Goal: Task Accomplishment & Management: Manage account settings

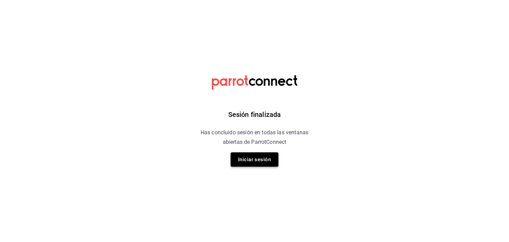
click at [247, 159] on button "Iniciar sesión" at bounding box center [255, 160] width 48 height 14
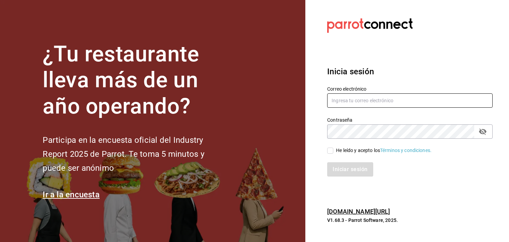
click at [370, 103] on input "text" at bounding box center [410, 101] width 166 height 14
click at [375, 103] on input "bocade@sierra,com" at bounding box center [410, 101] width 166 height 14
type input "bocade@sierra.com"
click at [479, 131] on icon "passwordField" at bounding box center [483, 132] width 8 height 8
click at [334, 152] on span "He leído y acepto los Términos y condiciones." at bounding box center [382, 150] width 98 height 7
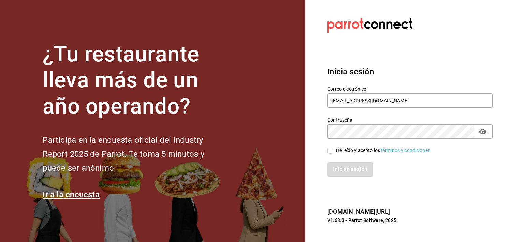
click at [333, 152] on input "He leído y acepto los Términos y condiciones." at bounding box center [330, 151] width 6 height 6
checkbox input "true"
click at [345, 167] on button "Iniciar sesión" at bounding box center [350, 169] width 46 height 14
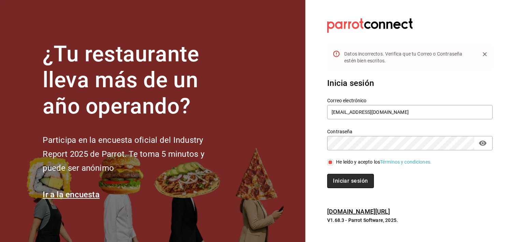
click at [356, 182] on button "Iniciar sesión" at bounding box center [350, 181] width 46 height 14
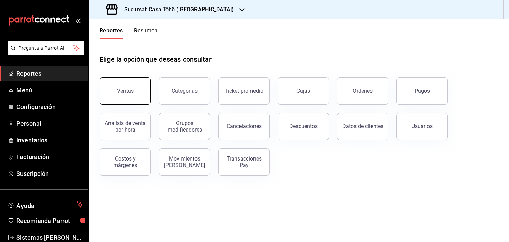
click at [132, 99] on button "Ventas" at bounding box center [125, 90] width 51 height 27
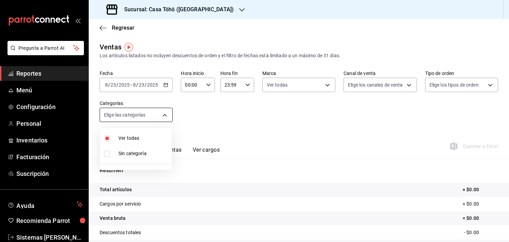
click at [167, 122] on body "Pregunta a Parrot AI Reportes Menú Configuración Personal Inventarios Facturaci…" at bounding box center [254, 121] width 509 height 242
click at [161, 85] on div at bounding box center [254, 121] width 509 height 242
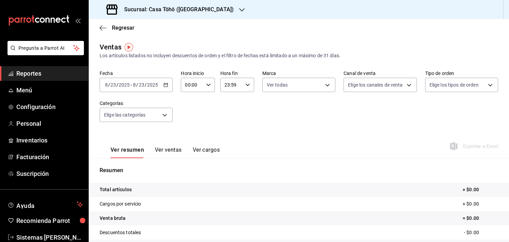
click at [163, 85] on icon "button" at bounding box center [165, 85] width 5 height 5
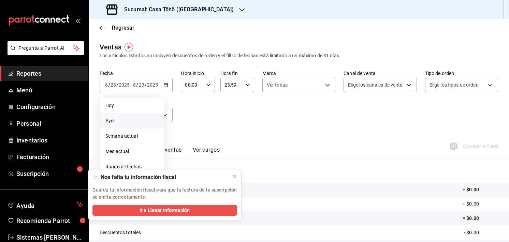
click at [138, 124] on span "Ayer" at bounding box center [131, 120] width 53 height 7
click at [233, 174] on icon at bounding box center [234, 176] width 5 height 5
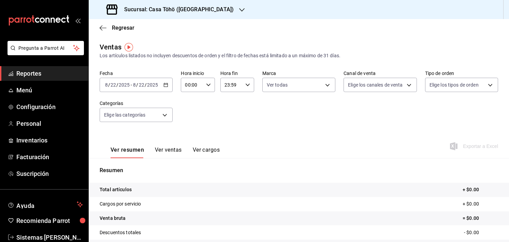
click at [239, 13] on div at bounding box center [241, 9] width 5 height 7
click at [169, 47] on div "Casa Töhö (Hgo)" at bounding box center [139, 44] width 91 height 7
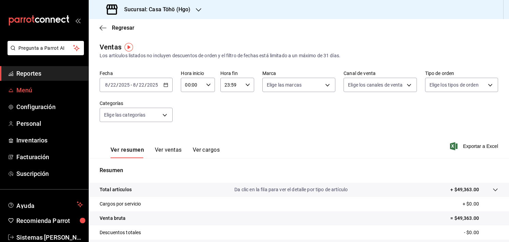
click at [26, 90] on span "Menú" at bounding box center [49, 90] width 67 height 9
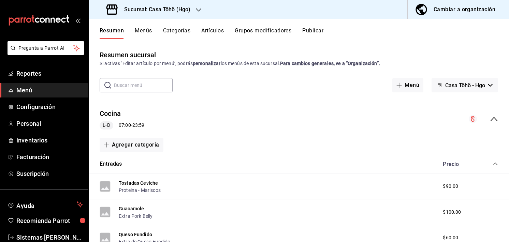
click at [150, 30] on button "Menús" at bounding box center [143, 33] width 17 height 12
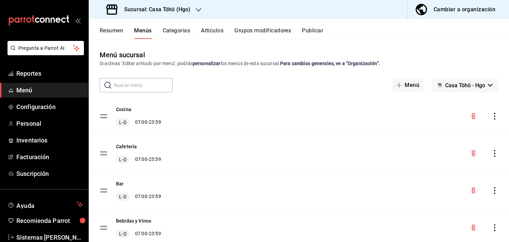
click at [188, 34] on button "Categorías" at bounding box center [177, 33] width 28 height 12
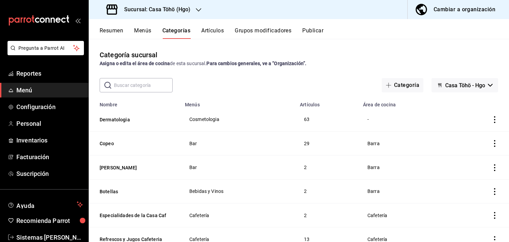
click at [184, 55] on div "Categoría sucursal Asigna o edita el área de cocina de esta sucursal. Para camb…" at bounding box center [299, 58] width 420 height 17
click at [40, 125] on span "Personal" at bounding box center [49, 123] width 67 height 9
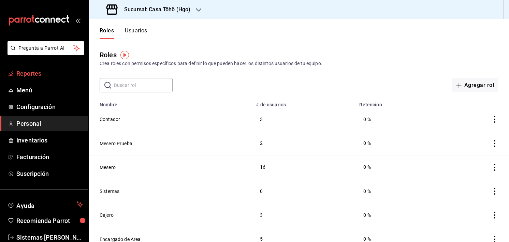
click at [34, 76] on span "Reportes" at bounding box center [49, 73] width 67 height 9
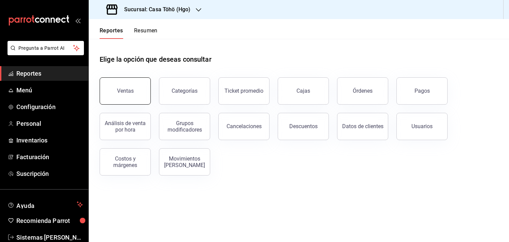
click at [143, 94] on button "Ventas" at bounding box center [125, 90] width 51 height 27
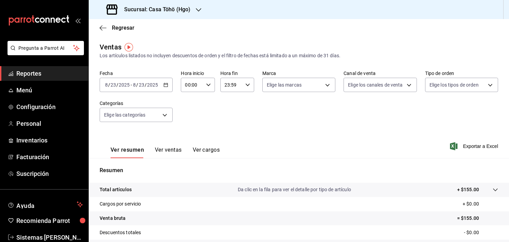
click at [172, 150] on button "Ver ventas" at bounding box center [168, 153] width 27 height 12
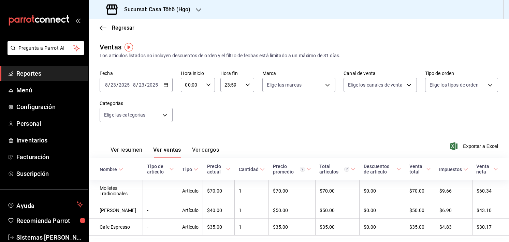
scroll to position [19, 0]
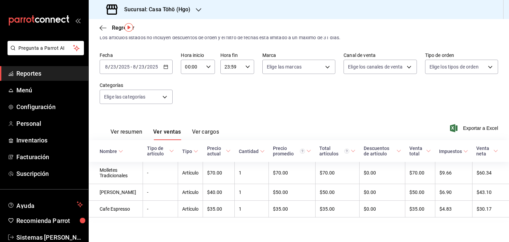
click at [165, 69] on div "2025-08-23 8 / 23 / 2025 - 2025-08-23 8 / 23 / 2025" at bounding box center [136, 67] width 73 height 14
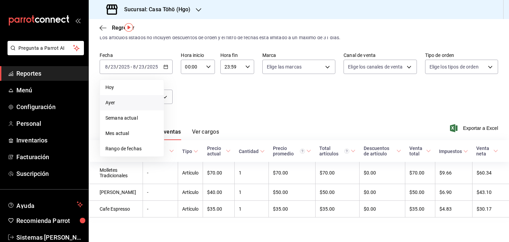
click at [131, 106] on li "Ayer" at bounding box center [132, 102] width 64 height 15
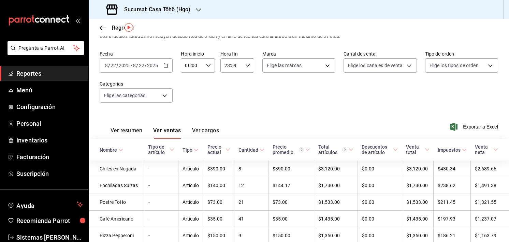
scroll to position [77, 0]
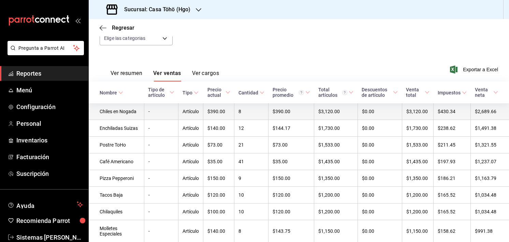
click at [234, 115] on td "8" at bounding box center [251, 111] width 34 height 17
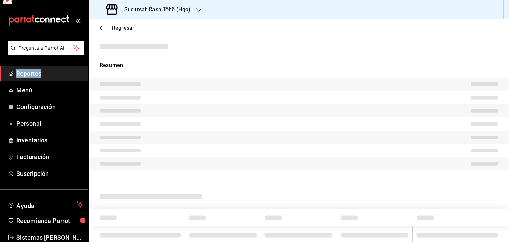
click at [231, 115] on html "Pregunta a Parrot AI Reportes Menú Configuración Personal Inventarios Facturaci…" at bounding box center [254, 121] width 509 height 242
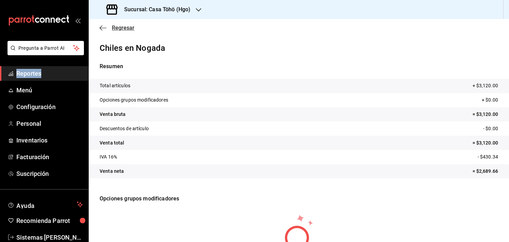
click at [103, 28] on icon "button" at bounding box center [103, 28] width 7 height 6
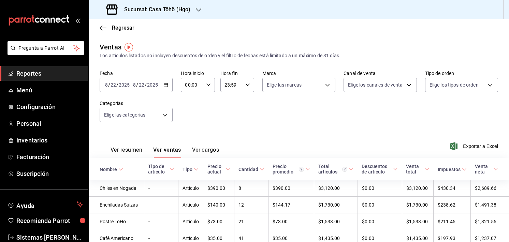
click at [242, 175] on th "Cantidad" at bounding box center [251, 169] width 34 height 22
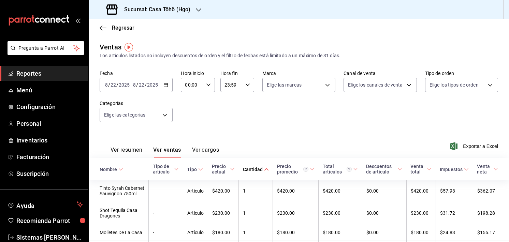
click at [247, 171] on div "Cantidad" at bounding box center [253, 169] width 20 height 5
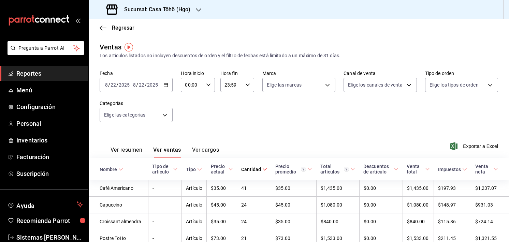
click at [285, 24] on div "Regresar" at bounding box center [299, 27] width 420 height 17
click at [254, 171] on div "Cantidad" at bounding box center [251, 169] width 20 height 5
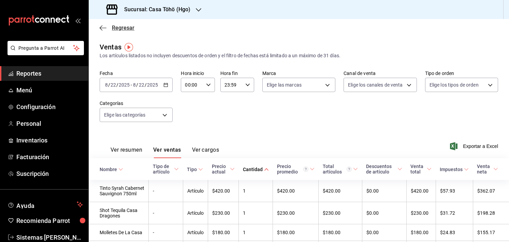
click at [101, 26] on icon "button" at bounding box center [101, 27] width 3 height 5
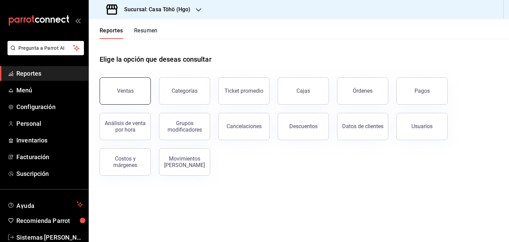
click at [138, 100] on button "Ventas" at bounding box center [125, 90] width 51 height 27
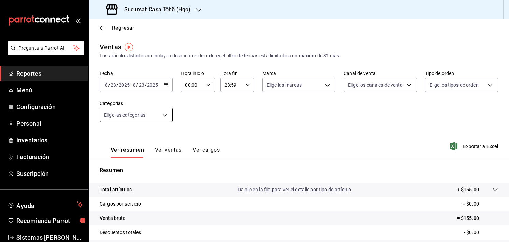
scroll to position [56, 0]
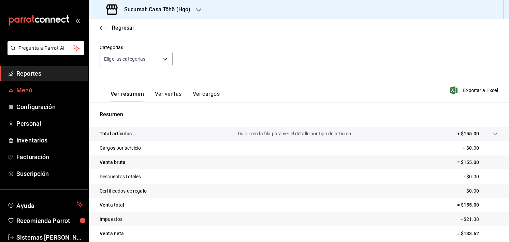
click at [29, 93] on span "Menú" at bounding box center [49, 90] width 67 height 9
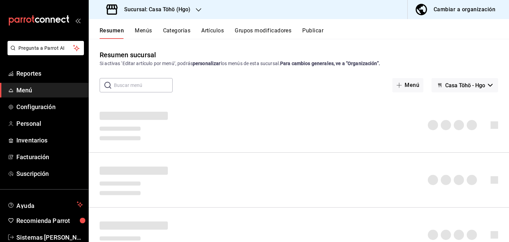
click at [216, 26] on div "Resumen Menús Categorías Artículos Grupos modificadores Publicar" at bounding box center [299, 29] width 420 height 20
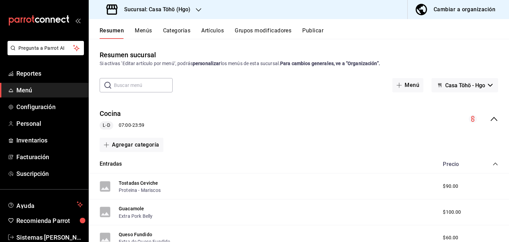
click at [214, 31] on button "Artículos" at bounding box center [212, 33] width 23 height 12
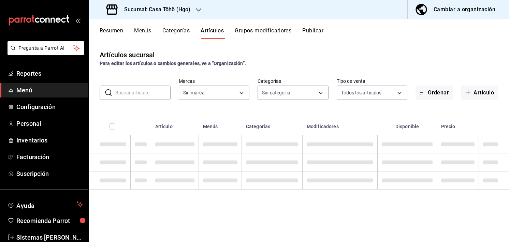
type input "3863094e-80de-4485-9a79-27000a153f73"
type input "28f2b0a5-eb9c-4e50-8eb7-b6e34f5562dd,e7c48834-1e64-4b77-b558-5d812561dcdf,84922…"
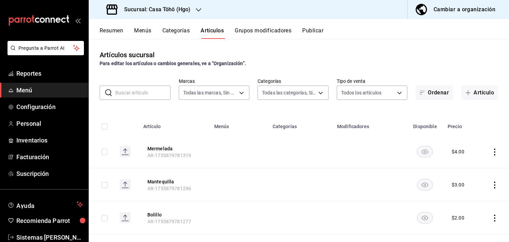
drag, startPoint x: 177, startPoint y: 27, endPoint x: 171, endPoint y: 33, distance: 9.4
click at [171, 33] on div "Resumen Menús Categorías Artículos Grupos modificadores Publicar" at bounding box center [299, 29] width 420 height 20
click at [171, 33] on button "Categorías" at bounding box center [176, 33] width 28 height 12
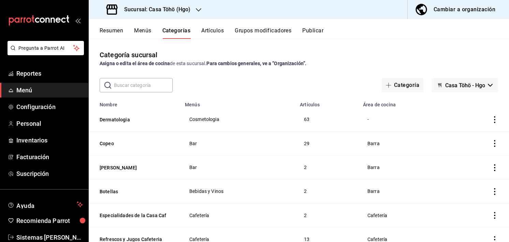
click at [140, 32] on button "Menús" at bounding box center [142, 33] width 17 height 12
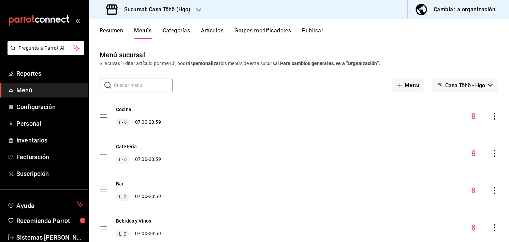
click at [109, 29] on button "Resumen" at bounding box center [112, 33] width 24 height 12
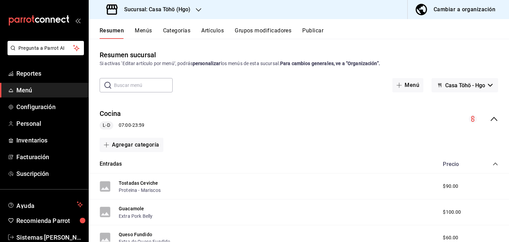
scroll to position [35, 0]
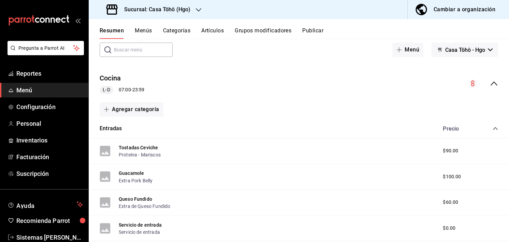
click at [491, 82] on icon "collapse-menu-row" at bounding box center [494, 84] width 8 height 8
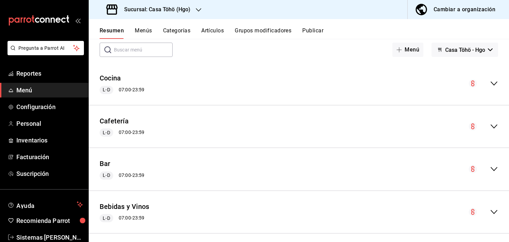
click at [490, 83] on icon "collapse-menu-row" at bounding box center [494, 84] width 8 height 8
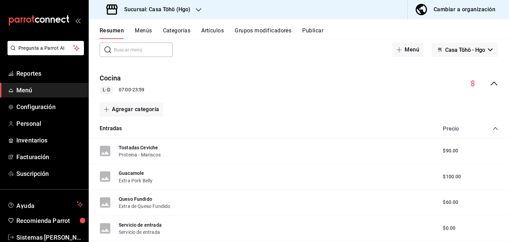
click at [493, 129] on icon "collapse-category-row" at bounding box center [495, 128] width 4 height 3
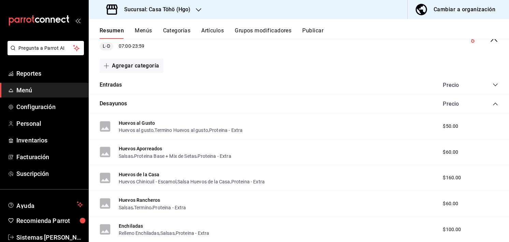
scroll to position [96, 0]
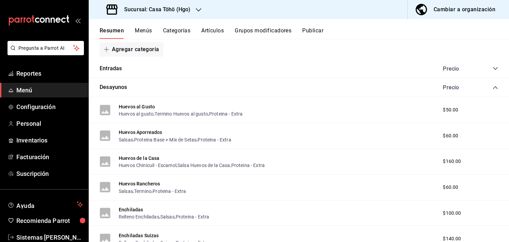
click at [182, 31] on button "Categorías" at bounding box center [177, 33] width 28 height 12
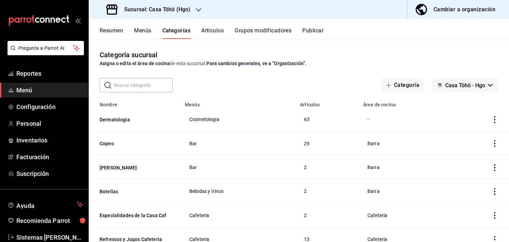
click at [145, 84] on input "text" at bounding box center [143, 86] width 59 height 14
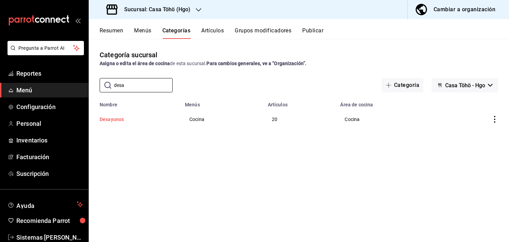
type input "desa"
click at [112, 118] on button "Desayunos" at bounding box center [134, 119] width 68 height 7
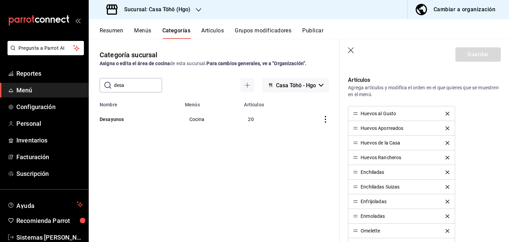
scroll to position [209, 0]
drag, startPoint x: 355, startPoint y: 158, endPoint x: 356, endPoint y: 129, distance: 29.0
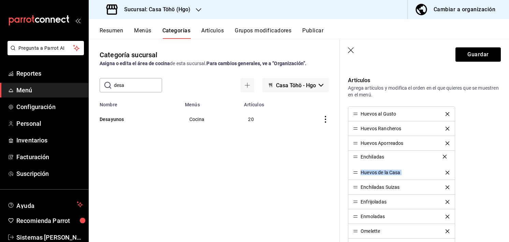
drag, startPoint x: 355, startPoint y: 171, endPoint x: 356, endPoint y: 156, distance: 15.4
drag, startPoint x: 356, startPoint y: 187, endPoint x: 355, endPoint y: 169, distance: 18.5
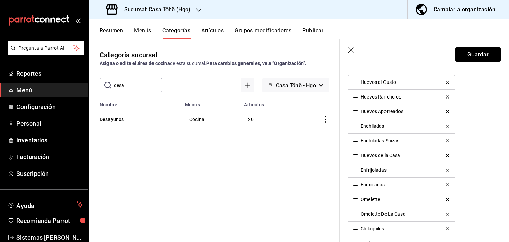
scroll to position [248, 0]
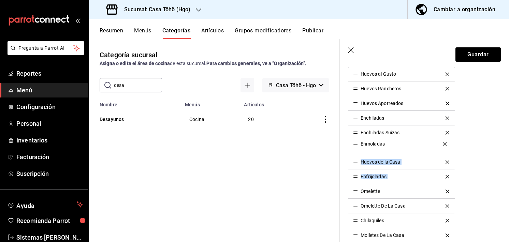
drag, startPoint x: 355, startPoint y: 178, endPoint x: 352, endPoint y: 146, distance: 31.5
drag, startPoint x: 354, startPoint y: 175, endPoint x: 352, endPoint y: 156, distance: 19.2
click at [504, 155] on div "Editar categoría ¿Cómo se va a llamar? Desayunos 9 /30 ¿Cómo se va a llamar? El…" at bounding box center [424, 183] width 169 height 728
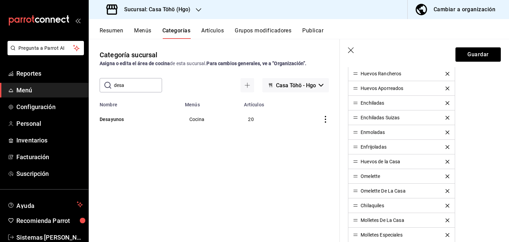
scroll to position [269, 0]
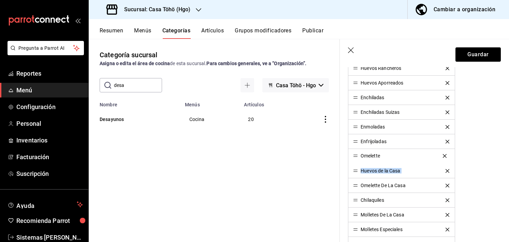
drag, startPoint x: 358, startPoint y: 170, endPoint x: 358, endPoint y: 156, distance: 14.7
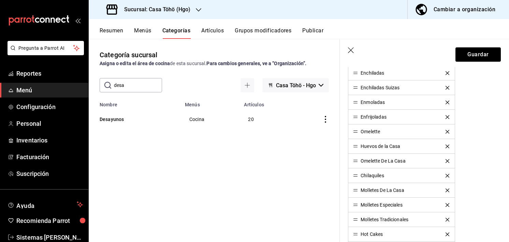
scroll to position [294, 0]
drag, startPoint x: 358, startPoint y: 174, endPoint x: 353, endPoint y: 145, distance: 29.4
click at [353, 145] on ul "Huevos al Gusto Huevos Rancheros Huevos Aporreados Enchiladas Enchiladas Suizas…" at bounding box center [401, 168] width 107 height 294
click at [359, 162] on li "Chilaquiles" at bounding box center [401, 160] width 106 height 15
click at [475, 162] on div "Huevos al Gusto Huevos Rancheros Huevos Aporreados Enchiladas Enchiladas Suizas…" at bounding box center [424, 168] width 153 height 294
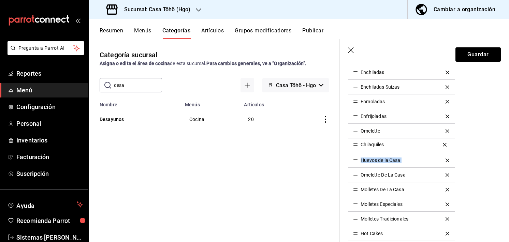
drag, startPoint x: 355, startPoint y: 160, endPoint x: 354, endPoint y: 146, distance: 14.4
click at [474, 145] on div "Huevos al Gusto Huevos Rancheros Huevos Aporreados Enchiladas Enchiladas Suizas…" at bounding box center [424, 168] width 153 height 294
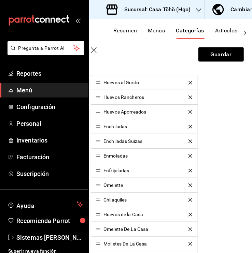
scroll to position [291, 0]
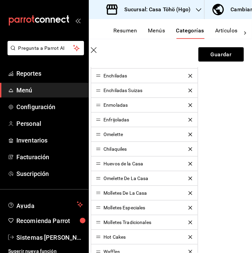
click at [75, 19] on icon "open_drawer_menu" at bounding box center [77, 20] width 5 height 5
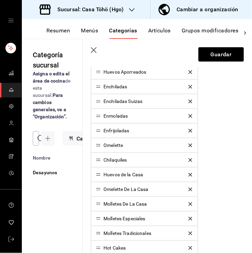
scroll to position [280, 0]
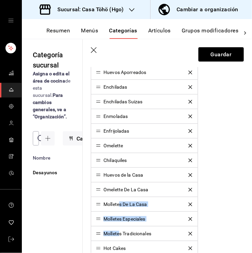
drag, startPoint x: 119, startPoint y: 233, endPoint x: 120, endPoint y: 208, distance: 25.0
click at [120, 208] on ul "Huevos al Gusto Huevos Rancheros Huevos Aporreados Enchiladas Enchiladas Suizas…" at bounding box center [144, 182] width 107 height 294
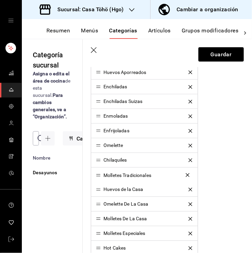
drag, startPoint x: 99, startPoint y: 158, endPoint x: 97, endPoint y: 174, distance: 15.5
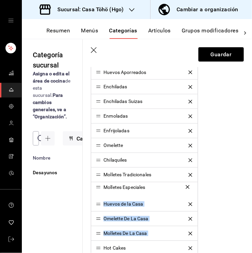
drag, startPoint x: 97, startPoint y: 232, endPoint x: 99, endPoint y: 188, distance: 44.1
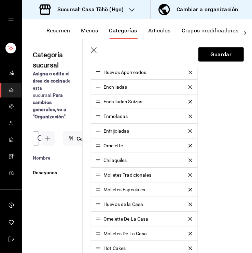
click at [213, 195] on div "Huevos al Gusto Huevos Rancheros Huevos Aporreados Enchiladas Enchiladas Suizas…" at bounding box center [167, 182] width 153 height 294
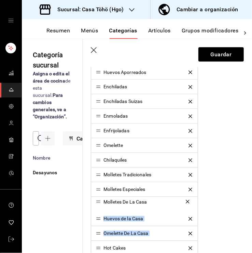
drag, startPoint x: 99, startPoint y: 232, endPoint x: 98, endPoint y: 202, distance: 30.4
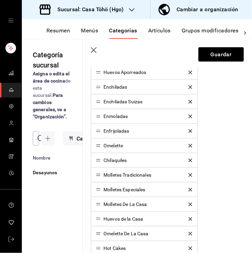
click at [247, 197] on div "Editar categoría ¿Cómo se va a llamar? Desayunos 9 /30 ¿Cómo se va a llamar? El…" at bounding box center [167, 152] width 169 height 728
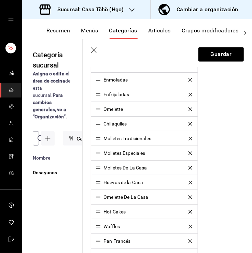
scroll to position [320, 0]
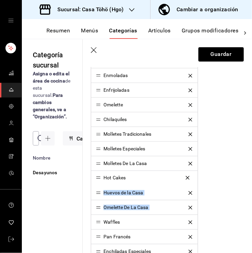
drag, startPoint x: 98, startPoint y: 207, endPoint x: 97, endPoint y: 178, distance: 28.7
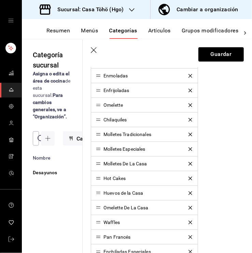
click at [223, 183] on div "Huevos al Gusto Huevos Rancheros Huevos Aporreados Enchiladas Enchiladas Suizas…" at bounding box center [167, 142] width 153 height 294
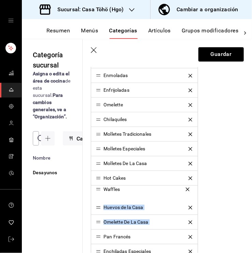
drag, startPoint x: 97, startPoint y: 220, endPoint x: 100, endPoint y: 188, distance: 31.9
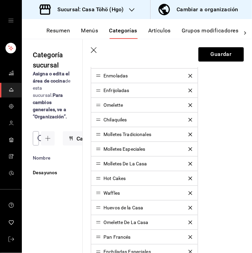
click at [225, 181] on div "Huevos al Gusto Huevos Rancheros Huevos Aporreados Enchiladas Enchiladas Suizas…" at bounding box center [167, 142] width 153 height 294
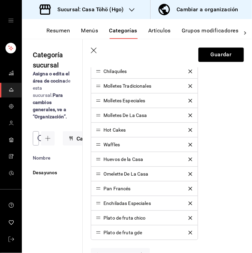
scroll to position [371, 0]
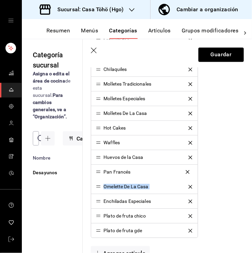
drag, startPoint x: 98, startPoint y: 186, endPoint x: 98, endPoint y: 170, distance: 15.4
click at [237, 162] on div "Huevos al Gusto Huevos Rancheros Huevos Aporreados Enchiladas Enchiladas Suizas…" at bounding box center [167, 91] width 153 height 294
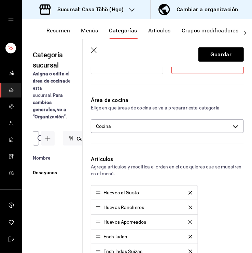
scroll to position [123, 0]
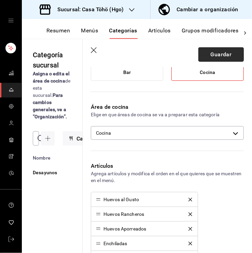
click at [225, 57] on button "Guardar" at bounding box center [220, 54] width 45 height 14
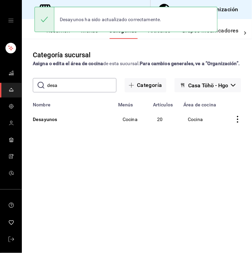
click at [93, 35] on button "Menús" at bounding box center [89, 33] width 17 height 12
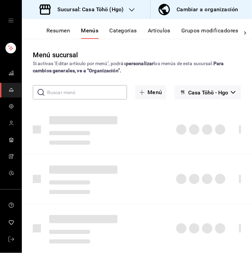
click at [54, 29] on button "Resumen" at bounding box center [58, 33] width 24 height 12
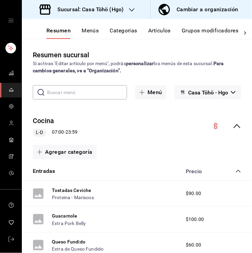
scroll to position [23, 0]
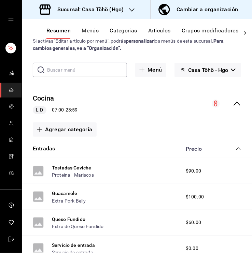
click at [236, 148] on icon "collapse-category-row" at bounding box center [238, 148] width 5 height 5
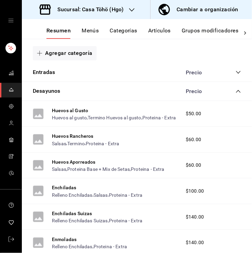
scroll to position [123, 0]
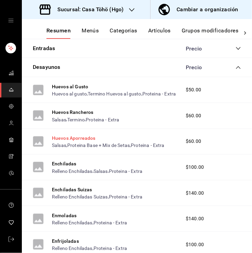
click at [89, 142] on button "Huevos Aporreados" at bounding box center [74, 138] width 44 height 7
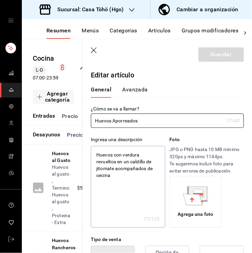
type textarea "x"
type input "$60.00"
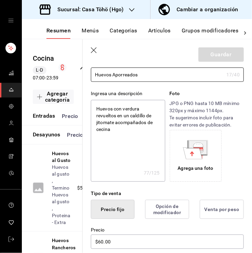
scroll to position [124, 0]
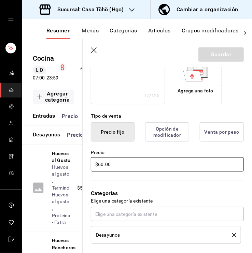
click at [101, 163] on input "$60.00" at bounding box center [167, 164] width 153 height 14
type textarea "x"
type input "$0.00"
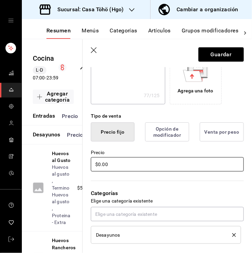
type textarea "x"
type input "$80.00"
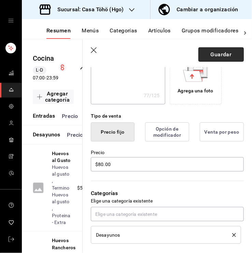
click at [220, 50] on button "Guardar" at bounding box center [220, 54] width 45 height 14
type textarea "x"
type input "AR-1755960940910"
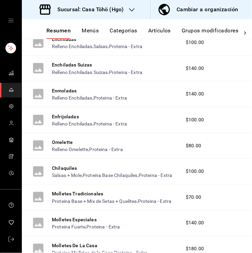
scroll to position [391, 0]
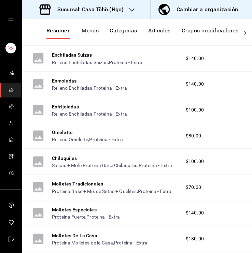
click at [188, 165] on span "$100.00" at bounding box center [195, 161] width 18 height 7
click at [68, 162] on button "Chilaquiles" at bounding box center [64, 158] width 25 height 7
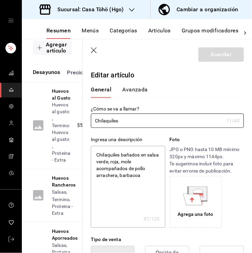
type textarea "x"
type input "$100.00"
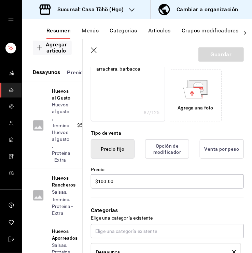
scroll to position [152, 0]
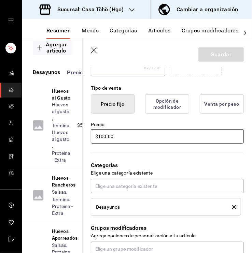
click at [102, 138] on input "$100.00" at bounding box center [167, 136] width 153 height 14
type textarea "x"
type input "$10.00"
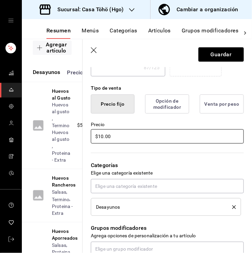
type textarea "x"
type input "$0.00"
type textarea "x"
type input "$80.00"
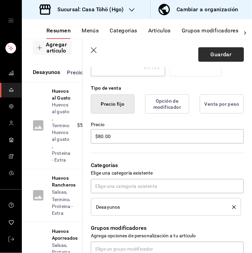
click at [221, 55] on button "Guardar" at bounding box center [220, 54] width 45 height 14
type textarea "x"
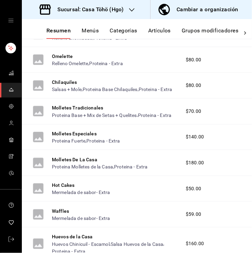
scroll to position [475, 0]
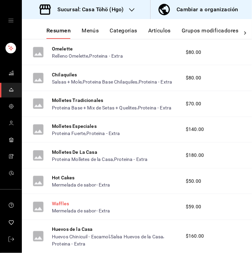
click at [64, 207] on button "Waffles" at bounding box center [60, 203] width 17 height 7
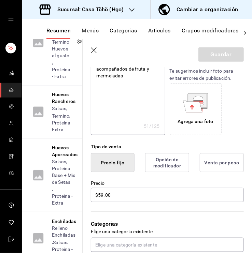
scroll to position [94, 0]
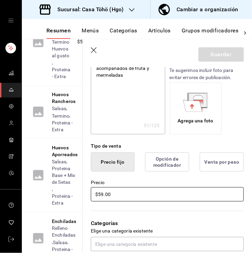
click at [102, 195] on input "$59.00" at bounding box center [167, 194] width 153 height 14
type textarea "x"
type input "$5.00"
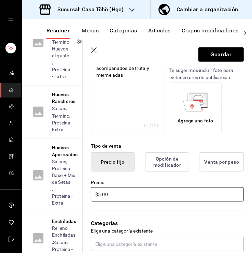
type textarea "x"
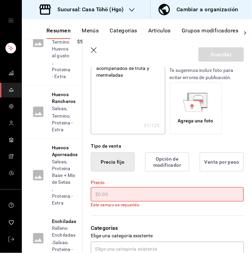
type input "$6.00"
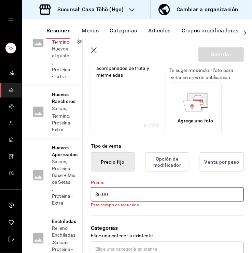
type textarea "x"
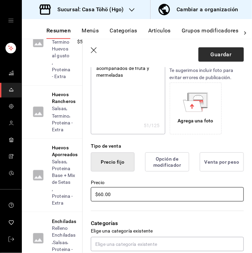
type input "$60.00"
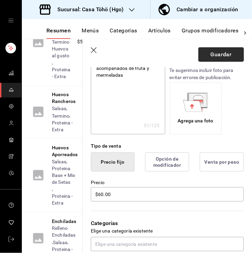
click at [220, 51] on button "Guardar" at bounding box center [220, 54] width 45 height 14
type textarea "x"
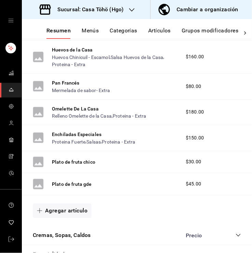
scroll to position [650, 0]
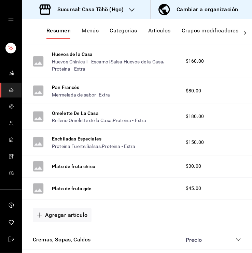
drag, startPoint x: 68, startPoint y: 182, endPoint x: 181, endPoint y: 152, distance: 116.6
click at [70, 170] on button "Plato de fruta chico" at bounding box center [73, 166] width 43 height 7
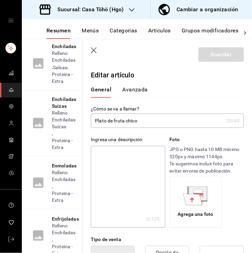
click at [94, 54] on icon "button" at bounding box center [94, 50] width 7 height 7
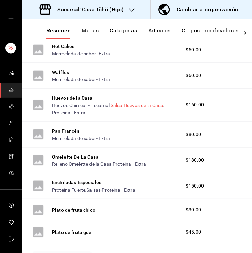
scroll to position [630, 0]
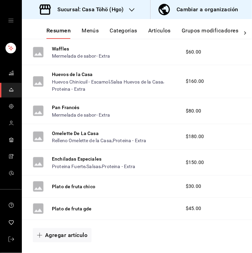
click at [151, 31] on button "Artículos" at bounding box center [159, 33] width 23 height 12
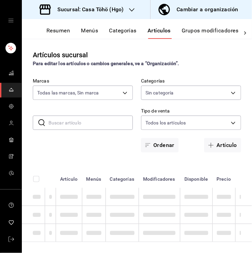
type input "3863094e-80de-4485-9a79-27000a153f73"
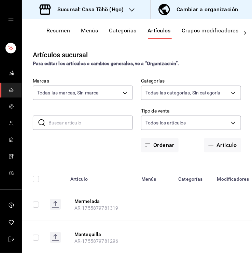
type input "28f2b0a5-eb9c-4e50-8eb7-b6e34f5562dd,e7c48834-1e64-4b77-b558-5d812561dcdf,84922…"
click at [121, 30] on button "Categorías" at bounding box center [123, 33] width 28 height 12
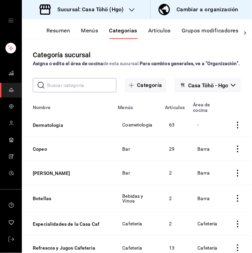
click at [60, 30] on button "Resumen" at bounding box center [58, 33] width 24 height 12
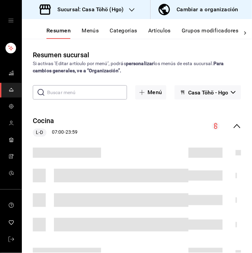
click at [130, 33] on button "Categorías" at bounding box center [124, 33] width 28 height 12
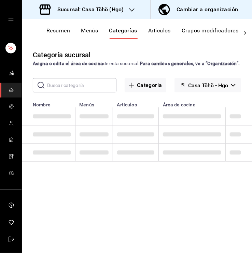
click at [67, 80] on div "Categoría sucursal Asigna o edita el área de cocina de esta sucursal. Para camb…" at bounding box center [137, 146] width 230 height 214
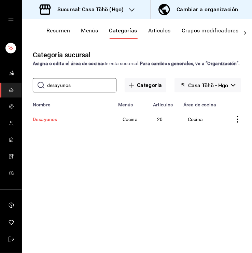
type input "desayunos"
click at [48, 123] on button "Desayunos" at bounding box center [67, 119] width 68 height 7
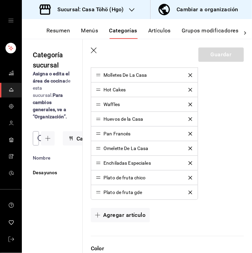
scroll to position [409, 0]
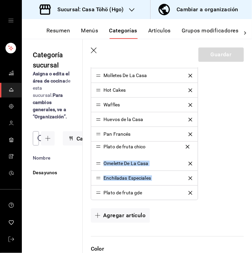
drag, startPoint x: 97, startPoint y: 178, endPoint x: 100, endPoint y: 148, distance: 29.8
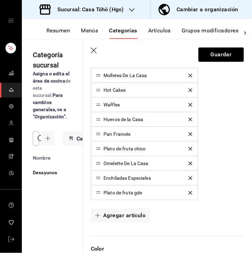
click at [102, 205] on div "Artículos Agrega artículos y modifica el orden en el que quieres que se muestre…" at bounding box center [163, 52] width 161 height 369
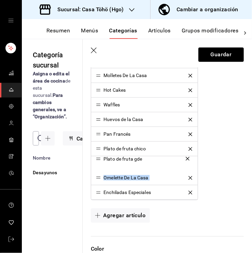
drag, startPoint x: 96, startPoint y: 193, endPoint x: 100, endPoint y: 162, distance: 31.3
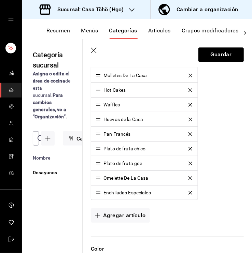
click at [222, 142] on div "Huevos al Gusto Huevos Rancheros Huevos Aporreados Enchiladas Enchiladas Suizas…" at bounding box center [167, 53] width 153 height 294
click at [222, 59] on button "Guardar" at bounding box center [220, 54] width 45 height 14
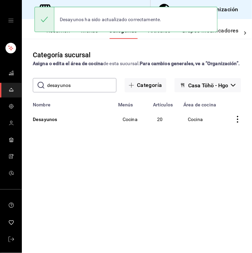
click at [89, 39] on div "Categoría sucursal Asigna o edita el área de cocina de esta sucursal. Para camb…" at bounding box center [137, 146] width 230 height 214
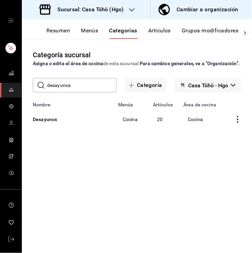
click at [86, 36] on button "Menús" at bounding box center [89, 33] width 17 height 12
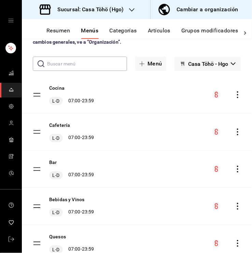
scroll to position [29, 0]
click at [63, 89] on button "Cocina" at bounding box center [56, 88] width 15 height 7
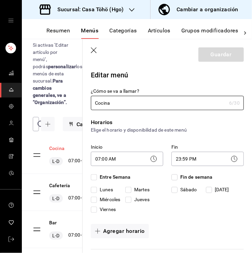
checkbox input "true"
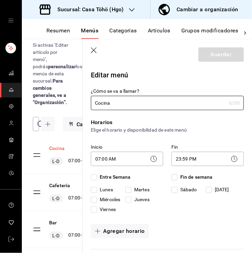
checkbox input "true"
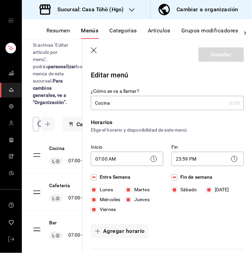
click at [97, 54] on header "Guardar" at bounding box center [167, 53] width 169 height 28
click at [96, 53] on icon "button" at bounding box center [94, 50] width 7 height 7
checkbox input "false"
type input "1755961323430"
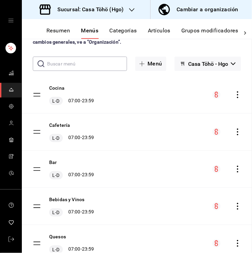
checkbox input "false"
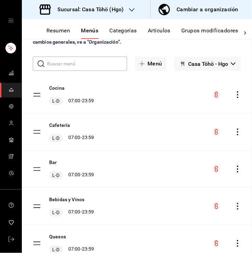
checkbox input "false"
click at [62, 88] on button "Cocina" at bounding box center [56, 88] width 15 height 7
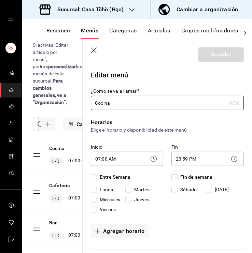
checkbox input "true"
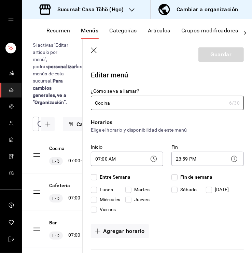
checkbox input "true"
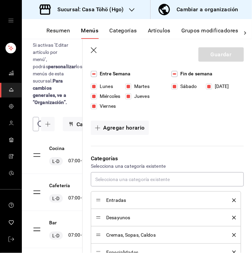
scroll to position [104, 0]
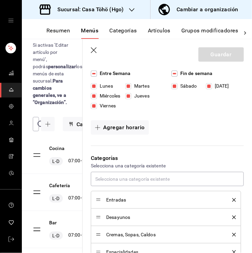
click at [95, 51] on icon "button" at bounding box center [94, 50] width 7 height 7
checkbox input "false"
type input "1755961370873"
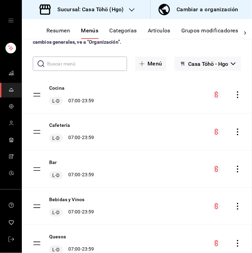
checkbox input "false"
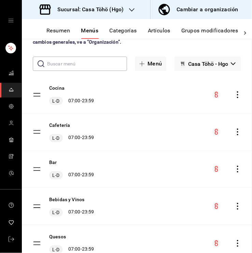
checkbox input "false"
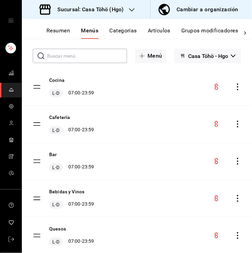
scroll to position [44, 0]
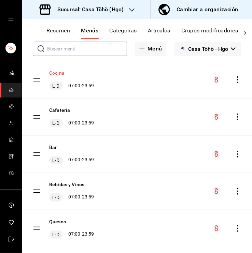
click at [52, 75] on button "Cocina" at bounding box center [56, 73] width 15 height 7
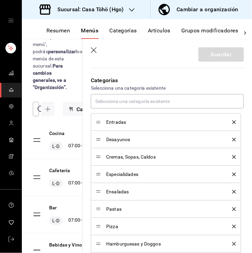
scroll to position [200, 0]
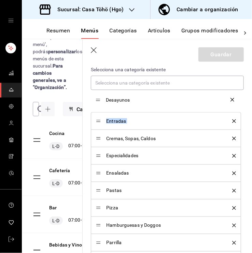
drag, startPoint x: 99, startPoint y: 120, endPoint x: 96, endPoint y: 100, distance: 20.3
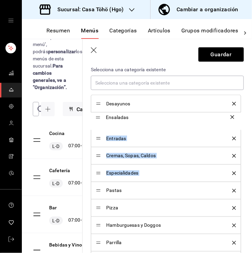
drag, startPoint x: 97, startPoint y: 171, endPoint x: 98, endPoint y: 118, distance: 53.3
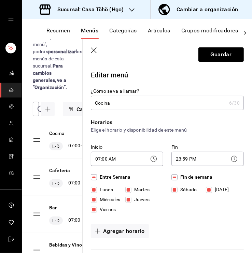
scroll to position [27, 0]
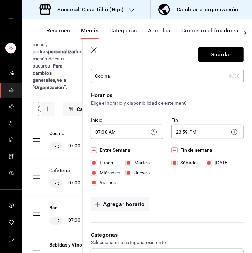
click at [94, 53] on header "Guardar" at bounding box center [167, 53] width 169 height 28
click at [94, 53] on icon "button" at bounding box center [94, 50] width 7 height 7
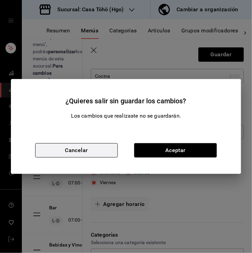
click at [87, 150] on button "Cancelar" at bounding box center [76, 150] width 83 height 14
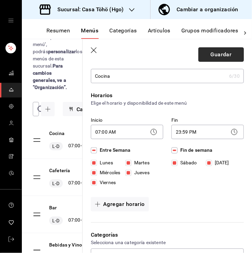
click at [210, 58] on button "Guardar" at bounding box center [220, 54] width 45 height 14
checkbox input "false"
type input "1755961454307"
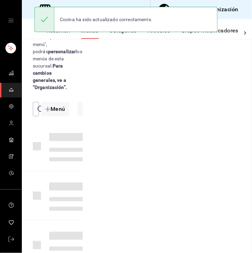
checkbox input "false"
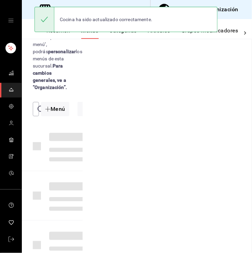
checkbox input "false"
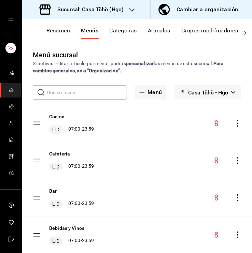
click at [156, 31] on button "Artículos" at bounding box center [159, 33] width 23 height 12
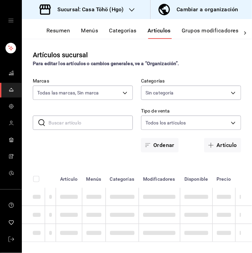
type input "3863094e-80de-4485-9a79-27000a153f73"
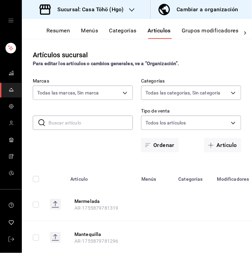
type input "28f2b0a5-eb9c-4e50-8eb7-b6e34f5562dd,e7c48834-1e64-4b77-b558-5d812561dcdf,84922…"
click at [70, 120] on input "text" at bounding box center [90, 123] width 84 height 14
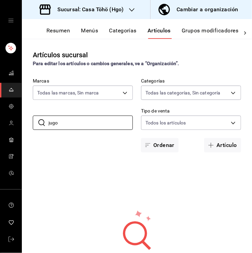
type input "jugo"
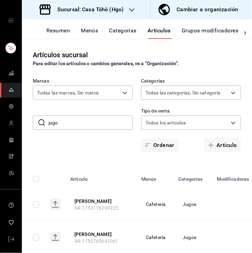
click at [60, 34] on button "Resumen" at bounding box center [58, 33] width 24 height 12
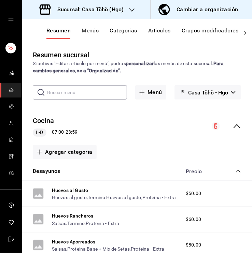
click at [94, 33] on button "Menús" at bounding box center [90, 33] width 17 height 12
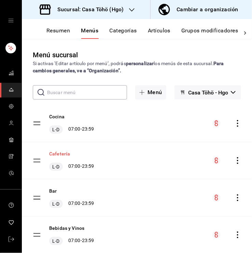
click at [52, 155] on button "Cafetería" at bounding box center [59, 154] width 21 height 7
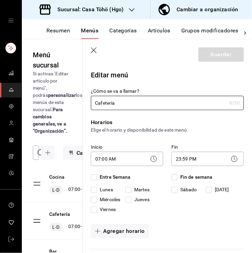
checkbox input "true"
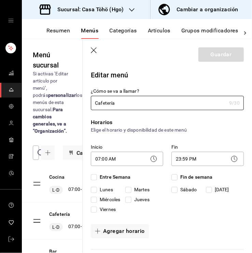
checkbox input "true"
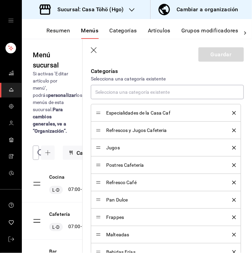
scroll to position [191, 0]
click at [97, 47] on icon "button" at bounding box center [94, 50] width 7 height 7
checkbox input "false"
type input "1755961483073"
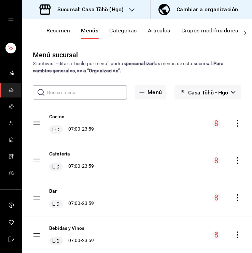
checkbox input "false"
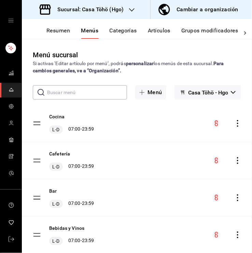
checkbox input "false"
click at [60, 34] on button "Resumen" at bounding box center [58, 33] width 24 height 12
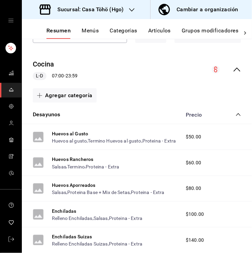
scroll to position [57, 0]
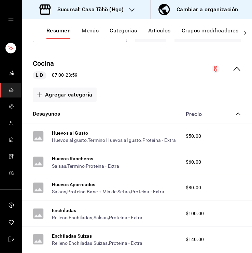
click at [236, 113] on icon "collapse-category-row" at bounding box center [238, 113] width 5 height 5
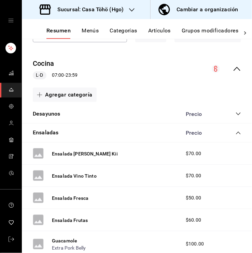
click at [236, 131] on icon "collapse-category-row" at bounding box center [238, 132] width 5 height 5
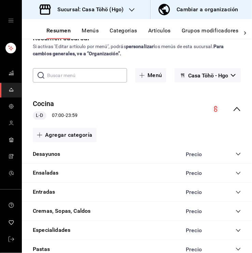
scroll to position [16, 0]
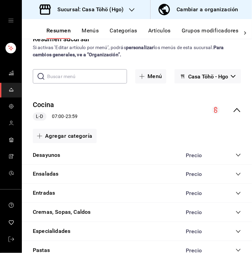
click at [236, 111] on icon "collapse-menu-row" at bounding box center [237, 110] width 8 height 8
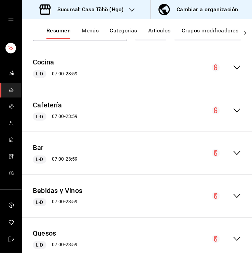
scroll to position [56, 0]
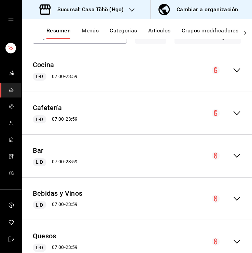
click at [235, 115] on icon "collapse-menu-row" at bounding box center [237, 113] width 8 height 8
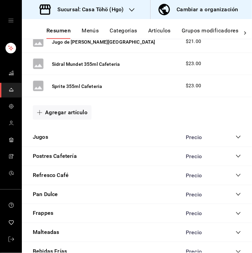
scroll to position [511, 0]
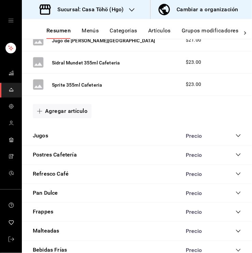
click at [236, 137] on div "Jugos Precio" at bounding box center [137, 136] width 230 height 19
click at [236, 137] on div "Precio" at bounding box center [210, 136] width 62 height 6
click at [236, 136] on icon "collapse-category-row" at bounding box center [238, 135] width 5 height 5
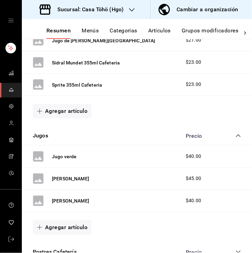
scroll to position [531, 0]
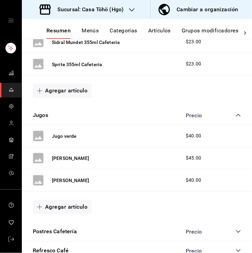
click at [236, 115] on icon "collapse-category-row" at bounding box center [238, 115] width 4 height 3
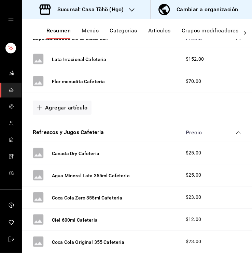
scroll to position [173, 0]
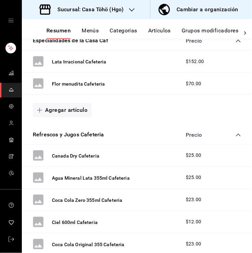
click at [236, 132] on icon "collapse-category-row" at bounding box center [238, 134] width 5 height 5
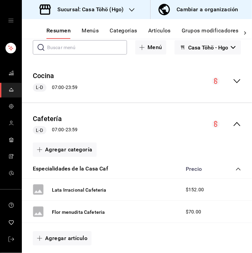
scroll to position [44, 0]
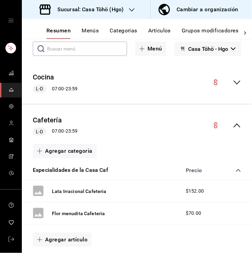
click at [233, 124] on icon "collapse-menu-row" at bounding box center [237, 126] width 8 height 8
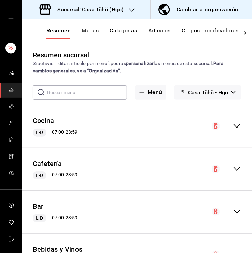
scroll to position [0, 0]
click at [232, 131] on div "Cocina L-D 07:00 - 23:59" at bounding box center [137, 127] width 230 height 32
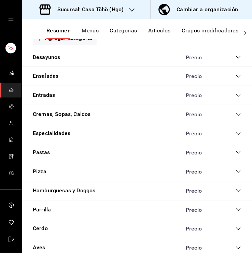
scroll to position [108, 0]
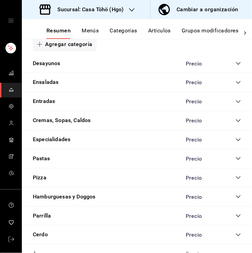
click at [236, 81] on icon "collapse-category-row" at bounding box center [238, 82] width 5 height 5
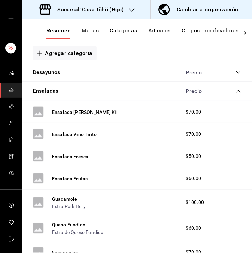
scroll to position [96, 0]
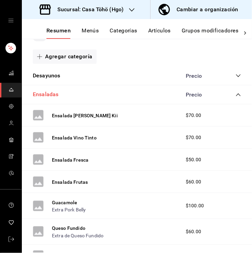
click at [54, 93] on button "Ensaladas" at bounding box center [46, 95] width 26 height 8
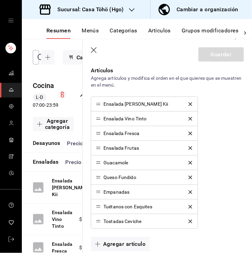
scroll to position [230, 0]
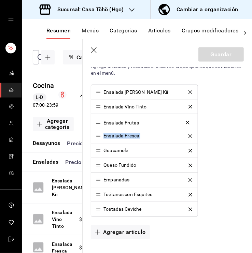
drag, startPoint x: 99, startPoint y: 137, endPoint x: 99, endPoint y: 123, distance: 14.0
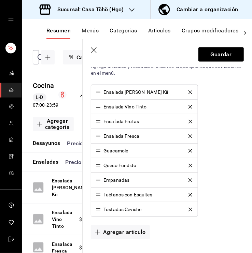
click at [227, 130] on div "Ensalada Lalas Kii Ensalada Vino Tinto Ensalada Frutas Ensalada Fresca Guacamol…" at bounding box center [167, 151] width 153 height 132
click at [219, 53] on button "Guardar" at bounding box center [220, 54] width 45 height 14
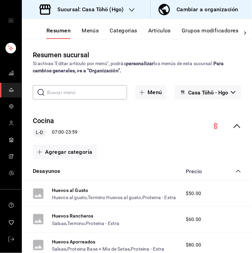
drag, startPoint x: 237, startPoint y: 168, endPoint x: 231, endPoint y: 172, distance: 6.4
click at [231, 172] on div "Desayunos Precio" at bounding box center [137, 171] width 230 height 19
click at [236, 172] on icon "collapse-category-row" at bounding box center [238, 171] width 5 height 5
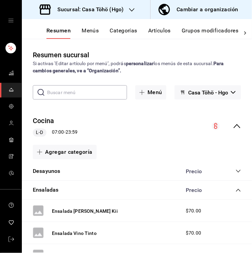
click at [236, 189] on icon "collapse-category-row" at bounding box center [238, 190] width 5 height 5
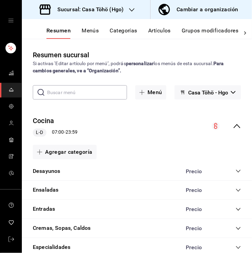
click at [229, 130] on div "Cocina L-D 07:00 - 23:59" at bounding box center [137, 127] width 230 height 32
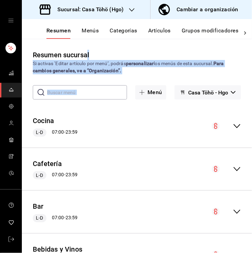
drag, startPoint x: 56, startPoint y: 122, endPoint x: 88, endPoint y: 52, distance: 76.2
click at [88, 52] on div "Resumen sucursal Si activas ‘Editar artículo por menú’, podrás personalizar los…" at bounding box center [137, 151] width 230 height 203
click at [106, 63] on div "Si activas ‘Editar artículo por menú’, podrás personalizar los menús de esta su…" at bounding box center [137, 67] width 208 height 14
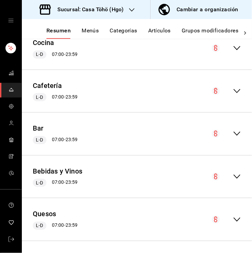
scroll to position [56, 0]
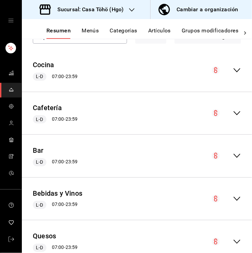
click at [233, 113] on icon "collapse-menu-row" at bounding box center [236, 113] width 7 height 4
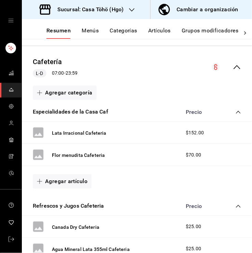
scroll to position [102, 0]
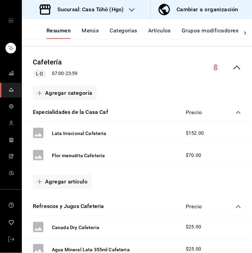
click at [231, 106] on div "Especialidades de la Casa Caf Precio" at bounding box center [137, 112] width 230 height 19
click at [236, 115] on icon "collapse-category-row" at bounding box center [238, 112] width 5 height 5
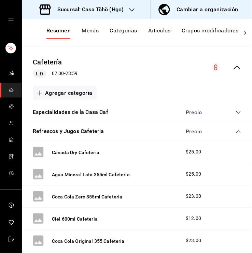
click at [236, 130] on icon "collapse-category-row" at bounding box center [238, 131] width 5 height 5
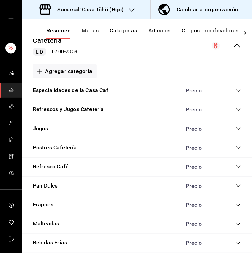
scroll to position [127, 0]
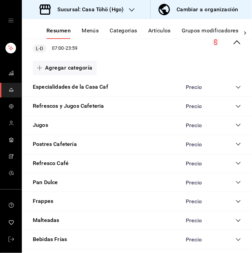
click at [236, 163] on icon "collapse-category-row" at bounding box center [238, 163] width 4 height 3
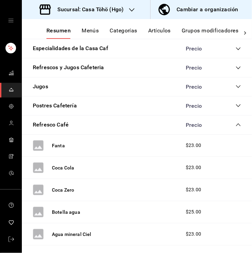
scroll to position [165, 0]
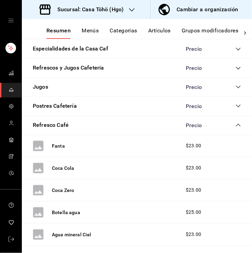
click at [236, 125] on icon "collapse-category-row" at bounding box center [238, 125] width 5 height 5
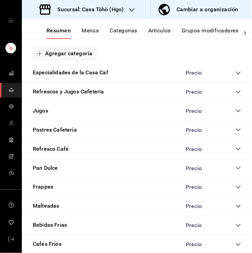
scroll to position [137, 0]
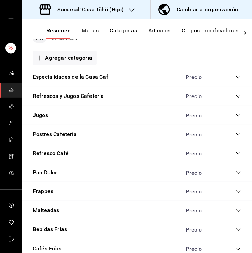
click at [236, 151] on icon "collapse-category-row" at bounding box center [238, 153] width 5 height 5
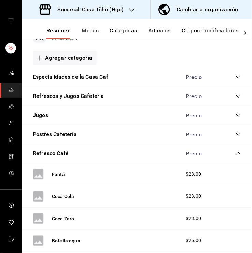
click at [236, 151] on icon "collapse-category-row" at bounding box center [238, 153] width 5 height 5
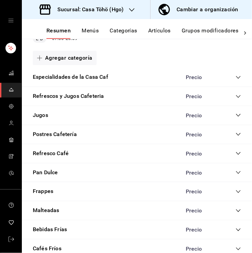
click at [236, 96] on icon "collapse-category-row" at bounding box center [238, 96] width 5 height 5
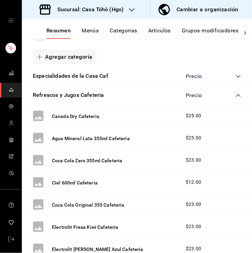
scroll to position [138, 0]
click at [236, 96] on icon "collapse-category-row" at bounding box center [238, 95] width 5 height 5
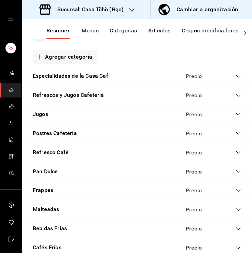
click at [234, 154] on div "Refresco Café Precio" at bounding box center [137, 152] width 230 height 19
click at [236, 154] on icon "collapse-category-row" at bounding box center [238, 152] width 5 height 5
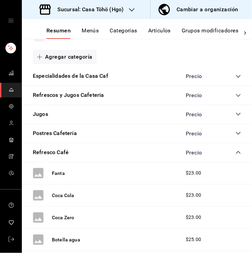
click at [236, 153] on icon "collapse-category-row" at bounding box center [238, 152] width 5 height 5
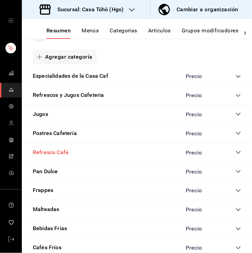
click at [61, 151] on button "Refresco Café" at bounding box center [51, 153] width 36 height 8
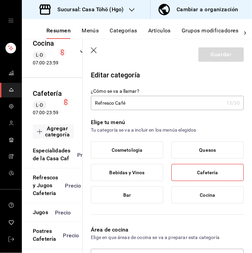
click at [94, 52] on icon "button" at bounding box center [94, 50] width 7 height 7
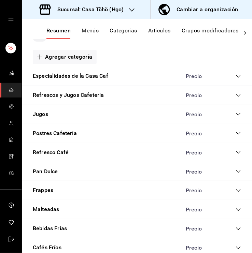
drag, startPoint x: 70, startPoint y: 153, endPoint x: 31, endPoint y: 149, distance: 39.0
click at [31, 149] on div "Refresco Café Precio" at bounding box center [137, 152] width 230 height 19
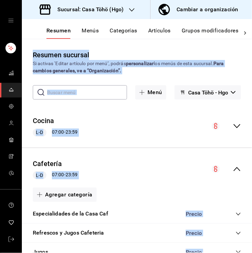
drag, startPoint x: 31, startPoint y: 149, endPoint x: 125, endPoint y: 37, distance: 146.1
click at [125, 37] on div "Resumen Menús Categorías Artículos Grupos modificadores Publicar Resumen sucurs…" at bounding box center [137, 136] width 230 height 234
click at [128, 32] on button "Categorías" at bounding box center [124, 33] width 28 height 12
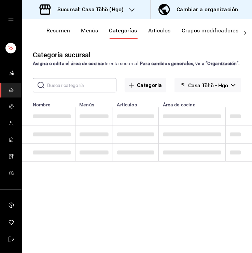
click at [74, 87] on input "text" at bounding box center [81, 86] width 69 height 14
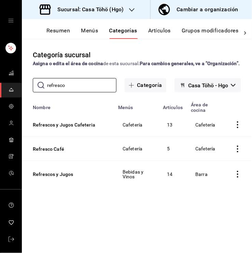
type input "refresco"
click at [239, 148] on icon "actions" at bounding box center [237, 149] width 7 height 7
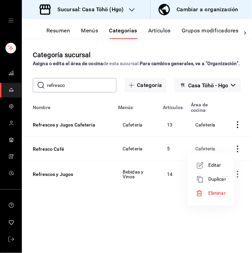
click at [217, 190] on span "Eliminar" at bounding box center [216, 192] width 17 height 5
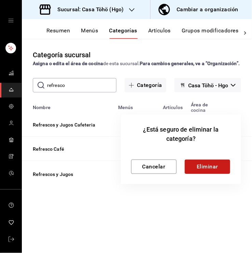
click at [204, 171] on button "Eliminar" at bounding box center [207, 167] width 45 height 14
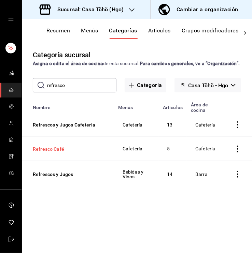
click at [56, 149] on button "Refresco Café" at bounding box center [67, 149] width 68 height 7
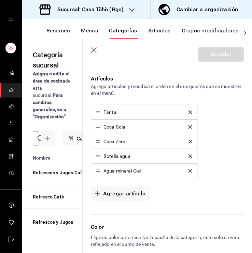
scroll to position [210, 0]
click at [154, 31] on div "Resumen Menús Categorías Artículos Grupos modificadores Publicar" at bounding box center [142, 33] width 192 height 12
click at [88, 32] on button "Menús" at bounding box center [89, 33] width 17 height 12
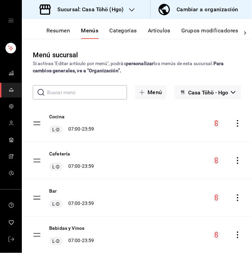
click at [56, 32] on button "Resumen" at bounding box center [58, 33] width 24 height 12
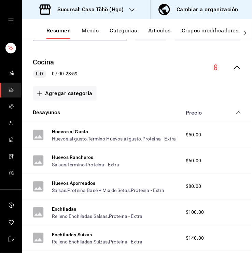
scroll to position [55, 0]
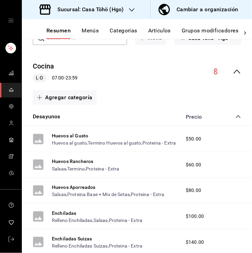
click at [236, 116] on icon "collapse-category-row" at bounding box center [238, 116] width 5 height 5
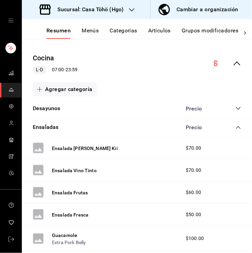
scroll to position [50, 0]
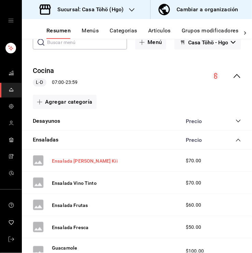
click at [78, 161] on button "Ensalada Lalas Kii" at bounding box center [85, 161] width 66 height 7
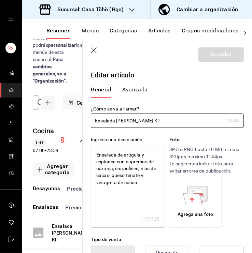
type textarea "x"
type input "$70.00"
type textarea "x"
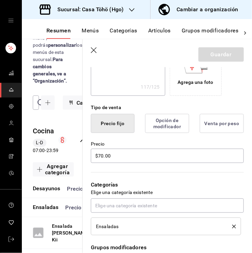
scroll to position [132, 0]
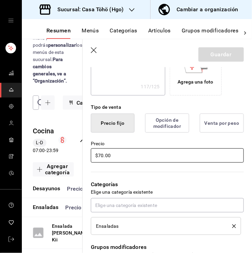
click at [101, 157] on input "$70.00" at bounding box center [167, 155] width 153 height 14
type input "$0.00"
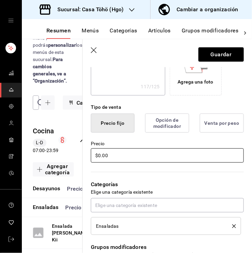
type textarea "x"
type input "$10.00"
type textarea "x"
type input "$100.00"
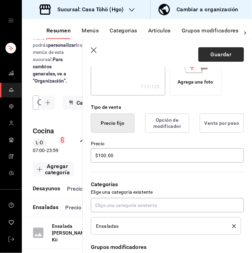
click at [207, 51] on button "Guardar" at bounding box center [220, 54] width 45 height 14
type textarea "x"
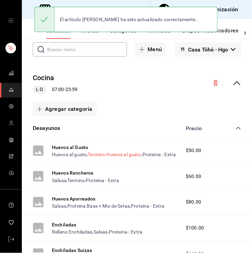
scroll to position [52, 0]
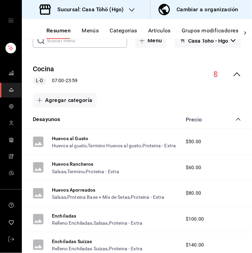
click at [236, 118] on icon "collapse-category-row" at bounding box center [238, 119] width 5 height 5
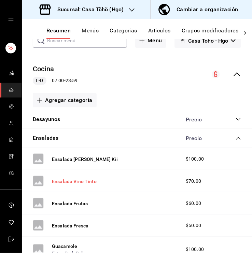
click at [82, 182] on button "Ensalada Vino Tinto" at bounding box center [74, 181] width 45 height 7
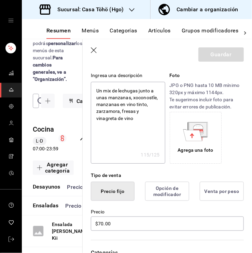
scroll to position [68, 0]
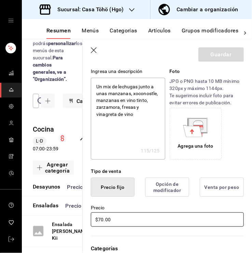
click at [99, 217] on input "$70.00" at bounding box center [167, 220] width 153 height 14
type input "$0.00"
type textarea "x"
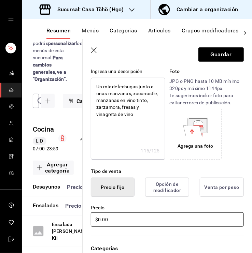
type input "$10.00"
type textarea "x"
type input "$100.00"
type textarea "x"
type input "$100.00"
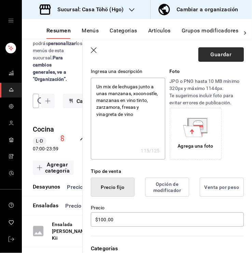
click at [229, 56] on button "Guardar" at bounding box center [220, 54] width 45 height 14
type textarea "x"
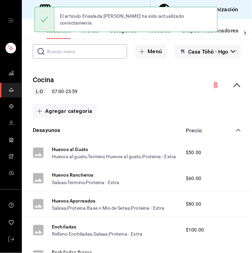
scroll to position [41, 0]
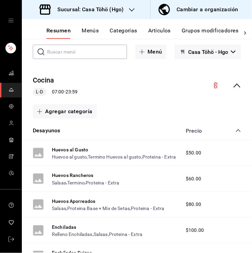
click at [236, 130] on icon "collapse-category-row" at bounding box center [238, 130] width 5 height 5
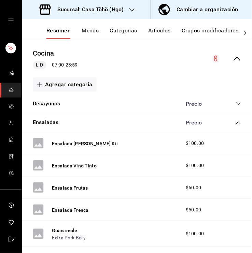
scroll to position [68, 0]
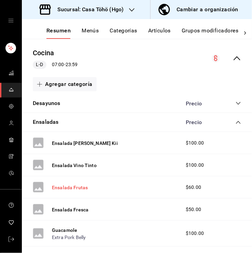
click at [78, 187] on button "Ensalada Frutas" at bounding box center [70, 187] width 36 height 7
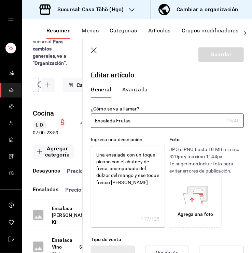
type textarea "x"
type input "$60.00"
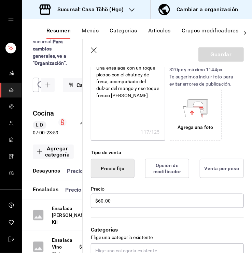
scroll to position [87, 0]
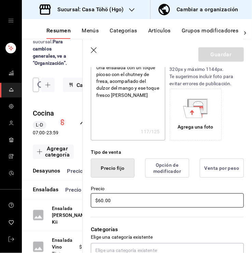
click at [100, 200] on input "$60.00" at bounding box center [167, 201] width 153 height 14
type textarea "x"
type input "$0.00"
type textarea "x"
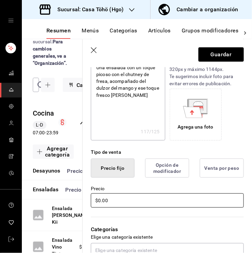
type input "$20.00"
type textarea "x"
type input "$0.00"
type textarea "x"
type input "$80.00"
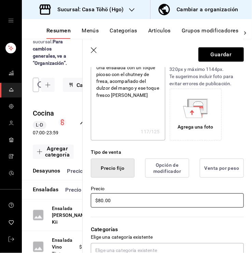
type textarea "x"
type input "$80.00"
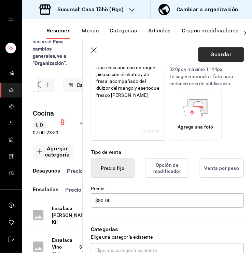
click at [219, 59] on button "Guardar" at bounding box center [220, 54] width 45 height 14
type textarea "x"
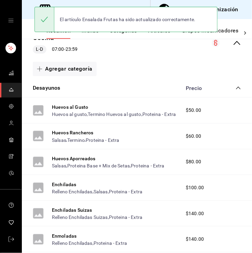
scroll to position [83, 0]
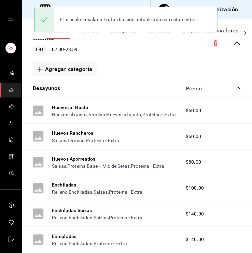
click at [236, 87] on icon "collapse-category-row" at bounding box center [238, 88] width 5 height 5
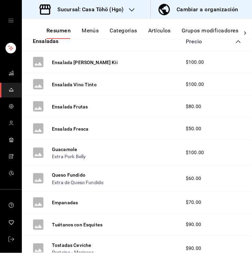
scroll to position [147, 0]
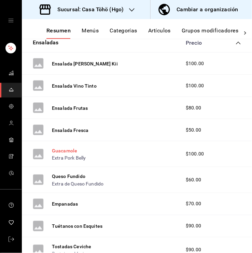
click at [72, 151] on button "Guacamole" at bounding box center [64, 150] width 25 height 7
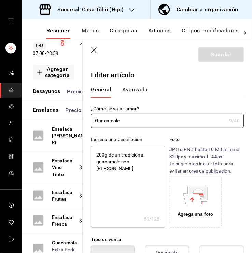
type textarea "x"
type input "$100.00"
click at [95, 51] on icon "button" at bounding box center [94, 50] width 7 height 7
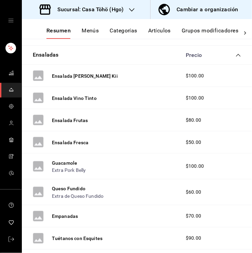
scroll to position [76, 0]
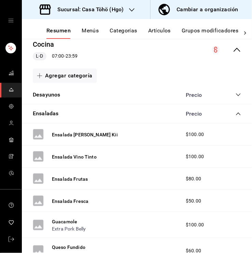
click at [236, 114] on icon "collapse-category-row" at bounding box center [238, 113] width 5 height 5
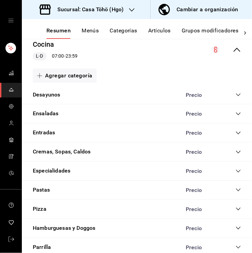
click at [236, 133] on icon "collapse-category-row" at bounding box center [238, 132] width 5 height 5
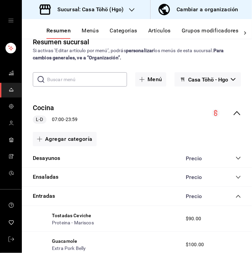
scroll to position [20, 0]
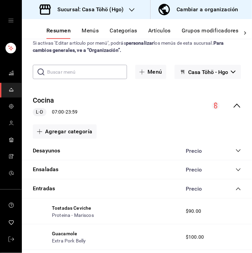
drag, startPoint x: 230, startPoint y: 189, endPoint x: 236, endPoint y: 188, distance: 5.9
click at [236, 188] on div "Precio" at bounding box center [210, 189] width 62 height 6
click at [236, 188] on icon "collapse-category-row" at bounding box center [238, 188] width 5 height 5
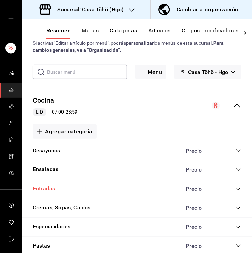
click at [41, 190] on button "Entradas" at bounding box center [44, 189] width 22 height 8
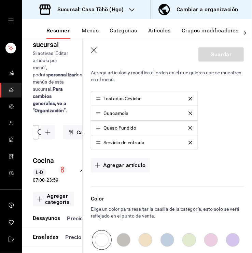
scroll to position [214, 0]
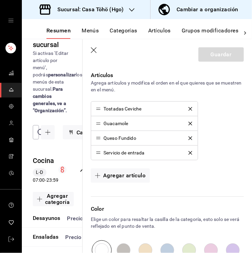
click at [94, 50] on icon "button" at bounding box center [94, 50] width 7 height 7
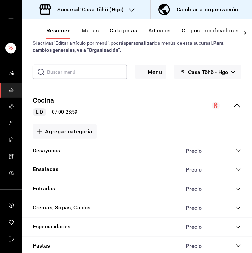
click at [236, 169] on icon "collapse-category-row" at bounding box center [238, 169] width 5 height 5
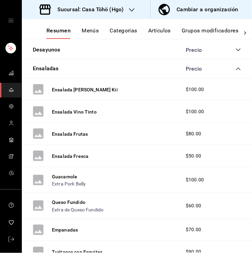
scroll to position [121, 0]
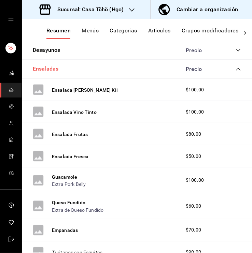
click at [51, 69] on button "Ensaladas" at bounding box center [46, 69] width 26 height 8
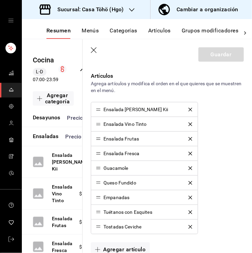
scroll to position [212, 0]
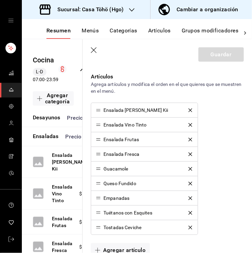
click at [188, 155] on icon "delete" at bounding box center [190, 155] width 4 height 4
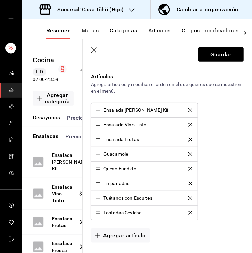
click at [188, 155] on icon "delete" at bounding box center [190, 155] width 4 height 4
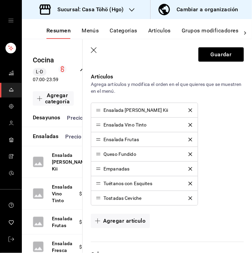
click at [188, 155] on icon "delete" at bounding box center [190, 155] width 4 height 4
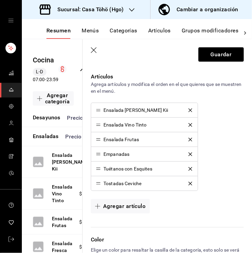
click at [188, 155] on icon "delete" at bounding box center [190, 155] width 4 height 4
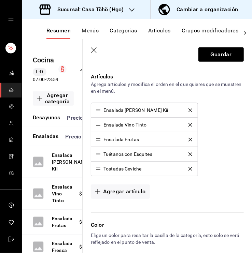
click at [188, 155] on icon "delete" at bounding box center [190, 155] width 4 height 4
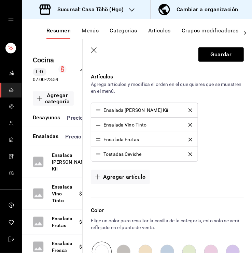
click at [188, 155] on icon "delete" at bounding box center [190, 155] width 4 height 4
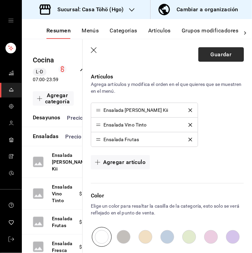
click at [215, 58] on button "Guardar" at bounding box center [220, 54] width 45 height 14
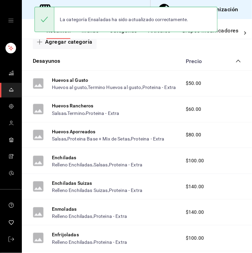
scroll to position [76, 0]
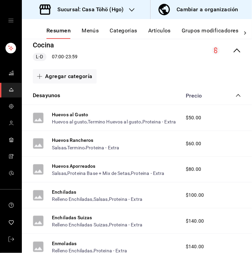
click at [236, 95] on icon "collapse-category-row" at bounding box center [238, 95] width 5 height 5
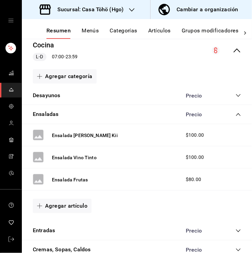
scroll to position [89, 0]
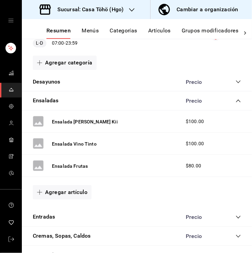
click at [236, 103] on icon "collapse-category-row" at bounding box center [238, 100] width 5 height 5
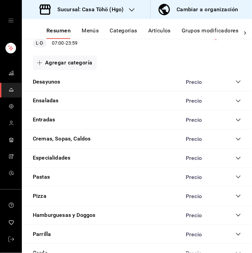
scroll to position [82, 0]
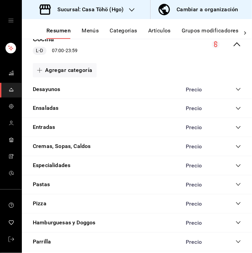
click at [237, 128] on div "Entradas Precio" at bounding box center [137, 127] width 230 height 19
click at [52, 126] on button "Entradas" at bounding box center [44, 128] width 22 height 8
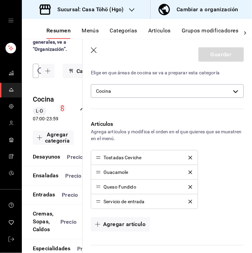
scroll to position [166, 0]
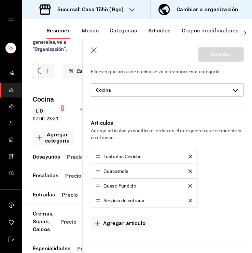
click at [188, 157] on icon "delete" at bounding box center [190, 157] width 4 height 4
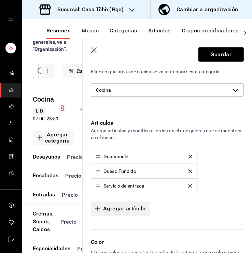
click at [109, 209] on button "Agregar artículo" at bounding box center [120, 209] width 59 height 14
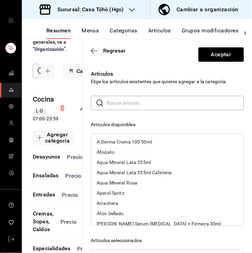
click at [138, 98] on input "text" at bounding box center [174, 103] width 137 height 14
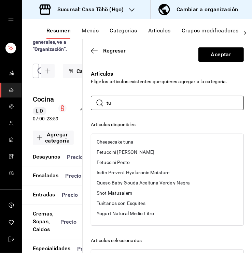
type input "t"
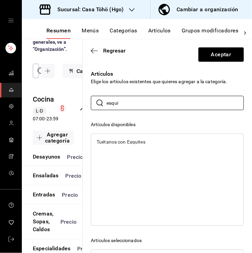
type input "esqui"
click at [125, 144] on div "Tuétanos con Esquites" at bounding box center [167, 142] width 152 height 10
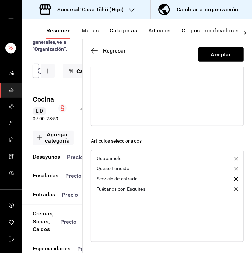
scroll to position [100, 0]
click at [206, 52] on button "Aceptar" at bounding box center [220, 54] width 45 height 14
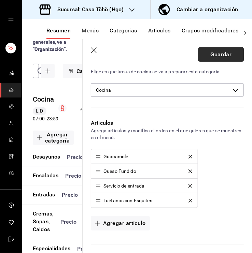
click at [217, 55] on button "Guardar" at bounding box center [220, 54] width 45 height 14
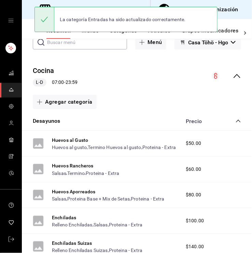
scroll to position [50, 0]
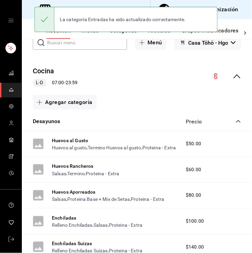
click at [228, 120] on div "Precio" at bounding box center [210, 121] width 62 height 6
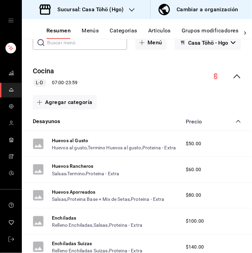
click at [230, 120] on div "Precio" at bounding box center [210, 121] width 62 height 6
click at [236, 120] on icon "collapse-category-row" at bounding box center [238, 121] width 5 height 5
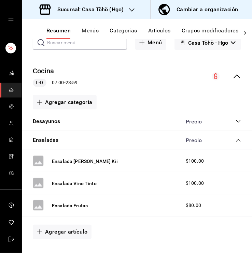
click at [230, 140] on div "Precio" at bounding box center [210, 140] width 62 height 6
click at [236, 141] on icon "collapse-category-row" at bounding box center [238, 140] width 5 height 5
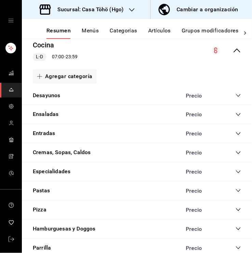
scroll to position [75, 0]
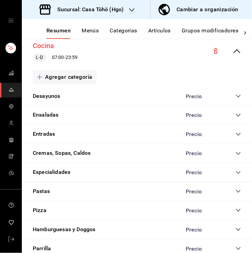
click at [46, 45] on button "Cocina" at bounding box center [43, 46] width 21 height 10
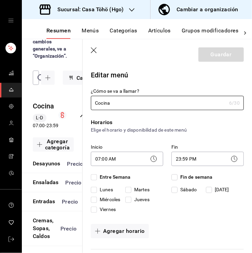
checkbox input "true"
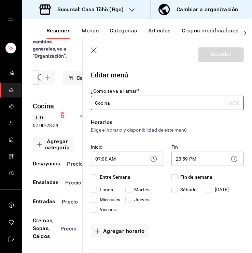
checkbox input "true"
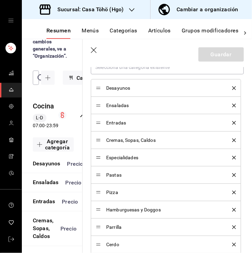
scroll to position [209, 0]
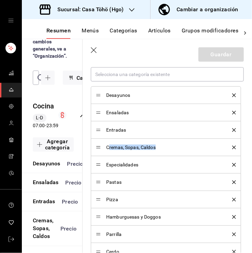
drag, startPoint x: 160, startPoint y: 146, endPoint x: 109, endPoint y: 152, distance: 51.6
click at [109, 152] on li "Cremas, Sopas, Caldos" at bounding box center [166, 147] width 150 height 17
click at [139, 166] on span "Especialidades" at bounding box center [164, 164] width 116 height 5
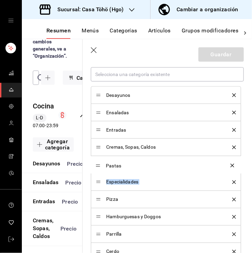
drag, startPoint x: 98, startPoint y: 182, endPoint x: 99, endPoint y: 165, distance: 17.8
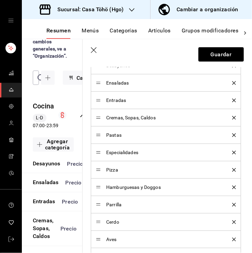
scroll to position [244, 0]
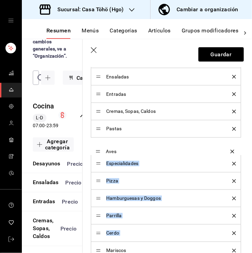
drag, startPoint x: 100, startPoint y: 231, endPoint x: 101, endPoint y: 147, distance: 84.3
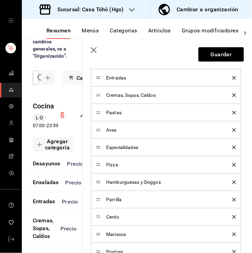
scroll to position [261, 0]
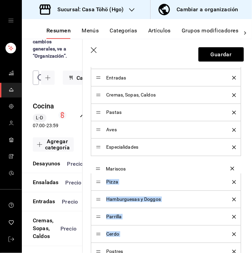
drag, startPoint x: 97, startPoint y: 234, endPoint x: 100, endPoint y: 163, distance: 70.7
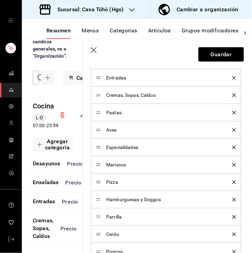
click at [95, 217] on li "Parrilla" at bounding box center [166, 217] width 150 height 17
drag, startPoint x: 98, startPoint y: 164, endPoint x: 99, endPoint y: 147, distance: 17.5
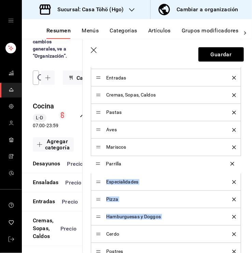
drag, startPoint x: 97, startPoint y: 216, endPoint x: 97, endPoint y: 162, distance: 53.9
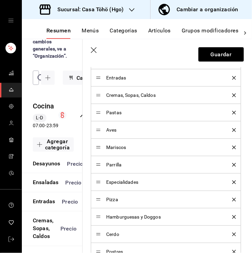
click at [111, 125] on li "Aves" at bounding box center [166, 130] width 150 height 17
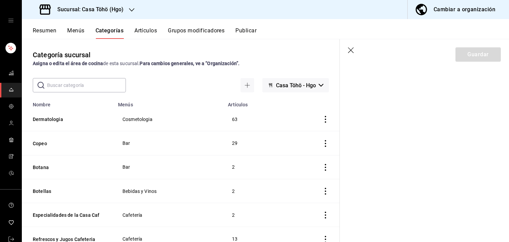
click at [97, 86] on input "text" at bounding box center [86, 86] width 79 height 14
click at [149, 30] on button "Artículos" at bounding box center [145, 33] width 23 height 12
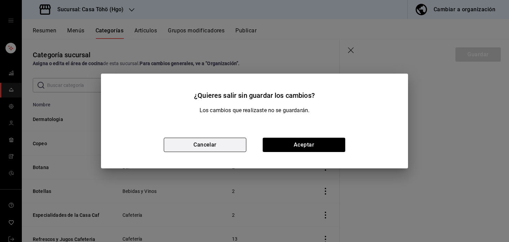
click at [233, 140] on button "Cancelar" at bounding box center [205, 145] width 83 height 14
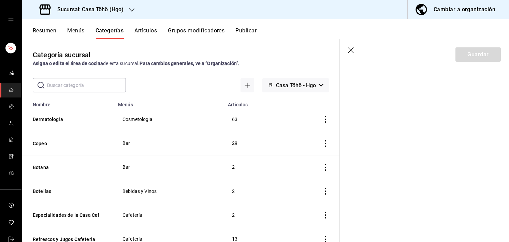
click at [349, 55] on header "Guardar" at bounding box center [424, 53] width 169 height 28
click at [353, 51] on icon "button" at bounding box center [351, 50] width 7 height 7
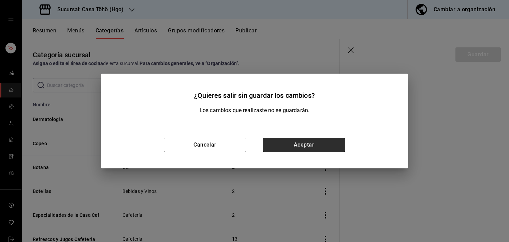
click at [296, 140] on button "Aceptar" at bounding box center [304, 145] width 83 height 14
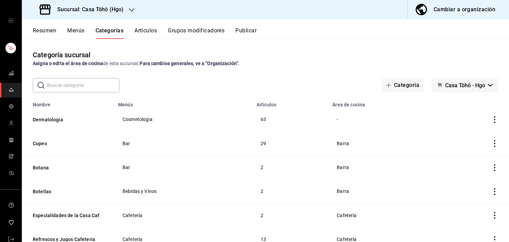
click at [74, 88] on input "text" at bounding box center [83, 86] width 72 height 14
click at [75, 85] on input "text" at bounding box center [83, 86] width 72 height 14
click at [196, 66] on strong "Para cambios generales, ve a “Organización”." at bounding box center [190, 63] width 100 height 5
click at [154, 29] on button "Artículos" at bounding box center [145, 33] width 23 height 12
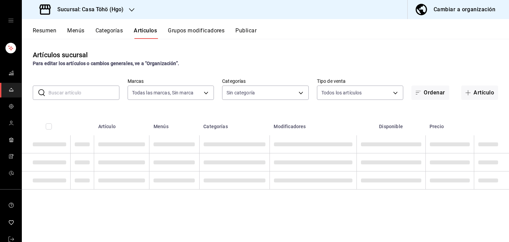
type input "3863094e-80de-4485-9a79-27000a153f73"
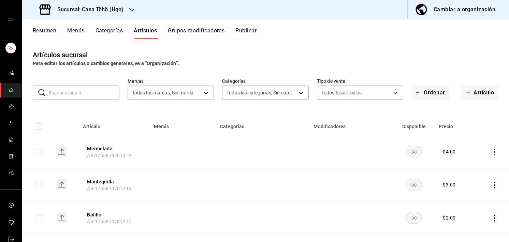
type input "28f2b0a5-eb9c-4e50-8eb7-b6e34f5562dd,e7c48834-1e64-4b77-b558-5d812561dcdf,84922…"
click at [96, 94] on input "text" at bounding box center [83, 93] width 71 height 14
type input "d"
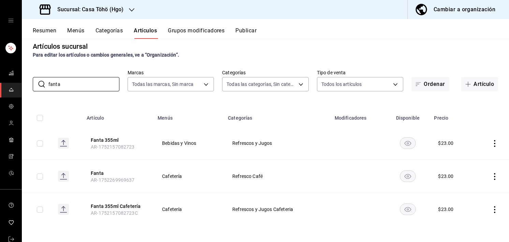
scroll to position [8, 0]
click at [491, 176] on icon "actions" at bounding box center [494, 177] width 7 height 7
click at [460, 215] on li "Eliminar" at bounding box center [463, 221] width 41 height 14
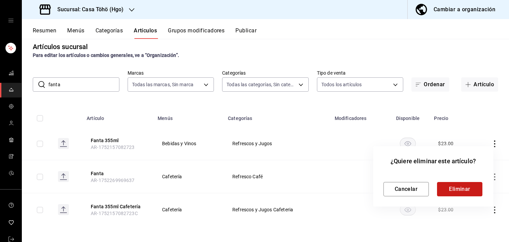
click at [453, 191] on button "Eliminar" at bounding box center [459, 189] width 45 height 14
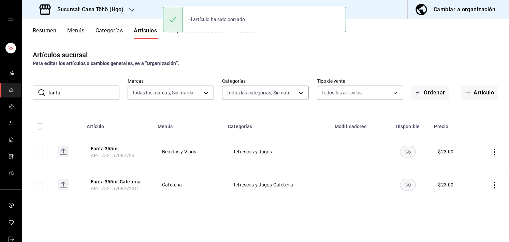
scroll to position [0, 0]
click at [64, 95] on input "fanta" at bounding box center [83, 93] width 71 height 14
type input "f"
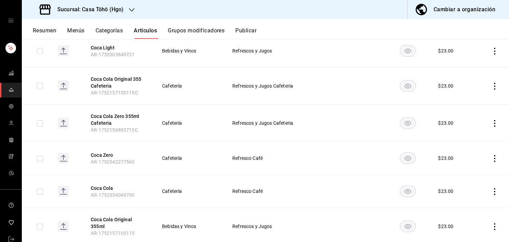
scroll to position [119, 0]
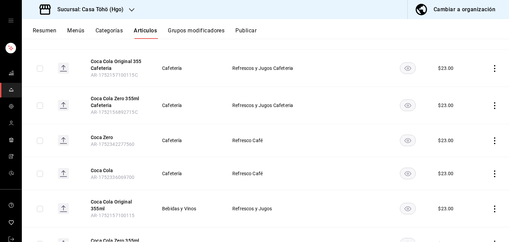
click at [491, 143] on icon "actions" at bounding box center [494, 141] width 7 height 7
click at [453, 182] on icon at bounding box center [451, 184] width 7 height 7
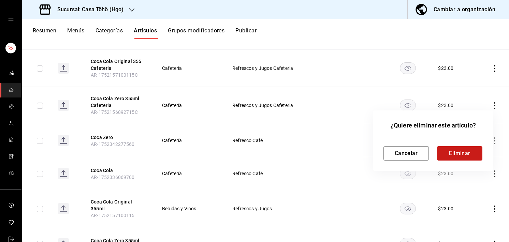
click at [463, 153] on button "Eliminar" at bounding box center [459, 153] width 45 height 14
click at [463, 153] on div "Cancelar Eliminar" at bounding box center [434, 153] width 100 height 14
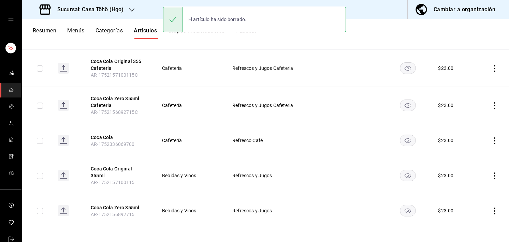
click at [494, 140] on icon "actions" at bounding box center [494, 141] width 1 height 7
click at [461, 182] on span "Eliminar" at bounding box center [469, 184] width 17 height 5
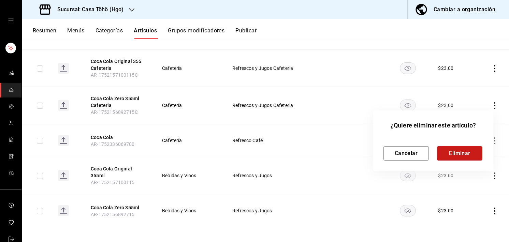
click at [468, 155] on button "Eliminar" at bounding box center [459, 153] width 45 height 14
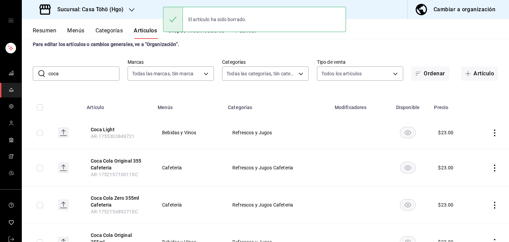
scroll to position [19, 0]
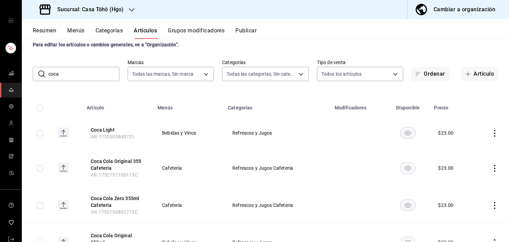
click at [85, 74] on input "coca" at bounding box center [83, 74] width 71 height 14
type input "c"
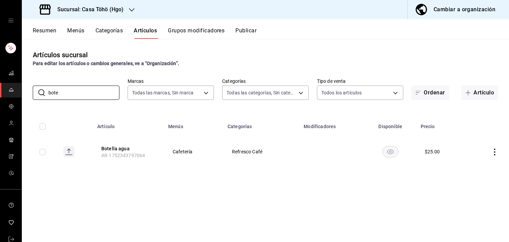
type input "bote"
click at [491, 151] on td at bounding box center [489, 151] width 42 height 33
click at [494, 151] on icon "actions" at bounding box center [494, 152] width 7 height 7
click at [465, 196] on div at bounding box center [459, 196] width 12 height 7
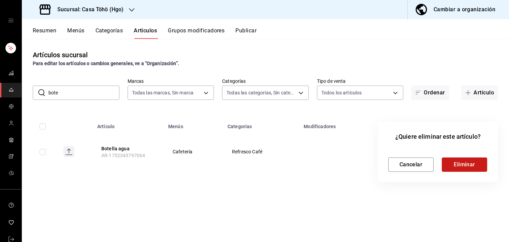
click at [454, 170] on button "Eliminar" at bounding box center [464, 165] width 45 height 14
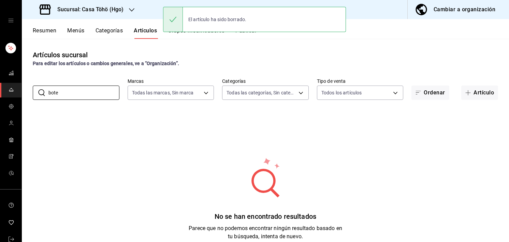
drag, startPoint x: 106, startPoint y: 94, endPoint x: 24, endPoint y: 89, distance: 83.1
click at [24, 89] on div "​ bote ​ Marcas Todas las marcas, Sin marca 3863094e-80de-4485-9a79-27000a153f7…" at bounding box center [265, 89] width 487 height 22
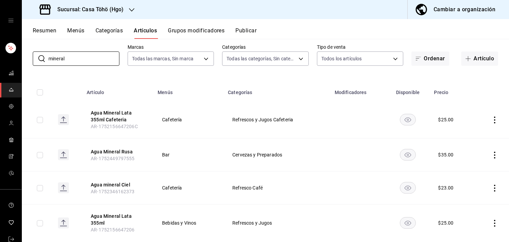
scroll to position [50, 0]
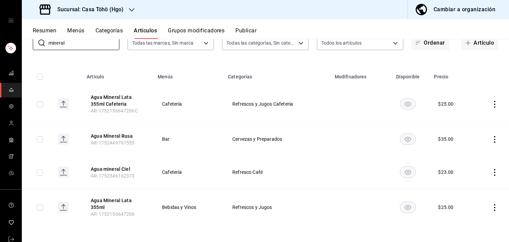
type input "mineral"
click at [491, 170] on icon "actions" at bounding box center [494, 172] width 7 height 7
click at [468, 213] on span "Eliminar" at bounding box center [469, 215] width 17 height 5
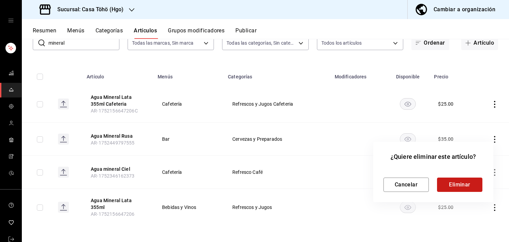
click at [448, 182] on button "Eliminar" at bounding box center [459, 185] width 45 height 14
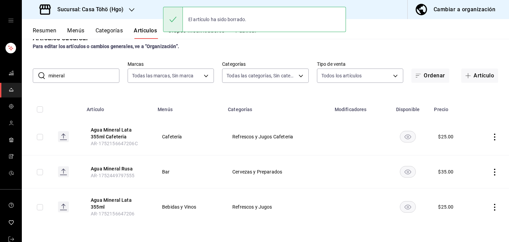
scroll to position [0, 0]
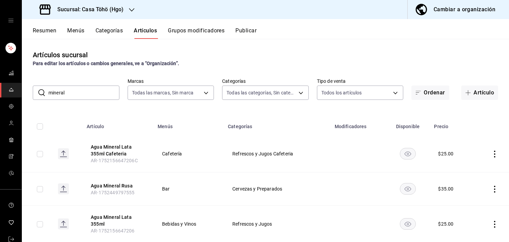
click at [115, 32] on button "Categorías" at bounding box center [110, 33] width 28 height 12
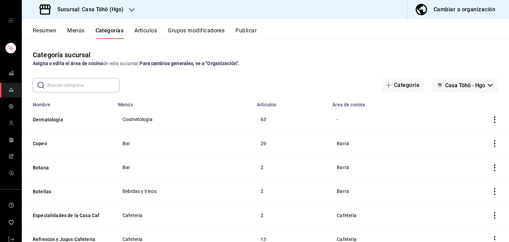
click at [89, 86] on input "text" at bounding box center [83, 86] width 72 height 14
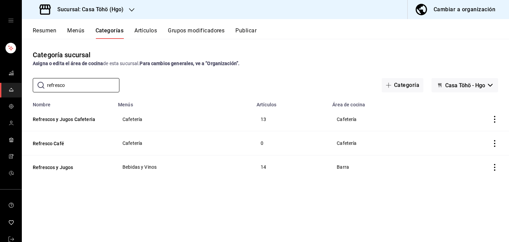
type input "refresco"
click at [493, 140] on icon "actions" at bounding box center [494, 143] width 7 height 7
click at [459, 183] on li "Eliminar" at bounding box center [468, 188] width 41 height 14
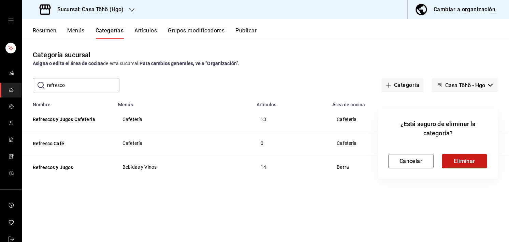
click at [460, 156] on button "Eliminar" at bounding box center [464, 161] width 45 height 14
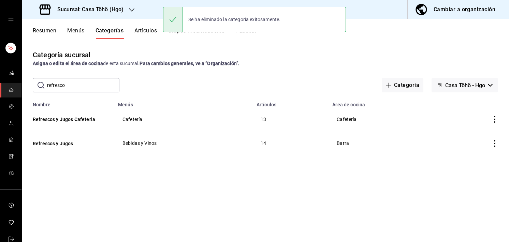
click at [348, 208] on div "Categoría sucursal Asigna o edita el área de cocina de esta sucursal. Para camb…" at bounding box center [265, 140] width 487 height 203
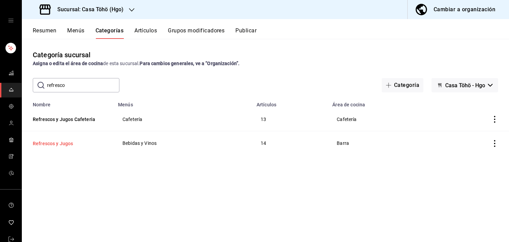
click at [68, 144] on button "Refrescos y Jugos" at bounding box center [67, 143] width 68 height 7
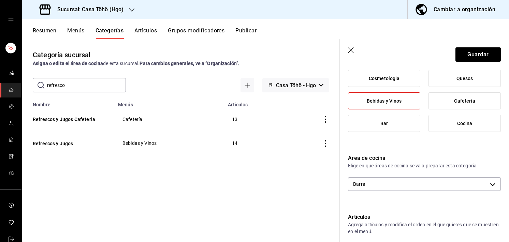
scroll to position [71, 0]
type input "Refrescos y Jugos Bar"
click at [471, 55] on button "Guardar" at bounding box center [478, 54] width 45 height 14
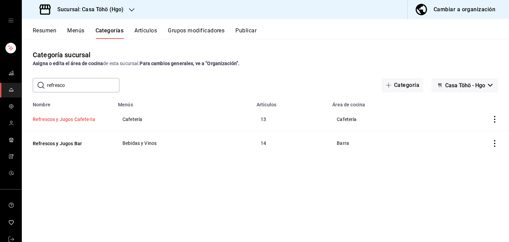
click at [53, 119] on button "Refrescos y Jugos Cafeteria" at bounding box center [67, 119] width 68 height 7
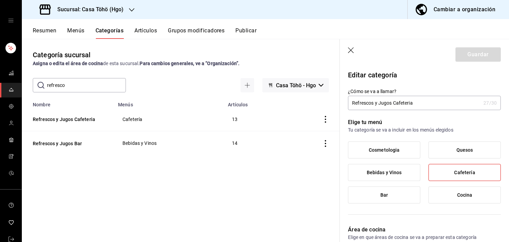
click at [56, 150] on th "Refrescos y Jugos Bar" at bounding box center [68, 143] width 92 height 24
click at [58, 148] on th "Refrescos y Jugos Bar" at bounding box center [68, 143] width 92 height 24
click at [63, 146] on button "Refrescos y Jugos Bar" at bounding box center [67, 143] width 68 height 7
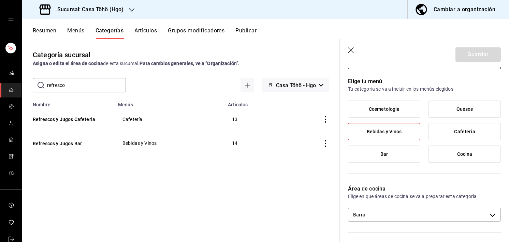
scroll to position [41, 0]
click at [390, 157] on label "Bar" at bounding box center [384, 154] width 72 height 16
click at [0, 0] on input "Bar" at bounding box center [0, 0] width 0 height 0
click at [400, 130] on label "Bebidas y Vinos" at bounding box center [384, 132] width 72 height 16
click at [0, 0] on input "Bebidas y Vinos" at bounding box center [0, 0] width 0 height 0
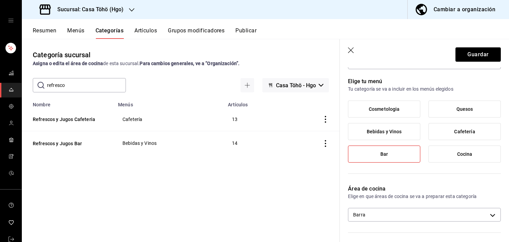
click at [399, 132] on span "Bebidas y Vinos" at bounding box center [384, 132] width 35 height 6
click at [0, 0] on input "Bebidas y Vinos" at bounding box center [0, 0] width 0 height 0
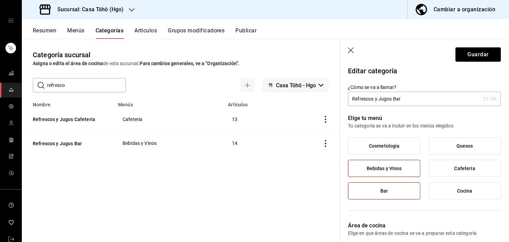
scroll to position [0, 0]
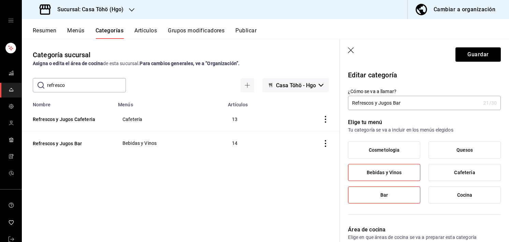
click at [375, 181] on div "Bebidas y Vinos" at bounding box center [384, 172] width 72 height 17
click at [378, 178] on label "Bebidas y Vinos" at bounding box center [384, 173] width 72 height 16
click at [0, 0] on input "Bebidas y Vinos" at bounding box center [0, 0] width 0 height 0
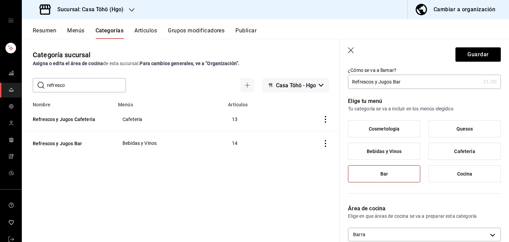
click at [382, 174] on span "Bar" at bounding box center [385, 174] width 8 height 6
click at [0, 0] on input "Bar" at bounding box center [0, 0] width 0 height 0
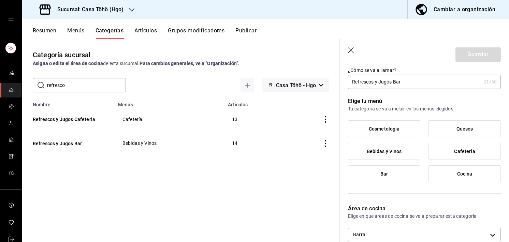
click at [386, 159] on label "Bebidas y Vinos" at bounding box center [384, 151] width 72 height 16
click at [0, 0] on input "Bebidas y Vinos" at bounding box center [0, 0] width 0 height 0
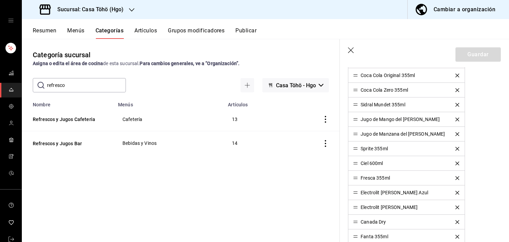
scroll to position [262, 0]
click at [347, 47] on header "Guardar" at bounding box center [424, 53] width 169 height 28
click at [348, 47] on icon "button" at bounding box center [351, 50] width 7 height 7
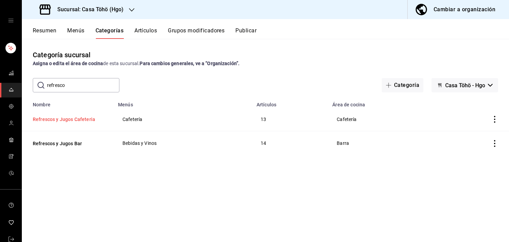
click at [80, 117] on button "Refrescos y Jugos Cafeteria" at bounding box center [67, 119] width 68 height 7
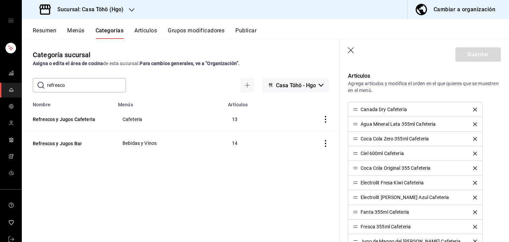
scroll to position [212, 0]
click at [59, 140] on button "Refrescos y Jugos Bar" at bounding box center [67, 143] width 68 height 7
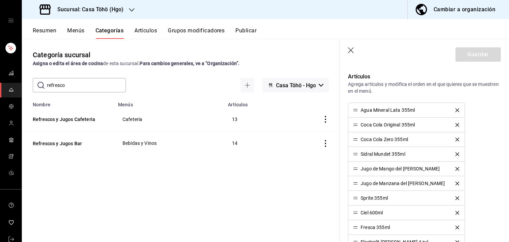
type input "efeaaebf-6909-4900-8cf2-369bbb3f819d"
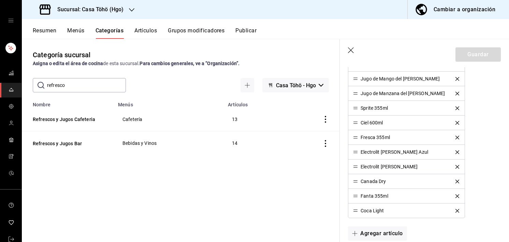
scroll to position [302, 0]
click at [348, 52] on icon "button" at bounding box center [351, 50] width 7 height 7
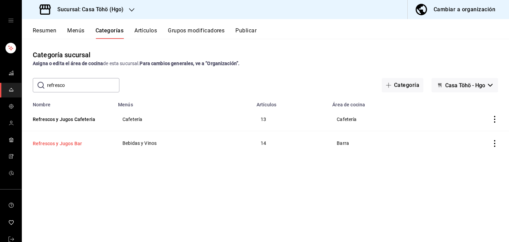
click at [79, 146] on button "Refrescos y Jugos Bar" at bounding box center [67, 143] width 68 height 7
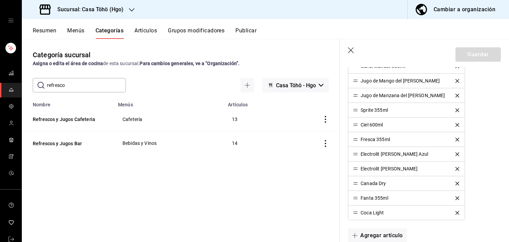
scroll to position [319, 0]
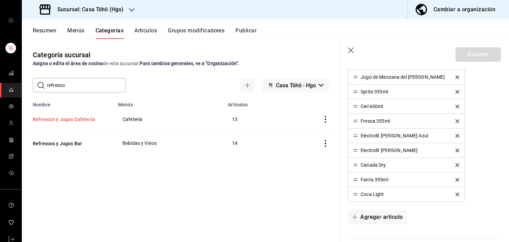
click at [78, 118] on button "Refrescos y Jugos Cafeteria" at bounding box center [67, 119] width 68 height 7
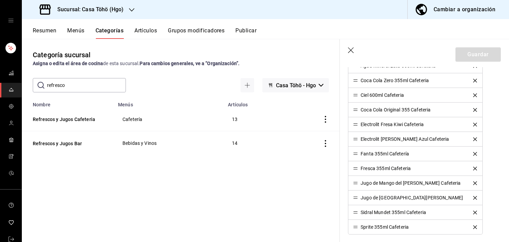
scroll to position [235, 0]
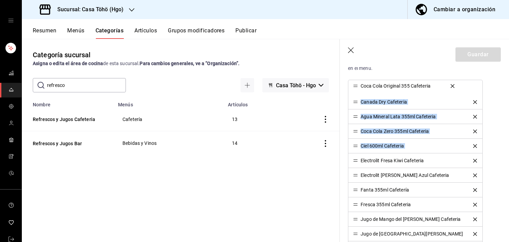
drag, startPoint x: 356, startPoint y: 147, endPoint x: 352, endPoint y: 88, distance: 59.5
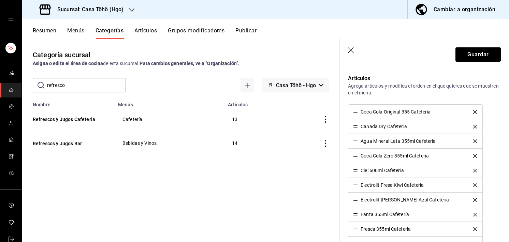
scroll to position [210, 0]
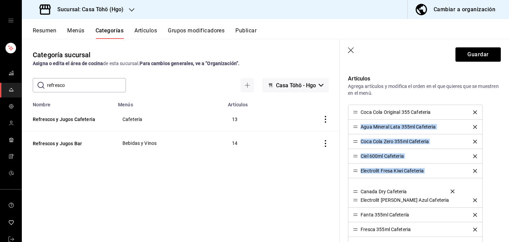
drag, startPoint x: 355, startPoint y: 127, endPoint x: 356, endPoint y: 192, distance: 64.9
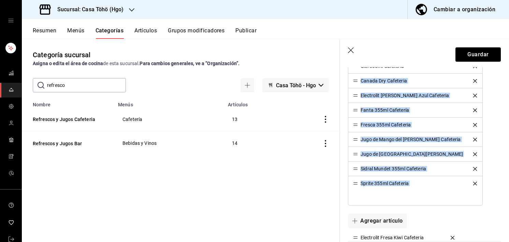
scroll to position [369, 0]
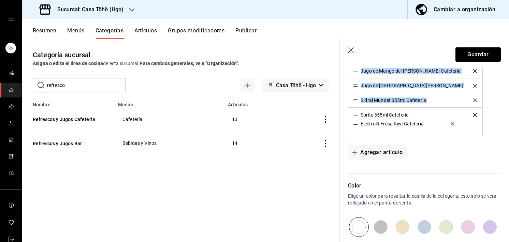
drag, startPoint x: 356, startPoint y: 172, endPoint x: 356, endPoint y: 124, distance: 48.5
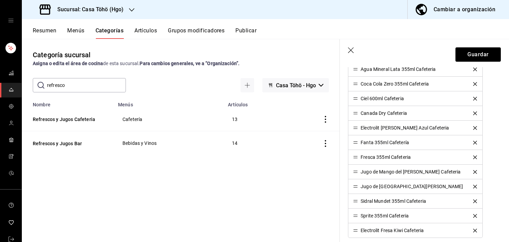
scroll to position [244, 0]
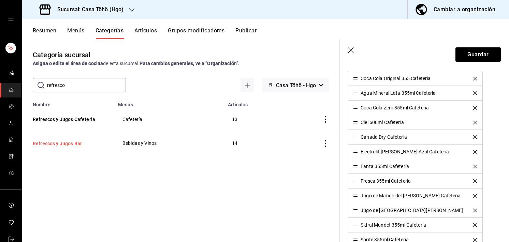
click at [58, 146] on button "Refrescos y Jugos Bar" at bounding box center [67, 143] width 68 height 7
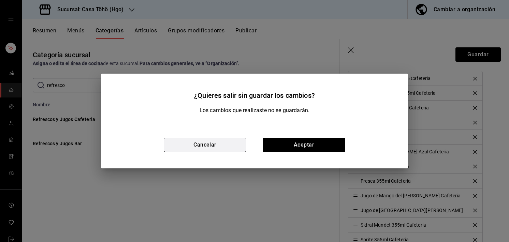
click at [231, 148] on button "Cancelar" at bounding box center [205, 145] width 83 height 14
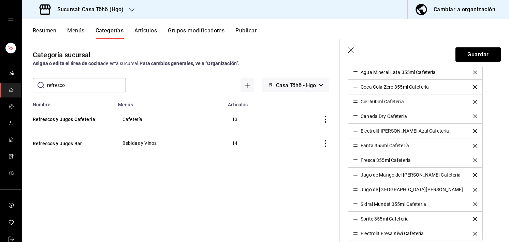
scroll to position [276, 0]
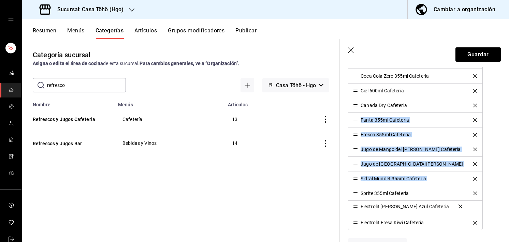
drag, startPoint x: 355, startPoint y: 120, endPoint x: 357, endPoint y: 209, distance: 88.8
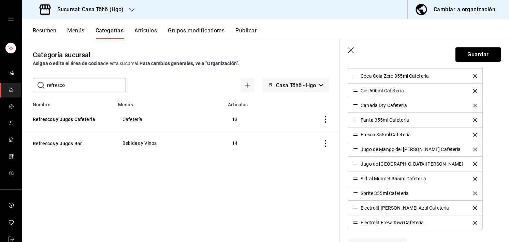
click at [477, 176] on div "Coca Cola Original 355 Cafeteria Agua Mineral Lata 355ml Cafeteria Coca Cola Ze…" at bounding box center [424, 134] width 153 height 191
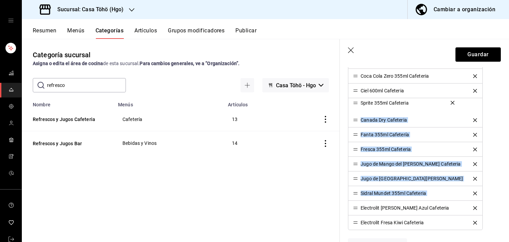
drag, startPoint x: 355, startPoint y: 191, endPoint x: 359, endPoint y: 98, distance: 93.6
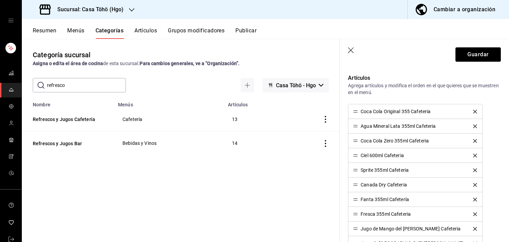
scroll to position [210, 0]
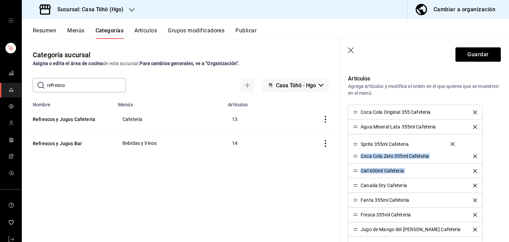
drag, startPoint x: 358, startPoint y: 169, endPoint x: 358, endPoint y: 142, distance: 26.6
click at [357, 173] on li "Ciel 600ml Cafeteria" at bounding box center [415, 171] width 134 height 15
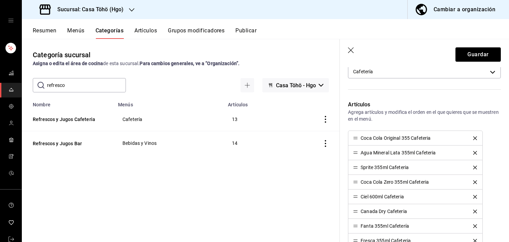
scroll to position [184, 0]
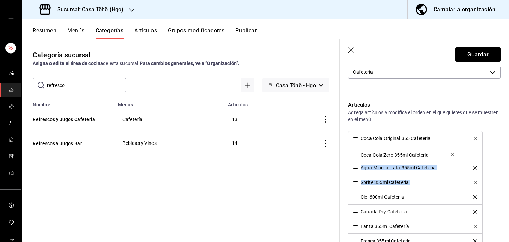
drag, startPoint x: 357, startPoint y: 183, endPoint x: 357, endPoint y: 157, distance: 25.9
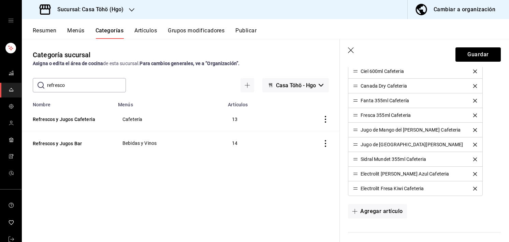
scroll to position [312, 0]
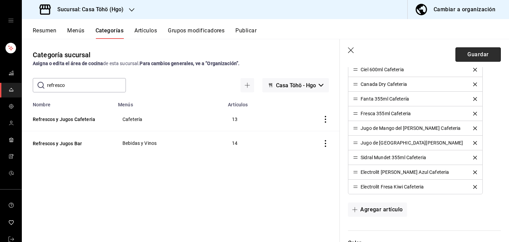
click at [479, 59] on button "Guardar" at bounding box center [478, 54] width 45 height 14
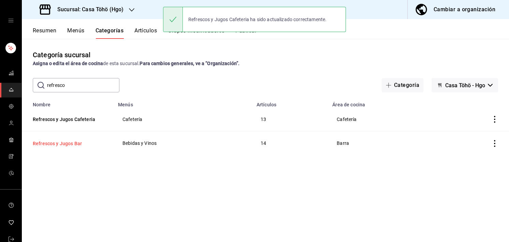
click at [58, 145] on button "Refrescos y Jugos Bar" at bounding box center [67, 143] width 68 height 7
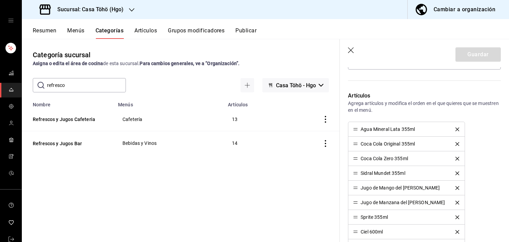
scroll to position [192, 0]
drag, startPoint x: 355, startPoint y: 145, endPoint x: 355, endPoint y: 130, distance: 15.0
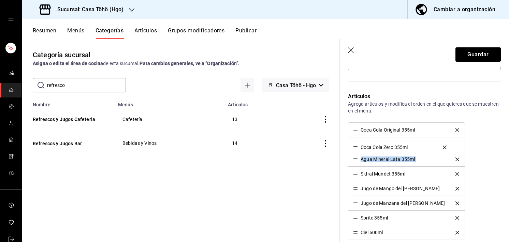
drag, startPoint x: 356, startPoint y: 157, endPoint x: 355, endPoint y: 144, distance: 13.7
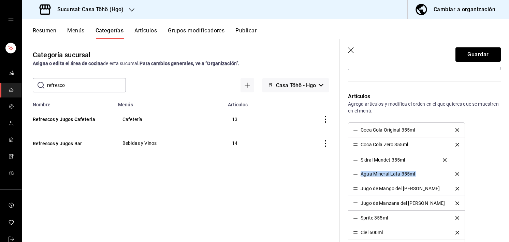
drag, startPoint x: 354, startPoint y: 174, endPoint x: 355, endPoint y: 157, distance: 16.4
click at [355, 192] on li "Jugo de Mango del Valle" at bounding box center [406, 189] width 116 height 15
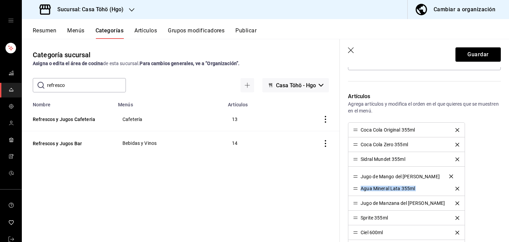
drag, startPoint x: 357, startPoint y: 188, endPoint x: 359, endPoint y: 177, distance: 11.4
click at [353, 204] on li "Jugo de Manzana del Valle" at bounding box center [406, 203] width 116 height 15
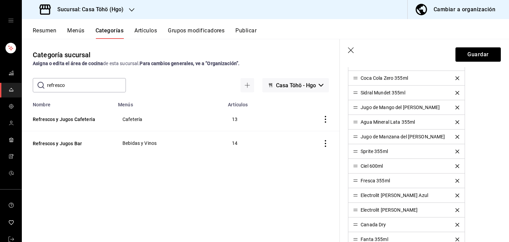
scroll to position [258, 0]
click at [157, 27] on button "Artículos" at bounding box center [145, 33] width 23 height 12
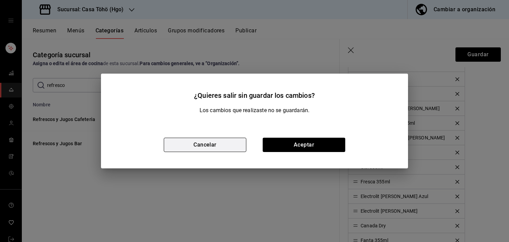
click at [231, 146] on button "Cancelar" at bounding box center [205, 145] width 83 height 14
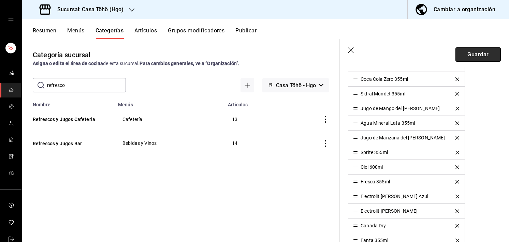
click at [461, 61] on button "Guardar" at bounding box center [478, 54] width 45 height 14
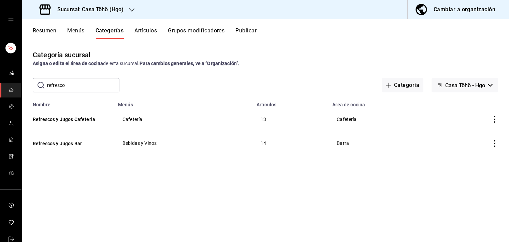
click at [70, 94] on div "Categoría sucursal Asigna o edita el área de cocina de esta sucursal. Para camb…" at bounding box center [265, 140] width 487 height 203
drag, startPoint x: 80, startPoint y: 88, endPoint x: 5, endPoint y: 79, distance: 75.9
click at [5, 79] on div "Sucursal: Casa Töhö (Hgo) Cambiar a organización Resumen Menús Categorías Artíc…" at bounding box center [254, 121] width 509 height 242
click at [144, 30] on button "Artículos" at bounding box center [145, 33] width 23 height 12
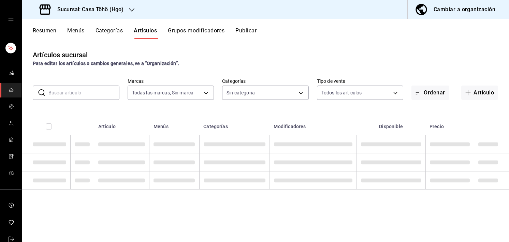
type input "3863094e-80de-4485-9a79-27000a153f73"
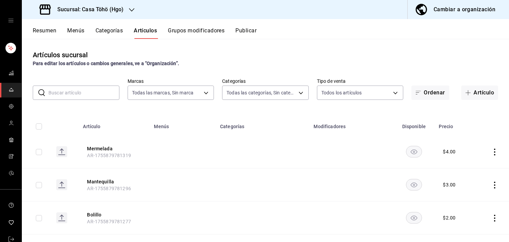
type input "28f2b0a5-eb9c-4e50-8eb7-b6e34f5562dd,e7c48834-1e64-4b77-b558-5d812561dcdf,84922…"
click at [100, 91] on input "text" at bounding box center [83, 93] width 71 height 14
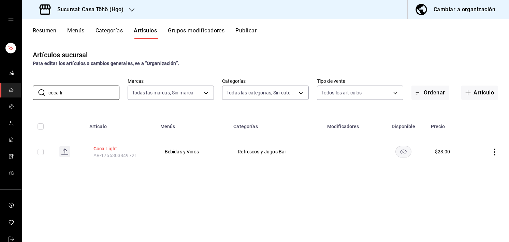
type input "coca li"
click at [110, 146] on button "Coca Light" at bounding box center [121, 148] width 55 height 7
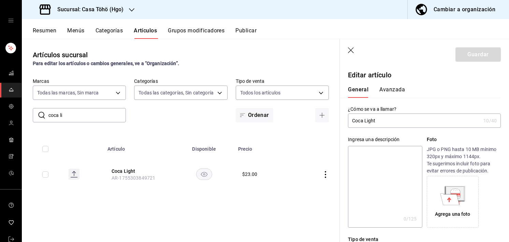
click at [396, 123] on input "Coca Light" at bounding box center [414, 121] width 133 height 14
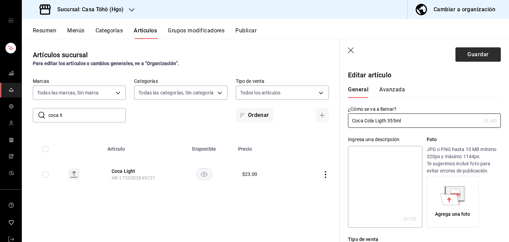
type input "Coca Cola Ligth 355ml"
click at [484, 53] on button "Guardar" at bounding box center [478, 54] width 45 height 14
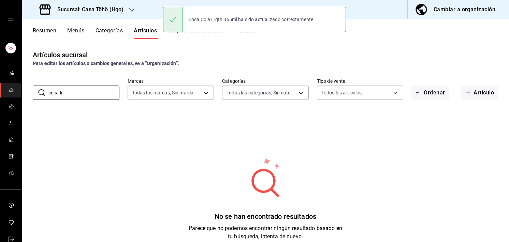
drag, startPoint x: 72, startPoint y: 91, endPoint x: 24, endPoint y: 94, distance: 47.5
click at [24, 94] on div "​ coca li ​ Marcas Todas las marcas, Sin marca 3863094e-80de-4485-9a79-27000a15…" at bounding box center [265, 89] width 487 height 22
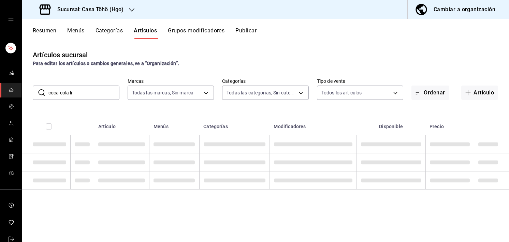
type input "coca cola li"
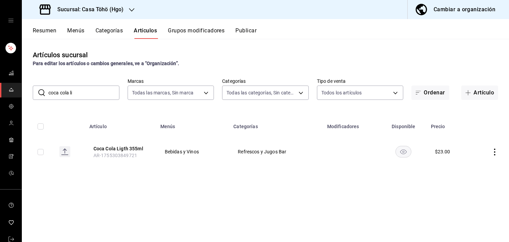
drag, startPoint x: 491, startPoint y: 151, endPoint x: 495, endPoint y: 151, distance: 4.4
click at [495, 151] on td at bounding box center [490, 151] width 37 height 33
click at [495, 151] on icon "actions" at bounding box center [494, 152] width 7 height 7
click at [459, 179] on icon at bounding box center [457, 182] width 8 height 8
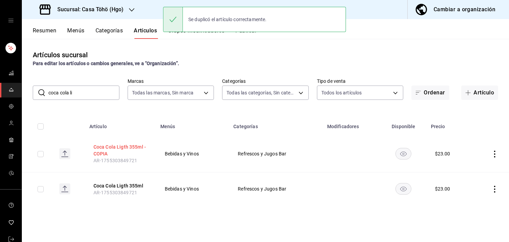
click at [127, 148] on button "Coca Cola Ligth 355ml - COPIA" at bounding box center [121, 151] width 55 height 14
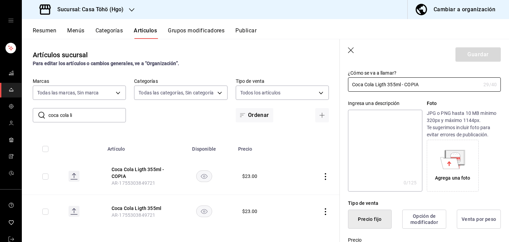
scroll to position [38, 0]
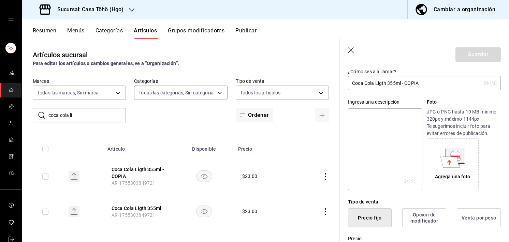
drag, startPoint x: 430, startPoint y: 86, endPoint x: 404, endPoint y: 84, distance: 26.0
click at [404, 84] on input "Coca Cola Ligth 355ml - COPIA" at bounding box center [414, 83] width 133 height 14
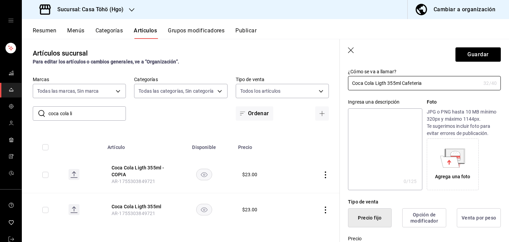
scroll to position [2, 0]
type input "Coca Cola Ligth 355ml Cafeteria"
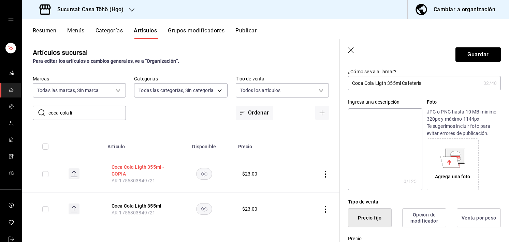
click at [134, 172] on button "Coca Cola Ligth 355ml - COPIA" at bounding box center [139, 171] width 55 height 14
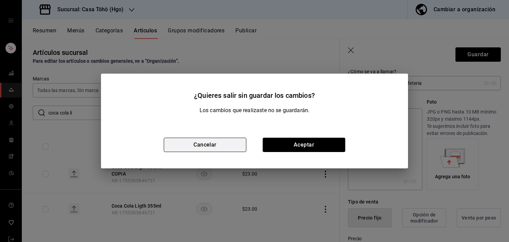
click at [236, 145] on button "Cancelar" at bounding box center [205, 145] width 83 height 14
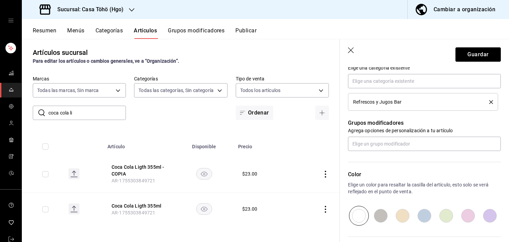
scroll to position [256, 0]
click at [489, 102] on icon "delete" at bounding box center [491, 103] width 4 height 4
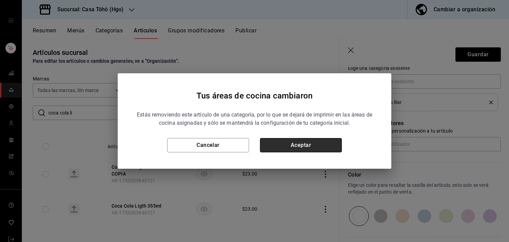
click at [273, 142] on button "Aceptar" at bounding box center [301, 145] width 82 height 14
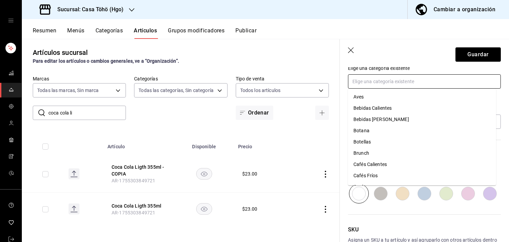
click at [378, 84] on input "text" at bounding box center [424, 81] width 153 height 14
type input "c"
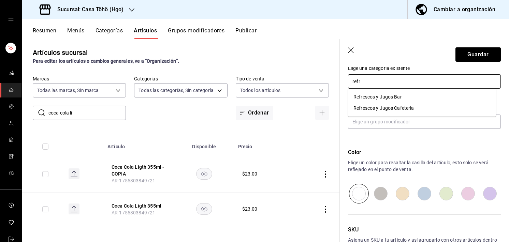
type input "refre"
click at [380, 109] on li "Refrescos y Jugos Cafeteria" at bounding box center [422, 108] width 148 height 11
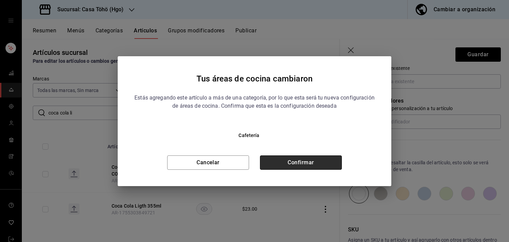
click at [291, 163] on button "Confirmar" at bounding box center [301, 163] width 82 height 14
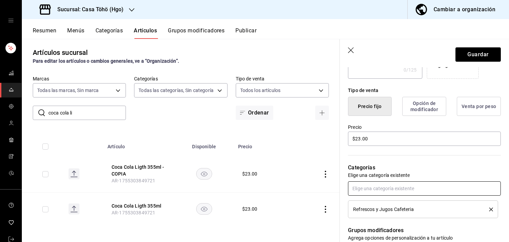
scroll to position [0, 0]
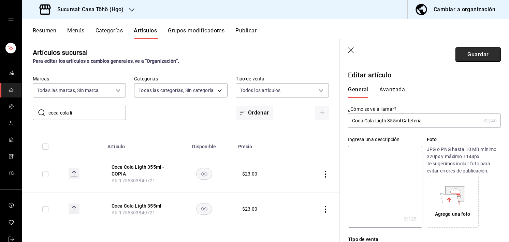
click at [463, 56] on button "Guardar" at bounding box center [478, 54] width 45 height 14
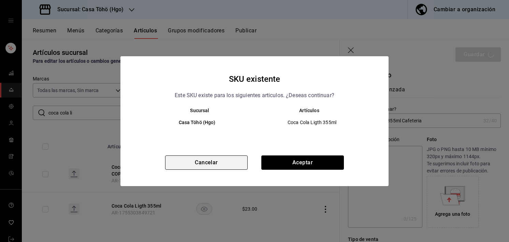
click at [212, 161] on button "Cancelar" at bounding box center [206, 163] width 83 height 14
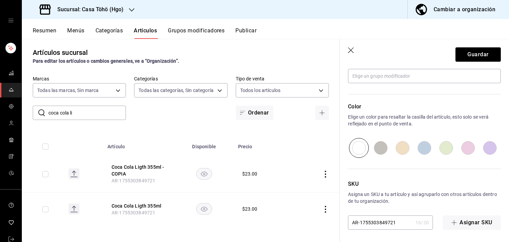
scroll to position [326, 0]
click at [396, 223] on input "AR-1755303849721" at bounding box center [380, 222] width 65 height 14
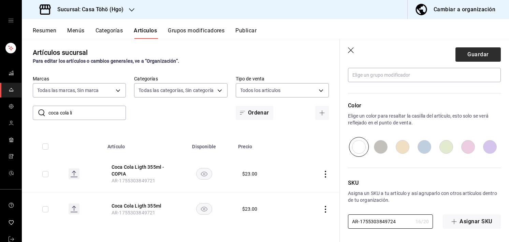
type input "AR-1755303849724"
click at [471, 54] on button "Guardar" at bounding box center [478, 54] width 45 height 14
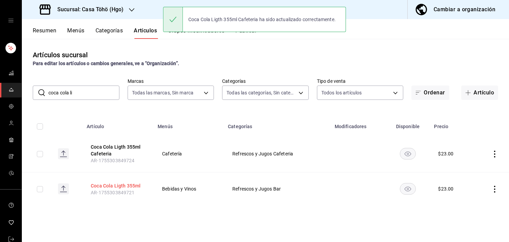
click at [126, 183] on button "Coca Cola Ligth 355ml" at bounding box center [118, 186] width 55 height 7
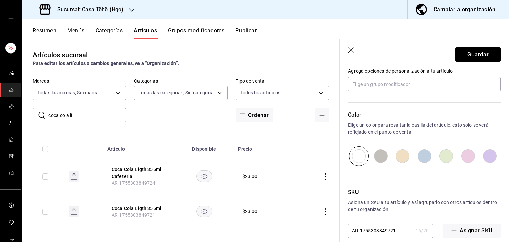
scroll to position [326, 0]
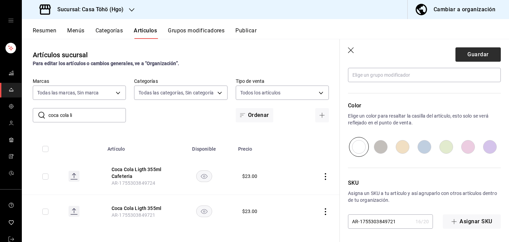
type input "Coca Cola Ligth 355ml Bar"
click at [470, 53] on button "Guardar" at bounding box center [478, 54] width 45 height 14
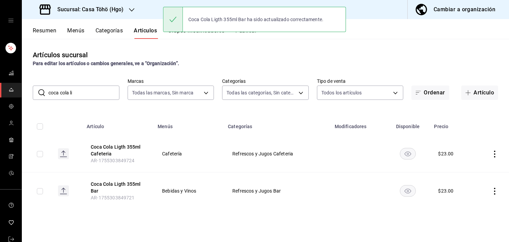
drag, startPoint x: 82, startPoint y: 84, endPoint x: 84, endPoint y: 91, distance: 7.5
click at [84, 91] on div "​ coca cola li ​ Marcas Todas las marcas, Sin marca 3863094e-80de-4485-9a79-270…" at bounding box center [265, 89] width 487 height 22
drag, startPoint x: 84, startPoint y: 91, endPoint x: -13, endPoint y: 92, distance: 97.3
click at [0, 92] on html "Sucursal: Casa Töhö (Hgo) Cambiar a organización Resumen Menús Categorías Artíc…" at bounding box center [254, 121] width 509 height 242
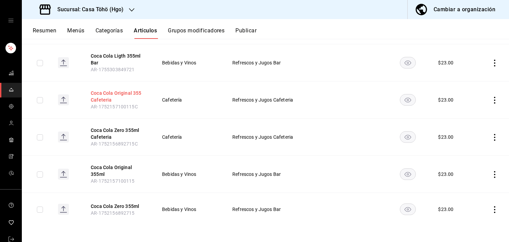
scroll to position [128, 0]
type input "Coca Cola"
click at [189, 219] on td "Bebidas y Vinos" at bounding box center [189, 210] width 70 height 33
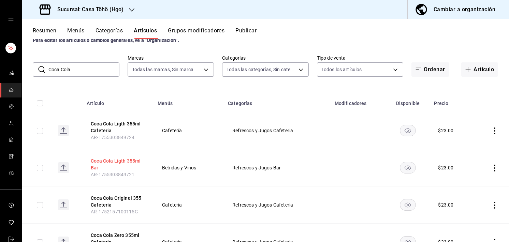
scroll to position [35, 0]
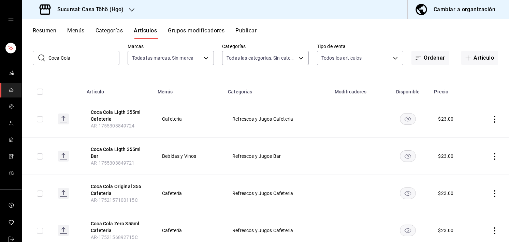
click at [42, 122] on input "checkbox" at bounding box center [40, 119] width 6 height 6
checkbox input "true"
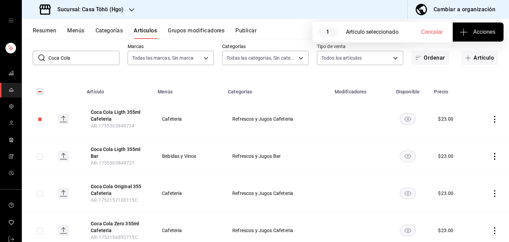
click at [41, 195] on input "checkbox" at bounding box center [40, 194] width 6 height 6
checkbox input "true"
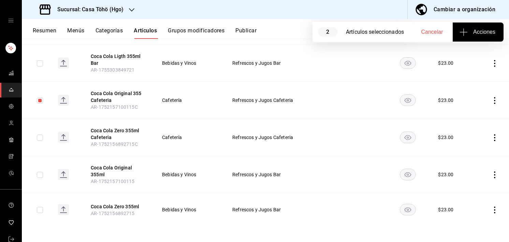
scroll to position [128, 0]
click at [40, 136] on input "checkbox" at bounding box center [40, 137] width 6 height 6
checkbox input "true"
click at [108, 166] on button "Coca Cola Original 355ml" at bounding box center [118, 171] width 55 height 14
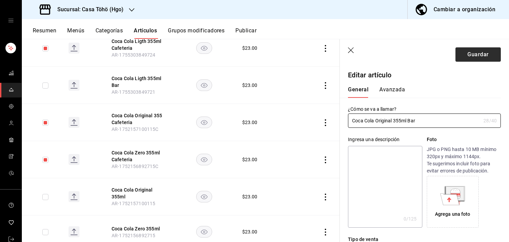
type input "Coca Cola Original 355ml Bar"
click at [469, 54] on button "Guardar" at bounding box center [478, 54] width 45 height 14
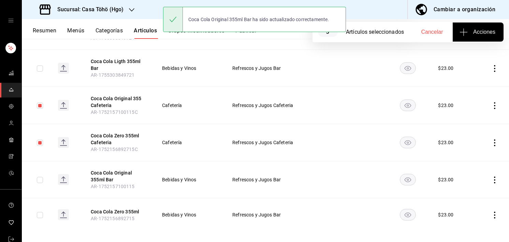
scroll to position [128, 0]
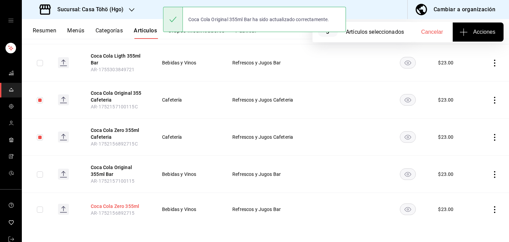
click at [126, 207] on button "Coca Cola Zero 355ml" at bounding box center [118, 206] width 55 height 7
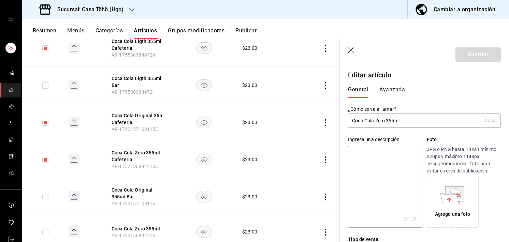
type input "$23.00"
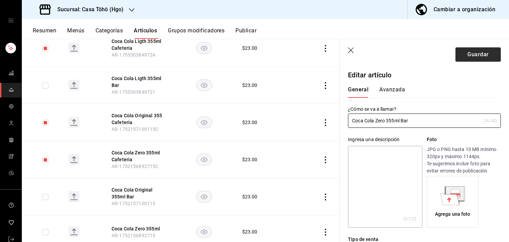
type input "Coca Cola Zero 355ml Bar"
click at [469, 56] on button "Guardar" at bounding box center [478, 54] width 45 height 14
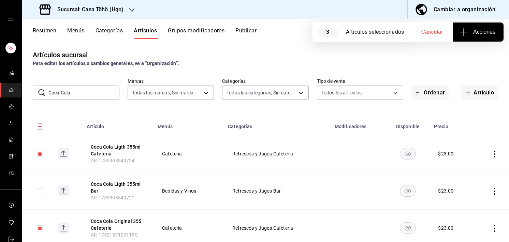
click at [436, 32] on span "Cancelar" at bounding box center [433, 32] width 22 height 6
checkbox input "false"
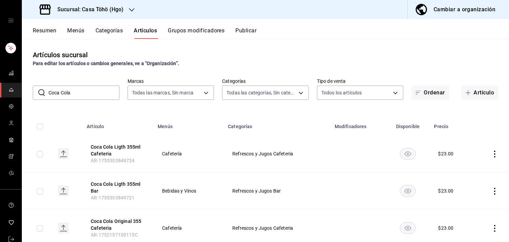
click at [83, 29] on button "Menús" at bounding box center [75, 33] width 17 height 12
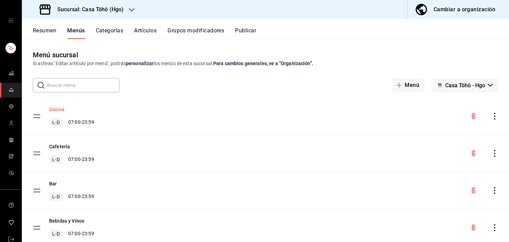
click at [61, 108] on button "Cocina" at bounding box center [56, 109] width 15 height 7
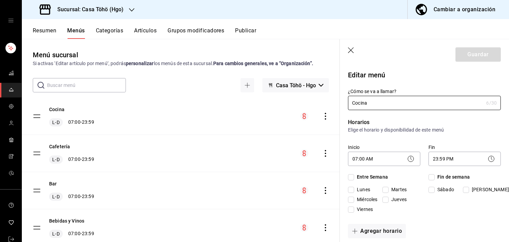
checkbox input "true"
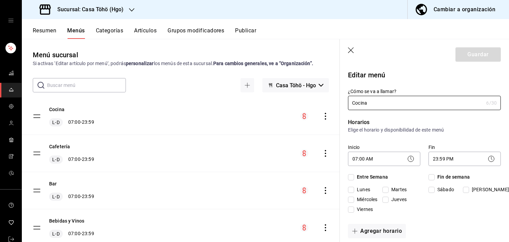
checkbox input "true"
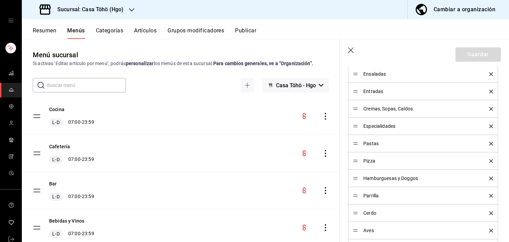
scroll to position [246, 0]
click at [39, 26] on div "Resumen Menús Categorías Artículos Grupos modificadores Publicar" at bounding box center [265, 29] width 487 height 20
click at [39, 29] on button "Resumen" at bounding box center [45, 33] width 24 height 12
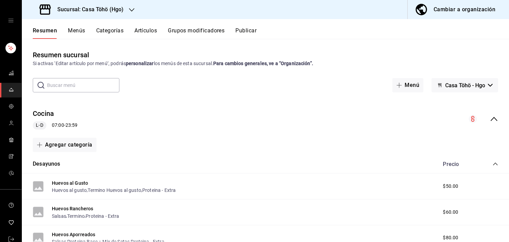
scroll to position [38, 0]
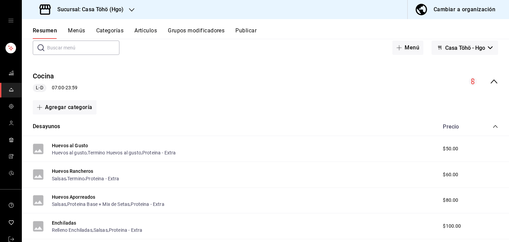
click at [493, 127] on icon "collapse-category-row" at bounding box center [495, 126] width 5 height 5
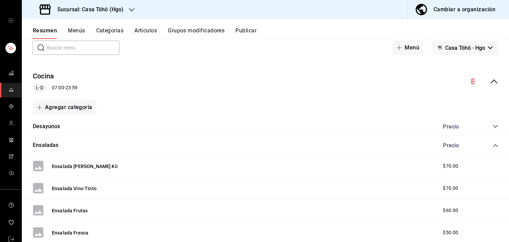
click at [490, 129] on div "Precio" at bounding box center [467, 127] width 62 height 6
click at [493, 126] on div "Desayunos Precio" at bounding box center [265, 126] width 487 height 19
click at [493, 126] on icon "collapse-category-row" at bounding box center [495, 126] width 5 height 5
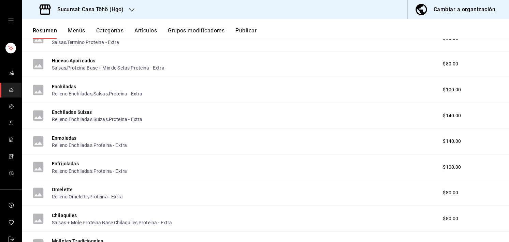
scroll to position [199, 0]
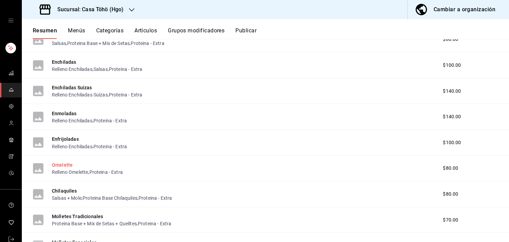
click at [63, 165] on button "Omelette" at bounding box center [62, 165] width 21 height 7
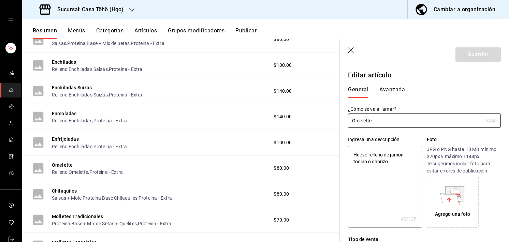
type textarea "x"
type input "$80.00"
type textarea "x"
click at [348, 49] on icon "button" at bounding box center [351, 50] width 7 height 7
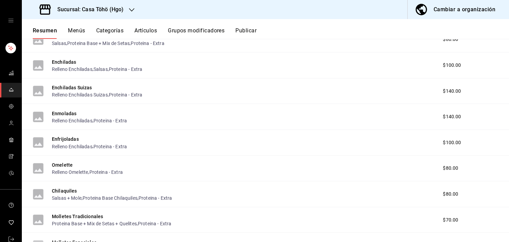
click at [51, 34] on button "Resumen" at bounding box center [45, 33] width 24 height 12
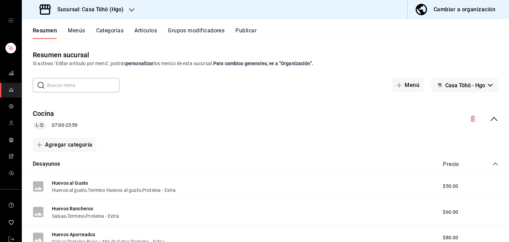
click at [493, 166] on icon "collapse-category-row" at bounding box center [495, 163] width 5 height 5
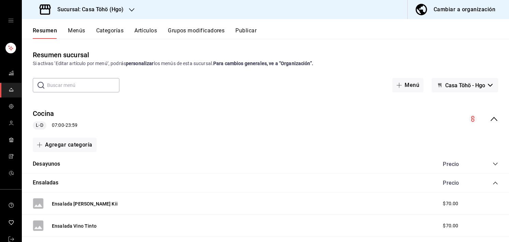
click at [486, 162] on div "Precio" at bounding box center [467, 164] width 62 height 6
click at [493, 162] on icon "collapse-category-row" at bounding box center [495, 163] width 5 height 5
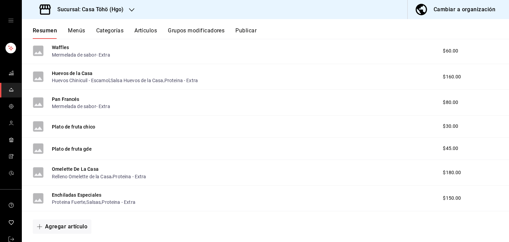
scroll to position [463, 0]
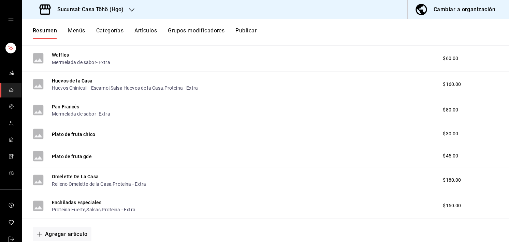
click at [175, 31] on button "Grupos modificadores" at bounding box center [196, 33] width 57 height 12
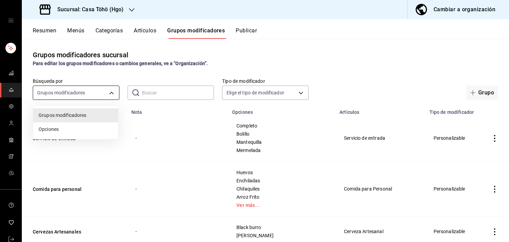
click at [86, 91] on body "Sucursal: Casa Töhö (Hgo) Cambiar a organización Resumen Menús Categorías Artíc…" at bounding box center [254, 121] width 509 height 242
drag, startPoint x: 132, startPoint y: 93, endPoint x: 159, endPoint y: 89, distance: 27.9
click at [159, 89] on div at bounding box center [254, 121] width 509 height 242
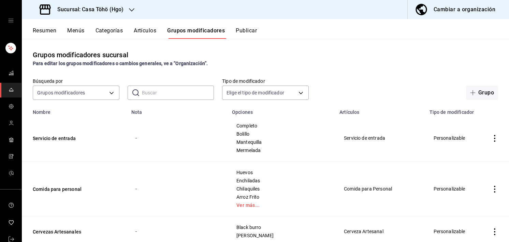
click at [159, 89] on input "text" at bounding box center [178, 93] width 72 height 14
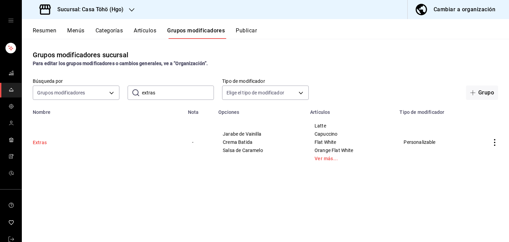
click at [35, 140] on button "Extras" at bounding box center [74, 142] width 82 height 7
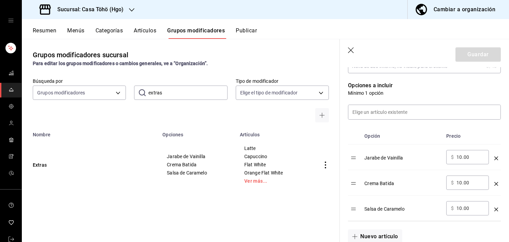
scroll to position [162, 0]
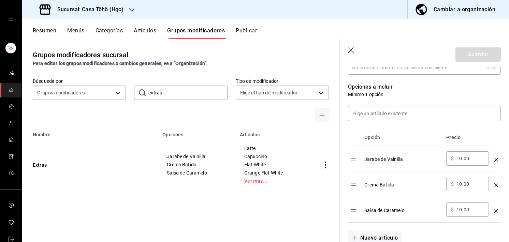
click at [171, 96] on input "extras" at bounding box center [187, 93] width 79 height 14
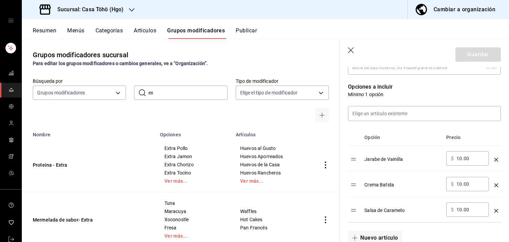
type input "e"
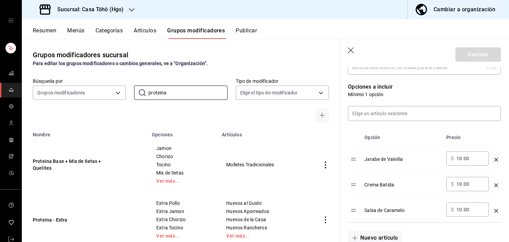
type input "proteina"
drag, startPoint x: 128, startPoint y: 127, endPoint x: 109, endPoint y: 145, distance: 26.1
click at [128, 127] on div "Grupos modificadores sucursal Para editar los grupos modificadores o cambios ge…" at bounding box center [181, 140] width 318 height 203
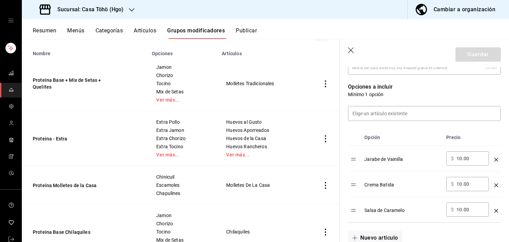
scroll to position [83, 0]
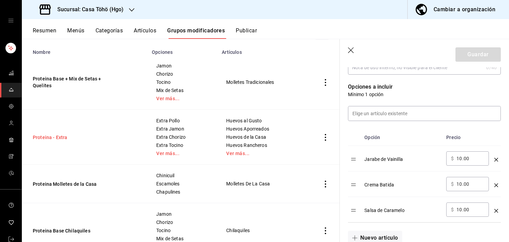
click at [52, 139] on button "Proteina - Extra" at bounding box center [74, 137] width 82 height 7
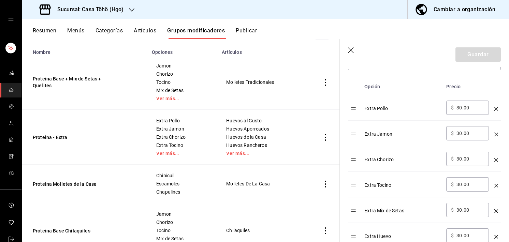
scroll to position [213, 0]
click at [459, 108] on input "30.00" at bounding box center [471, 108] width 28 height 7
type input "3.00"
type input "25.00"
click at [461, 134] on input "30.00" at bounding box center [471, 133] width 28 height 7
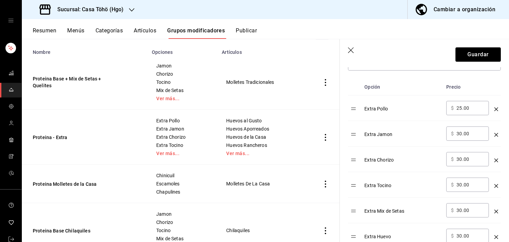
type input "3.00"
type input "25.00"
click at [461, 159] on input "30.00" at bounding box center [471, 159] width 28 height 7
type input "3.00"
type input "25.00"
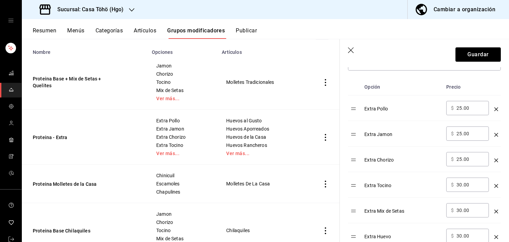
click at [461, 182] on input "30.00" at bounding box center [471, 185] width 28 height 7
type input "3.00"
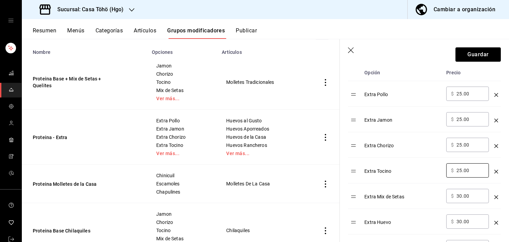
type input "25.00"
click at [461, 193] on input "30.00" at bounding box center [471, 196] width 28 height 7
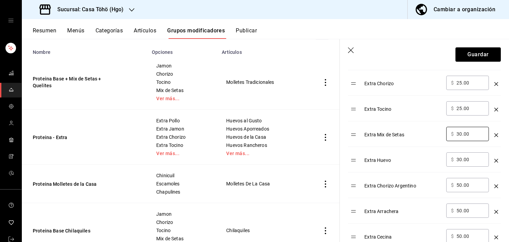
scroll to position [289, 0]
click at [462, 159] on input "30.00" at bounding box center [471, 159] width 28 height 7
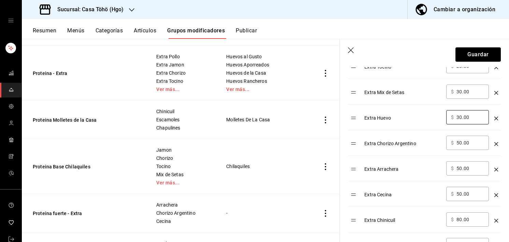
scroll to position [151, 0]
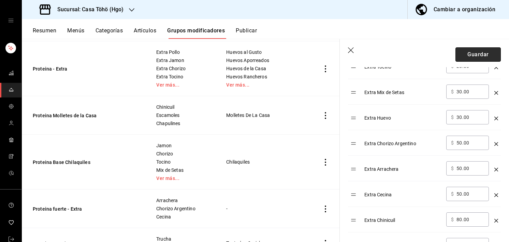
click at [475, 56] on button "Guardar" at bounding box center [478, 54] width 45 height 14
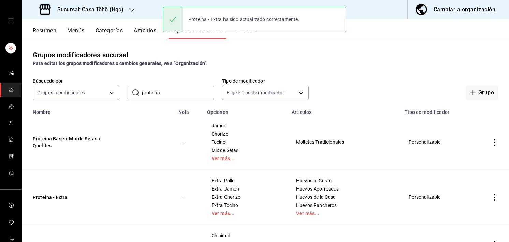
click at [77, 34] on button "Menús" at bounding box center [75, 33] width 17 height 12
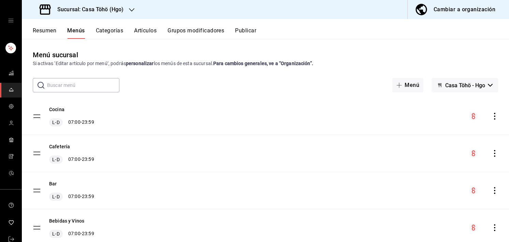
scroll to position [45, 0]
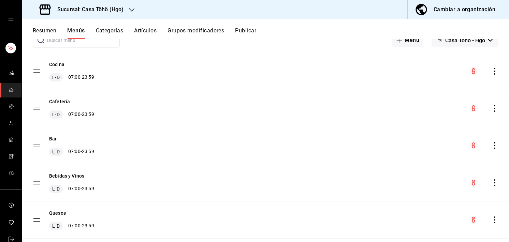
click at [45, 28] on button "Resumen" at bounding box center [45, 33] width 24 height 12
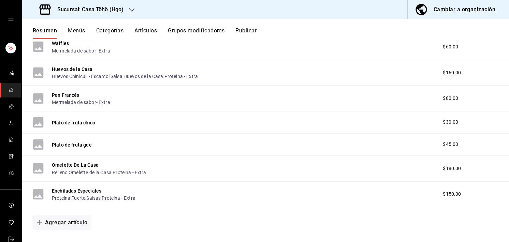
scroll to position [513, 0]
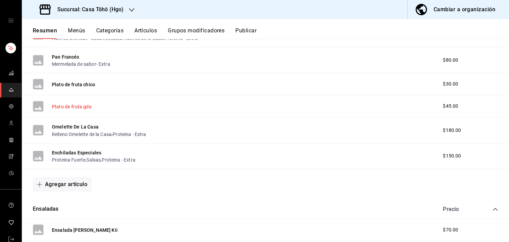
click at [86, 108] on button "Plato de fruta gde" at bounding box center [72, 106] width 40 height 7
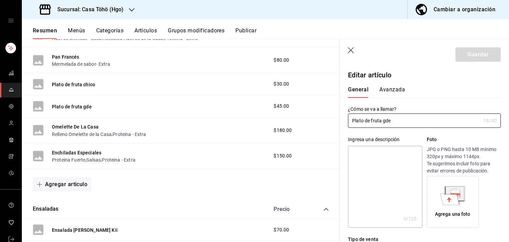
type input "$45.00"
click at [403, 106] on div "¿Cómo se va a llamar? Plato de fruta gde 18 /40 ¿Cómo se va a llamar?" at bounding box center [424, 117] width 153 height 22
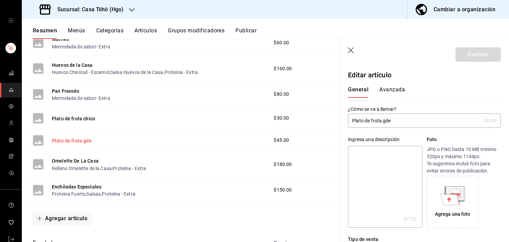
click at [86, 139] on button "Plato de fruta gde" at bounding box center [72, 141] width 40 height 7
click at [407, 122] on input "Plato de fruta gde" at bounding box center [414, 121] width 133 height 14
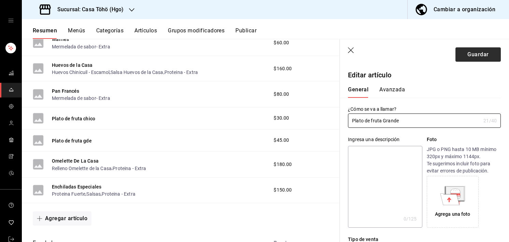
type input "Plato de fruta Grande"
click at [480, 53] on button "Guardar" at bounding box center [478, 54] width 45 height 14
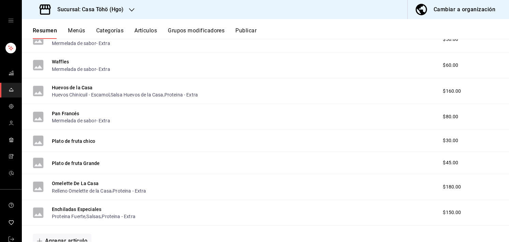
scroll to position [531, 0]
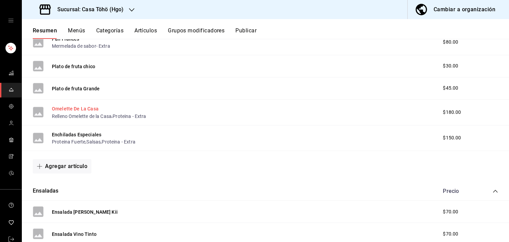
click at [92, 110] on button "Omelette De La Casa" at bounding box center [75, 108] width 47 height 7
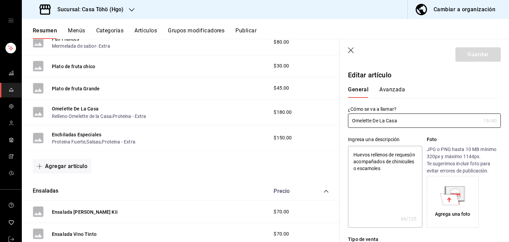
type textarea "x"
type input "$180.00"
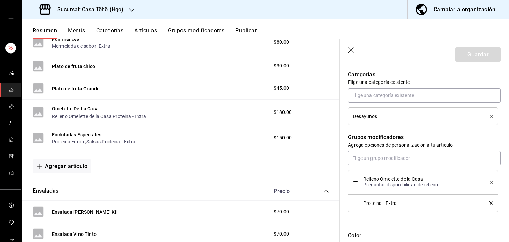
scroll to position [240, 0]
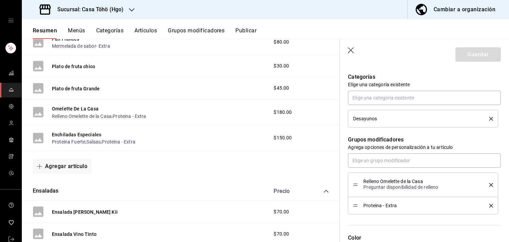
click at [489, 117] on icon "delete" at bounding box center [491, 119] width 4 height 4
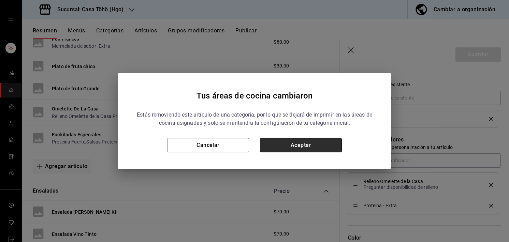
click at [291, 144] on button "Aceptar" at bounding box center [301, 145] width 82 height 14
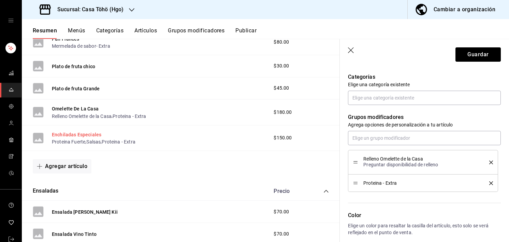
click at [62, 134] on button "Enchiladas Especiales" at bounding box center [76, 134] width 49 height 7
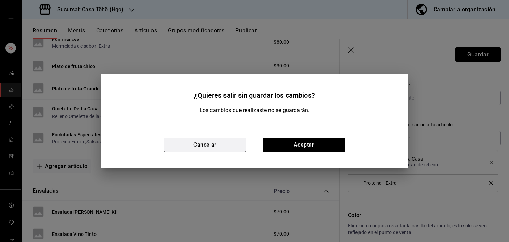
click at [226, 145] on button "Cancelar" at bounding box center [205, 145] width 83 height 14
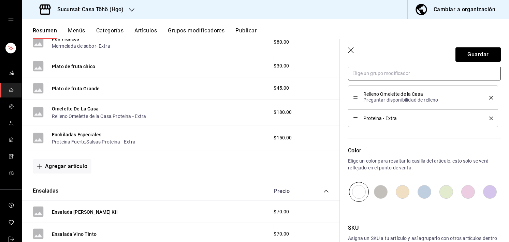
scroll to position [235, 0]
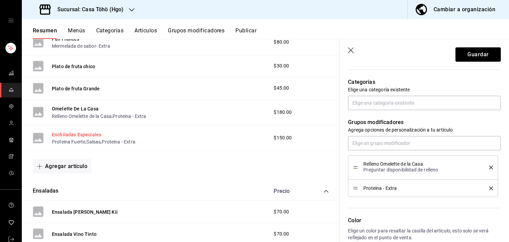
click at [85, 134] on button "Enchiladas Especiales" at bounding box center [76, 134] width 49 height 7
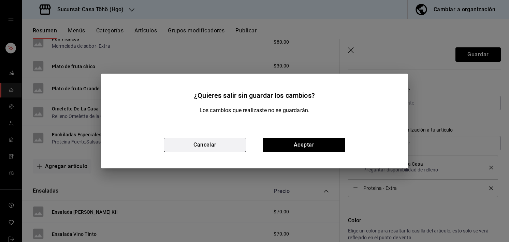
click at [220, 144] on button "Cancelar" at bounding box center [205, 145] width 83 height 14
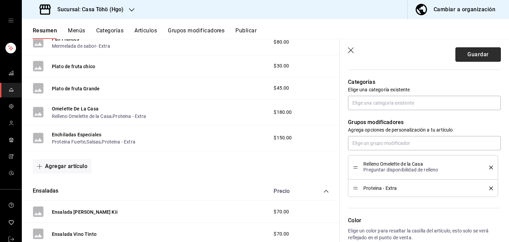
click at [477, 52] on button "Guardar" at bounding box center [478, 54] width 45 height 14
type textarea "x"
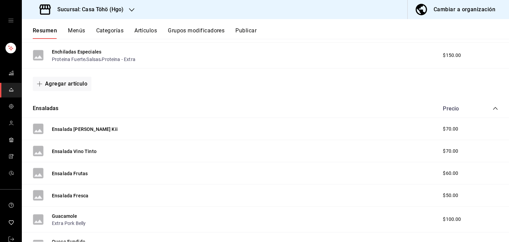
scroll to position [588, 0]
click at [81, 51] on button "Enchiladas Especiales" at bounding box center [76, 51] width 49 height 7
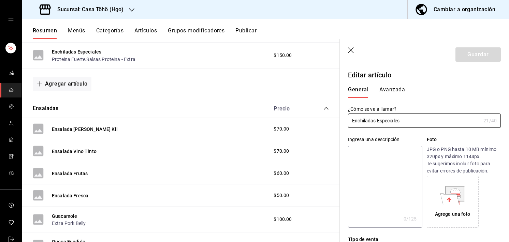
type input "$150.00"
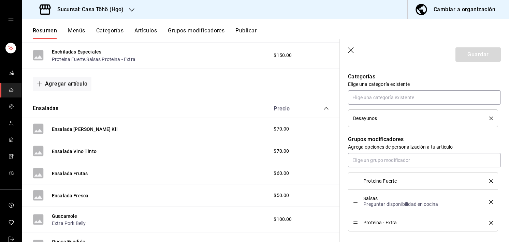
scroll to position [242, 0]
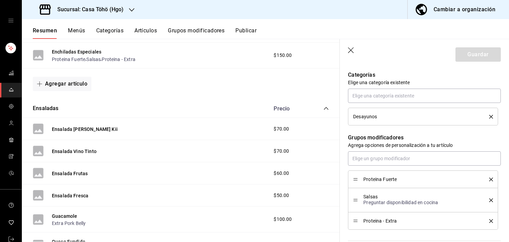
click at [489, 116] on icon "delete" at bounding box center [491, 117] width 4 height 4
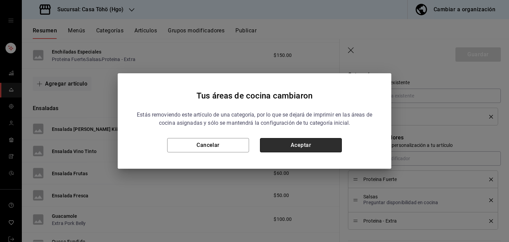
click at [310, 142] on button "Aceptar" at bounding box center [301, 145] width 82 height 14
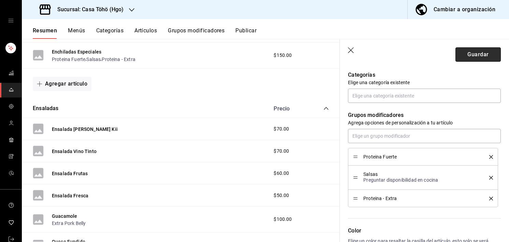
click at [471, 53] on button "Guardar" at bounding box center [478, 54] width 45 height 14
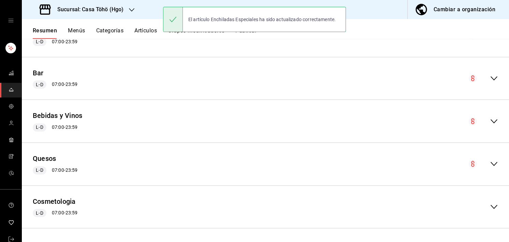
drag, startPoint x: 354, startPoint y: 49, endPoint x: 220, endPoint y: 74, distance: 136.0
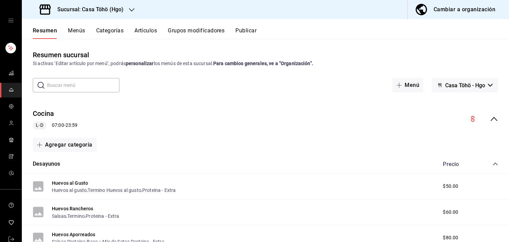
click at [493, 165] on icon "collapse-category-row" at bounding box center [495, 164] width 4 height 3
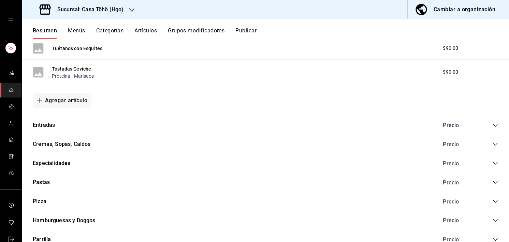
scroll to position [317, 0]
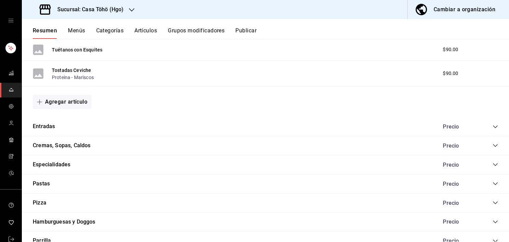
click at [493, 126] on icon "collapse-category-row" at bounding box center [495, 127] width 4 height 3
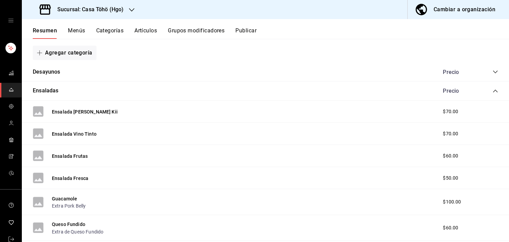
scroll to position [122, 0]
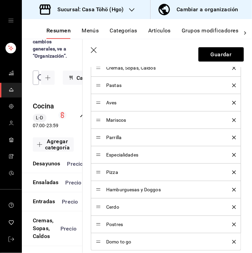
scroll to position [288, 0]
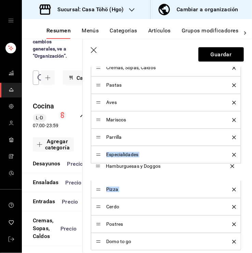
drag, startPoint x: 97, startPoint y: 188, endPoint x: 99, endPoint y: 162, distance: 26.7
drag, startPoint x: 98, startPoint y: 153, endPoint x: 98, endPoint y: 164, distance: 11.3
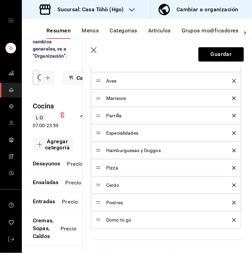
scroll to position [300, 0]
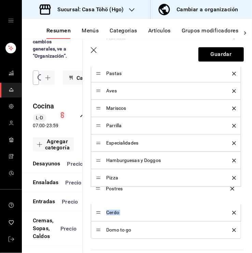
drag, startPoint x: 97, startPoint y: 213, endPoint x: 98, endPoint y: 190, distance: 22.6
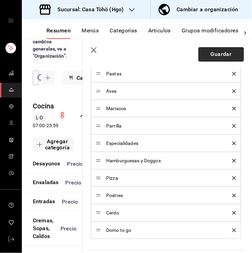
click at [215, 50] on button "Guardar" at bounding box center [220, 54] width 45 height 14
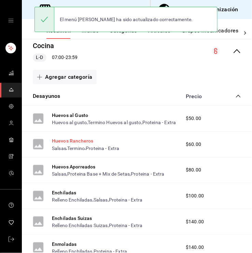
scroll to position [97, 0]
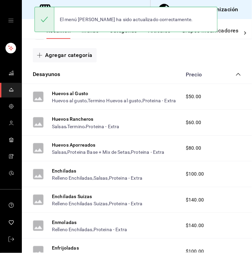
click at [236, 73] on icon "collapse-category-row" at bounding box center [238, 74] width 5 height 5
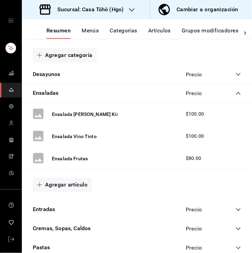
click at [236, 91] on icon "collapse-category-row" at bounding box center [238, 93] width 5 height 5
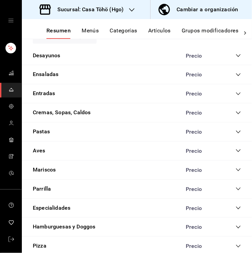
scroll to position [115, 0]
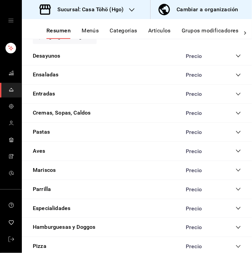
click at [236, 114] on icon "collapse-category-row" at bounding box center [238, 113] width 5 height 5
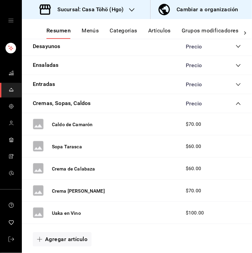
scroll to position [128, 0]
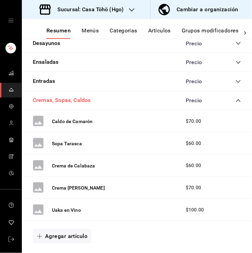
click at [68, 101] on button "Cremas, Sopas, Caldos" at bounding box center [62, 101] width 58 height 8
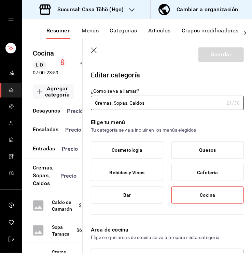
type input "415f5e92-90db-4b0d-b133-ff95fd49345a"
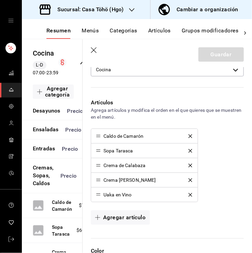
scroll to position [201, 0]
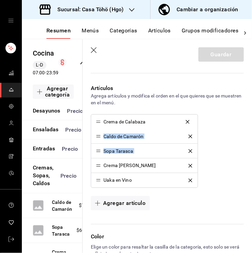
drag, startPoint x: 97, startPoint y: 152, endPoint x: 96, endPoint y: 124, distance: 28.0
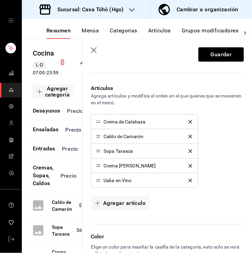
click at [232, 140] on div "Crema de Calabaza Caldo de Camarón Sopa Tarasca Crema de Habas Uaka en Vino" at bounding box center [167, 151] width 153 height 74
drag, startPoint x: 98, startPoint y: 136, endPoint x: 98, endPoint y: 166, distance: 30.4
click at [242, 145] on div "Editar categoría ¿Cómo se va a llamar? Cremas, Sopas, Caldos 21 /30 ¿Cómo se va…" at bounding box center [167, 121] width 169 height 508
click at [186, 182] on div "Uaka en Vino" at bounding box center [144, 180] width 97 height 5
click at [188, 180] on icon "delete" at bounding box center [190, 181] width 4 height 4
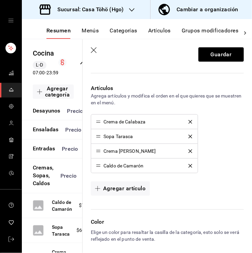
click at [215, 155] on div "Crema de Calabaza Sopa Tarasca Crema de Habas Caldo de Camarón" at bounding box center [167, 143] width 153 height 59
drag, startPoint x: 100, startPoint y: 152, endPoint x: 100, endPoint y: 138, distance: 14.0
click at [225, 118] on div "Crema de Calabaza Crema de Habas Sopa Tarasca Caldo de Camarón" at bounding box center [167, 143] width 153 height 59
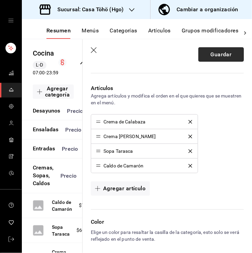
click at [221, 52] on button "Guardar" at bounding box center [220, 54] width 45 height 14
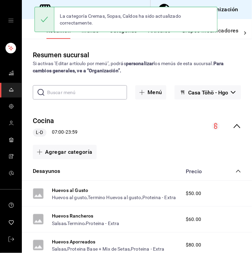
click at [89, 37] on button "Menús" at bounding box center [90, 33] width 17 height 12
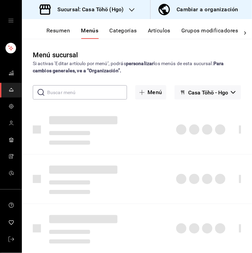
click at [149, 34] on button "Artículos" at bounding box center [159, 33] width 23 height 12
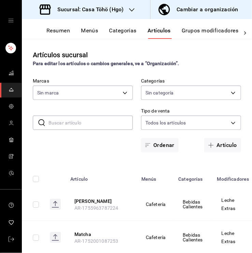
click at [62, 126] on input "text" at bounding box center [90, 123] width 84 height 14
type input "c"
type input "28f2b0a5-eb9c-4e50-8eb7-b6e34f5562dd,e7c48834-1e64-4b77-b558-5d812561dcdf,84922…"
type input "3863094e-80de-4485-9a79-27000a153f73"
type input "crema de"
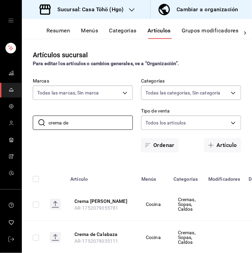
scroll to position [22, 0]
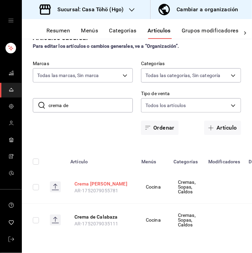
click at [95, 181] on button "Crema de Habas" at bounding box center [101, 184] width 55 height 7
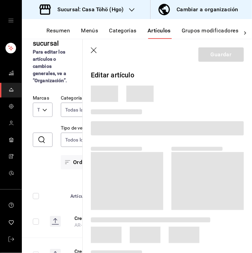
scroll to position [17, 0]
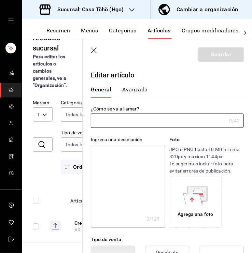
type input "Crema de Habas"
type textarea "Con una textura cremosa de habas acompañadas de un pan"
type textarea "x"
type input "AR-1752079055781"
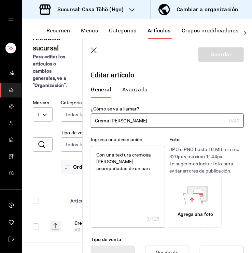
type textarea "x"
type input "$70.00"
type input "Crema de Haba"
type textarea "x"
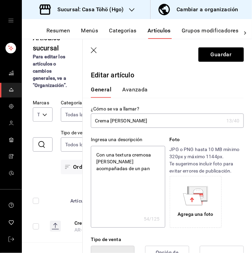
type input "Crema de Hab"
type textarea "x"
type input "Crema de Ha"
type textarea "x"
type input "Crema de H"
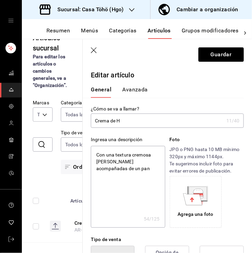
type textarea "x"
type input "Crema de Ho"
type textarea "x"
type input "Crema de Hon"
type textarea "x"
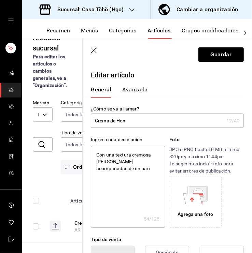
type input "Crema de Hong"
type textarea "x"
type input "Crema de Hongo"
type textarea "x"
type input "Crema de Hongos"
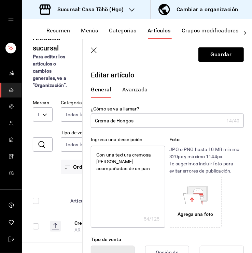
type textarea "x"
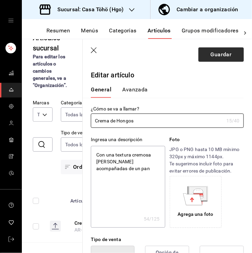
type input "Crema de Hongos"
click at [218, 52] on button "Guardar" at bounding box center [220, 54] width 45 height 14
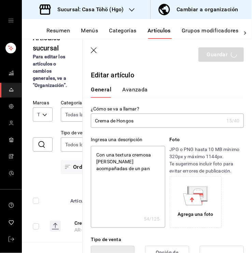
type textarea "x"
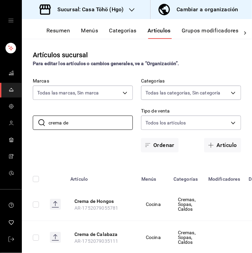
drag, startPoint x: 88, startPoint y: 124, endPoint x: 12, endPoint y: 123, distance: 76.1
click at [12, 123] on div "Sucursal: Casa Töhö (Hgo) Cambiar a organización Resumen Menús Categorías Artíc…" at bounding box center [126, 126] width 252 height 253
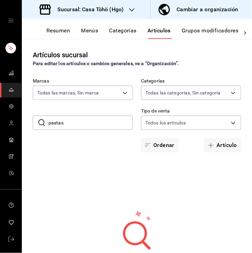
drag, startPoint x: 67, startPoint y: 125, endPoint x: 54, endPoint y: 124, distance: 13.3
click at [54, 124] on input "pastas" at bounding box center [90, 123] width 84 height 14
type input "p"
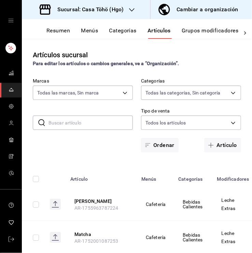
click at [58, 31] on button "Resumen" at bounding box center [58, 33] width 24 height 12
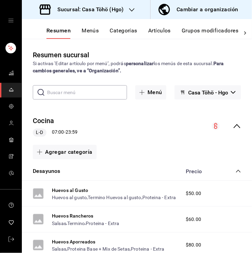
scroll to position [36, 0]
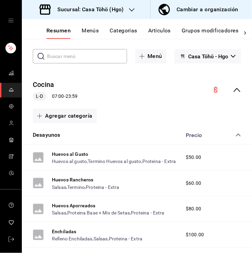
click at [236, 137] on icon "collapse-category-row" at bounding box center [238, 134] width 5 height 5
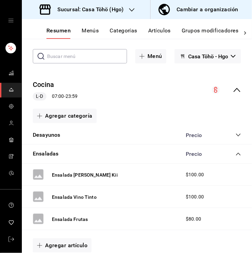
click at [236, 154] on icon "collapse-category-row" at bounding box center [238, 154] width 5 height 5
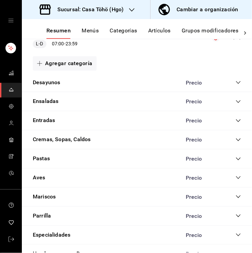
scroll to position [97, 0]
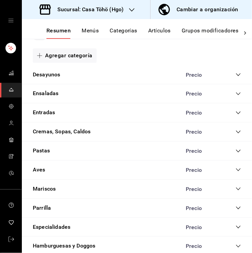
click at [236, 151] on icon "collapse-category-row" at bounding box center [238, 150] width 5 height 5
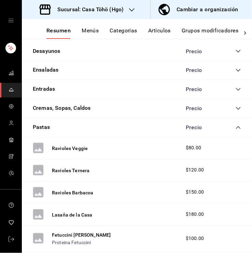
scroll to position [120, 0]
click at [44, 127] on button "Pastas" at bounding box center [41, 128] width 17 height 8
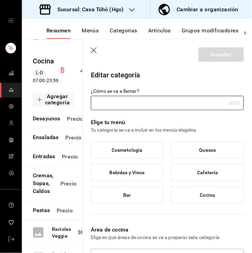
type input "Pastas"
type input "1752084319296"
type input "415f5e92-90db-4b0d-b133-ff95fd49345a"
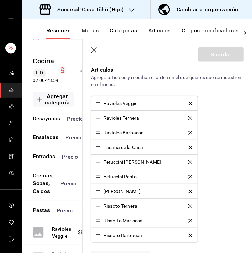
scroll to position [219, 0]
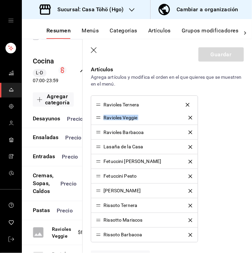
drag, startPoint x: 98, startPoint y: 119, endPoint x: 98, endPoint y: 107, distance: 12.6
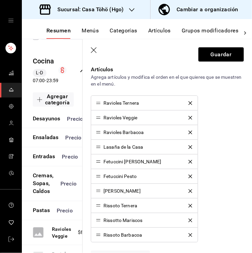
click at [240, 109] on div "Editar categoría ¿Cómo se va a llamar? Pastas 6 /30 ¿Cómo se va a llamar? Elige…" at bounding box center [167, 138] width 169 height 581
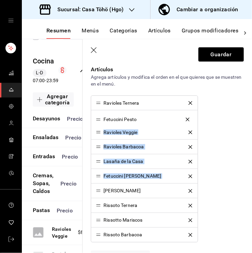
drag, startPoint x: 97, startPoint y: 174, endPoint x: 100, endPoint y: 119, distance: 55.7
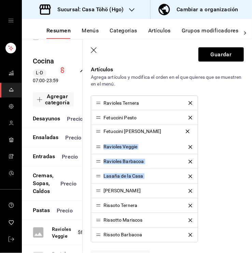
drag, startPoint x: 99, startPoint y: 176, endPoint x: 103, endPoint y: 132, distance: 43.9
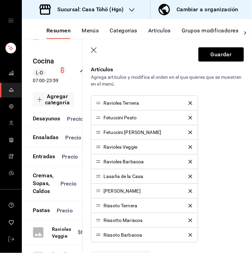
click at [223, 158] on div "Ravioles Ternera Fetuccini Pesto Fetuccini Alfredo Ravioles Veggie Ravioles Bar…" at bounding box center [167, 169] width 153 height 147
click at [194, 155] on ul "Ravioles Ternera Fetuccini Pesto Fetuccini Alfredo Ravioles Veggie Ravioles Bar…" at bounding box center [144, 169] width 107 height 147
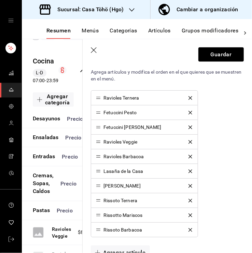
click at [188, 141] on icon "delete" at bounding box center [190, 142] width 4 height 4
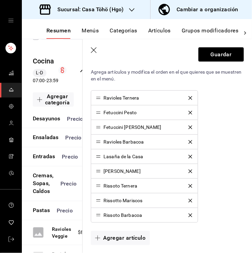
click at [188, 141] on icon "delete" at bounding box center [190, 142] width 4 height 4
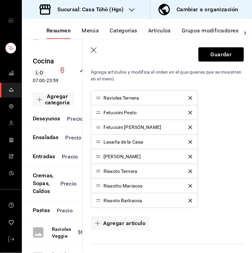
click at [188, 141] on icon "delete" at bounding box center [190, 142] width 4 height 4
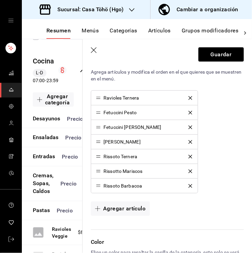
click at [188, 141] on icon "delete" at bounding box center [190, 142] width 4 height 4
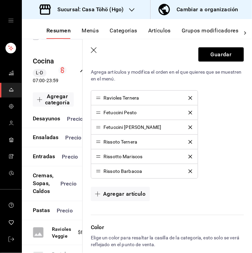
click at [188, 141] on icon "delete" at bounding box center [190, 142] width 4 height 4
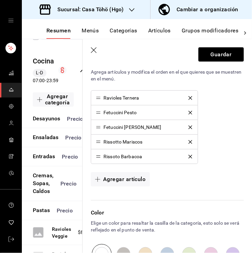
click at [188, 141] on icon "delete" at bounding box center [190, 142] width 4 height 4
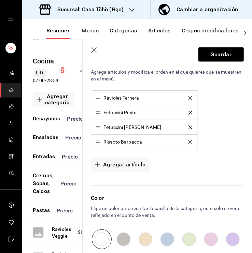
click at [188, 141] on icon "delete" at bounding box center [190, 142] width 4 height 4
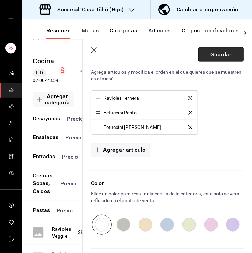
click at [225, 54] on button "Guardar" at bounding box center [220, 54] width 45 height 14
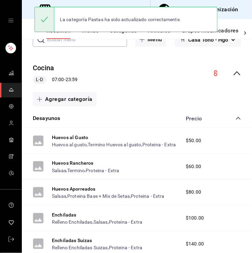
scroll to position [35, 0]
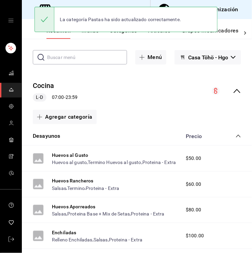
click at [236, 139] on icon "collapse-category-row" at bounding box center [238, 135] width 5 height 5
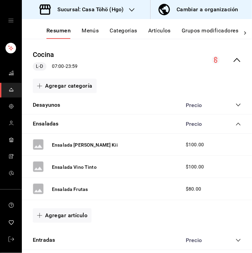
scroll to position [95, 0]
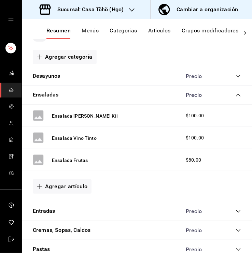
click at [234, 99] on div "Ensaladas Precio" at bounding box center [137, 95] width 230 height 19
click at [236, 97] on icon "collapse-category-row" at bounding box center [238, 94] width 5 height 5
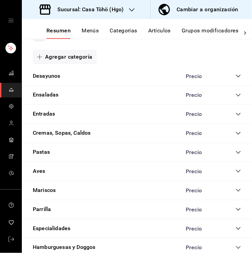
click at [236, 113] on icon "collapse-category-row" at bounding box center [238, 114] width 4 height 3
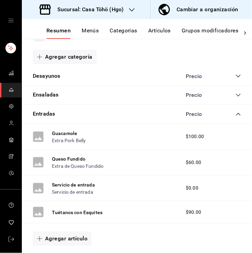
click at [236, 113] on icon "collapse-category-row" at bounding box center [238, 114] width 5 height 5
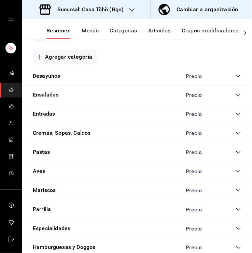
click at [236, 113] on icon "collapse-category-row" at bounding box center [238, 114] width 4 height 3
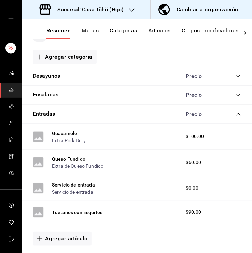
click at [236, 113] on icon "collapse-category-row" at bounding box center [238, 114] width 5 height 5
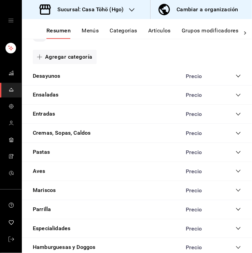
click at [236, 131] on icon "collapse-category-row" at bounding box center [238, 133] width 5 height 5
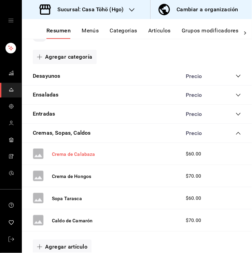
click at [76, 156] on button "Crema de Calabaza" at bounding box center [73, 154] width 43 height 7
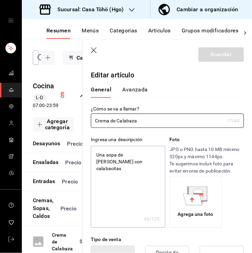
type textarea "x"
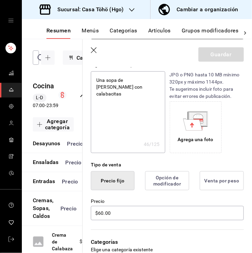
scroll to position [101, 0]
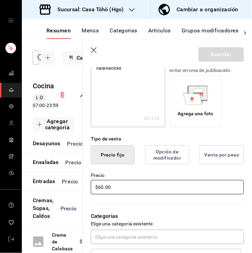
click at [101, 186] on input "$60.00" at bounding box center [167, 187] width 153 height 14
type input "$0.00"
type textarea "x"
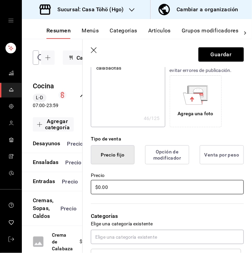
type input "$10.00"
type textarea "x"
type input "$100.00"
type textarea "x"
type input "$100.00"
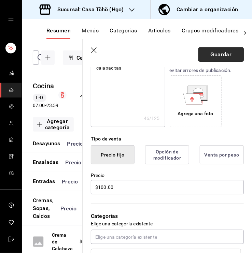
click at [219, 53] on button "Guardar" at bounding box center [220, 54] width 45 height 14
type textarea "x"
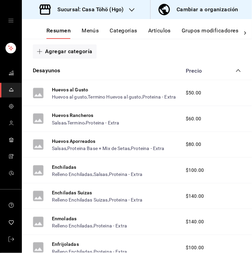
scroll to position [107, 0]
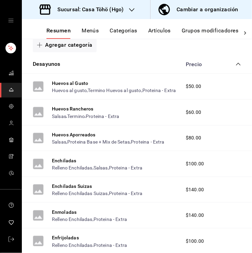
click at [232, 65] on div "Desayunos Precio" at bounding box center [137, 64] width 230 height 19
click at [236, 65] on icon "collapse-category-row" at bounding box center [238, 63] width 5 height 5
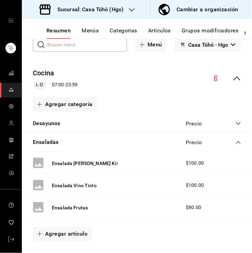
scroll to position [43, 0]
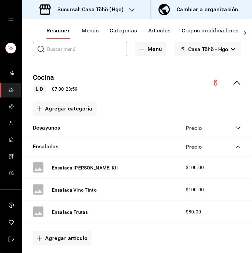
click at [236, 124] on div "Desayunos Precio" at bounding box center [137, 128] width 230 height 19
click at [236, 147] on icon "collapse-category-row" at bounding box center [238, 146] width 5 height 5
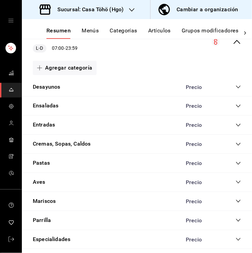
scroll to position [84, 0]
click at [236, 143] on div "Cremas, Sopas, Caldos Precio" at bounding box center [137, 144] width 230 height 19
click at [236, 145] on icon "collapse-category-row" at bounding box center [238, 144] width 5 height 5
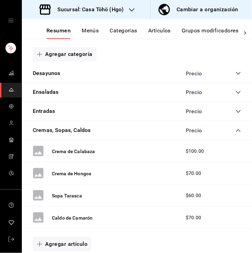
scroll to position [109, 0]
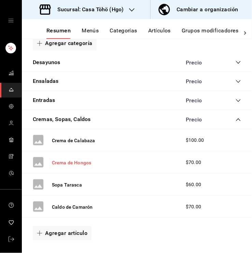
click at [64, 164] on button "Crema de Hongos" at bounding box center [71, 162] width 39 height 7
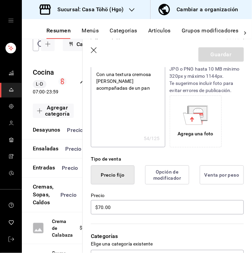
scroll to position [81, 0]
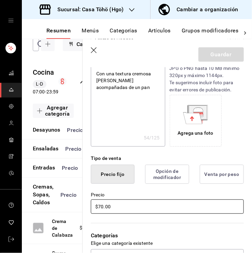
click at [101, 208] on input "$70.00" at bounding box center [167, 207] width 153 height 14
type input "$0.00"
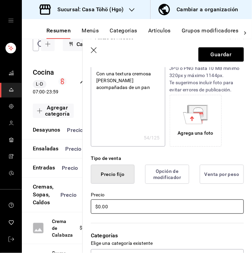
type textarea "x"
type input "$10.00"
type textarea "x"
type input "$100.00"
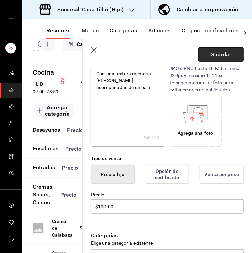
click at [217, 61] on button "Guardar" at bounding box center [220, 54] width 45 height 14
type textarea "x"
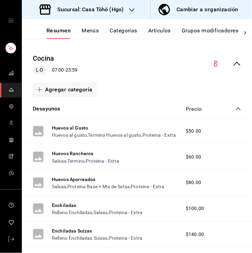
scroll to position [62, 0]
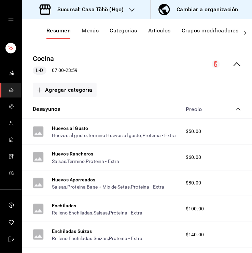
click at [236, 111] on icon "collapse-category-row" at bounding box center [238, 108] width 5 height 5
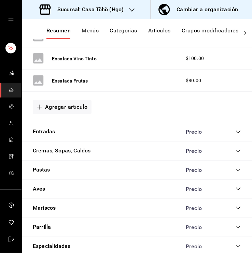
scroll to position [175, 0]
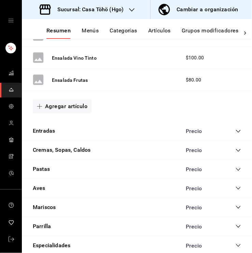
click at [236, 168] on icon "collapse-category-row" at bounding box center [238, 169] width 5 height 5
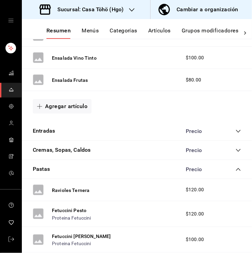
click at [236, 151] on icon "collapse-category-row" at bounding box center [238, 150] width 5 height 5
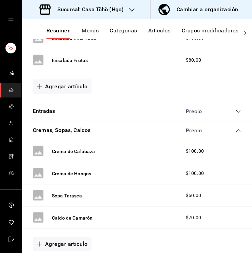
scroll to position [195, 0]
click at [70, 195] on button "Sopa Tarasca" at bounding box center [67, 195] width 30 height 7
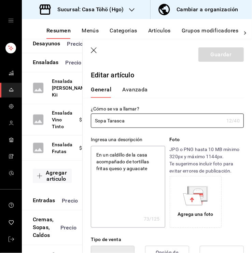
type textarea "x"
type input "$60.00"
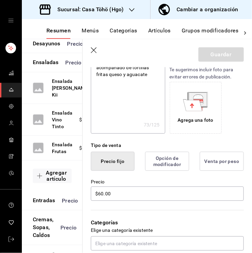
scroll to position [141, 0]
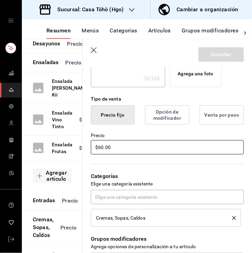
click at [100, 145] on input "$60.00" at bounding box center [167, 147] width 153 height 14
type textarea "x"
type input "$0.00"
type textarea "x"
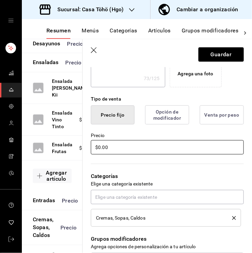
type input "$80.00"
type textarea "x"
type input "$80.00"
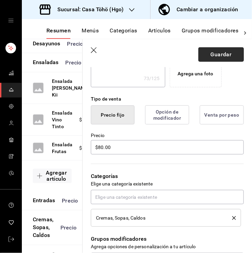
click at [211, 56] on button "Guardar" at bounding box center [220, 54] width 45 height 14
type textarea "x"
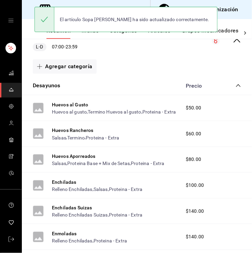
scroll to position [85, 0]
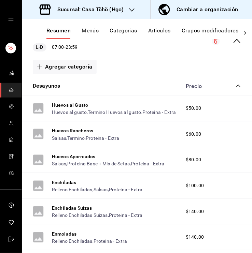
click at [236, 88] on icon "collapse-category-row" at bounding box center [238, 85] width 5 height 5
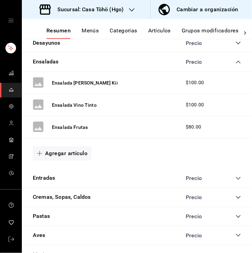
scroll to position [130, 0]
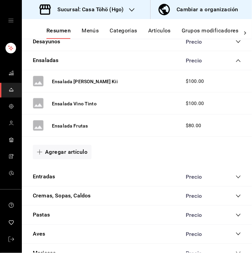
click at [236, 61] on icon "collapse-category-row" at bounding box center [238, 60] width 5 height 5
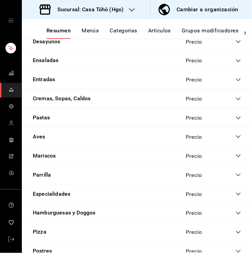
click at [236, 79] on icon "collapse-category-row" at bounding box center [238, 79] width 5 height 5
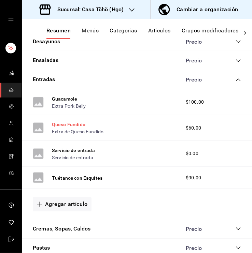
click at [76, 124] on button "Queso Fundido" at bounding box center [68, 124] width 33 height 7
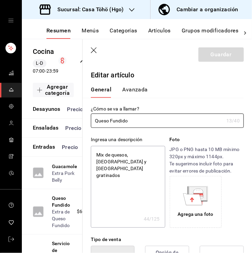
type textarea "x"
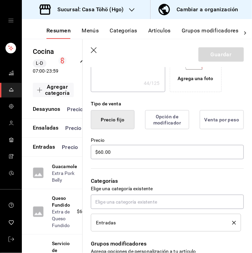
scroll to position [136, 0]
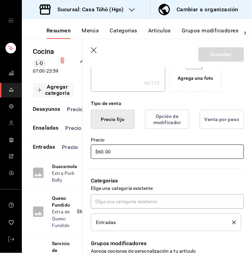
click at [102, 153] on input "$60.00" at bounding box center [167, 152] width 153 height 14
type input "$0.00"
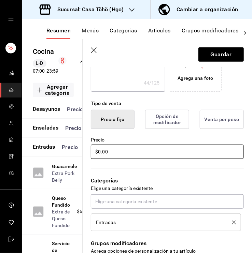
type textarea "x"
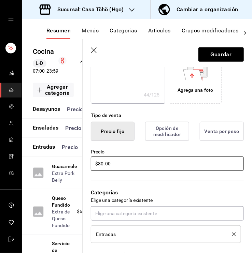
scroll to position [151, 0]
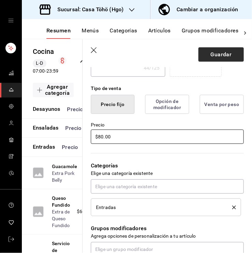
type input "$80.00"
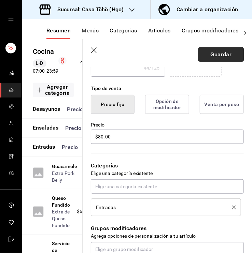
click at [206, 56] on button "Guardar" at bounding box center [220, 54] width 45 height 14
type textarea "x"
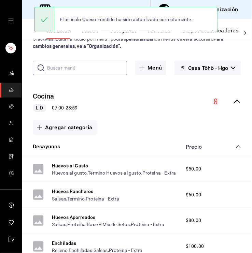
scroll to position [19, 0]
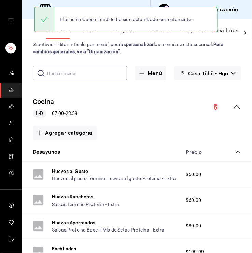
drag, startPoint x: 231, startPoint y: 156, endPoint x: 231, endPoint y: 153, distance: 3.4
click at [231, 153] on div "Desayunos Precio" at bounding box center [137, 152] width 230 height 19
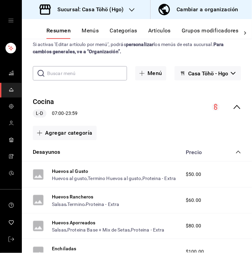
click at [236, 153] on icon "collapse-category-row" at bounding box center [238, 151] width 5 height 5
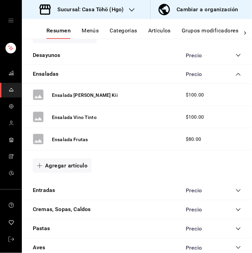
scroll to position [195, 0]
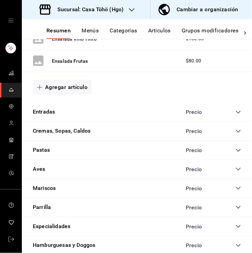
click at [236, 111] on icon "collapse-category-row" at bounding box center [238, 112] width 5 height 5
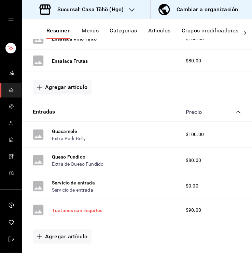
click at [73, 211] on button "Tuétanos con Esquites" at bounding box center [77, 210] width 51 height 7
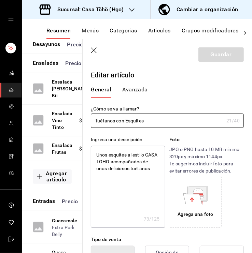
type textarea "x"
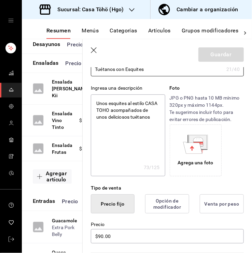
scroll to position [101, 0]
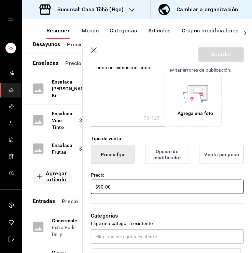
click at [99, 186] on input "$90.00" at bounding box center [167, 187] width 153 height 14
type input "$0.00"
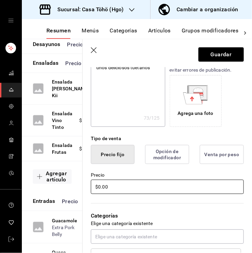
type textarea "x"
type input "$700.00"
type textarea "x"
type input "$70.00"
type textarea "x"
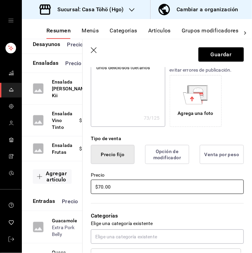
type input "$0.00"
type textarea "x"
type input "$10.00"
type textarea "x"
type input "$1700.00"
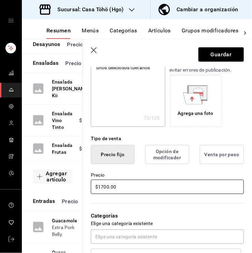
type textarea "x"
type input "$170.00"
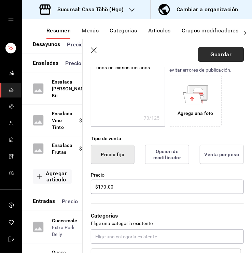
click at [225, 49] on button "Guardar" at bounding box center [220, 54] width 45 height 14
type textarea "x"
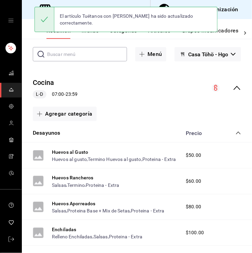
scroll to position [38, 0]
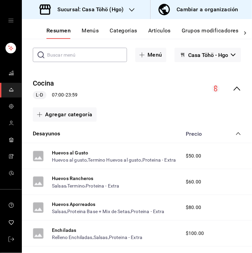
click at [236, 134] on icon "collapse-category-row" at bounding box center [238, 133] width 5 height 5
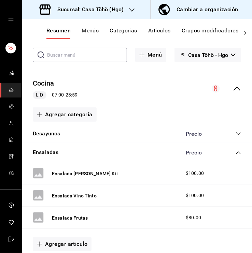
click at [236, 152] on icon "collapse-category-row" at bounding box center [238, 153] width 4 height 3
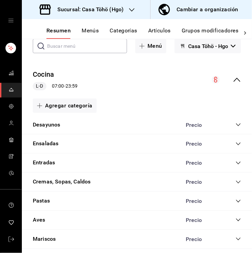
scroll to position [46, 0]
click at [236, 181] on icon "collapse-category-row" at bounding box center [238, 182] width 5 height 5
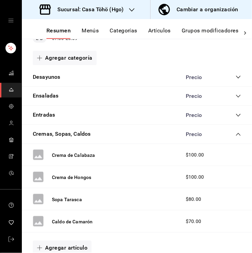
scroll to position [96, 0]
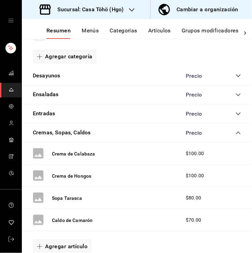
click at [236, 133] on icon "collapse-category-row" at bounding box center [238, 133] width 4 height 3
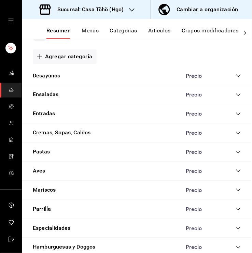
scroll to position [101, 0]
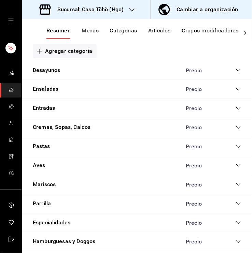
click at [238, 145] on div "Pastas Precio" at bounding box center [137, 146] width 230 height 19
click at [236, 146] on icon "collapse-category-row" at bounding box center [238, 146] width 4 height 3
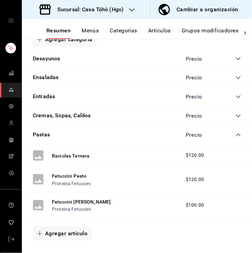
scroll to position [113, 0]
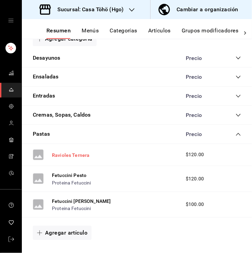
click at [75, 153] on button "Ravioles Ternera" at bounding box center [71, 155] width 38 height 7
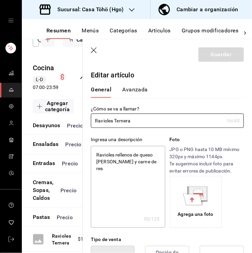
type textarea "x"
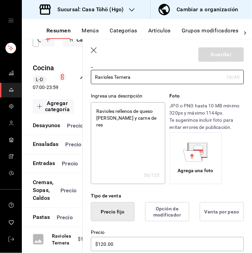
scroll to position [71, 0]
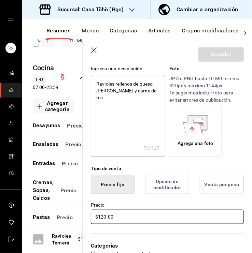
click at [103, 217] on input "$120.00" at bounding box center [167, 217] width 153 height 14
type input "$10.00"
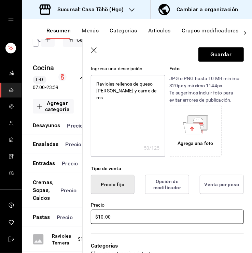
type textarea "x"
type input "$140.00"
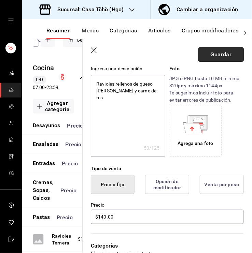
click at [213, 57] on button "Guardar" at bounding box center [220, 54] width 45 height 14
type textarea "x"
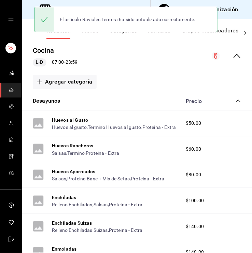
scroll to position [70, 0]
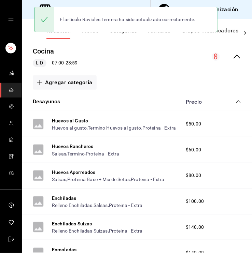
click at [236, 102] on icon "collapse-category-row" at bounding box center [238, 101] width 5 height 5
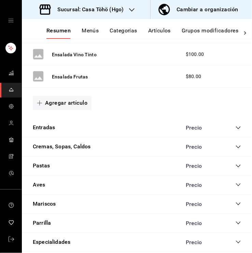
scroll to position [179, 0]
click at [236, 148] on icon "collapse-category-row" at bounding box center [238, 146] width 5 height 5
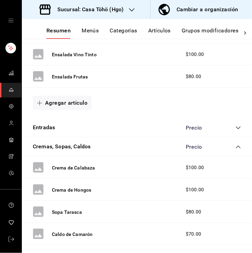
click at [236, 146] on icon "collapse-category-row" at bounding box center [238, 147] width 4 height 3
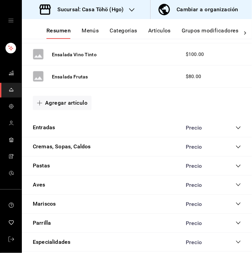
click at [236, 165] on icon "collapse-category-row" at bounding box center [238, 165] width 5 height 5
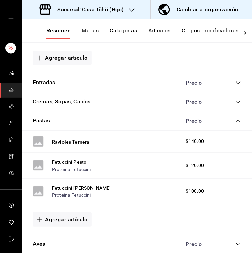
scroll to position [224, 0]
click at [75, 160] on button "Fetuccini Pesto" at bounding box center [69, 162] width 34 height 7
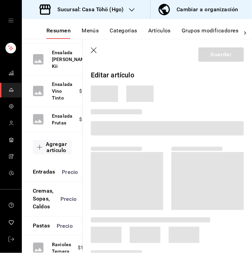
click at [75, 160] on div "Agregar artículo" at bounding box center [52, 147] width 61 height 31
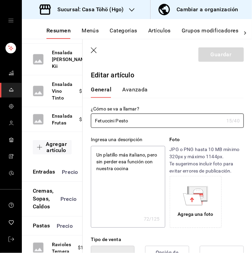
type textarea "x"
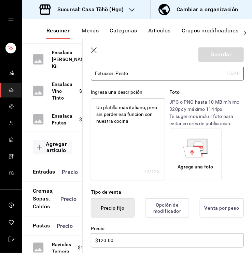
scroll to position [81, 0]
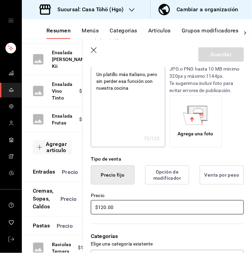
click at [102, 210] on input "$120.00" at bounding box center [167, 207] width 153 height 14
type input "$10.00"
type textarea "x"
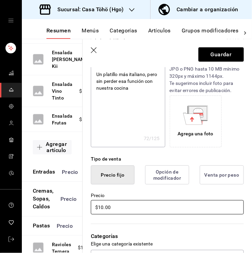
type input "$140.00"
type textarea "x"
type input "$140.00"
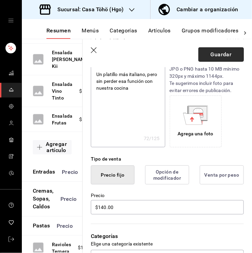
click at [208, 55] on button "Guardar" at bounding box center [220, 54] width 45 height 14
type textarea "x"
type input "AR-1755964476399"
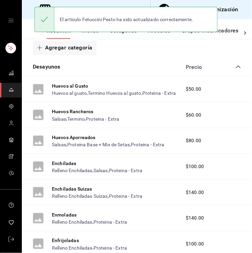
scroll to position [97, 0]
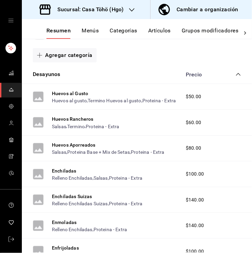
click at [236, 74] on icon "collapse-category-row" at bounding box center [238, 74] width 5 height 5
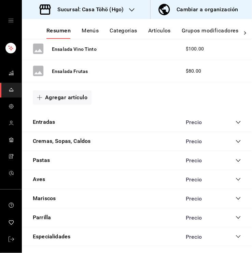
scroll to position [184, 0]
click at [236, 141] on div "Cremas, Sopas, Caldos Precio" at bounding box center [137, 141] width 230 height 19
click at [236, 141] on icon "collapse-category-row" at bounding box center [238, 141] width 5 height 5
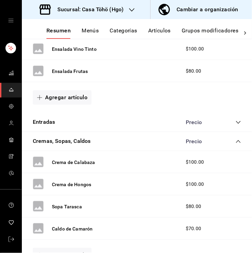
click at [236, 141] on icon "collapse-category-row" at bounding box center [238, 141] width 4 height 3
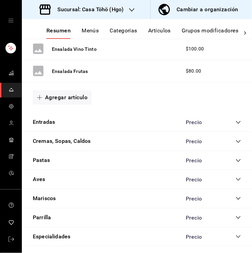
click at [236, 162] on icon "collapse-category-row" at bounding box center [238, 160] width 5 height 5
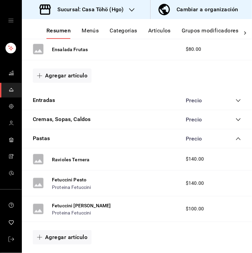
scroll to position [208, 0]
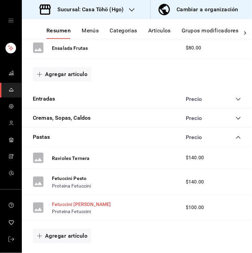
click at [63, 205] on button "Fetuccini [PERSON_NAME]" at bounding box center [81, 204] width 59 height 7
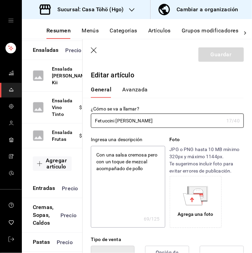
type textarea "x"
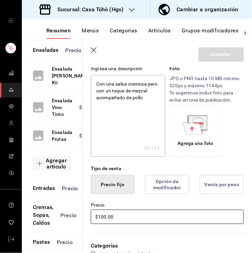
click at [103, 216] on input "$100.00" at bounding box center [167, 217] width 153 height 14
type input "$10.00"
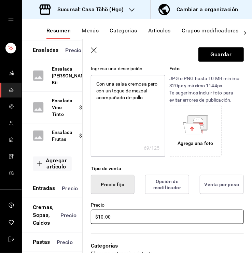
type textarea "x"
type input "$120.00"
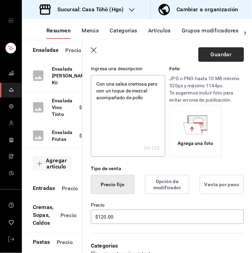
click at [222, 58] on button "Guardar" at bounding box center [220, 54] width 45 height 14
type textarea "x"
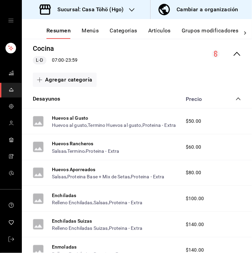
scroll to position [72, 0]
click at [236, 102] on icon "collapse-category-row" at bounding box center [238, 98] width 5 height 5
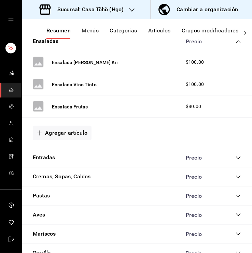
scroll to position [218, 0]
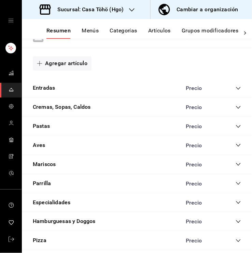
click at [236, 144] on icon "collapse-category-row" at bounding box center [238, 145] width 5 height 5
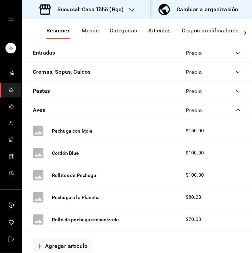
scroll to position [269, 0]
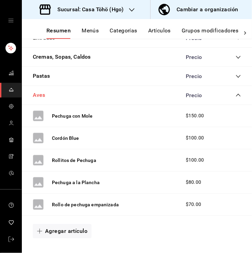
click at [41, 95] on button "Aves" at bounding box center [39, 95] width 13 height 8
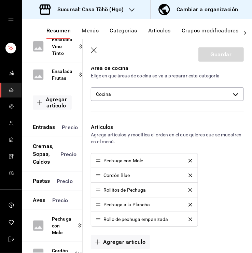
scroll to position [195, 0]
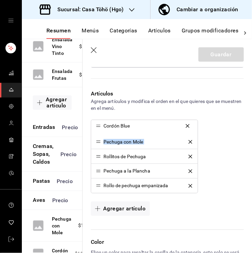
drag, startPoint x: 97, startPoint y: 140, endPoint x: 99, endPoint y: 125, distance: 15.8
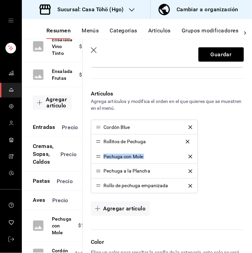
drag, startPoint x: 97, startPoint y: 157, endPoint x: 97, endPoint y: 142, distance: 14.7
click at [97, 174] on li "Pechuga a la Plancha" at bounding box center [144, 171] width 106 height 15
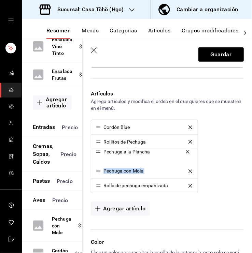
drag, startPoint x: 98, startPoint y: 171, endPoint x: 96, endPoint y: 155, distance: 16.2
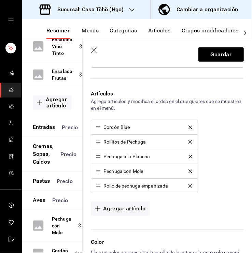
click at [214, 174] on div "Cordón Blue Rollitos de Pechuga Pechuga a la Plancha Pechuga con Mole Rollo de …" at bounding box center [167, 157] width 153 height 74
click at [191, 170] on button "delete" at bounding box center [190, 172] width 13 height 4
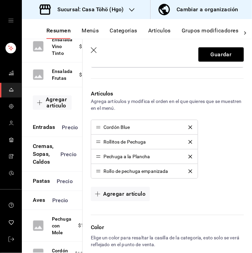
click at [187, 173] on li "Rollo de pechuga empanizada" at bounding box center [144, 171] width 106 height 14
click at [188, 171] on icon "delete" at bounding box center [190, 172] width 4 height 4
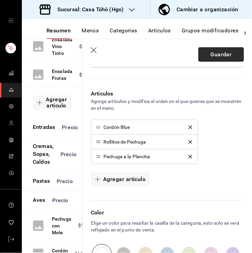
click at [206, 55] on button "Guardar" at bounding box center [220, 54] width 45 height 14
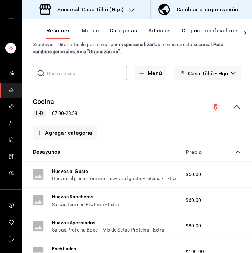
scroll to position [10, 0]
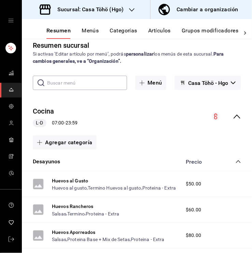
click at [236, 161] on icon "collapse-category-row" at bounding box center [238, 161] width 5 height 5
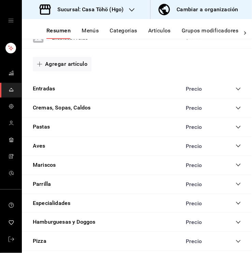
scroll to position [229, 0]
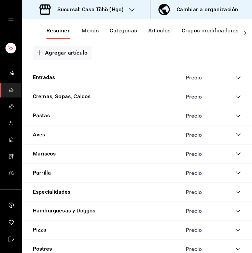
click at [236, 136] on icon "collapse-category-row" at bounding box center [238, 134] width 5 height 5
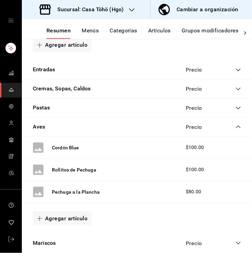
scroll to position [237, 0]
click at [236, 126] on icon "collapse-category-row" at bounding box center [238, 126] width 5 height 5
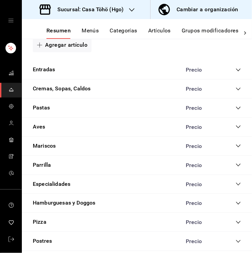
click at [236, 126] on icon "collapse-category-row" at bounding box center [238, 127] width 4 height 3
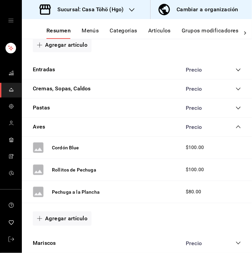
click at [236, 126] on icon "collapse-category-row" at bounding box center [238, 126] width 5 height 5
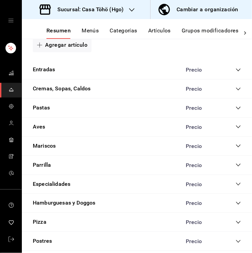
scroll to position [258, 0]
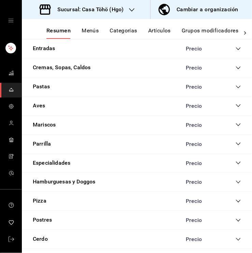
click at [236, 126] on icon "collapse-category-row" at bounding box center [238, 124] width 5 height 5
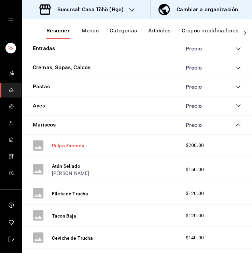
click at [81, 145] on button "Pulpo Zaranda" at bounding box center [68, 145] width 32 height 7
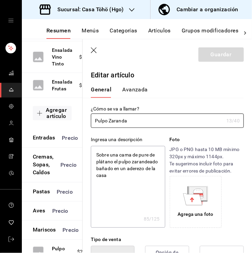
type textarea "x"
type input "$200.00"
type textarea "x"
type input "Pulpo Zarandan"
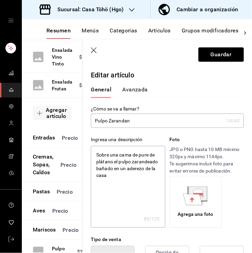
type textarea "x"
type input "Pulpo Zarandande"
type textarea "x"
type input "Pulpo Zarandandead"
type textarea "x"
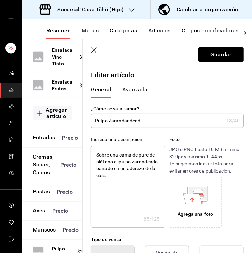
type input "Pulpo Zarandandeado"
type textarea "x"
type input "Pulpo Zarandandead"
type textarea "x"
type input "Pulpo Zarandandea"
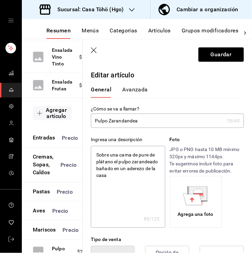
type textarea "x"
type input "Pulpo Zarandande"
type textarea "x"
type input "Pulpo Zarandand"
type textarea "x"
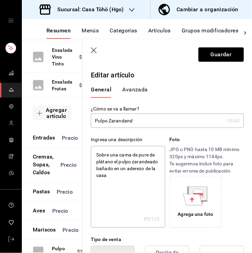
type input "Pulpo Zarandan"
type textarea "x"
type input "Pulpo Zarandande"
type textarea "x"
type input "Pulpo Zarandanded"
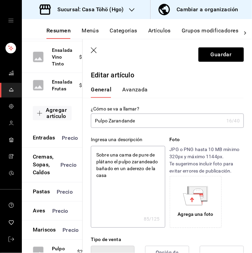
type textarea "x"
type input "Pulpo Zarandandedo"
type textarea "x"
type input "Pulpo Zarandanded"
type textarea "x"
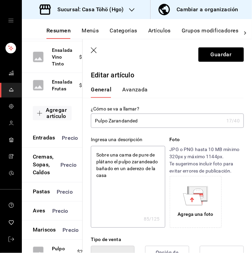
type input "Pulpo Zarandande"
type textarea "x"
type input "Pulpo Zarandand"
type textarea "x"
type input "Pulpo Zarandan"
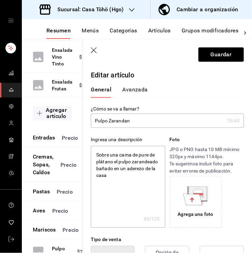
type textarea "x"
type input "Pulpo Zaranda"
type textarea "x"
type input "Pulpo Zarandan"
type textarea "x"
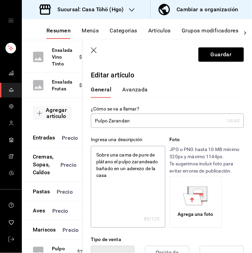
type input "Pulpo Zarandand"
type textarea "x"
type input "Pulpo Zarandande"
type textarea "x"
type input "Pulpo Zarandandea"
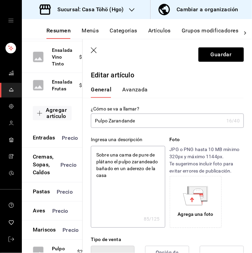
type textarea "x"
type input "Pulpo Zarandandead"
type textarea "x"
type input "Pulpo Zarandandeado"
type textarea "x"
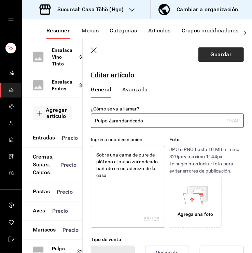
type input "Pulpo Zarandandeado"
click at [212, 50] on button "Guardar" at bounding box center [220, 54] width 45 height 14
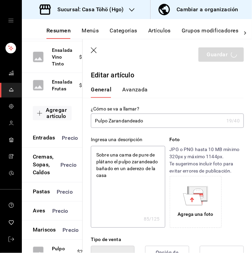
type textarea "x"
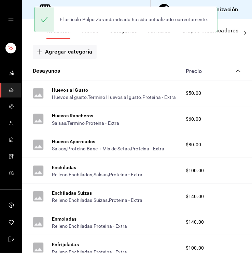
scroll to position [99, 0]
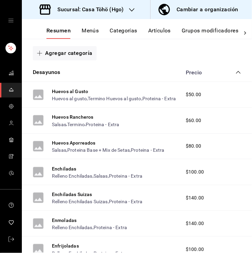
click at [236, 71] on icon "collapse-category-row" at bounding box center [238, 72] width 5 height 5
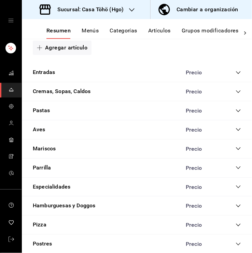
scroll to position [234, 0]
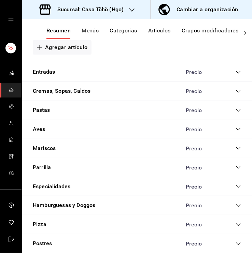
click at [236, 147] on icon "collapse-category-row" at bounding box center [238, 148] width 5 height 5
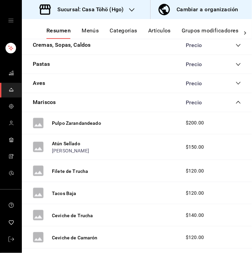
scroll to position [280, 0]
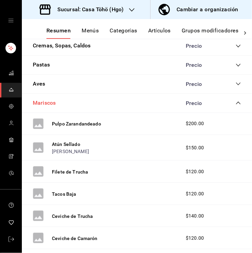
click at [46, 103] on button "Mariscos" at bounding box center [44, 103] width 23 height 8
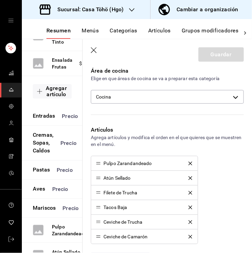
scroll to position [186, 0]
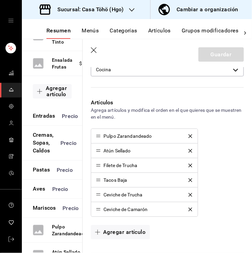
click at [105, 182] on div "Tacos Baja" at bounding box center [115, 180] width 24 height 5
drag, startPoint x: 104, startPoint y: 182, endPoint x: 103, endPoint y: 204, distance: 22.2
click at [103, 204] on ul "Pulpo Zarandandeado Atún Sellado Filete de Trucha Tacos Baja Ceviche de Trucha …" at bounding box center [144, 173] width 107 height 88
drag, startPoint x: 98, startPoint y: 181, endPoint x: 95, endPoint y: 211, distance: 30.5
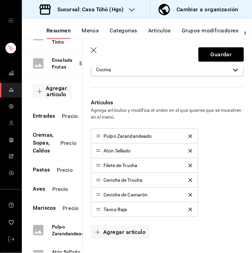
click at [225, 176] on div "Pulpo Zarandandeado Atún Sellado Filete de Trucha Ceviche de Trucha Ceviche de …" at bounding box center [167, 173] width 153 height 88
drag, startPoint x: 98, startPoint y: 214, endPoint x: 98, endPoint y: 210, distance: 4.8
click at [98, 210] on li "Tacos Baja" at bounding box center [144, 209] width 106 height 14
drag, startPoint x: 98, startPoint y: 210, endPoint x: 100, endPoint y: 181, distance: 29.0
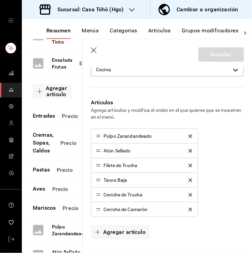
click at [229, 174] on div "Pulpo Zarandandeado Atún Sellado Filete de Trucha Tacos Baja Ceviche de Trucha …" at bounding box center [167, 173] width 153 height 88
drag, startPoint x: 152, startPoint y: 136, endPoint x: 100, endPoint y: 139, distance: 52.7
click at [100, 139] on li "Pulpo Zarandandeado" at bounding box center [144, 136] width 106 height 15
click at [210, 139] on div "Pulpo Zarandandeado Atún Sellado Filete de Trucha Tacos Baja Ceviche de Trucha …" at bounding box center [167, 173] width 153 height 88
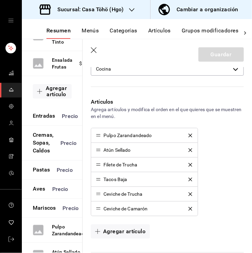
scroll to position [187, 0]
click at [153, 31] on button "Artículos" at bounding box center [159, 33] width 23 height 12
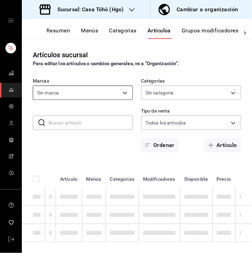
click at [68, 95] on body "Sucursal: Casa Töhö (Hgo) Cambiar a organización Resumen Menús Categorías Artíc…" at bounding box center [126, 126] width 252 height 253
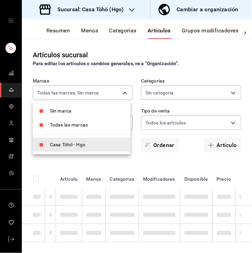
type input "3863094e-80de-4485-9a79-27000a153f73"
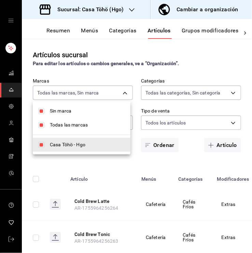
type input "28f2b0a5-eb9c-4e50-8eb7-b6e34f5562dd,e7c48834-1e64-4b77-b558-5d812561dcdf,84922…"
click at [64, 158] on div at bounding box center [126, 126] width 252 height 253
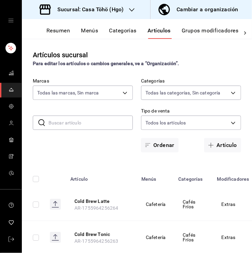
click at [88, 125] on input "text" at bounding box center [90, 123] width 84 height 14
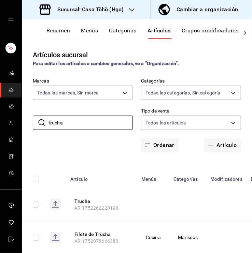
scroll to position [54, 0]
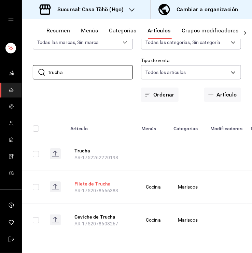
type input "trucha"
click at [87, 181] on button "Filete de Trucha" at bounding box center [101, 184] width 55 height 7
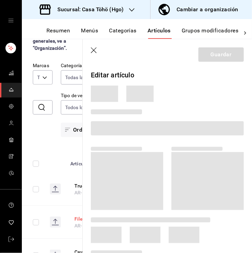
scroll to position [50, 0]
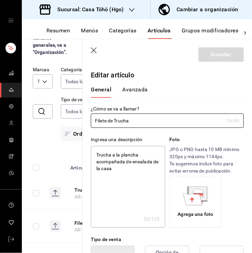
type textarea "x"
type input "$120.00"
click at [138, 124] on input "Filete de Trucha" at bounding box center [157, 121] width 133 height 14
type input "Filete de"
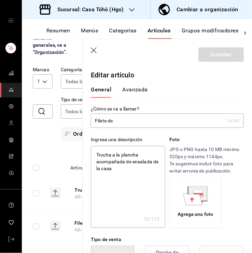
type textarea "x"
type input "Filete de P"
type textarea "x"
type input "Filete de Pe"
type textarea "x"
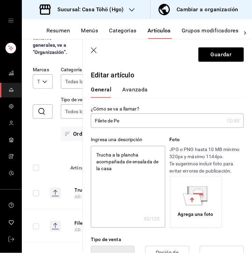
type input "Filete de Pes"
type textarea "x"
type input "Filete de Pesca"
type textarea "x"
type input "Filete de Pescado"
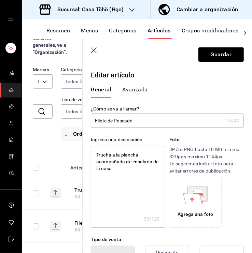
type textarea "x"
type input "Filete de Pescado"
drag, startPoint x: 215, startPoint y: 46, endPoint x: 212, endPoint y: 51, distance: 5.8
click at [212, 51] on header "Guardar" at bounding box center [167, 53] width 169 height 28
click at [212, 51] on button "Guardar" at bounding box center [220, 54] width 45 height 14
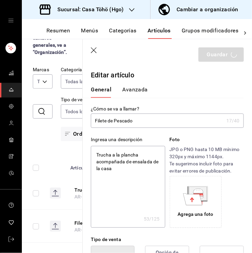
type textarea "x"
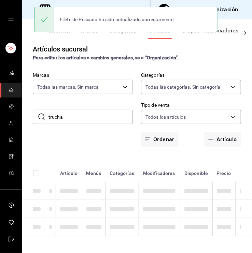
scroll to position [5, 0]
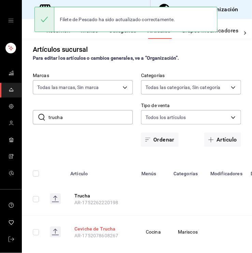
click at [81, 229] on button "Ceviche de Trucha" at bounding box center [101, 229] width 55 height 7
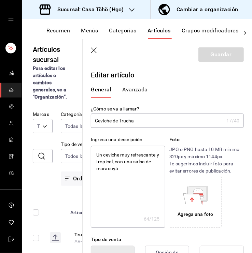
click at [137, 121] on input "Ceviche de Trucha" at bounding box center [157, 121] width 133 height 14
type input "Ceviche de"
type textarea "x"
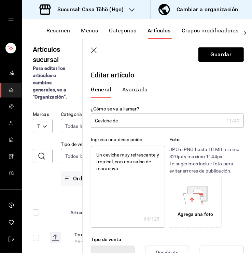
type input "Ceviche de P"
type textarea "x"
type input "Ceviche de Pe"
type textarea "x"
type input "Ceviche de Ped"
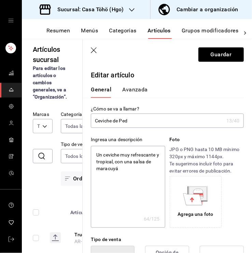
type textarea "x"
type input "Ceviche de Pes"
type textarea "x"
type input "Ceviche de Pesca"
type textarea "x"
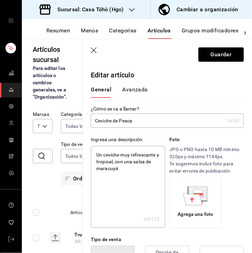
type input "Ceviche de Pescad"
type textarea "x"
type input "Ceviche de Pescado"
type textarea "x"
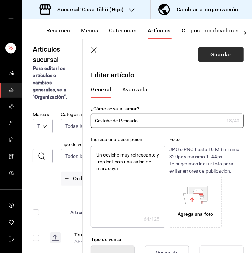
type input "Ceviche de Pescado"
click at [223, 53] on button "Guardar" at bounding box center [220, 54] width 45 height 14
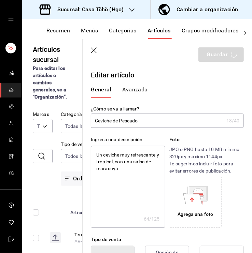
type textarea "x"
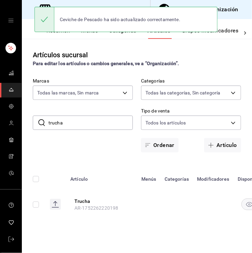
click at [84, 34] on button "Menús" at bounding box center [89, 33] width 17 height 12
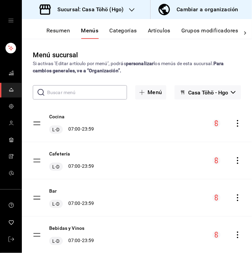
click at [123, 31] on button "Categorías" at bounding box center [124, 33] width 28 height 12
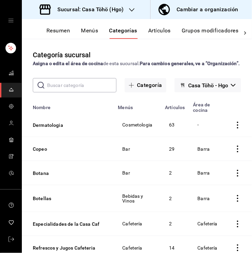
click at [59, 28] on button "Resumen" at bounding box center [58, 33] width 24 height 12
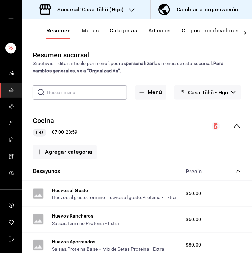
click at [233, 129] on icon "collapse-menu-row" at bounding box center [237, 126] width 8 height 8
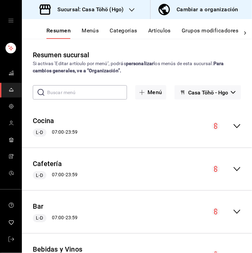
click at [233, 128] on icon "collapse-menu-row" at bounding box center [237, 126] width 8 height 8
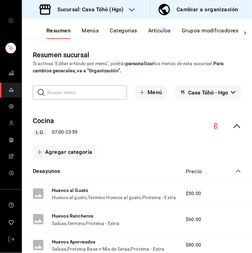
click at [236, 170] on icon "collapse-category-row" at bounding box center [238, 171] width 5 height 5
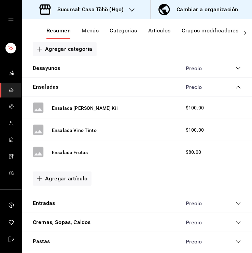
scroll to position [103, 0]
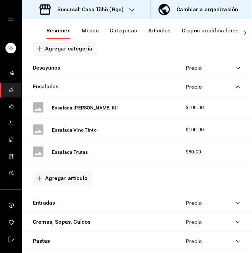
click at [236, 85] on icon "collapse-category-row" at bounding box center [238, 86] width 5 height 5
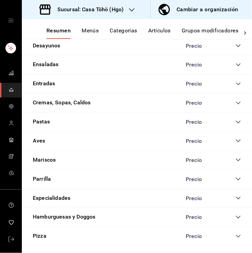
scroll to position [125, 0]
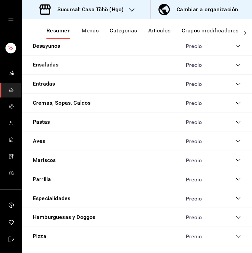
click at [236, 160] on icon "collapse-category-row" at bounding box center [238, 160] width 5 height 5
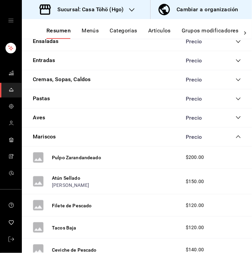
scroll to position [164, 0]
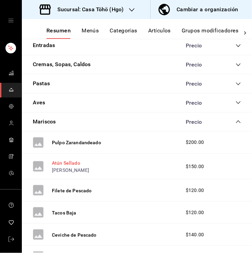
click at [71, 162] on button "Atún Sellado" at bounding box center [66, 163] width 28 height 7
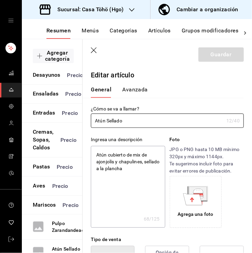
type textarea "x"
type input "$150.00"
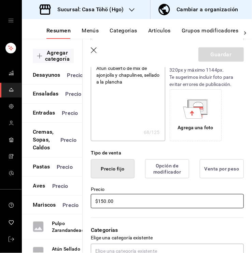
type textarea "x"
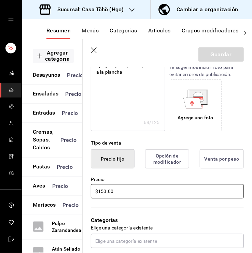
click at [104, 190] on input "$150.00" at bounding box center [167, 191] width 153 height 14
type input "$10.00"
type textarea "x"
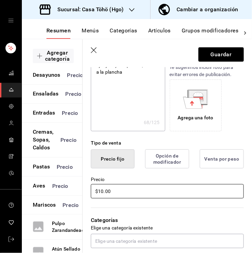
type input "$150.00"
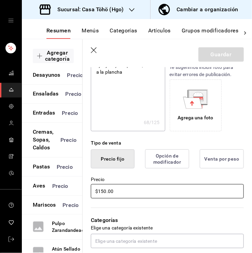
type textarea "x"
type input "$10.00"
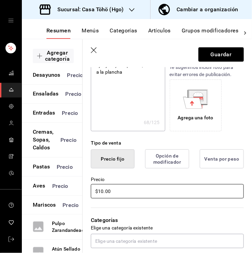
type textarea "x"
type input "$180.00"
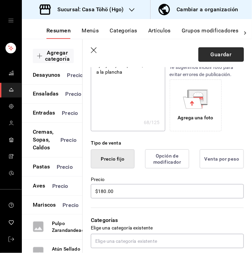
click at [215, 54] on button "Guardar" at bounding box center [220, 54] width 45 height 14
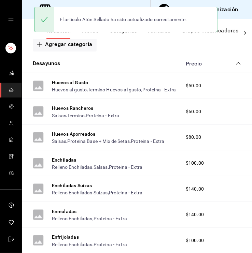
scroll to position [103, 0]
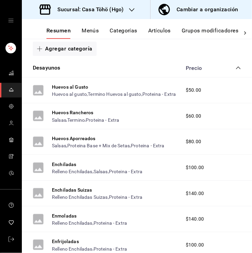
click at [229, 70] on div "Precio" at bounding box center [210, 68] width 62 height 6
click at [236, 70] on icon "collapse-category-row" at bounding box center [238, 67] width 5 height 5
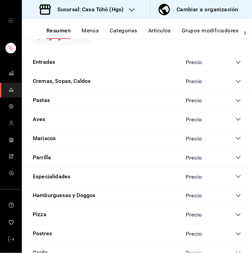
scroll to position [243, 0]
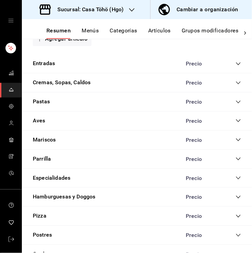
click at [236, 141] on icon "collapse-category-row" at bounding box center [238, 139] width 5 height 5
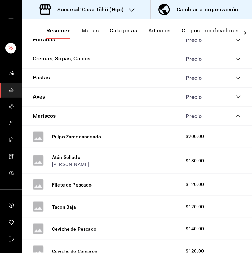
scroll to position [266, 0]
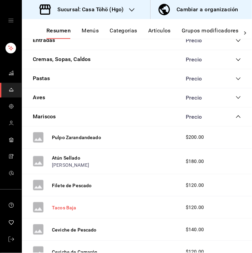
click at [64, 208] on button "Tacos Baja" at bounding box center [64, 207] width 25 height 7
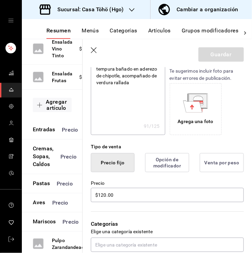
scroll to position [94, 0]
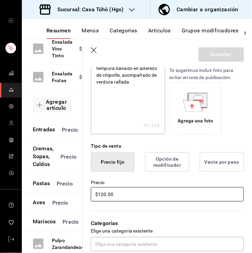
click at [104, 197] on input "$120.00" at bounding box center [167, 194] width 153 height 14
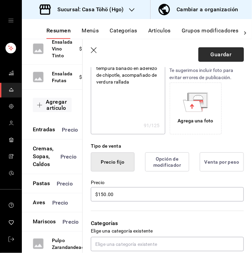
click at [217, 54] on button "Guardar" at bounding box center [220, 54] width 45 height 14
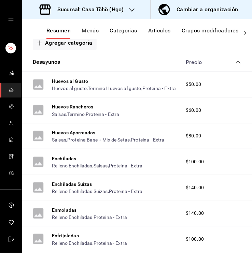
scroll to position [97, 0]
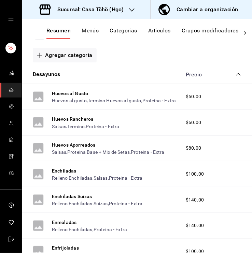
click at [236, 76] on icon "collapse-category-row" at bounding box center [238, 74] width 5 height 5
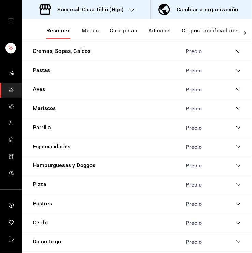
scroll to position [289, 0]
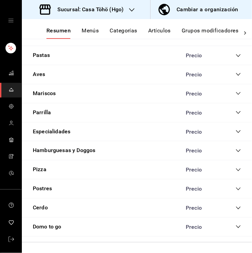
click at [236, 91] on icon "collapse-category-row" at bounding box center [238, 93] width 5 height 5
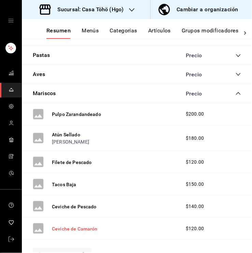
click at [93, 229] on button "Ceviche de Camarón" at bounding box center [75, 229] width 46 height 7
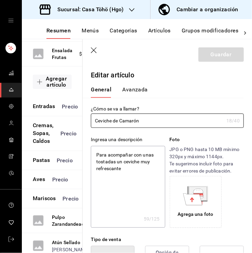
scroll to position [79, 0]
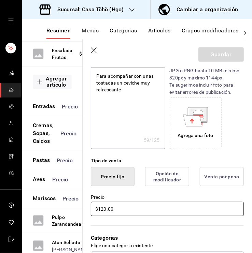
click at [104, 210] on input "$120.00" at bounding box center [167, 209] width 153 height 14
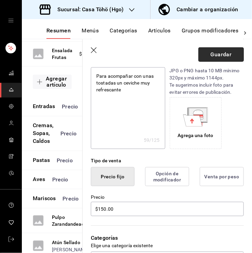
click at [221, 57] on button "Guardar" at bounding box center [220, 54] width 45 height 14
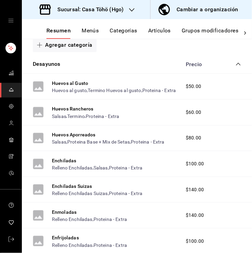
scroll to position [106, 0]
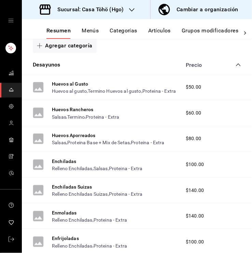
click at [236, 65] on icon "collapse-category-row" at bounding box center [238, 64] width 4 height 3
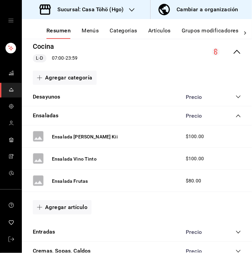
scroll to position [72, 0]
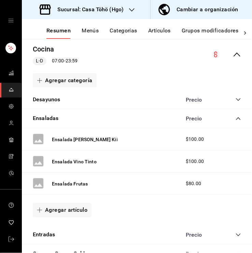
click at [236, 117] on icon "collapse-category-row" at bounding box center [238, 118] width 5 height 5
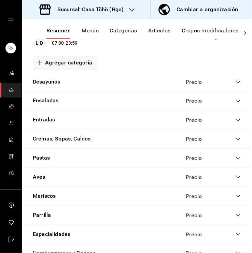
scroll to position [106, 0]
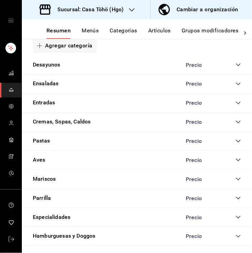
click at [236, 198] on div "Parrilla Precio" at bounding box center [137, 198] width 230 height 19
click at [236, 198] on icon "collapse-category-row" at bounding box center [238, 198] width 4 height 3
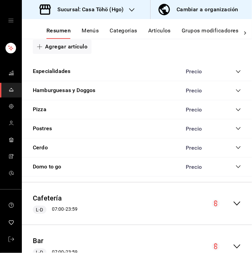
scroll to position [359, 0]
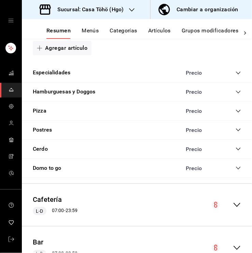
click at [236, 148] on icon "collapse-category-row" at bounding box center [238, 148] width 5 height 5
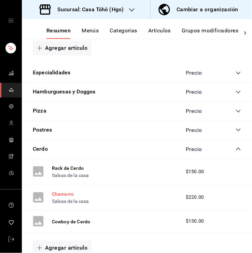
click at [67, 194] on button "Chamorro" at bounding box center [63, 194] width 22 height 7
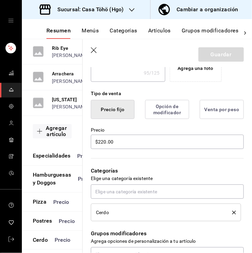
scroll to position [223, 0]
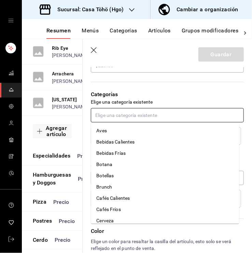
click at [126, 118] on input "text" at bounding box center [167, 115] width 153 height 14
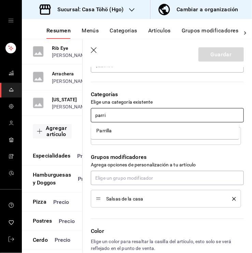
click at [122, 125] on li "Parrilla" at bounding box center [165, 130] width 148 height 11
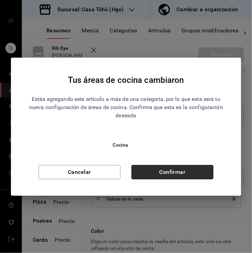
click at [150, 166] on button "Confirmar" at bounding box center [172, 172] width 82 height 14
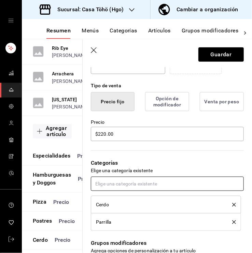
scroll to position [154, 0]
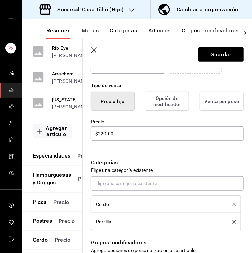
click at [232, 222] on icon "delete" at bounding box center [234, 222] width 4 height 4
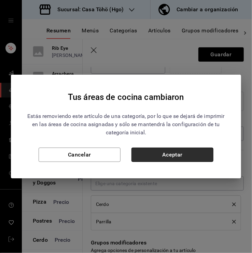
click at [179, 153] on button "Aceptar" at bounding box center [172, 155] width 82 height 14
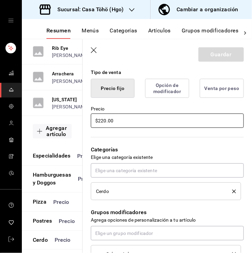
scroll to position [173, 0]
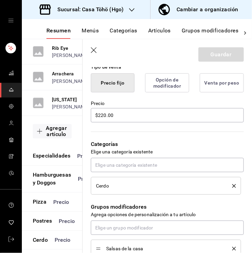
click at [95, 53] on icon "button" at bounding box center [94, 50] width 7 height 7
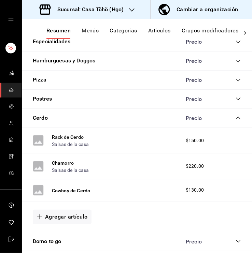
scroll to position [390, 0]
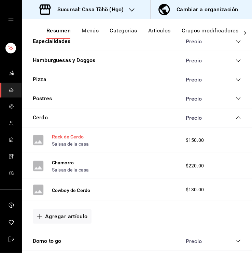
click at [63, 134] on button "Rack de Cerdo" at bounding box center [68, 136] width 32 height 7
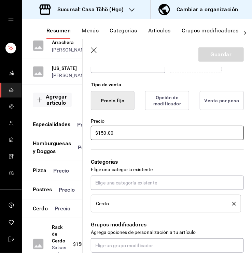
scroll to position [156, 0]
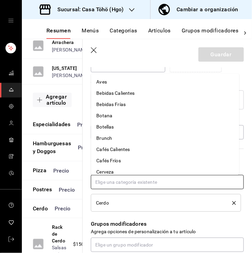
click at [128, 187] on input "text" at bounding box center [167, 182] width 153 height 14
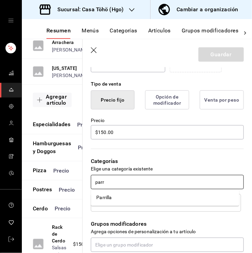
click at [117, 198] on li "Parrilla" at bounding box center [165, 197] width 148 height 11
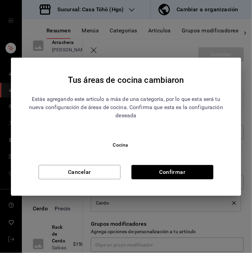
click at [117, 198] on div "Tus áreas de cocina cambiaron Estás agregando este artículo a más de una catego…" at bounding box center [126, 126] width 252 height 253
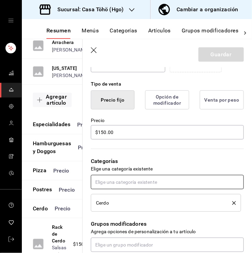
click at [136, 184] on input "text" at bounding box center [167, 182] width 153 height 14
click at [112, 197] on li "Parrilla" at bounding box center [165, 197] width 148 height 11
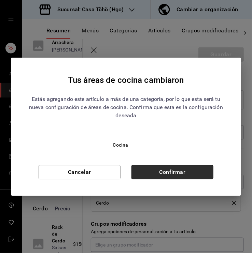
click at [163, 171] on button "Confirmar" at bounding box center [172, 172] width 82 height 14
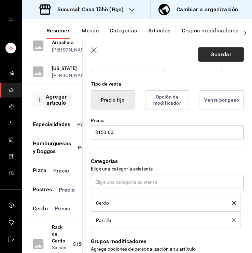
click at [216, 55] on button "Guardar" at bounding box center [220, 54] width 45 height 14
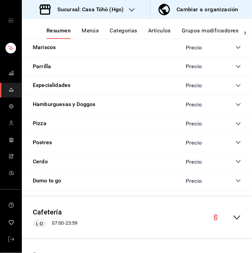
scroll to position [830, 0]
click at [236, 70] on icon "collapse-category-row" at bounding box center [238, 66] width 5 height 5
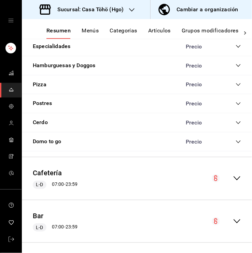
scroll to position [1003, 0]
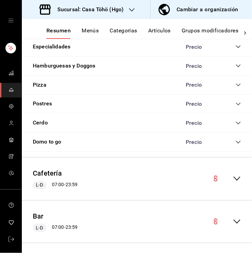
click at [236, 126] on icon "collapse-category-row" at bounding box center [238, 122] width 5 height 5
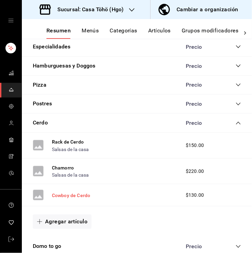
click at [63, 199] on button "Cowboy de Cerdo" at bounding box center [71, 195] width 38 height 7
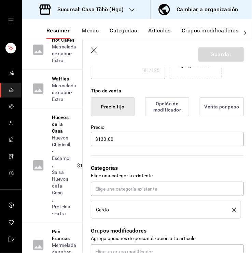
scroll to position [150, 0]
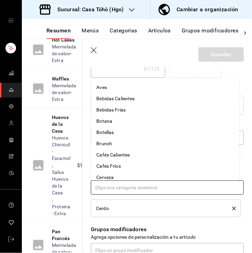
click at [137, 182] on input "text" at bounding box center [167, 188] width 153 height 14
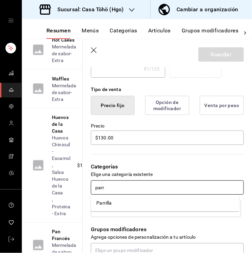
click at [113, 206] on li "Parrilla" at bounding box center [165, 203] width 148 height 11
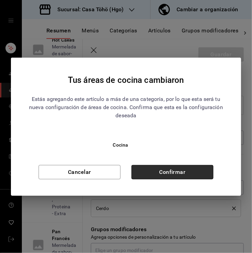
click at [172, 167] on button "Confirmar" at bounding box center [172, 172] width 82 height 14
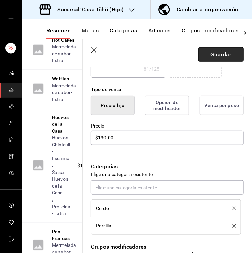
click at [215, 53] on button "Guardar" at bounding box center [220, 54] width 45 height 14
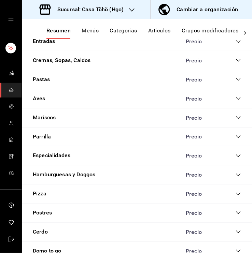
scroll to position [753, 0]
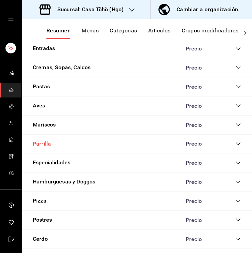
click at [45, 148] on button "Parrilla" at bounding box center [42, 144] width 18 height 8
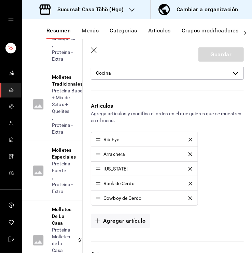
scroll to position [182, 0]
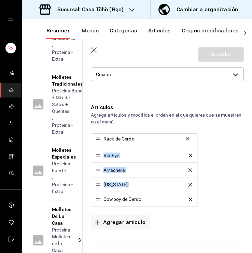
drag, startPoint x: 98, startPoint y: 185, endPoint x: 98, endPoint y: 139, distance: 45.4
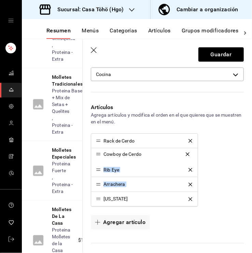
drag, startPoint x: 97, startPoint y: 200, endPoint x: 97, endPoint y: 155, distance: 44.7
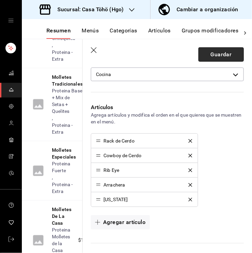
click at [223, 57] on button "Guardar" at bounding box center [220, 54] width 45 height 14
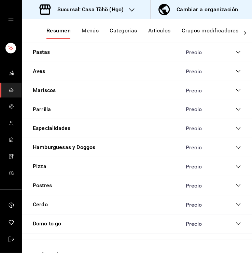
scroll to position [786, 0]
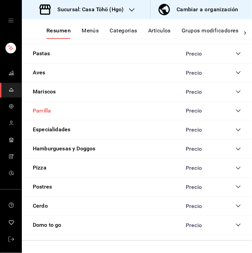
click at [42, 115] on button "Parrilla" at bounding box center [42, 111] width 18 height 8
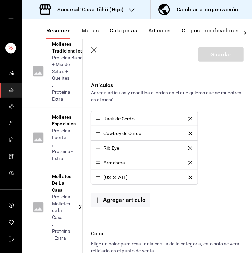
scroll to position [178, 0]
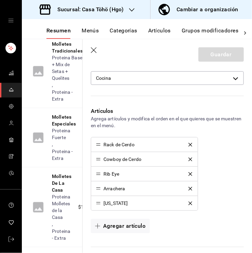
click at [95, 54] on icon "button" at bounding box center [94, 50] width 7 height 7
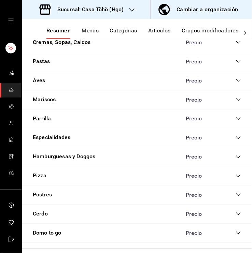
scroll to position [780, 0]
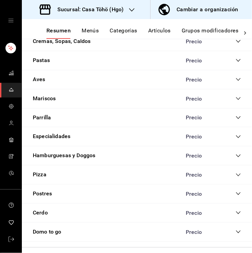
click at [236, 120] on icon "collapse-category-row" at bounding box center [238, 117] width 5 height 5
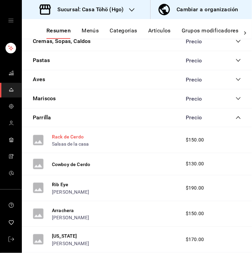
click at [71, 140] on button "Rack de Cerdo" at bounding box center [68, 136] width 32 height 7
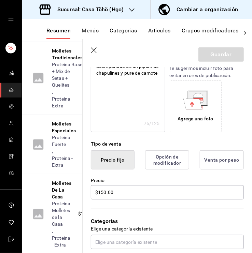
scroll to position [96, 0]
click at [104, 194] on input "$150.00" at bounding box center [167, 192] width 153 height 14
click at [218, 52] on button "Guardar" at bounding box center [220, 54] width 45 height 14
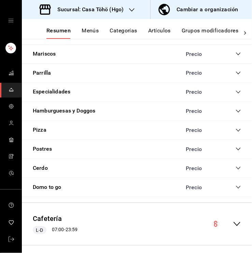
scroll to position [823, 0]
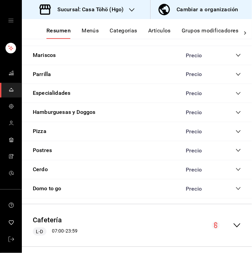
click at [236, 77] on icon "collapse-category-row" at bounding box center [238, 74] width 5 height 5
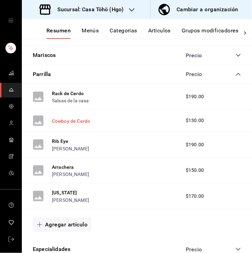
click at [79, 125] on button "Cowboy de Cerdo" at bounding box center [71, 121] width 38 height 7
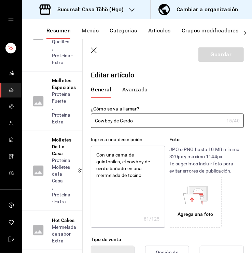
scroll to position [63, 0]
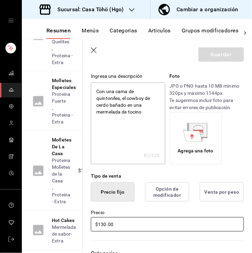
click at [102, 224] on input "$130.00" at bounding box center [167, 224] width 153 height 14
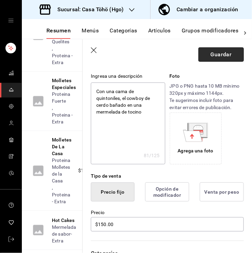
click at [210, 53] on button "Guardar" at bounding box center [220, 54] width 45 height 14
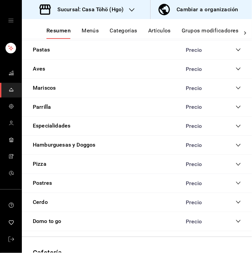
scroll to position [789, 0]
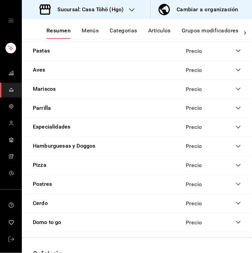
click at [229, 111] on div "Precio" at bounding box center [210, 108] width 62 height 6
click at [236, 111] on icon "collapse-category-row" at bounding box center [238, 107] width 5 height 5
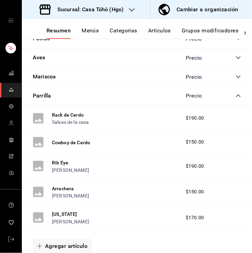
scroll to position [808, 0]
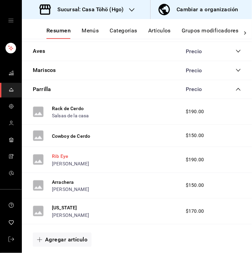
click at [66, 160] on button "Rib Eye" at bounding box center [60, 156] width 16 height 7
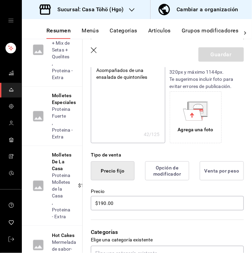
scroll to position [85, 0]
click at [103, 203] on input "$190.00" at bounding box center [167, 203] width 153 height 14
click at [221, 52] on button "Guardar" at bounding box center [220, 54] width 45 height 14
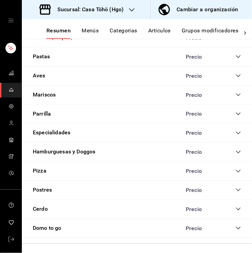
scroll to position [783, 0]
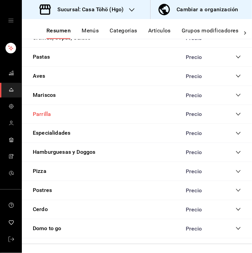
click at [43, 118] on button "Parrilla" at bounding box center [42, 115] width 18 height 8
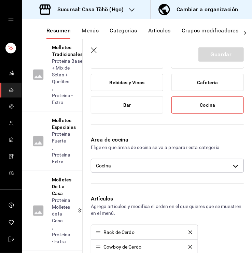
scroll to position [108, 0]
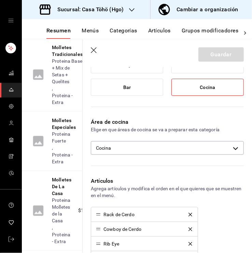
click at [92, 50] on icon "button" at bounding box center [94, 50] width 7 height 7
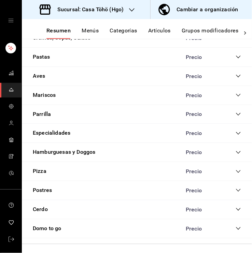
click at [236, 117] on icon "collapse-category-row" at bounding box center [238, 114] width 5 height 5
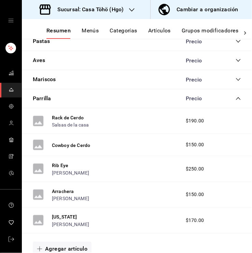
scroll to position [818, 0]
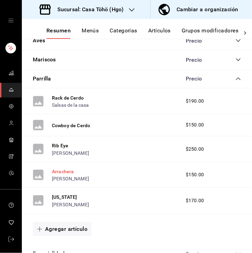
click at [68, 175] on button "Arrachera" at bounding box center [63, 171] width 22 height 7
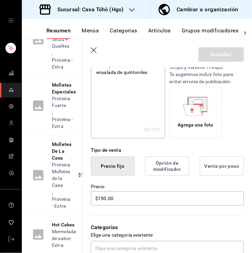
scroll to position [90, 0]
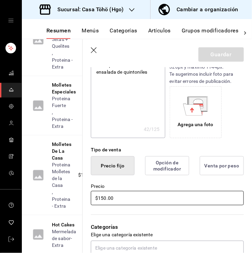
click at [104, 198] on input "$150.00" at bounding box center [167, 198] width 153 height 14
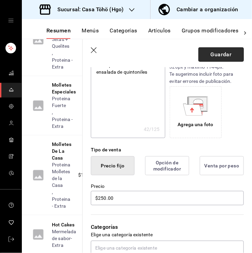
click at [226, 54] on button "Guardar" at bounding box center [220, 54] width 45 height 14
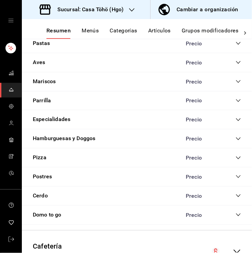
scroll to position [796, 0]
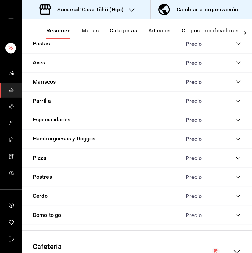
click at [236, 104] on icon "collapse-category-row" at bounding box center [238, 100] width 5 height 5
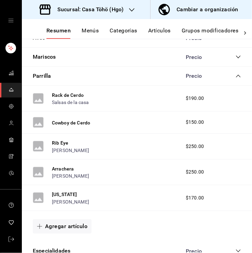
scroll to position [822, 0]
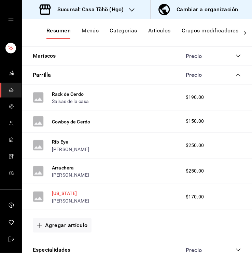
click at [52, 197] on button "[US_STATE]" at bounding box center [64, 193] width 25 height 7
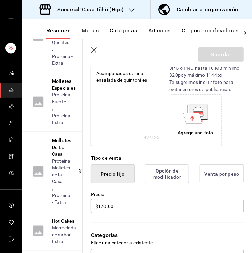
scroll to position [100, 0]
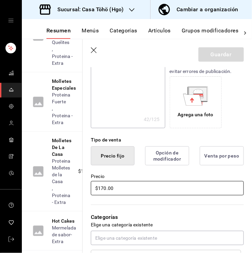
click at [103, 190] on input "$170.00" at bounding box center [167, 188] width 153 height 14
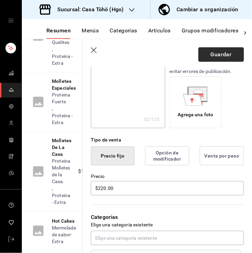
click at [217, 51] on button "Guardar" at bounding box center [220, 54] width 45 height 14
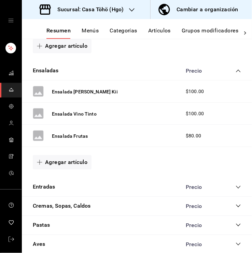
scroll to position [577, 0]
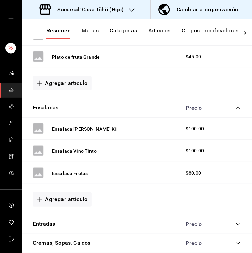
click at [236, 111] on icon "collapse-category-row" at bounding box center [238, 107] width 5 height 5
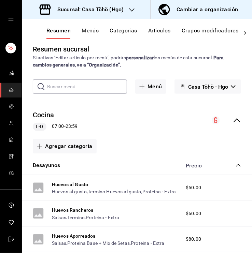
scroll to position [5, 0]
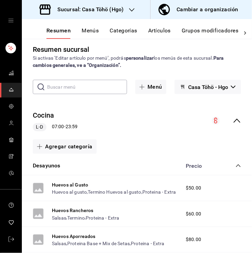
click at [236, 165] on icon "collapse-category-row" at bounding box center [238, 165] width 5 height 5
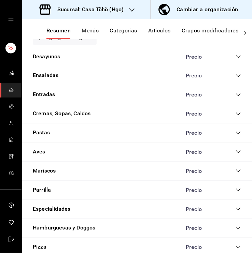
scroll to position [157, 0]
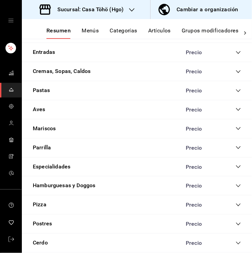
click at [236, 126] on icon "collapse-category-row" at bounding box center [238, 128] width 5 height 5
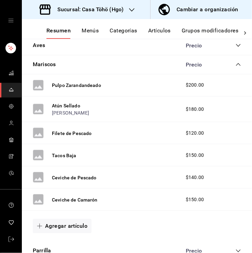
scroll to position [166, 0]
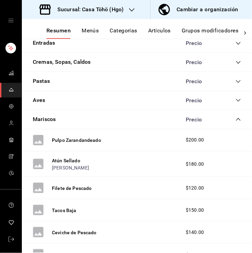
click at [236, 119] on icon "collapse-category-row" at bounding box center [238, 119] width 4 height 3
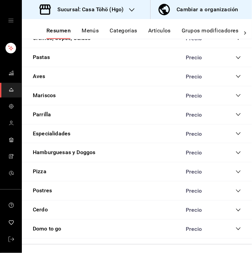
scroll to position [190, 0]
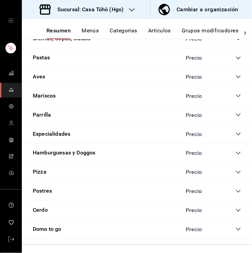
click at [236, 133] on icon "collapse-category-row" at bounding box center [238, 134] width 4 height 3
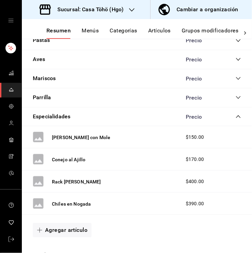
scroll to position [208, 0]
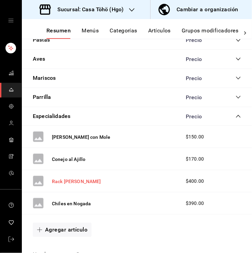
click at [75, 179] on button "Rack de Cordero" at bounding box center [76, 181] width 49 height 7
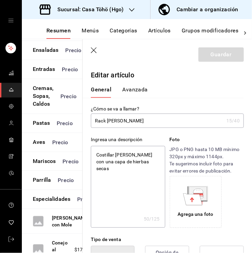
click at [95, 55] on header "Guardar" at bounding box center [167, 53] width 169 height 28
click at [94, 51] on icon "button" at bounding box center [94, 50] width 7 height 7
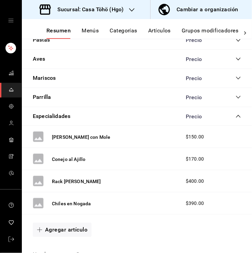
click at [236, 115] on icon "collapse-category-row" at bounding box center [238, 116] width 5 height 5
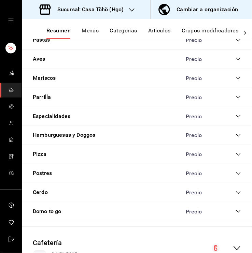
click at [236, 116] on icon "collapse-category-row" at bounding box center [238, 116] width 5 height 5
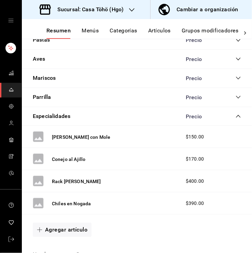
click at [236, 118] on icon "collapse-category-row" at bounding box center [238, 116] width 5 height 5
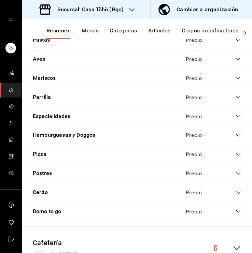
click at [236, 135] on icon "collapse-category-row" at bounding box center [238, 135] width 5 height 5
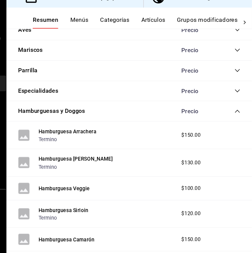
scroll to position [234, 0]
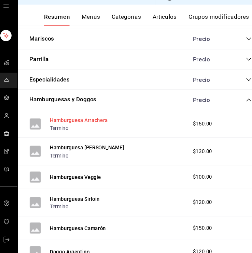
click at [87, 128] on button "Hamburguesa Arrachera" at bounding box center [79, 127] width 54 height 7
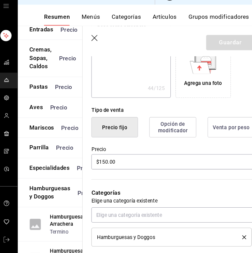
scroll to position [122, 0]
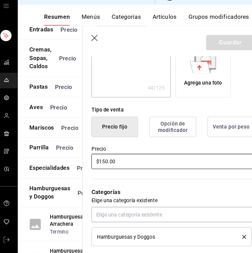
click at [105, 167] on input "$150.00" at bounding box center [167, 166] width 153 height 14
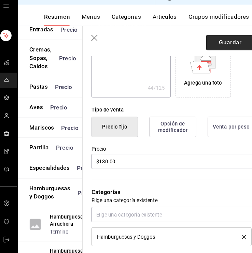
click at [211, 53] on button "Guardar" at bounding box center [220, 54] width 45 height 14
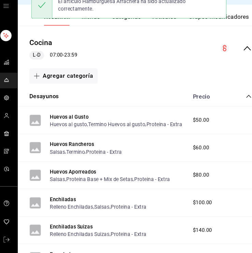
scroll to position [61, 0]
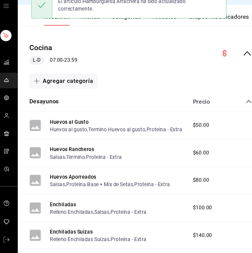
click at [236, 109] on icon "collapse-category-row" at bounding box center [238, 109] width 5 height 5
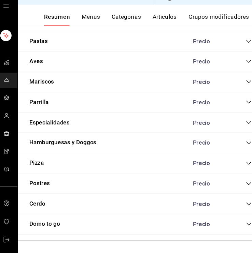
scroll to position [293, 0]
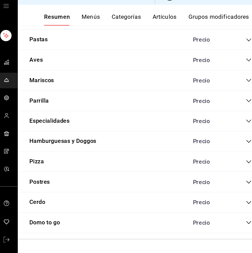
click at [236, 145] on icon "collapse-category-row" at bounding box center [238, 147] width 5 height 5
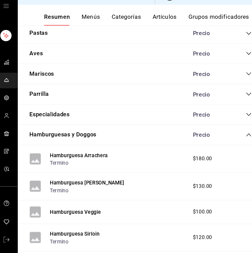
scroll to position [299, 0]
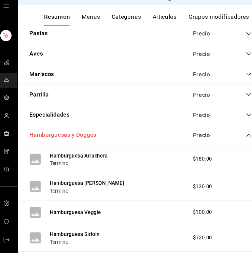
click at [89, 142] on button "Hamburguesas y Doggos" at bounding box center [64, 142] width 63 height 8
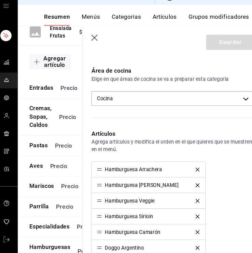
scroll to position [210, 0]
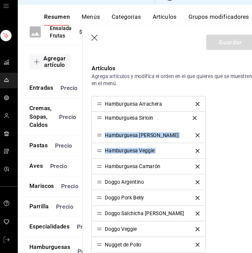
drag, startPoint x: 97, startPoint y: 155, endPoint x: 96, endPoint y: 125, distance: 30.4
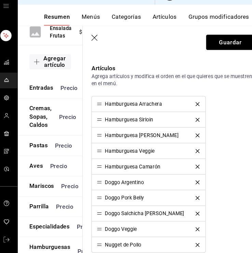
click at [212, 143] on div "Hamburguesa Arrachera Hamburguesa Sirloin Hamburguesa Jean Bean Hamburguesa Veg…" at bounding box center [167, 178] width 153 height 147
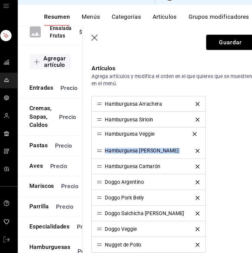
drag, startPoint x: 98, startPoint y: 155, endPoint x: 97, endPoint y: 140, distance: 15.0
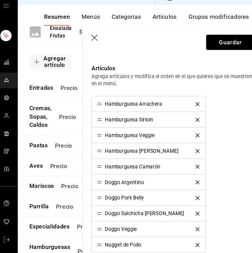
click at [231, 145] on div "Hamburguesa Arrachera Hamburguesa Sirloin Hamburguesa Veggie Hamburguesa Jean B…" at bounding box center [167, 178] width 153 height 147
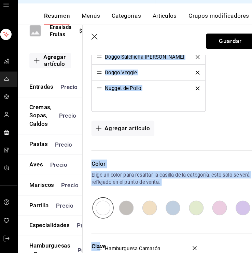
scroll to position [343, 0]
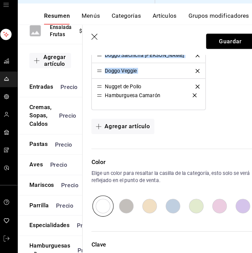
drag, startPoint x: 98, startPoint y: 164, endPoint x: 101, endPoint y: 104, distance: 59.8
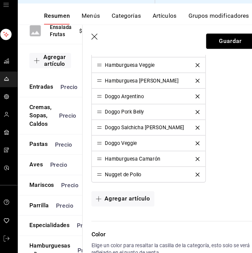
scroll to position [274, 0]
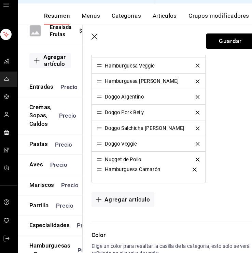
drag, startPoint x: 98, startPoint y: 163, endPoint x: 94, endPoint y: 177, distance: 13.8
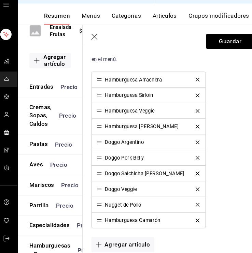
scroll to position [223, 0]
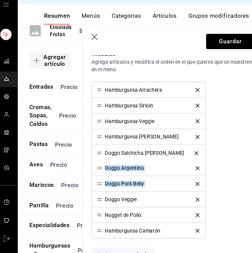
drag, startPoint x: 96, startPoint y: 187, endPoint x: 100, endPoint y: 158, distance: 29.9
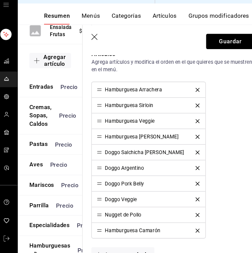
click at [219, 164] on div "Hamburguesa Arrachera Hamburguesa Sirloin Hamburguesa Veggie Hamburguesa Jean B…" at bounding box center [167, 165] width 153 height 147
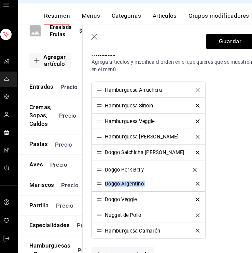
drag, startPoint x: 99, startPoint y: 186, endPoint x: 98, endPoint y: 173, distance: 13.3
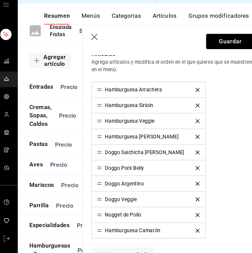
click at [223, 200] on div "Hamburguesa Arrachera Hamburguesa Sirloin Hamburguesa Veggie Hamburguesa Jean B…" at bounding box center [167, 165] width 153 height 147
click at [188, 203] on icon "delete" at bounding box center [190, 203] width 4 height 4
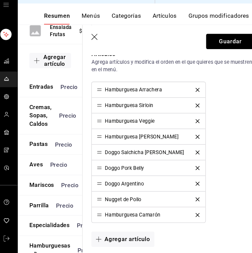
click at [188, 203] on icon "delete" at bounding box center [190, 203] width 4 height 4
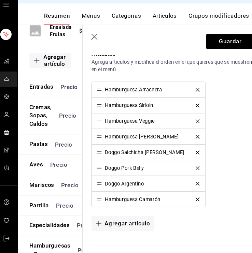
click at [188, 203] on icon "delete" at bounding box center [190, 203] width 4 height 4
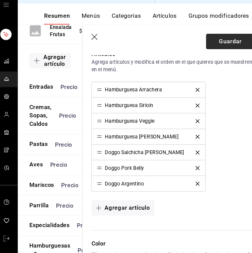
click at [221, 58] on button "Guardar" at bounding box center [220, 54] width 45 height 14
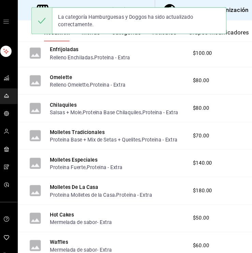
click at [133, 37] on div "Enmoladas Relleno Enchiladas , Proteina - Extra $140.00" at bounding box center [137, 24] width 230 height 26
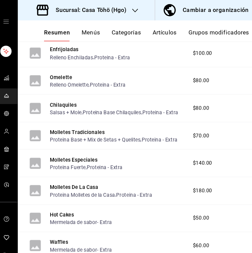
click at [171, 33] on button "Artículos" at bounding box center [159, 33] width 23 height 12
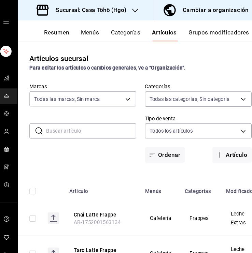
click at [77, 124] on input "text" at bounding box center [90, 123] width 84 height 14
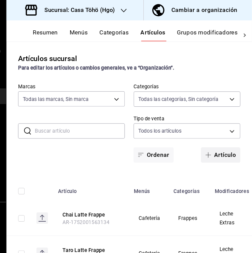
click at [212, 140] on button "Artículo" at bounding box center [222, 145] width 37 height 14
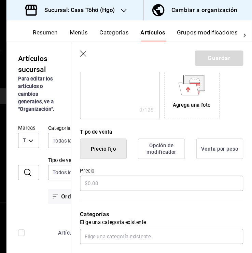
scroll to position [117, 0]
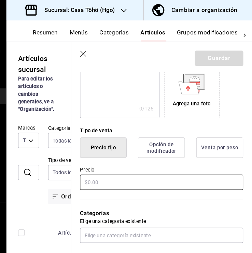
click at [112, 174] on input "text" at bounding box center [167, 171] width 153 height 14
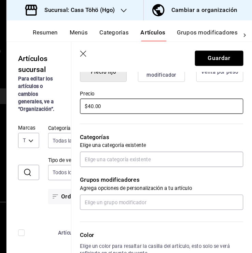
scroll to position [192, 0]
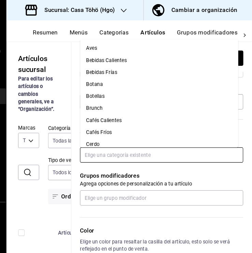
click at [134, 140] on input "text" at bounding box center [167, 145] width 153 height 14
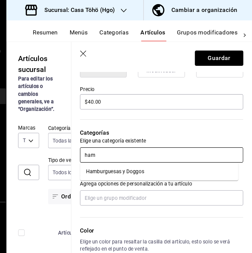
click at [124, 162] on li "Hamburguesas y Doggos" at bounding box center [165, 160] width 148 height 11
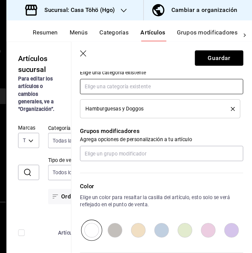
scroll to position [258, 0]
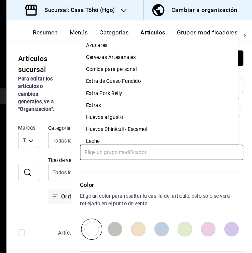
click at [139, 140] on input "text" at bounding box center [167, 143] width 153 height 14
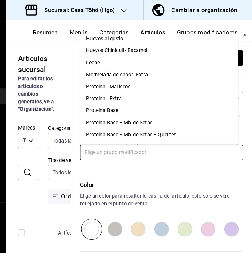
scroll to position [0, 0]
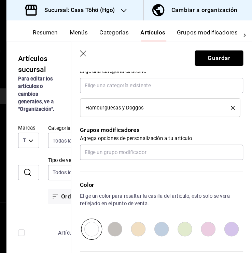
click at [109, 154] on div "Color Elige un color para resaltar la casilla del artículo, esto solo se verá r…" at bounding box center [163, 187] width 161 height 75
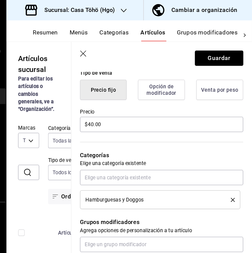
scroll to position [171, 0]
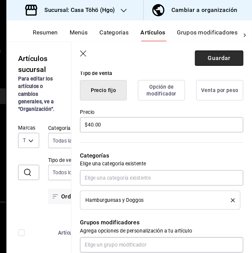
click at [229, 52] on button "Guardar" at bounding box center [220, 54] width 45 height 14
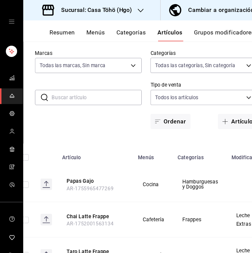
scroll to position [0, 16]
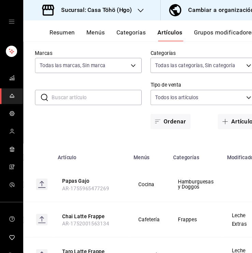
click at [60, 34] on button "Resumen" at bounding box center [58, 33] width 24 height 12
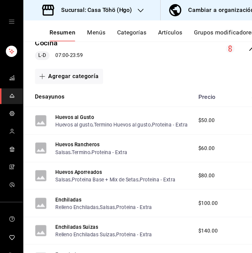
scroll to position [79, 0]
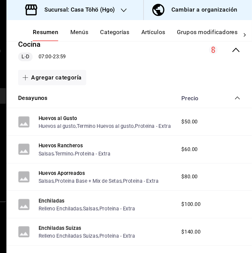
click at [236, 93] on icon "collapse-category-row" at bounding box center [238, 91] width 5 height 5
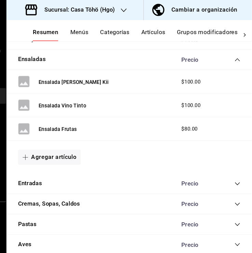
scroll to position [134, 0]
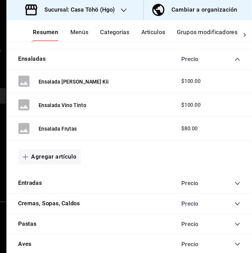
click at [236, 55] on icon "collapse-category-row" at bounding box center [238, 55] width 5 height 5
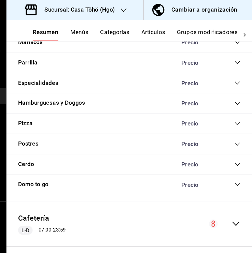
scroll to position [257, 0]
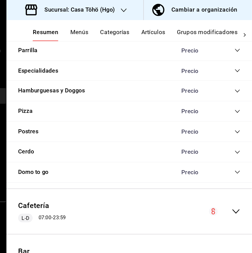
click at [236, 122] on icon "collapse-category-row" at bounding box center [238, 123] width 5 height 5
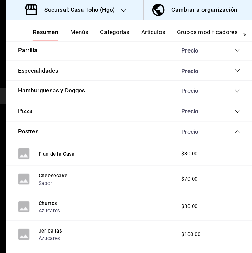
click at [236, 123] on icon "collapse-category-row" at bounding box center [238, 124] width 4 height 3
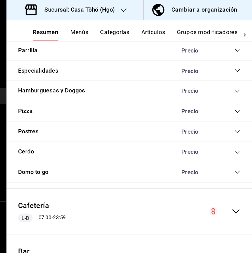
click at [233, 86] on div "Hamburguesas y Doggos Precio" at bounding box center [137, 85] width 230 height 19
click at [236, 86] on icon "collapse-category-row" at bounding box center [238, 85] width 5 height 5
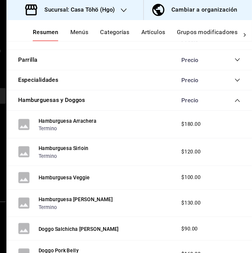
scroll to position [248, 0]
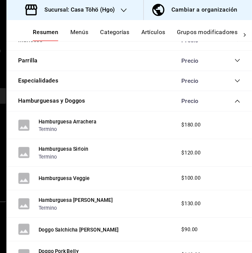
click at [236, 97] on icon "collapse-category-row" at bounding box center [238, 94] width 5 height 5
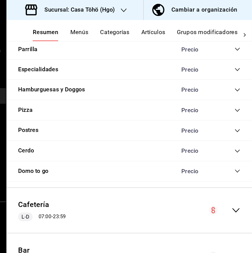
scroll to position [258, 0]
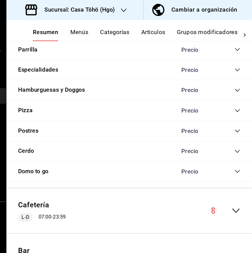
click at [236, 101] on icon "collapse-category-row" at bounding box center [238, 103] width 5 height 5
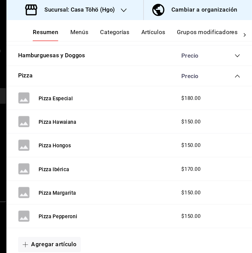
scroll to position [290, 0]
click at [42, 71] on button "Pizza" at bounding box center [40, 72] width 14 height 8
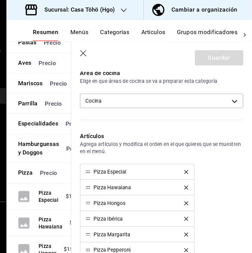
scroll to position [202, 0]
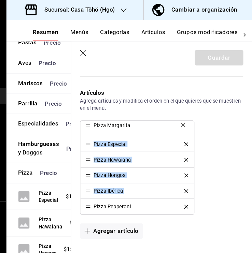
drag, startPoint x: 98, startPoint y: 180, endPoint x: 100, endPoint y: 121, distance: 59.4
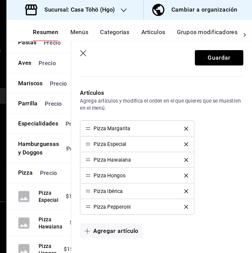
click at [232, 153] on div "Pizza Margarita Pizza Especial Pizza Hawaiana Pizza Hongos Pizza Ibérica Pizza …" at bounding box center [167, 157] width 153 height 88
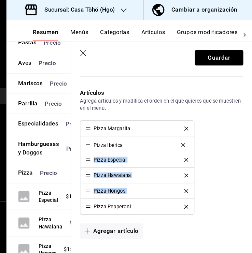
drag, startPoint x: 96, startPoint y: 181, endPoint x: 97, endPoint y: 135, distance: 45.4
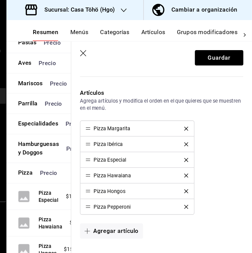
click at [243, 165] on div "Editar categoría ¿Cómo se va a llamar? Pizza 5 /30 ¿Cómo se va a llamar? Elige …" at bounding box center [167, 127] width 169 height 523
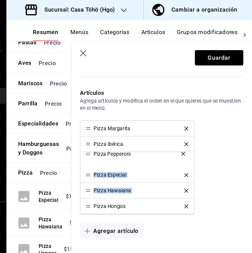
drag, startPoint x: 97, startPoint y: 194, endPoint x: 95, endPoint y: 145, distance: 48.5
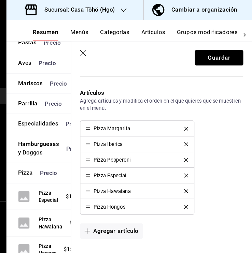
click at [96, 180] on li "Pizza Hawaiana" at bounding box center [144, 179] width 106 height 15
drag, startPoint x: 96, startPoint y: 180, endPoint x: 96, endPoint y: 165, distance: 15.0
click at [240, 176] on div "Editar categoría ¿Cómo se va a llamar? Pizza 5 /30 ¿Cómo se va a llamar? Elige …" at bounding box center [167, 127] width 169 height 523
click at [188, 178] on icon "delete" at bounding box center [190, 180] width 4 height 4
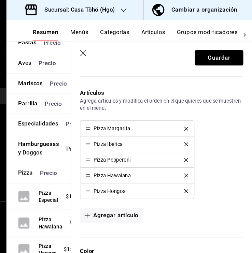
click at [188, 178] on icon "delete" at bounding box center [190, 180] width 4 height 4
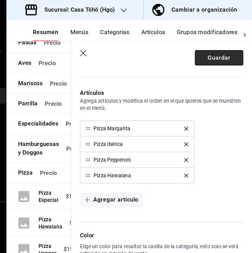
click at [218, 50] on button "Guardar" at bounding box center [220, 54] width 45 height 14
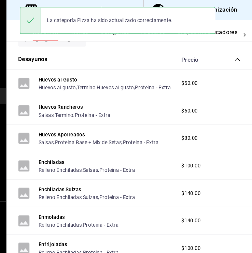
scroll to position [114, 0]
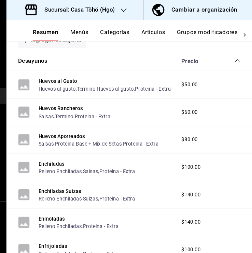
click at [236, 57] on icon "collapse-category-row" at bounding box center [238, 57] width 5 height 5
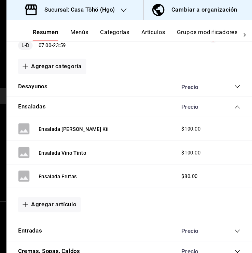
scroll to position [89, 0]
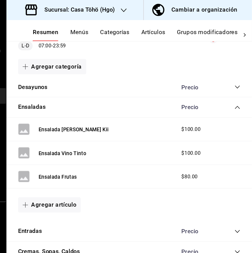
click at [230, 101] on div "Precio" at bounding box center [210, 101] width 62 height 6
click at [236, 101] on icon "collapse-category-row" at bounding box center [238, 100] width 5 height 5
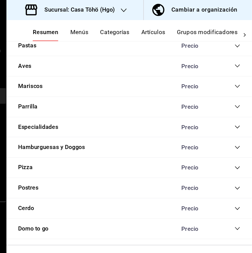
scroll to position [205, 0]
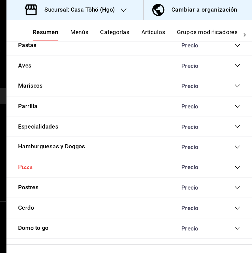
click at [41, 156] on button "Pizza" at bounding box center [40, 157] width 14 height 8
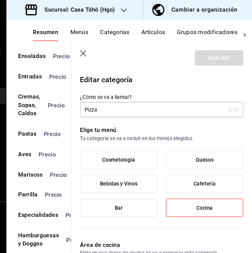
click at [94, 54] on icon "button" at bounding box center [94, 50] width 7 height 7
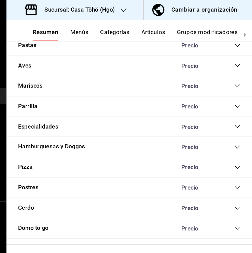
click at [236, 155] on icon "collapse-category-row" at bounding box center [238, 157] width 5 height 5
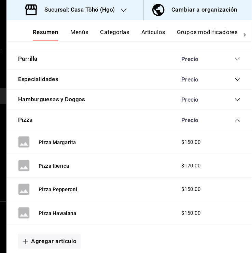
scroll to position [254, 0]
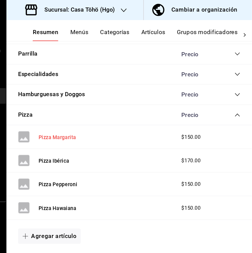
click at [76, 127] on button "Pizza Margarita" at bounding box center [69, 129] width 35 height 7
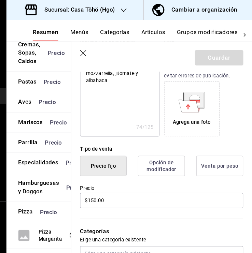
scroll to position [99, 0]
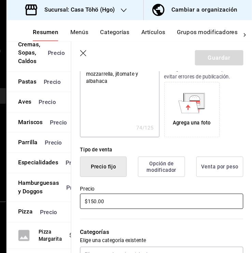
click at [103, 188] on input "$150.00" at bounding box center [167, 189] width 153 height 14
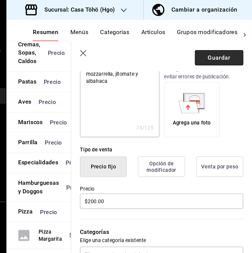
click at [209, 58] on button "Guardar" at bounding box center [220, 54] width 45 height 14
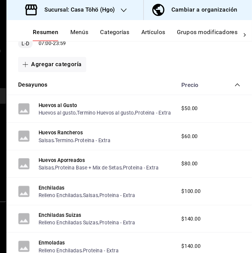
scroll to position [89, 0]
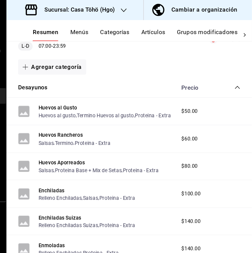
click at [236, 82] on icon "collapse-category-row" at bounding box center [238, 82] width 5 height 5
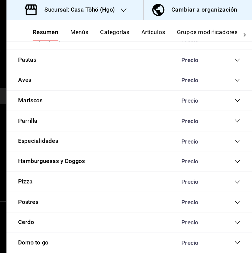
scroll to position [355, 0]
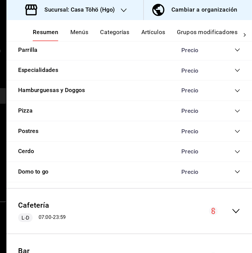
click at [236, 102] on icon "collapse-category-row" at bounding box center [238, 104] width 5 height 5
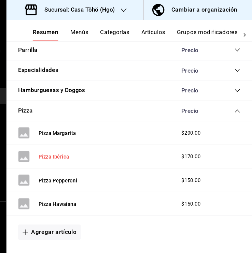
click at [79, 145] on button "Pizza Ibérica" at bounding box center [66, 147] width 29 height 7
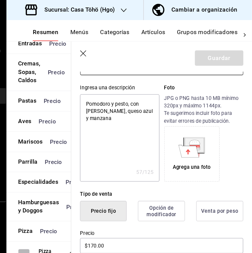
scroll to position [96, 0]
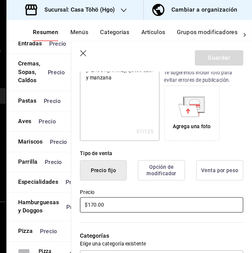
click at [103, 191] on input "$170.00" at bounding box center [167, 192] width 153 height 14
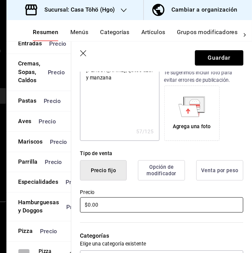
click at [103, 191] on input "$0.00" at bounding box center [167, 192] width 153 height 14
click at [99, 191] on input "$0.00" at bounding box center [167, 192] width 153 height 14
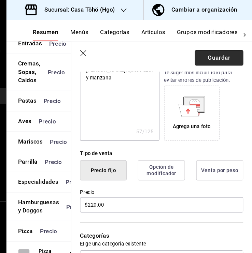
click at [205, 56] on button "Guardar" at bounding box center [220, 54] width 45 height 14
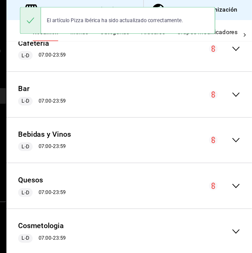
scroll to position [1016, 0]
click at [233, 86] on icon "collapse-menu-row" at bounding box center [237, 89] width 8 height 8
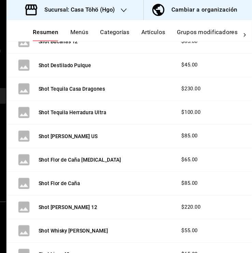
scroll to position [1033, 0]
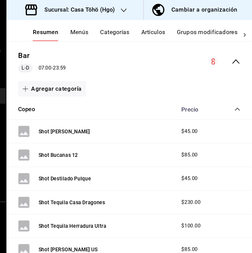
click at [236, 105] on icon "collapse-category-row" at bounding box center [238, 102] width 5 height 5
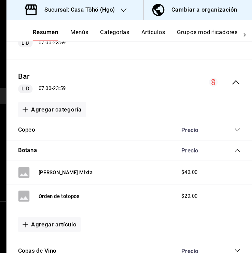
scroll to position [1013, 0]
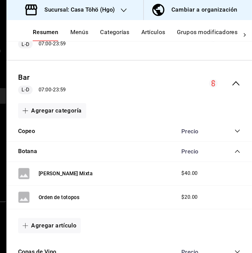
click at [236, 145] on icon "collapse-category-row" at bounding box center [238, 142] width 5 height 5
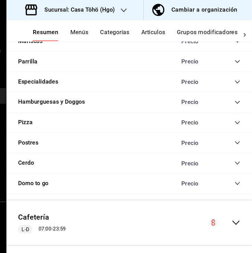
scroll to position [839, 0]
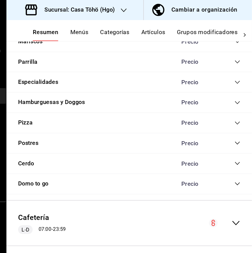
click at [234, 125] on div "Pizza Precio" at bounding box center [137, 115] width 230 height 19
click at [231, 125] on div "Pizza Precio" at bounding box center [137, 115] width 230 height 19
click at [233, 125] on div "Pizza Precio" at bounding box center [137, 115] width 230 height 19
click at [236, 117] on icon "collapse-category-row" at bounding box center [238, 115] width 4 height 3
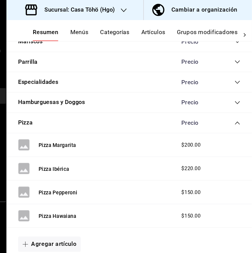
scroll to position [856, 0]
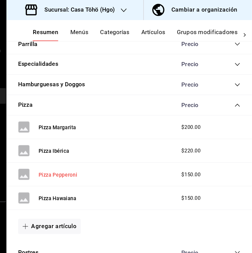
click at [60, 168] on button "Pizza Pepperoni" at bounding box center [70, 164] width 36 height 7
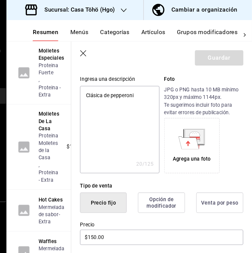
scroll to position [110, 0]
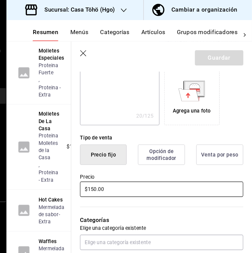
click at [104, 175] on input "$150.00" at bounding box center [167, 178] width 153 height 14
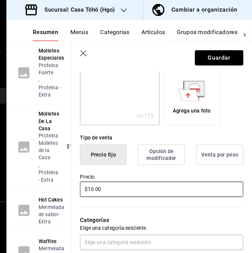
click at [103, 178] on input "$10.00" at bounding box center [167, 178] width 153 height 14
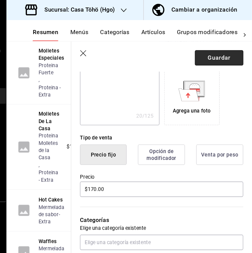
click at [212, 58] on button "Guardar" at bounding box center [220, 54] width 45 height 14
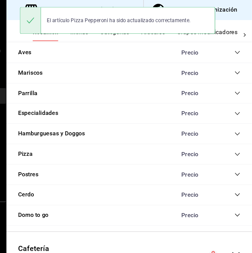
scroll to position [814, 0]
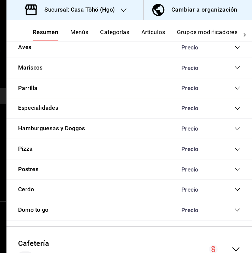
click at [236, 143] on icon "collapse-category-row" at bounding box center [238, 140] width 5 height 5
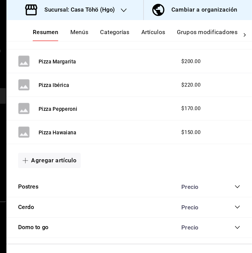
scroll to position [943, 0]
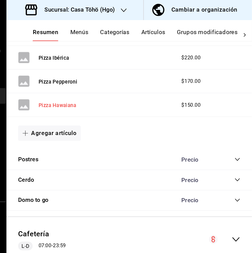
click at [69, 102] on button "Pizza Hawaiana" at bounding box center [69, 99] width 35 height 7
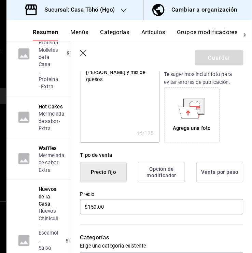
scroll to position [95, 0]
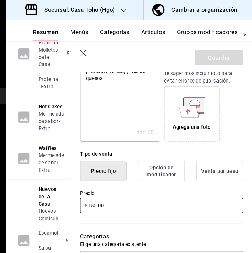
click at [102, 196] on input "$150.00" at bounding box center [167, 193] width 153 height 14
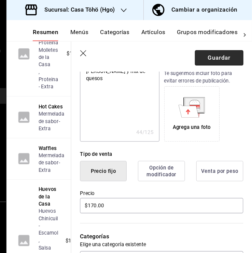
click at [223, 58] on button "Guardar" at bounding box center [220, 54] width 45 height 14
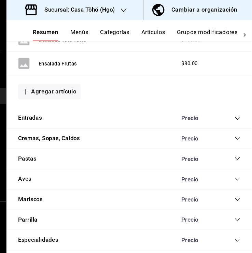
scroll to position [690, 0]
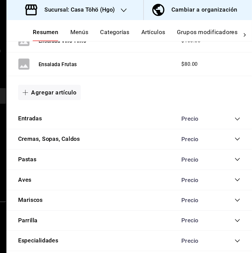
click at [156, 31] on button "Artículos" at bounding box center [159, 33] width 23 height 12
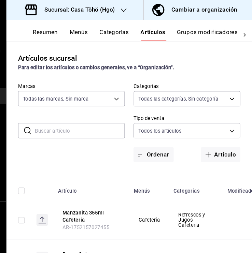
click at [75, 116] on input "text" at bounding box center [90, 123] width 84 height 14
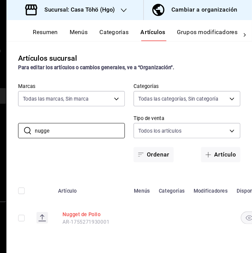
click at [90, 199] on button "Nugget de Pollo" at bounding box center [101, 201] width 55 height 7
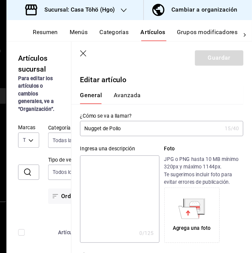
click at [138, 122] on input "Nugget de Pollo" at bounding box center [157, 121] width 133 height 14
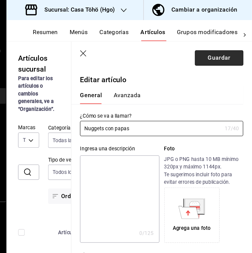
click at [214, 56] on button "Guardar" at bounding box center [220, 54] width 45 height 14
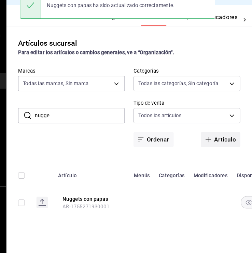
click at [233, 146] on button "Artículo" at bounding box center [222, 145] width 37 height 14
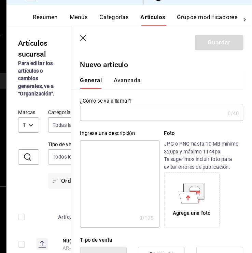
click at [135, 121] on input "text" at bounding box center [158, 121] width 135 height 14
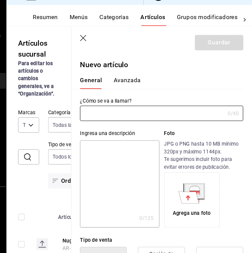
click at [91, 49] on icon "button" at bounding box center [94, 50] width 7 height 7
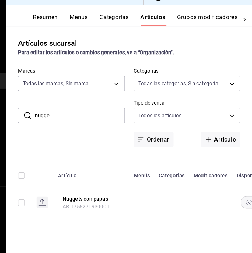
click at [66, 123] on input "nugge" at bounding box center [90, 123] width 84 height 14
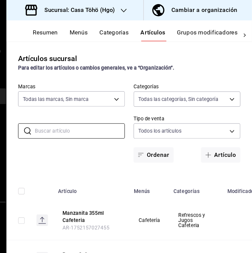
click at [119, 30] on button "Categorías" at bounding box center [123, 33] width 28 height 12
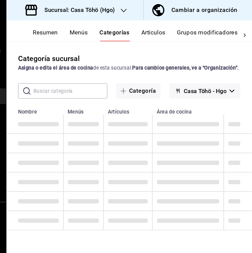
click at [77, 91] on input "text" at bounding box center [81, 86] width 69 height 14
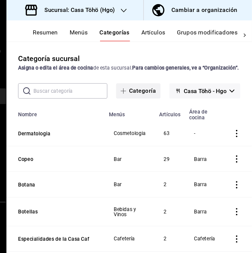
click at [137, 91] on button "Categoría" at bounding box center [146, 85] width 42 height 14
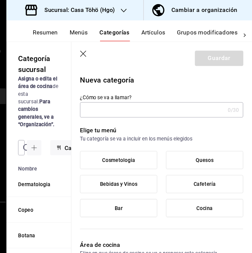
click at [141, 109] on input "¿Cómo se va a llamar?" at bounding box center [158, 103] width 135 height 14
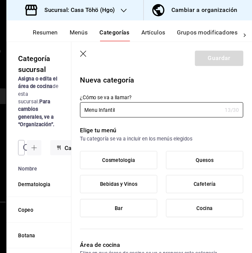
type input "Menu Infantil"
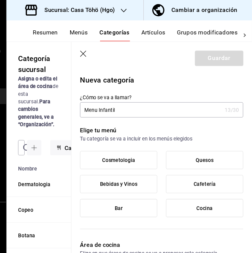
click at [189, 197] on label "Cocina" at bounding box center [208, 195] width 72 height 16
click at [0, 0] on input "Cocina" at bounding box center [0, 0] width 0 height 0
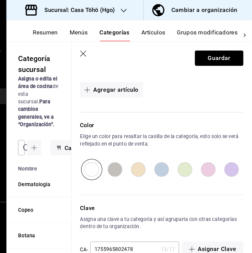
scroll to position [239, 0]
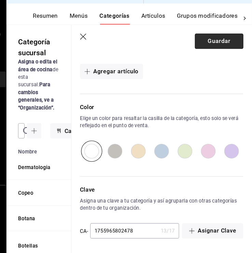
click at [224, 57] on button "Guardar" at bounding box center [220, 54] width 45 height 14
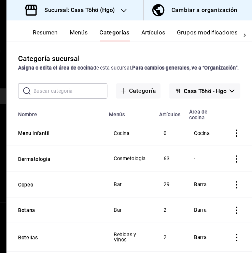
click at [155, 36] on button "Artículos" at bounding box center [159, 33] width 23 height 12
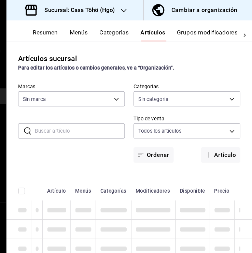
click at [79, 126] on input "text" at bounding box center [90, 123] width 84 height 14
type input "3863094e-80de-4485-9a79-27000a153f73"
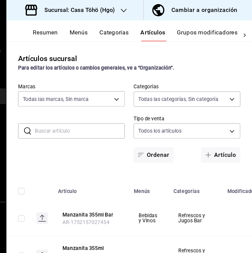
type input "d4618589-854c-42fb-9199-aab4cec7b855,28f2b0a5-eb9c-4e50-8eb7-b6e34f5562dd,e7c48…"
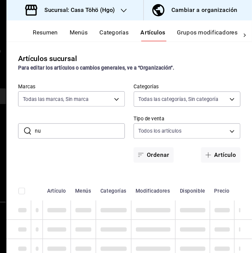
type input "n"
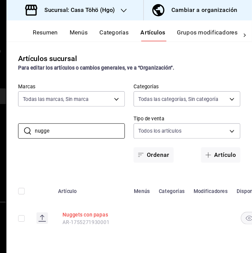
type input "nugge"
click at [81, 200] on button "Nuggets con papas" at bounding box center [101, 201] width 55 height 7
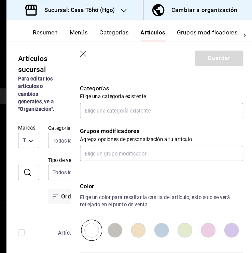
scroll to position [248, 0]
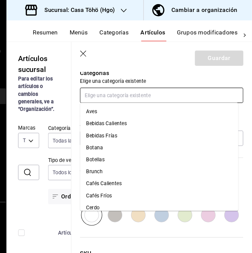
click at [144, 92] on input "text" at bounding box center [167, 89] width 153 height 14
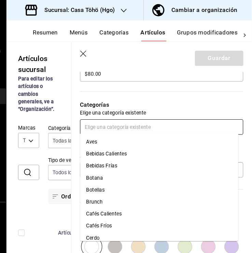
scroll to position [217, 0]
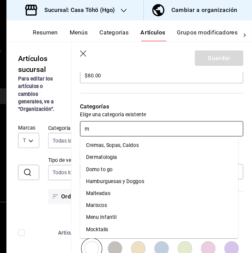
type input "me"
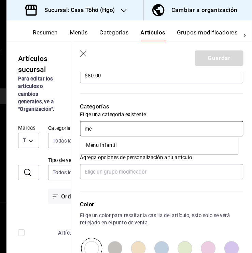
click at [122, 137] on li "Menu Infantil" at bounding box center [165, 136] width 148 height 11
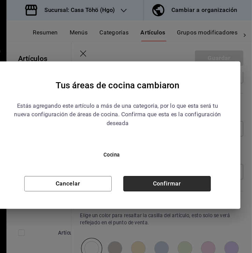
click at [155, 175] on button "Confirmar" at bounding box center [172, 172] width 82 height 14
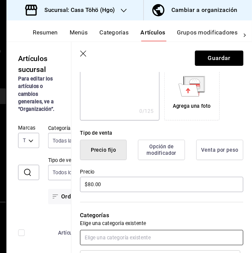
scroll to position [107, 0]
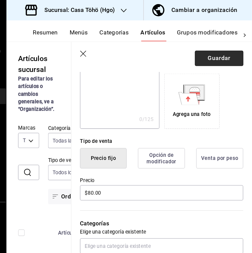
click at [222, 48] on button "Guardar" at bounding box center [220, 54] width 45 height 14
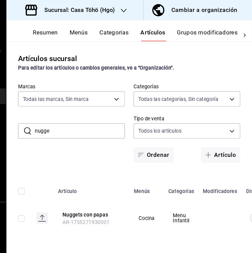
click at [145, 38] on div "Resumen Menús Categorías Artículos Grupos modificadores Publicar" at bounding box center [142, 33] width 192 height 12
click at [227, 146] on button "Artículo" at bounding box center [222, 145] width 37 height 14
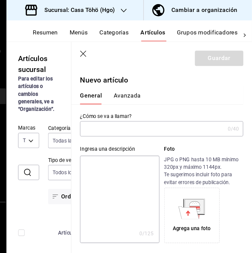
click at [148, 128] on div "0 /40 ¿Cómo se va a llamar?" at bounding box center [167, 121] width 153 height 14
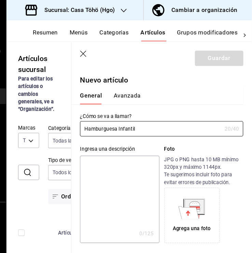
type input "Hamburguesa Infantil"
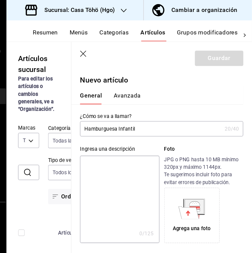
click at [125, 152] on textarea at bounding box center [128, 187] width 74 height 82
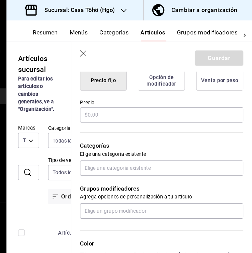
scroll to position [175, 0]
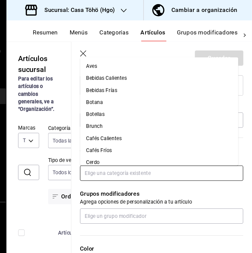
click at [141, 163] on input "text" at bounding box center [167, 162] width 153 height 14
type input "me"
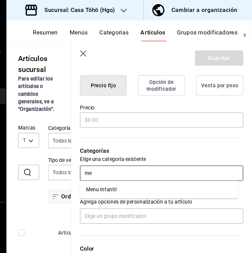
click at [131, 175] on li "Menu Infantil" at bounding box center [165, 177] width 148 height 11
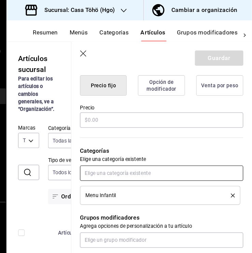
scroll to position [270, 0]
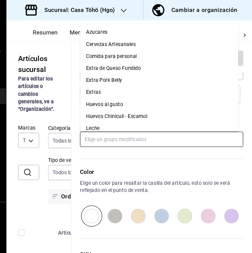
click at [137, 124] on input "text" at bounding box center [167, 131] width 153 height 14
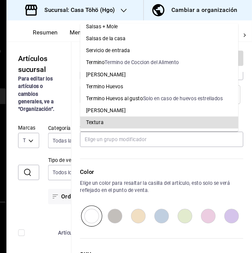
click at [140, 158] on p "Color" at bounding box center [167, 161] width 153 height 8
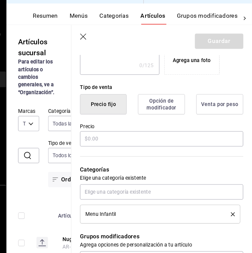
scroll to position [139, 0]
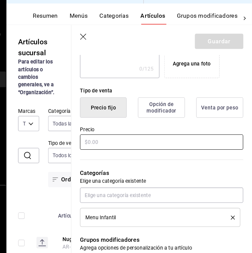
click at [112, 146] on input "text" at bounding box center [167, 149] width 153 height 14
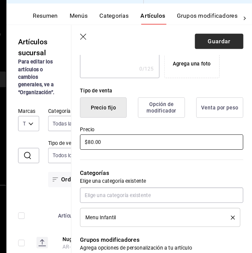
type input "$80.00"
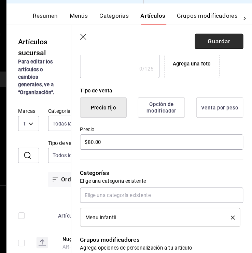
click at [223, 54] on button "Guardar" at bounding box center [220, 54] width 45 height 14
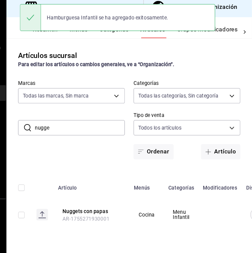
click at [101, 124] on input "nugge" at bounding box center [90, 123] width 84 height 14
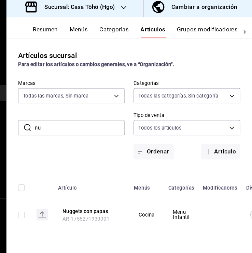
type input "n"
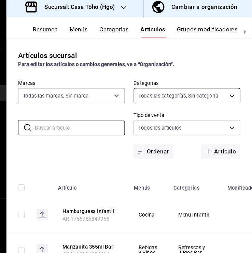
click at [166, 94] on body "Sucursal: Casa Töhö (Hgo) Cambiar a organización Resumen Menús Categorías Artíc…" at bounding box center [126, 126] width 252 height 253
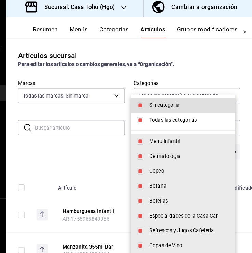
scroll to position [10, 0]
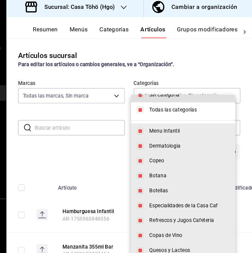
click at [148, 103] on input "checkbox" at bounding box center [147, 106] width 6 height 6
checkbox input "false"
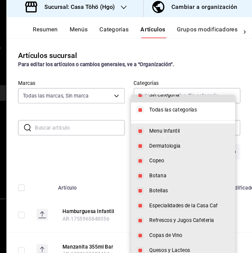
checkbox input "false"
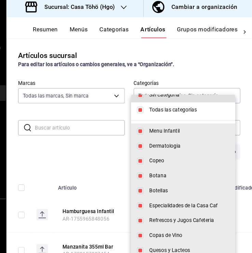
checkbox input "false"
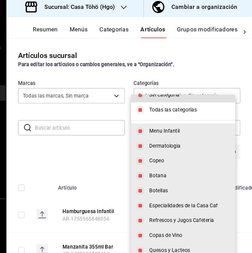
checkbox input "false"
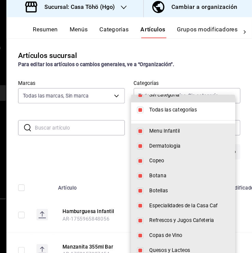
checkbox input "false"
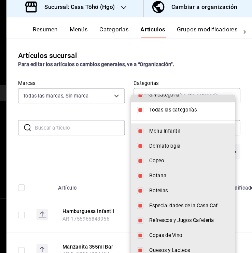
checkbox input "false"
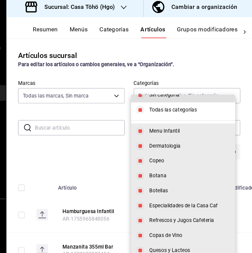
checkbox input "false"
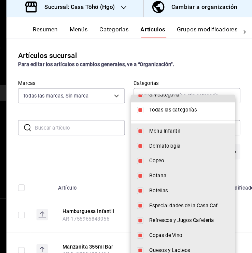
checkbox input "false"
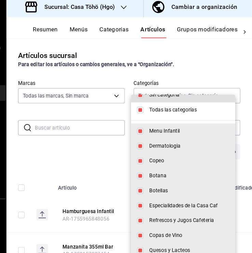
checkbox input "false"
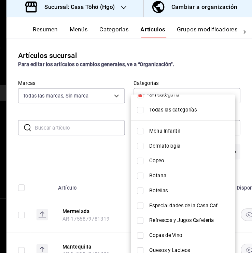
click at [147, 126] on input "checkbox" at bounding box center [147, 126] width 6 height 6
checkbox input "true"
type input "d4618589-854c-42fb-9199-aab4cec7b855"
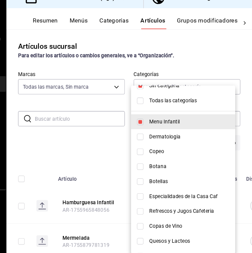
click at [99, 149] on div at bounding box center [126, 126] width 252 height 253
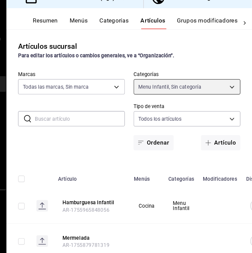
scroll to position [17, 0]
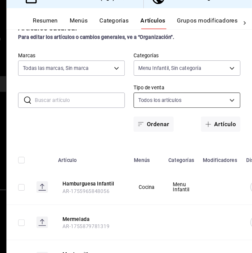
click at [146, 104] on body "Sucursal: Casa Töhö (Hgo) Cambiar a organización Resumen Menús Categorías Artíc…" at bounding box center [126, 126] width 252 height 253
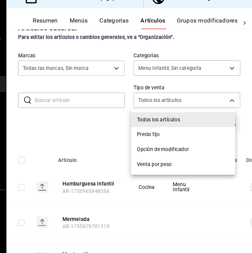
click at [160, 106] on div at bounding box center [126, 126] width 252 height 253
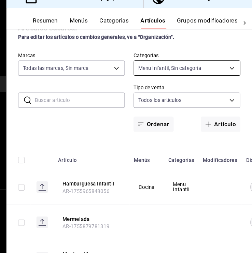
click at [175, 83] on div "​ ​ Marcas Todas las marcas, Sin marca 3863094e-80de-4485-9a79-27000a153f73 Cat…" at bounding box center [137, 98] width 230 height 74
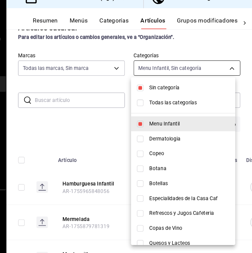
click at [181, 79] on body "Sucursal: Casa Töhö (Hgo) Cambiar a organización Resumen Menús Categorías Artíc…" at bounding box center [126, 126] width 252 height 253
click at [147, 94] on input "checkbox" at bounding box center [147, 94] width 6 height 6
checkbox input "false"
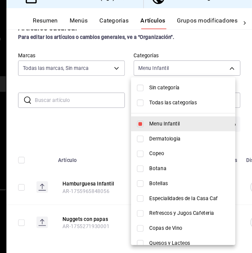
click at [111, 136] on div at bounding box center [126, 126] width 252 height 253
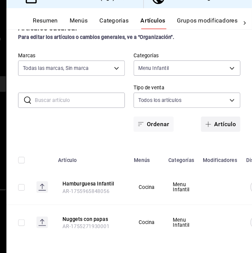
click at [210, 127] on span "button" at bounding box center [212, 127] width 8 height 5
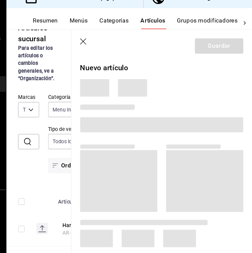
scroll to position [17, 0]
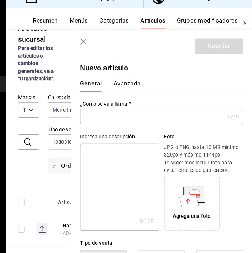
click at [148, 125] on input "text" at bounding box center [158, 121] width 135 height 14
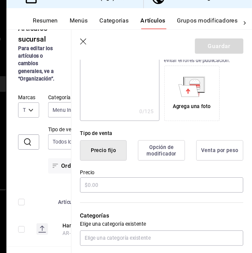
scroll to position [104, 0]
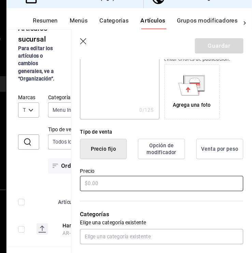
type input "Chips de Camote"
click at [119, 176] on input "text" at bounding box center [167, 183] width 153 height 14
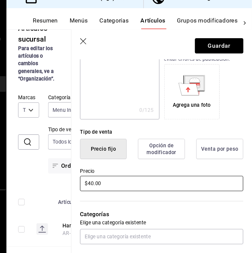
scroll to position [165, 0]
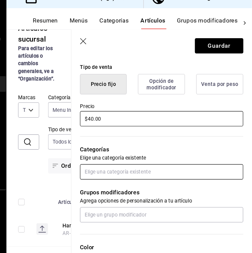
type input "$40.00"
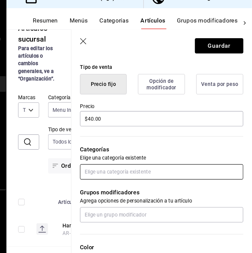
click at [125, 175] on input "text" at bounding box center [167, 173] width 153 height 14
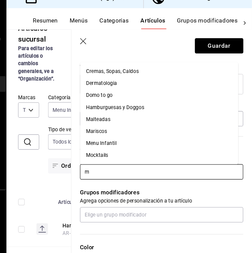
type input "me"
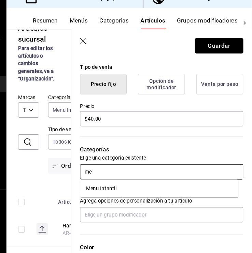
click at [114, 192] on li "Menu Infantil" at bounding box center [165, 188] width 148 height 11
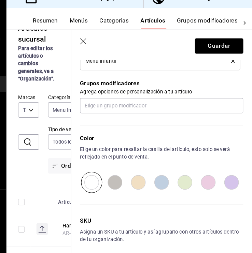
scroll to position [314, 0]
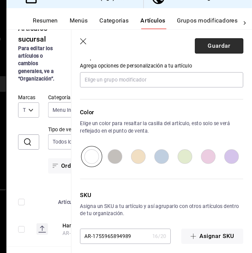
click at [210, 53] on button "Guardar" at bounding box center [220, 54] width 45 height 14
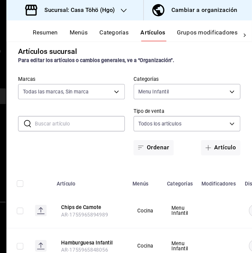
scroll to position [6, 0]
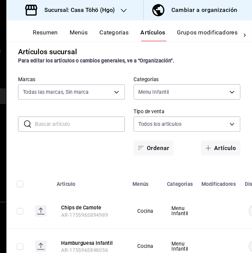
click at [90, 30] on button "Menús" at bounding box center [89, 33] width 17 height 12
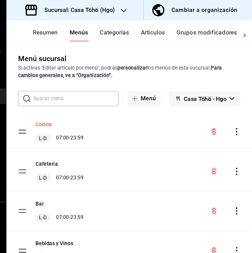
click at [56, 115] on button "Cocina" at bounding box center [56, 116] width 15 height 7
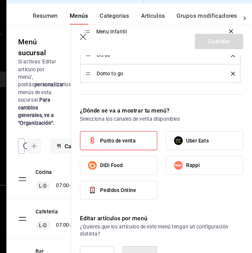
scroll to position [426, 0]
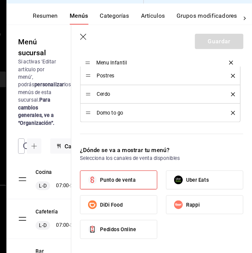
drag, startPoint x: 99, startPoint y: 132, endPoint x: 102, endPoint y: 75, distance: 57.4
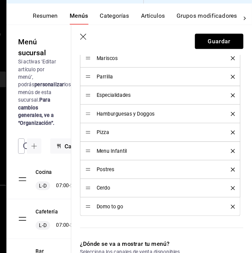
scroll to position [334, 0]
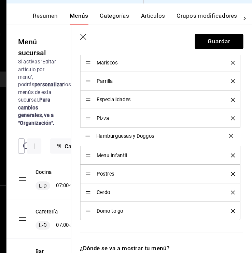
drag, startPoint x: 100, startPoint y: 127, endPoint x: 100, endPoint y: 145, distance: 18.1
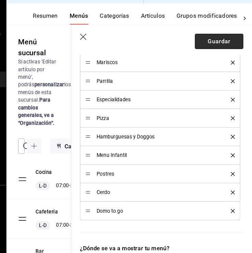
click at [217, 58] on button "Guardar" at bounding box center [220, 54] width 45 height 14
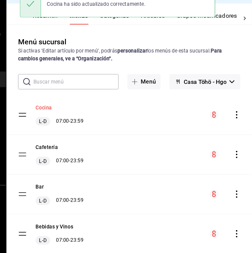
click at [58, 116] on button "Cocina" at bounding box center [56, 116] width 15 height 7
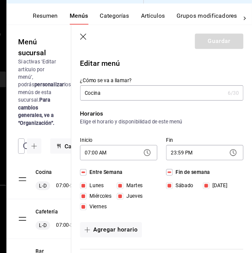
click at [95, 52] on icon "button" at bounding box center [94, 50] width 6 height 6
checkbox input "false"
type input "1755965958045"
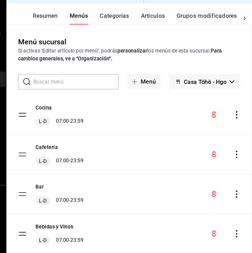
checkbox input "false"
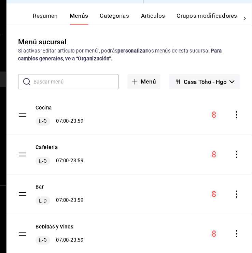
checkbox input "false"
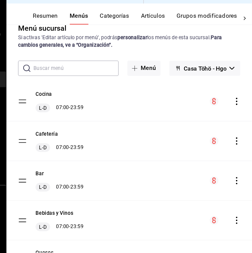
click at [53, 31] on button "Resumen" at bounding box center [58, 33] width 24 height 12
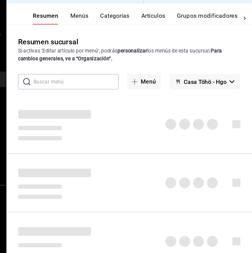
scroll to position [55, 0]
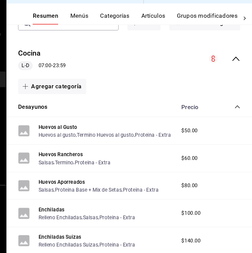
click at [228, 116] on div "Precio" at bounding box center [210, 116] width 62 height 6
click at [236, 116] on icon "collapse-category-row" at bounding box center [238, 115] width 5 height 5
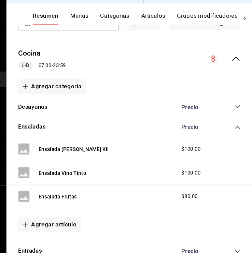
click at [233, 131] on div "Ensaladas Precio" at bounding box center [137, 135] width 230 height 19
click at [236, 134] on icon "collapse-category-row" at bounding box center [238, 134] width 5 height 5
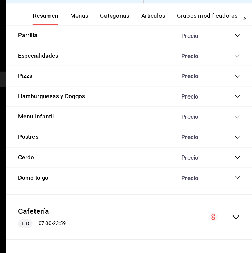
scroll to position [256, 0]
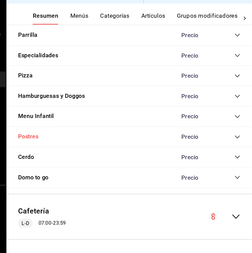
click at [33, 141] on button "Postres" at bounding box center [42, 144] width 19 height 8
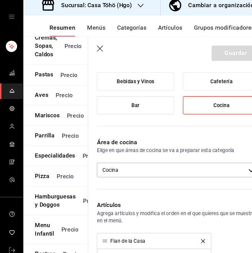
scroll to position [84, 0]
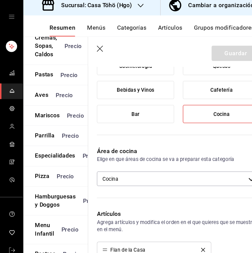
click at [158, 30] on button "Artículos" at bounding box center [159, 33] width 23 height 12
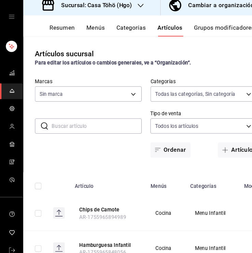
type input "d4618589-854c-42fb-9199-aab4cec7b855,28f2b0a5-eb9c-4e50-8eb7-b6e34f5562dd,e7c48…"
type input "3863094e-80de-4485-9a79-27000a153f73"
click at [216, 142] on button "Artículo" at bounding box center [222, 145] width 37 height 14
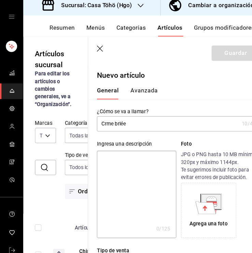
click at [113, 122] on input "Crme brlée" at bounding box center [157, 121] width 133 height 14
click at [153, 130] on div "Ingresa una descripción x 0 /125 ​ Foto JPG o PNG hasta 10 MB mínimo 320px y má…" at bounding box center [163, 178] width 161 height 100
click at [100, 120] on input "Crme brluée" at bounding box center [157, 121] width 133 height 14
click at [101, 120] on input "Crme brluée" at bounding box center [157, 121] width 133 height 14
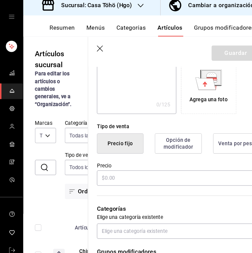
scroll to position [116, 0]
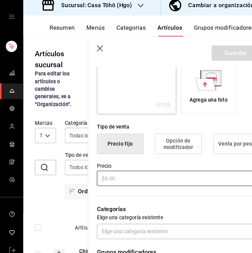
type input "Creme brluée"
click at [124, 174] on input "text" at bounding box center [167, 172] width 153 height 14
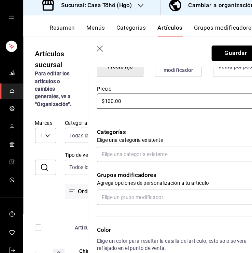
scroll to position [189, 0]
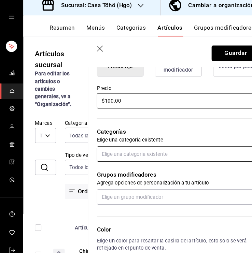
type input "$100.00"
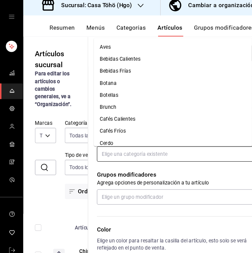
click at [123, 153] on input "text" at bounding box center [167, 149] width 153 height 14
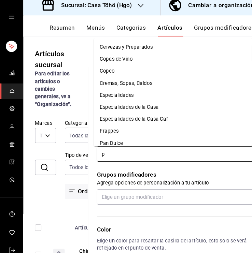
type input "po"
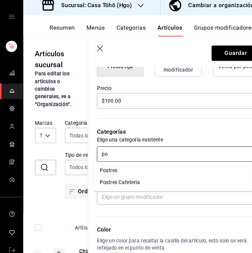
click at [114, 162] on li "Postres" at bounding box center [162, 164] width 148 height 11
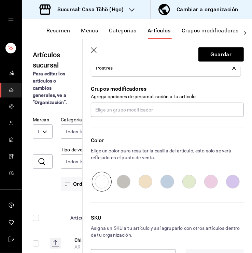
scroll to position [314, 0]
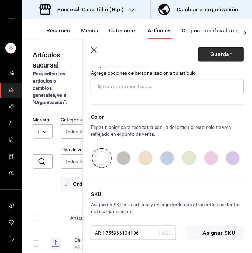
click at [223, 54] on button "Guardar" at bounding box center [220, 54] width 45 height 14
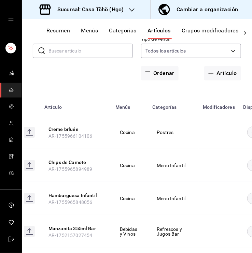
scroll to position [0, 31]
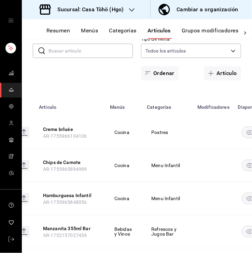
click at [60, 35] on button "Resumen" at bounding box center [58, 33] width 24 height 12
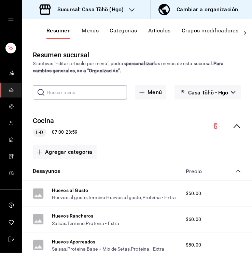
scroll to position [18, 0]
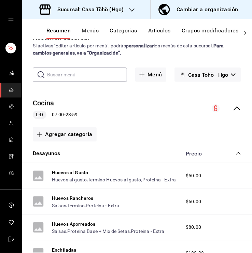
click at [236, 153] on icon "collapse-category-row" at bounding box center [238, 153] width 5 height 5
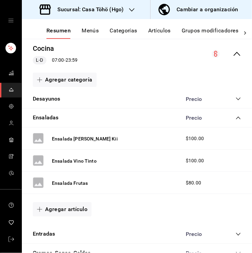
scroll to position [73, 0]
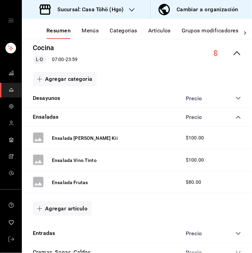
click at [236, 100] on icon "collapse-category-row" at bounding box center [238, 98] width 5 height 5
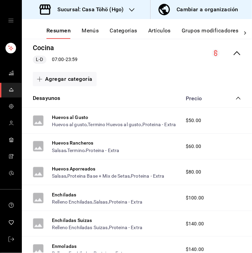
click at [233, 104] on div "Desayunos Precio" at bounding box center [137, 98] width 230 height 19
click at [236, 99] on icon "collapse-category-row" at bounding box center [238, 98] width 5 height 5
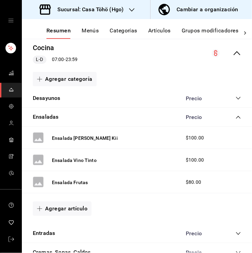
click at [229, 115] on div "Precio" at bounding box center [210, 117] width 62 height 6
click at [236, 117] on icon "collapse-category-row" at bounding box center [238, 117] width 4 height 3
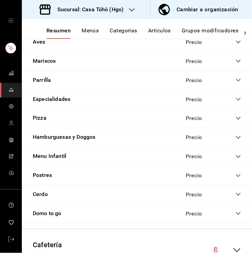
scroll to position [225, 0]
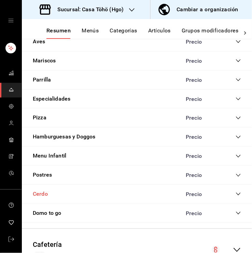
click at [47, 196] on button "Cerdo" at bounding box center [40, 194] width 15 height 8
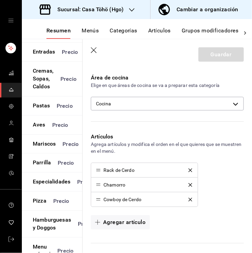
scroll to position [171, 0]
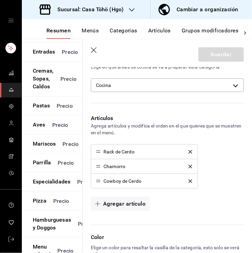
click at [188, 153] on icon "delete" at bounding box center [190, 152] width 4 height 4
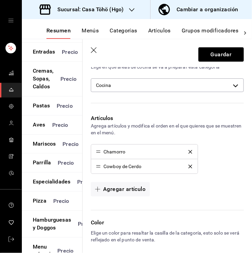
click at [188, 153] on icon "delete" at bounding box center [190, 152] width 4 height 4
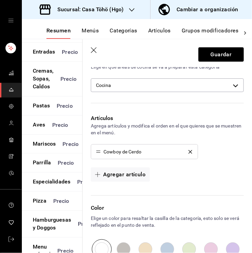
click at [188, 153] on icon "delete" at bounding box center [190, 152] width 4 height 4
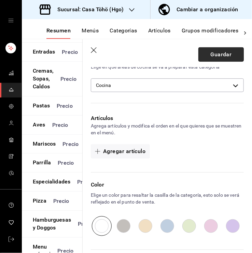
click at [212, 52] on button "Guardar" at bounding box center [220, 54] width 45 height 14
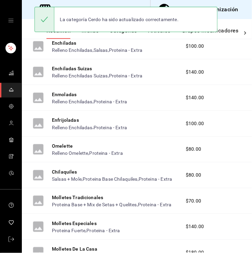
click at [130, 35] on button "Categorías" at bounding box center [124, 33] width 28 height 12
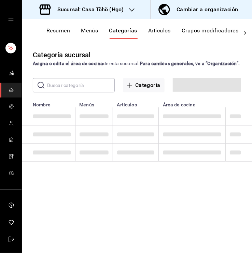
click at [68, 88] on input "text" at bounding box center [81, 86] width 68 height 14
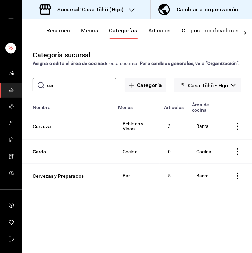
type input "cer"
click at [153, 35] on button "Artículos" at bounding box center [159, 33] width 23 height 12
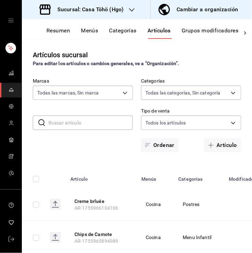
click at [128, 34] on button "Categorías" at bounding box center [123, 33] width 28 height 12
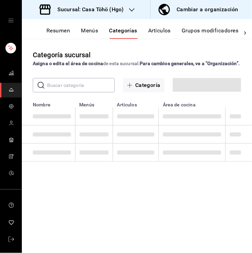
click at [81, 89] on input "text" at bounding box center [81, 86] width 68 height 14
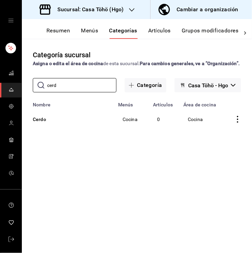
type input "cerd"
click at [237, 123] on icon "actions" at bounding box center [237, 119] width 1 height 7
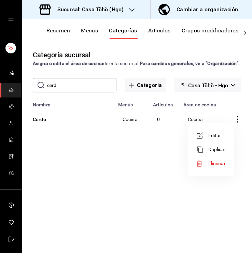
click at [201, 159] on li "Eliminar" at bounding box center [210, 164] width 41 height 14
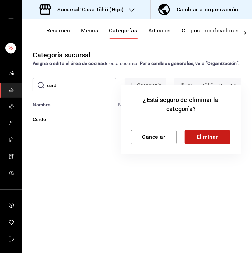
click at [202, 136] on button "Eliminar" at bounding box center [207, 137] width 45 height 14
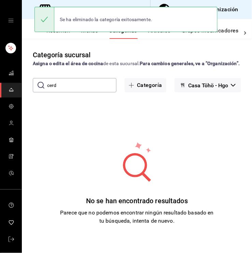
click at [103, 61] on div "Asigna o edita el área de cocina de esta sucursal. Para cambios generales, ve a…" at bounding box center [137, 63] width 208 height 7
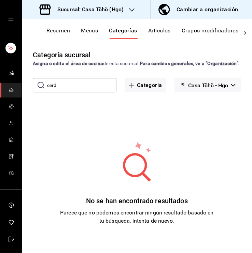
click at [92, 34] on button "Menús" at bounding box center [89, 33] width 17 height 12
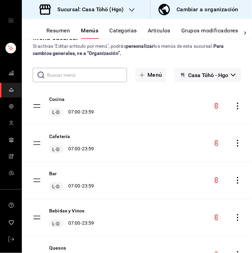
scroll to position [18, 0]
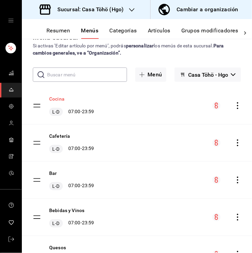
click at [59, 99] on button "Cocina" at bounding box center [56, 99] width 15 height 7
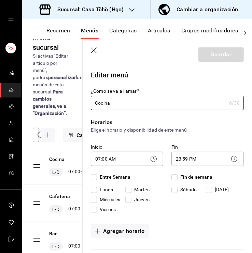
checkbox input "true"
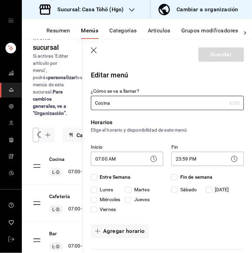
checkbox input "true"
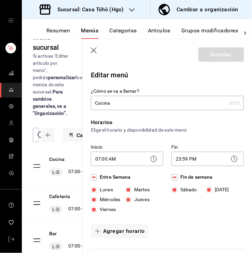
click at [94, 47] on icon "button" at bounding box center [94, 50] width 7 height 7
checkbox input "false"
type input "1755966294207"
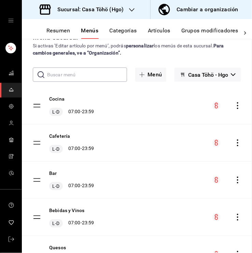
checkbox input "false"
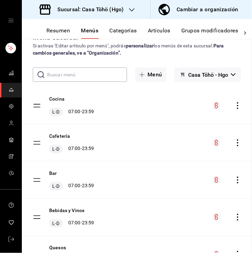
checkbox input "false"
click at [94, 53] on strong "Para cambios generales, ve a “Organización”." at bounding box center [128, 49] width 191 height 13
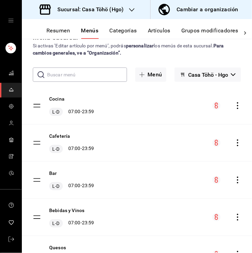
click at [57, 27] on button "Resumen" at bounding box center [58, 33] width 24 height 12
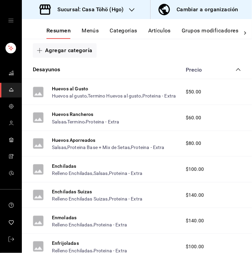
scroll to position [89, 0]
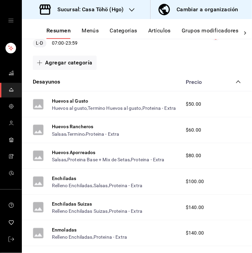
click at [229, 84] on div "Precio" at bounding box center [210, 82] width 62 height 6
click at [236, 82] on icon "collapse-category-row" at bounding box center [238, 81] width 5 height 5
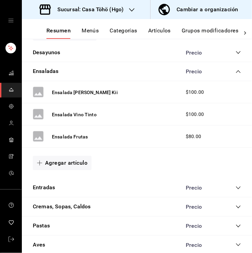
scroll to position [111, 0]
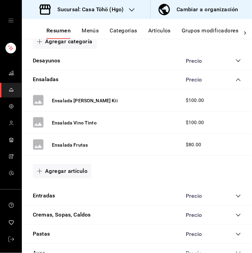
click at [236, 80] on icon "collapse-category-row" at bounding box center [238, 80] width 4 height 3
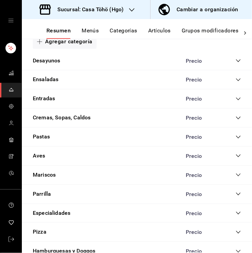
click at [236, 99] on icon "collapse-category-row" at bounding box center [238, 99] width 4 height 3
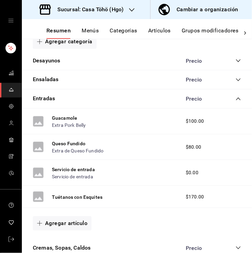
click at [43, 94] on div "Entradas Precio" at bounding box center [137, 98] width 230 height 19
click at [42, 95] on button "Entradas" at bounding box center [44, 99] width 22 height 8
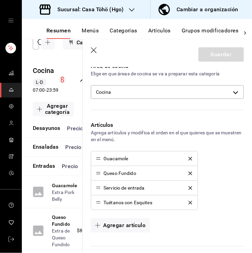
scroll to position [164, 0]
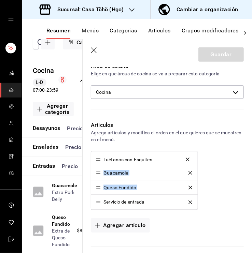
drag, startPoint x: 99, startPoint y: 203, endPoint x: 100, endPoint y: 160, distance: 42.3
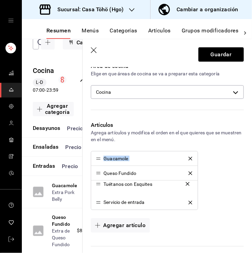
drag, startPoint x: 98, startPoint y: 157, endPoint x: 98, endPoint y: 184, distance: 27.3
click at [216, 170] on div "Guacamole Queso Fundido Tuétanos con Esquites Servicio de entrada" at bounding box center [167, 180] width 153 height 59
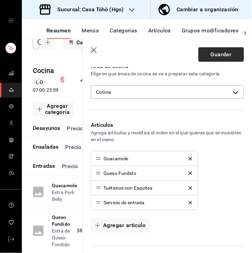
click at [219, 53] on button "Guardar" at bounding box center [220, 54] width 45 height 14
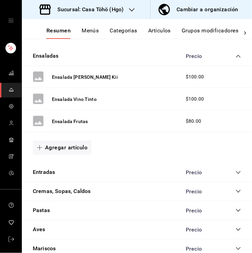
scroll to position [717, 0]
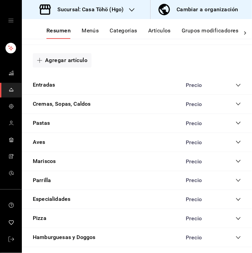
click at [236, 88] on icon "collapse-category-row" at bounding box center [238, 85] width 5 height 5
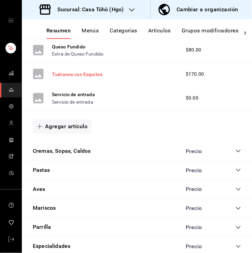
scroll to position [818, 0]
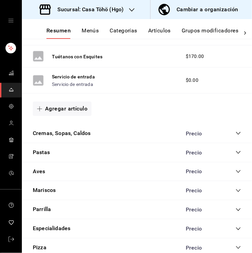
click at [236, 136] on icon "collapse-category-row" at bounding box center [238, 133] width 5 height 5
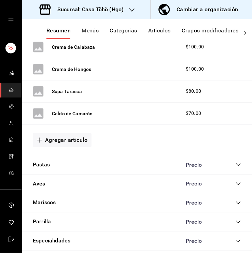
scroll to position [949, 0]
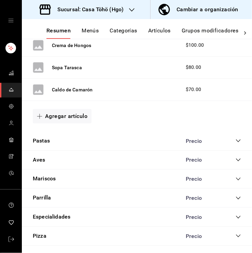
click at [228, 144] on div "Precio" at bounding box center [210, 141] width 62 height 6
click at [236, 142] on icon "collapse-category-row" at bounding box center [238, 141] width 4 height 3
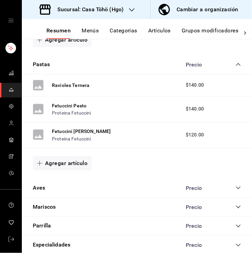
scroll to position [1058, 0]
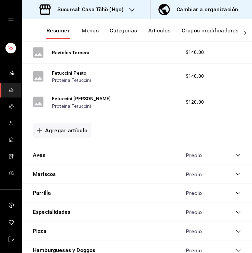
click at [234, 165] on div "Aves Precio" at bounding box center [137, 155] width 230 height 19
click at [236, 158] on icon "collapse-category-row" at bounding box center [238, 155] width 5 height 5
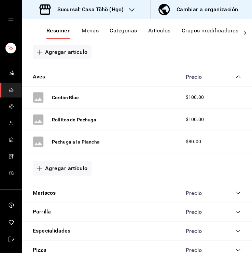
scroll to position [1198, 0]
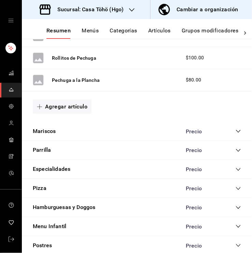
click at [236, 134] on icon "collapse-category-row" at bounding box center [238, 131] width 5 height 5
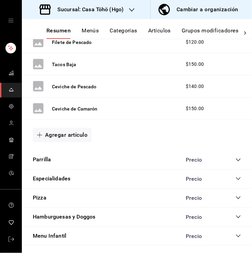
scroll to position [1409, 0]
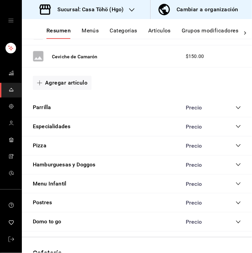
click at [230, 111] on div "Precio" at bounding box center [210, 107] width 62 height 6
click at [236, 111] on icon "collapse-category-row" at bounding box center [238, 107] width 5 height 5
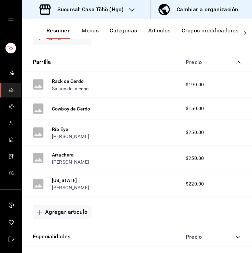
scroll to position [1455, 0]
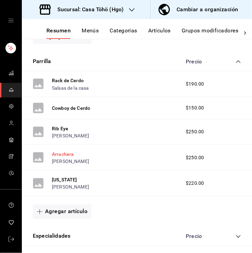
click at [68, 158] on button "Arrachera" at bounding box center [63, 154] width 22 height 7
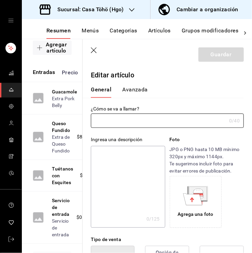
type input "Arrachera"
type textarea "Acompañados de una ensalada de quintoniles"
type textarea "x"
type input "AR-1752078520041"
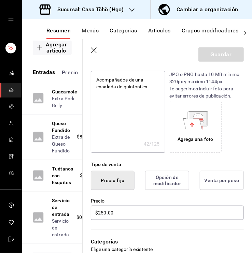
type textarea "x"
type input "$250.00"
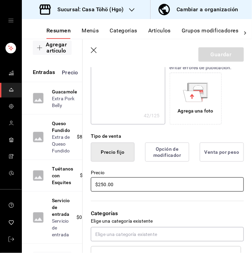
type textarea "x"
click at [103, 184] on input "$250.00" at bounding box center [167, 184] width 153 height 14
type input "$20.00"
type textarea "x"
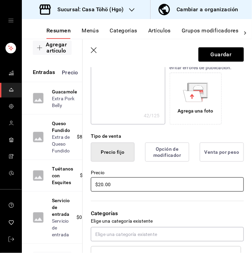
type input "$220.00"
type textarea "x"
type input "$220.00"
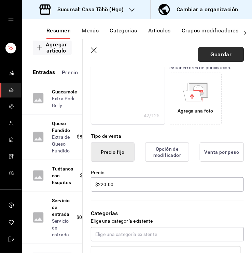
click at [213, 57] on button "Guardar" at bounding box center [220, 54] width 45 height 14
type textarea "x"
type input "AR-1755966571910"
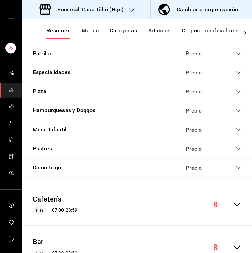
scroll to position [843, 0]
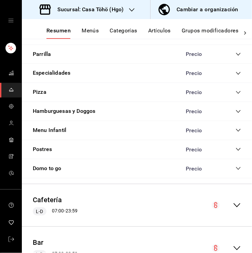
click at [236, 76] on icon "collapse-category-row" at bounding box center [238, 73] width 5 height 5
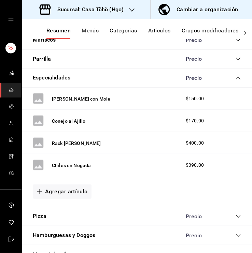
scroll to position [838, 0]
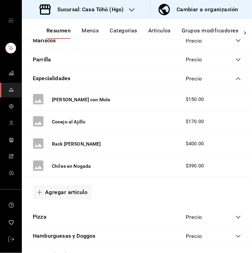
click at [236, 82] on icon "collapse-category-row" at bounding box center [238, 78] width 5 height 5
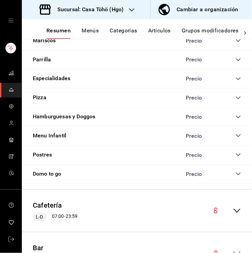
scroll to position [851, 0]
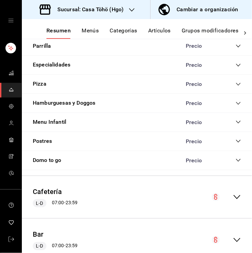
click at [236, 144] on icon "collapse-category-row" at bounding box center [238, 141] width 5 height 5
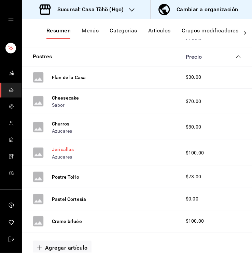
scroll to position [947, 0]
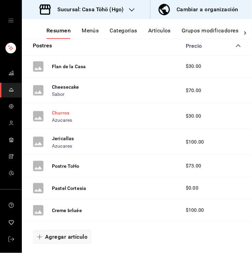
click at [61, 116] on button "Churros" at bounding box center [60, 113] width 17 height 7
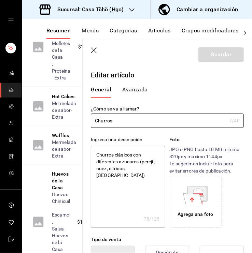
type textarea "x"
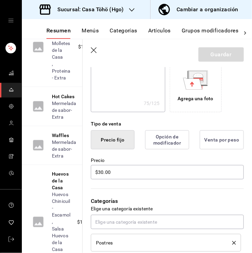
scroll to position [116, 0]
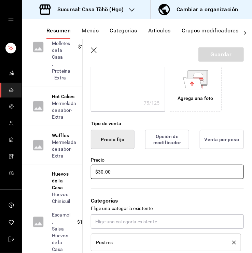
click at [102, 171] on input "$30.00" at bounding box center [167, 172] width 153 height 14
type input "$0.00"
type textarea "x"
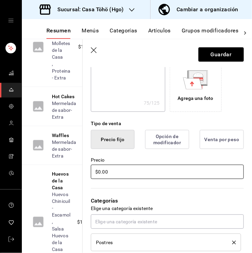
type input "$50.00"
type textarea "x"
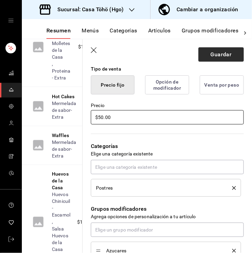
type input "$50.00"
click at [220, 49] on button "Guardar" at bounding box center [220, 54] width 45 height 14
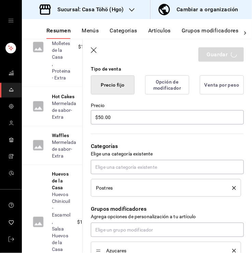
type textarea "x"
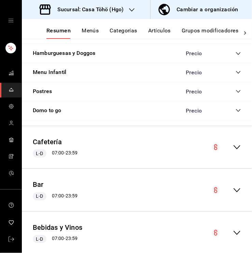
scroll to position [876, 0]
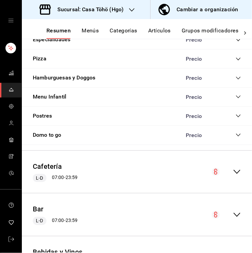
click at [229, 119] on div "Precio" at bounding box center [210, 116] width 62 height 6
click at [236, 119] on icon "collapse-category-row" at bounding box center [238, 115] width 5 height 5
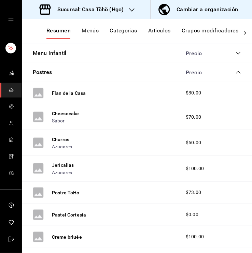
scroll to position [938, 0]
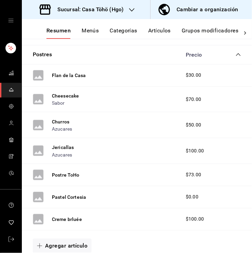
drag, startPoint x: 81, startPoint y: 189, endPoint x: 76, endPoint y: 196, distance: 7.6
click at [76, 186] on div "Postre ToHo $73.00" at bounding box center [137, 175] width 230 height 22
click at [71, 179] on button "Postre ToHo" at bounding box center [66, 175] width 28 height 7
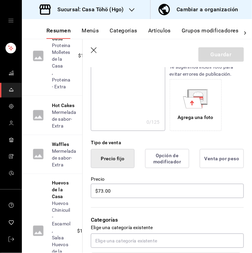
scroll to position [119, 0]
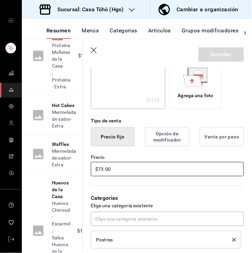
click at [103, 167] on input "$73.00" at bounding box center [167, 169] width 153 height 14
type input "$75.00"
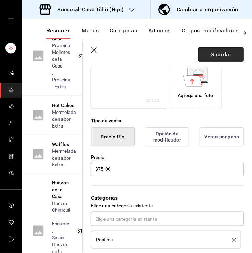
click at [223, 50] on button "Guardar" at bounding box center [220, 54] width 45 height 14
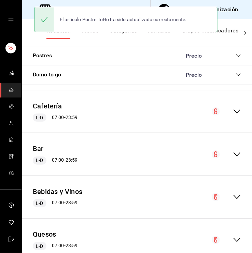
scroll to position [868, 0]
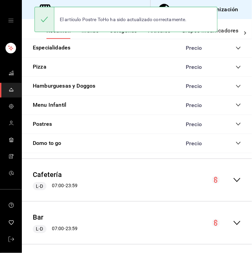
click at [236, 127] on icon "collapse-category-row" at bounding box center [238, 124] width 5 height 5
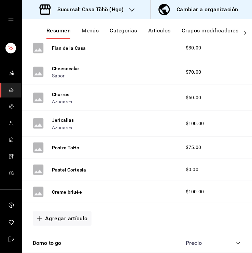
scroll to position [936, 0]
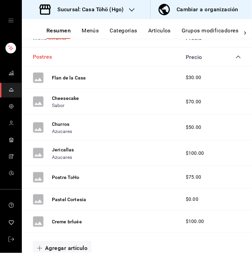
click at [39, 61] on button "Postres" at bounding box center [42, 57] width 19 height 8
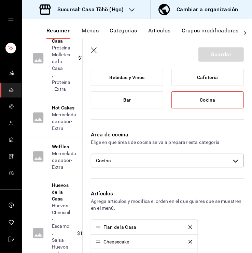
scroll to position [243, 0]
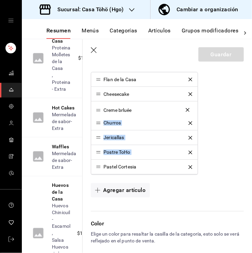
drag, startPoint x: 97, startPoint y: 168, endPoint x: 94, endPoint y: 111, distance: 56.7
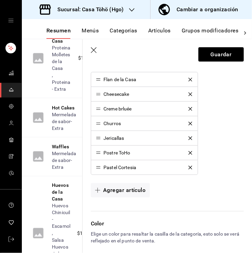
click at [218, 112] on div "Flan de la Casa Cheesecake Creme brluée Churros Jericallas Postre ToHo Pastel C…" at bounding box center [167, 123] width 153 height 103
drag, startPoint x: 97, startPoint y: 137, endPoint x: 97, endPoint y: 119, distance: 17.4
click at [222, 112] on div "Flan de la Casa Cheesecake Creme brluée Jericallas Churros Postre ToHo Pastel C…" at bounding box center [167, 123] width 153 height 103
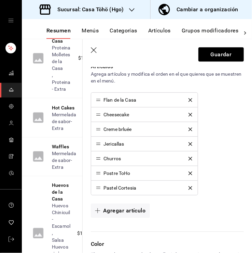
scroll to position [222, 0]
click at [218, 137] on div "Flan de la Casa Cheesecake Creme brluée Jericallas Churros Postre ToHo Pastel C…" at bounding box center [167, 144] width 153 height 103
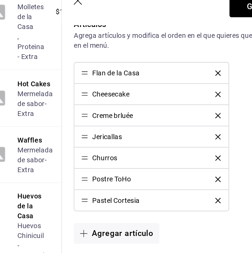
scroll to position [224, 0]
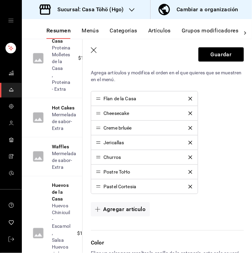
click at [188, 141] on icon "delete" at bounding box center [190, 143] width 4 height 4
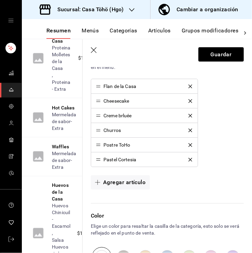
scroll to position [232, 0]
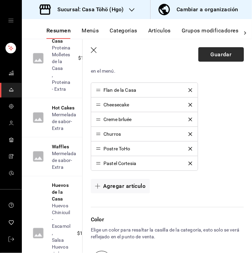
click at [225, 58] on button "Guardar" at bounding box center [220, 54] width 45 height 14
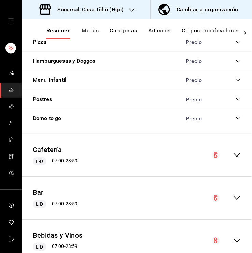
scroll to position [893, 0]
click at [236, 102] on icon "collapse-category-row" at bounding box center [238, 99] width 5 height 5
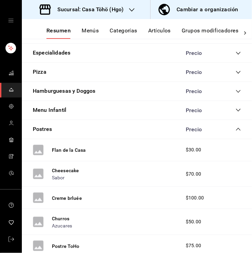
scroll to position [862, 0]
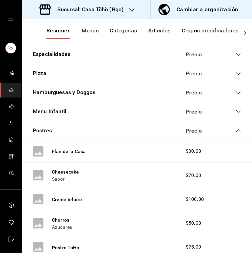
click at [236, 133] on icon "collapse-category-row" at bounding box center [238, 130] width 5 height 5
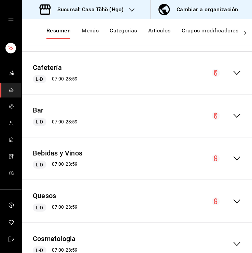
scroll to position [976, 0]
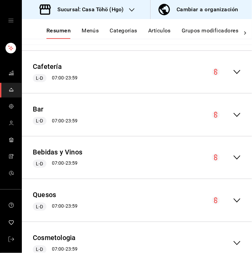
click at [233, 119] on icon "collapse-menu-row" at bounding box center [237, 115] width 8 height 8
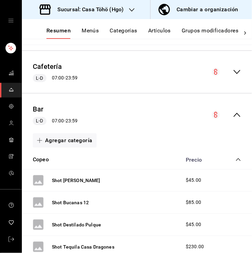
click at [233, 119] on icon "collapse-menu-row" at bounding box center [237, 115] width 8 height 8
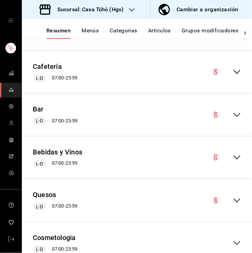
click at [233, 119] on icon "collapse-menu-row" at bounding box center [237, 115] width 8 height 8
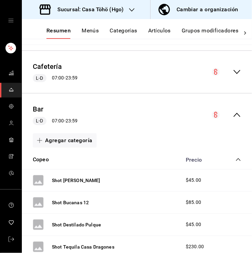
click at [233, 124] on div "Bar L-D 07:00 - 23:59" at bounding box center [137, 115] width 230 height 32
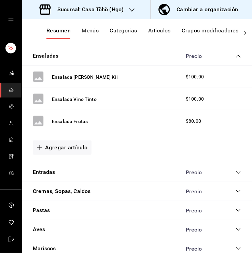
scroll to position [629, 0]
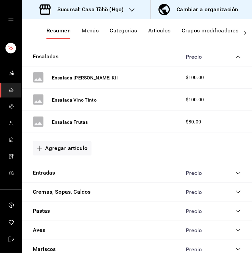
click at [236, 176] on icon "collapse-category-row" at bounding box center [238, 173] width 5 height 5
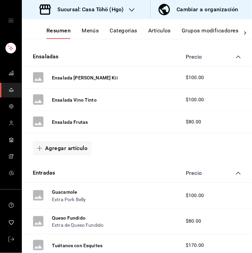
click at [236, 176] on icon "collapse-category-row" at bounding box center [238, 173] width 5 height 5
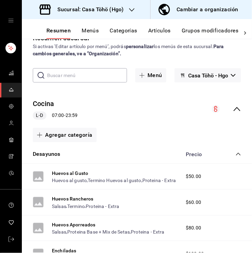
scroll to position [0, 0]
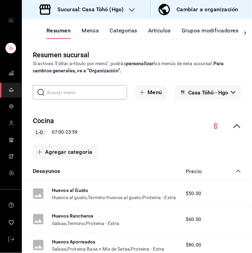
click at [236, 171] on icon "collapse-category-row" at bounding box center [238, 171] width 5 height 5
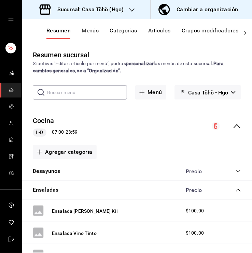
click at [236, 191] on icon "collapse-category-row" at bounding box center [238, 190] width 5 height 5
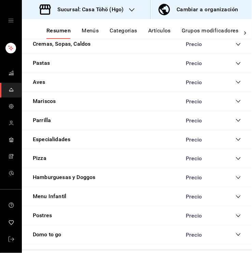
scroll to position [184, 0]
click at [46, 216] on button "Postres" at bounding box center [42, 216] width 19 height 8
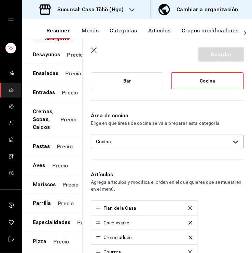
scroll to position [161, 0]
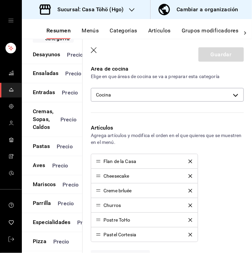
click at [94, 50] on icon "button" at bounding box center [94, 50] width 6 height 6
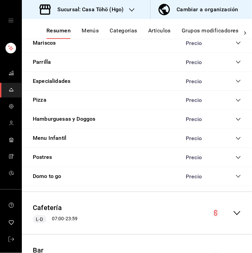
scroll to position [243, 0]
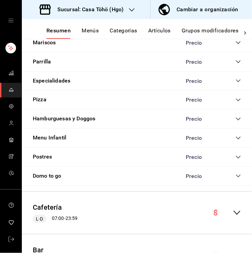
click at [236, 155] on icon "collapse-category-row" at bounding box center [238, 157] width 5 height 5
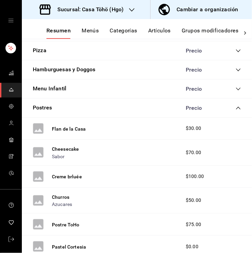
scroll to position [291, 0]
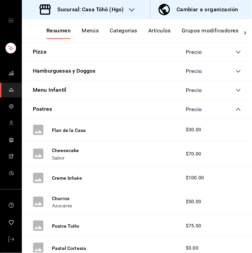
click at [236, 107] on icon "collapse-category-row" at bounding box center [238, 109] width 5 height 5
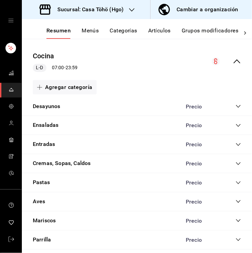
scroll to position [64, 0]
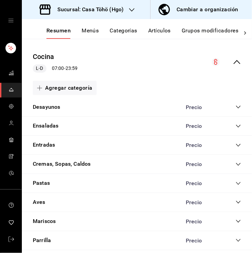
click at [231, 68] on div "Cocina L-D 07:00 - 23:59" at bounding box center [137, 62] width 230 height 32
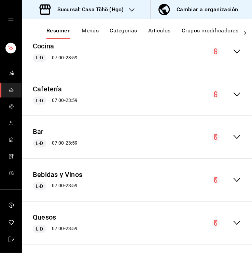
scroll to position [75, 0]
click at [56, 88] on button "Cafetería" at bounding box center [47, 89] width 29 height 10
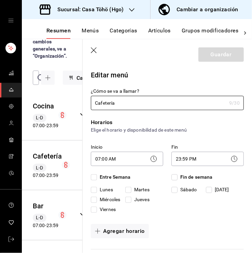
checkbox input "true"
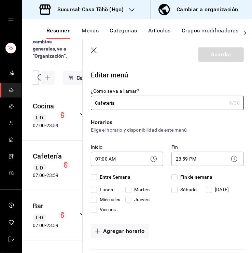
checkbox input "true"
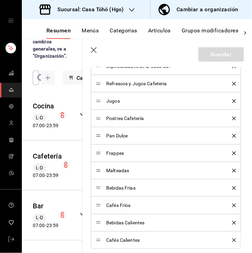
scroll to position [237, 0]
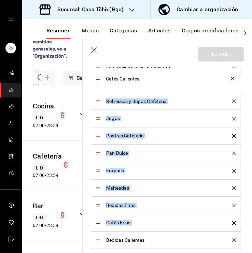
drag, startPoint x: 98, startPoint y: 239, endPoint x: 90, endPoint y: 78, distance: 161.3
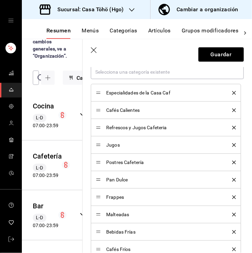
scroll to position [210, 0]
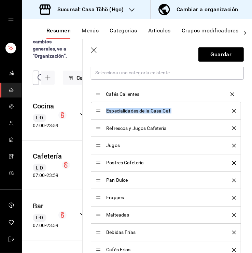
drag, startPoint x: 97, startPoint y: 111, endPoint x: 97, endPoint y: 93, distance: 17.8
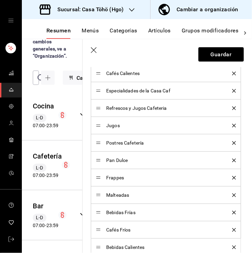
scroll to position [233, 0]
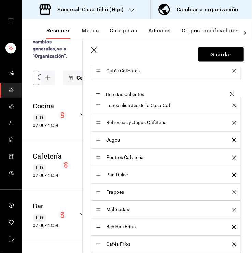
drag, startPoint x: 98, startPoint y: 245, endPoint x: 94, endPoint y: 93, distance: 152.3
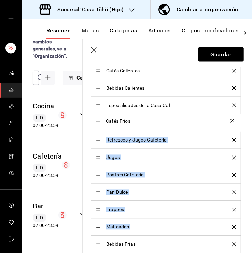
drag, startPoint x: 97, startPoint y: 243, endPoint x: 94, endPoint y: 121, distance: 122.6
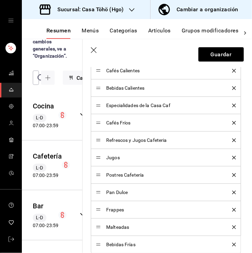
click at [89, 157] on div "Categorías Selecciona una categoría existente Cafés Calientes Bebidas Calientes…" at bounding box center [163, 142] width 161 height 251
drag, startPoint x: 94, startPoint y: 243, endPoint x: 99, endPoint y: 243, distance: 5.1
click at [99, 243] on li "Bebidas Frías" at bounding box center [166, 244] width 150 height 17
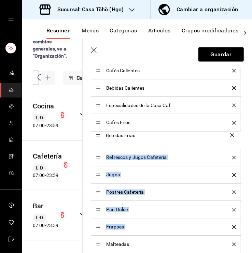
drag, startPoint x: 99, startPoint y: 243, endPoint x: 105, endPoint y: 134, distance: 108.7
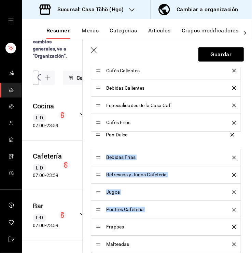
drag, startPoint x: 97, startPoint y: 208, endPoint x: 106, endPoint y: 134, distance: 74.6
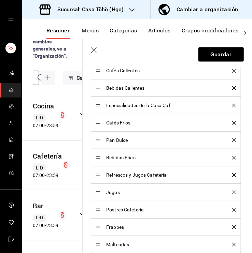
click at [88, 112] on div "Categorías Selecciona una categoría existente Cafés Calientes Bebidas Calientes…" at bounding box center [163, 142] width 161 height 251
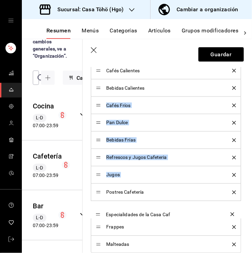
drag, startPoint x: 98, startPoint y: 106, endPoint x: 108, endPoint y: 216, distance: 111.0
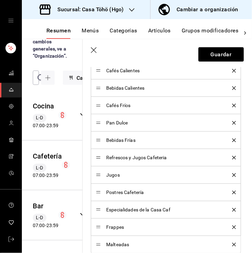
click at [88, 120] on div "Categorías Selecciona una categoría existente Cafés Calientes Bebidas Calientes…" at bounding box center [163, 142] width 161 height 251
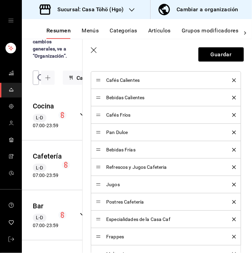
scroll to position [223, 0]
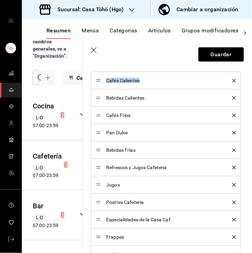
drag, startPoint x: 142, startPoint y: 81, endPoint x: 102, endPoint y: 84, distance: 39.4
click at [102, 84] on div "Cafés Calientes" at bounding box center [166, 81] width 140 height 8
drag, startPoint x: 145, startPoint y: 98, endPoint x: 97, endPoint y: 100, distance: 47.8
click at [97, 100] on div "Bebidas Calientes" at bounding box center [166, 98] width 140 height 8
drag, startPoint x: 128, startPoint y: 118, endPoint x: 97, endPoint y: 119, distance: 31.4
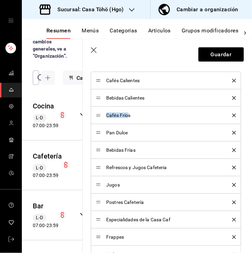
click at [97, 119] on li "Cafés Fríos" at bounding box center [166, 115] width 150 height 17
drag, startPoint x: 126, startPoint y: 132, endPoint x: 101, endPoint y: 133, distance: 25.0
click at [101, 133] on div "Pan Dulce" at bounding box center [166, 133] width 140 height 8
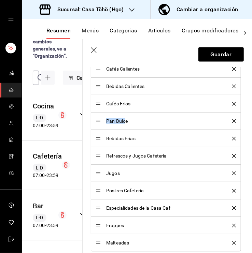
scroll to position [235, 0]
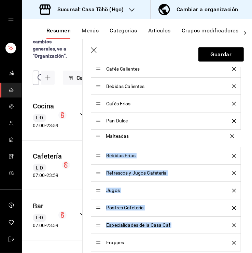
drag, startPoint x: 98, startPoint y: 241, endPoint x: 96, endPoint y: 136, distance: 105.2
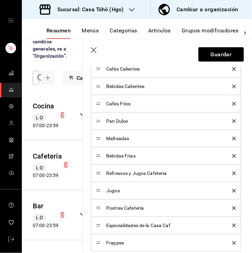
click at [88, 146] on div "Categorías Selecciona una categoría existente Cafés Calientes Bebidas Calientes…" at bounding box center [163, 140] width 161 height 251
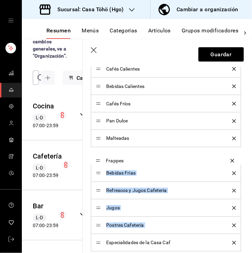
drag, startPoint x: 98, startPoint y: 241, endPoint x: 89, endPoint y: 160, distance: 81.8
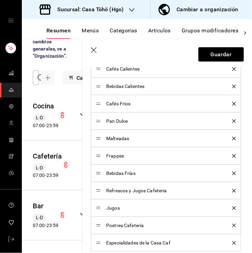
click at [89, 176] on div "Categorías Selecciona una categoría existente Cafés Calientes Bebidas Calientes…" at bounding box center [163, 140] width 161 height 251
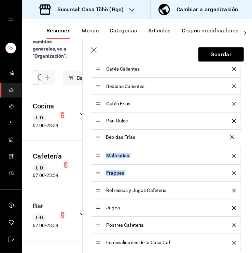
drag, startPoint x: 97, startPoint y: 174, endPoint x: 100, endPoint y: 138, distance: 35.6
click at [88, 159] on div "Categorías Selecciona una categoría existente Cafés Calientes Bebidas Calientes…" at bounding box center [163, 140] width 161 height 251
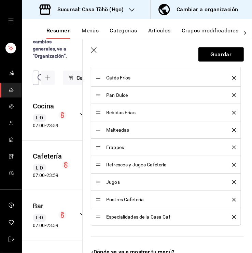
scroll to position [265, 0]
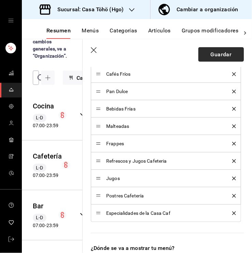
click at [210, 57] on button "Guardar" at bounding box center [220, 54] width 45 height 14
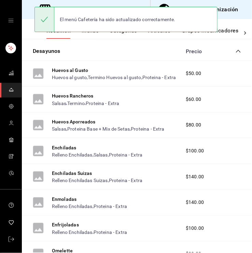
scroll to position [42, 0]
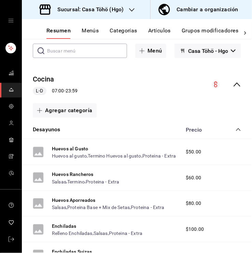
click at [236, 128] on icon "collapse-category-row" at bounding box center [238, 129] width 5 height 5
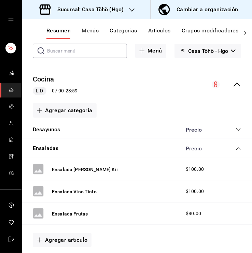
click at [233, 86] on icon "collapse-menu-row" at bounding box center [237, 85] width 8 height 8
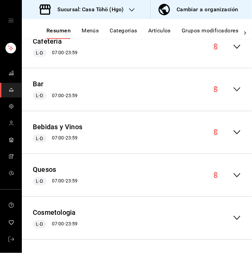
scroll to position [106, 0]
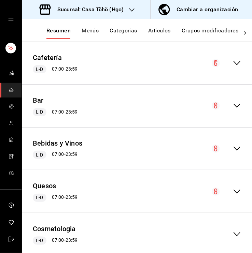
click at [233, 63] on icon "collapse-menu-row" at bounding box center [236, 63] width 7 height 4
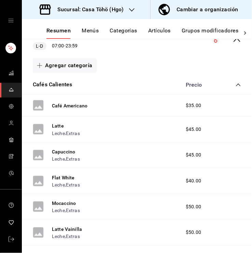
scroll to position [129, 0]
click at [230, 83] on div "Precio" at bounding box center [210, 85] width 62 height 6
click at [236, 84] on icon "collapse-category-row" at bounding box center [238, 85] width 5 height 5
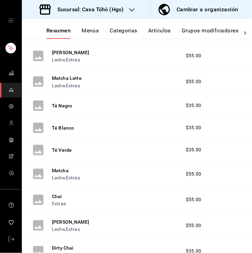
scroll to position [188, 0]
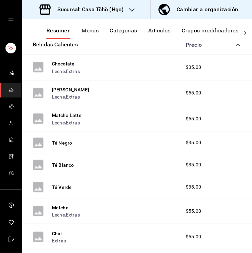
click at [236, 46] on icon "collapse-category-row" at bounding box center [238, 44] width 5 height 5
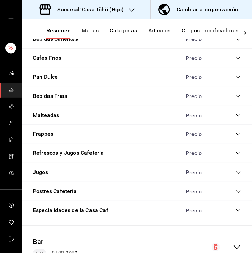
scroll to position [195, 0]
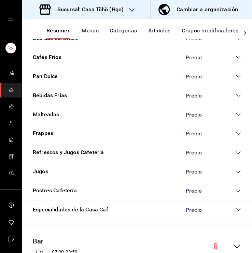
click at [236, 189] on icon "collapse-category-row" at bounding box center [238, 190] width 5 height 5
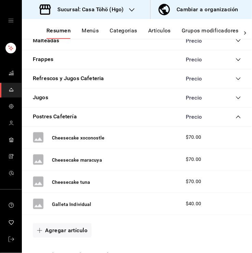
scroll to position [275, 0]
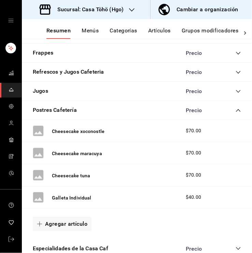
click at [231, 113] on div "Postres Cafetería Precio" at bounding box center [137, 110] width 230 height 19
click at [236, 109] on icon "collapse-category-row" at bounding box center [238, 110] width 5 height 5
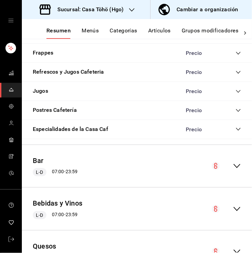
click at [230, 128] on div "Precio" at bounding box center [210, 129] width 62 height 6
click at [236, 128] on icon "collapse-category-row" at bounding box center [238, 129] width 5 height 5
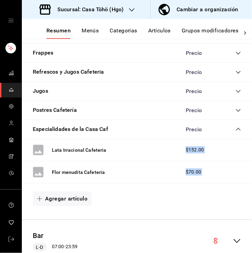
click at [181, 195] on div "Agregar artículo" at bounding box center [137, 199] width 208 height 14
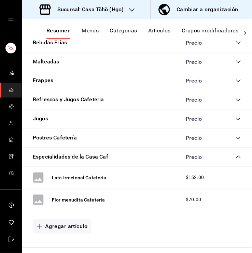
scroll to position [247, 0]
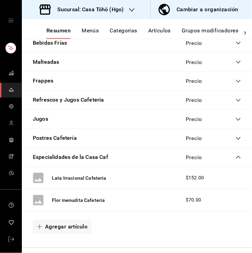
click at [236, 155] on icon "collapse-category-row" at bounding box center [238, 157] width 5 height 5
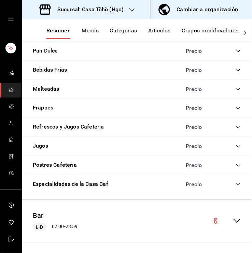
scroll to position [217, 0]
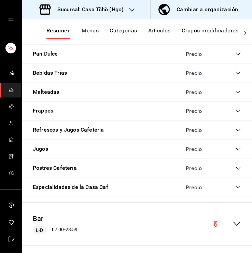
click at [236, 54] on icon "collapse-category-row" at bounding box center [238, 54] width 4 height 3
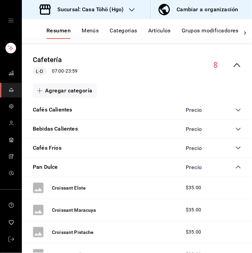
scroll to position [104, 0]
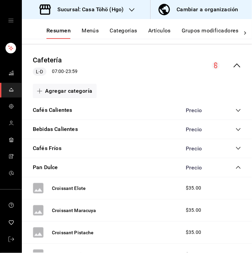
click at [236, 168] on icon "collapse-category-row" at bounding box center [238, 167] width 5 height 5
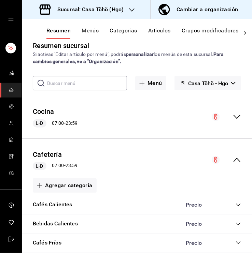
scroll to position [0, 0]
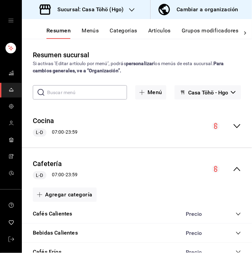
click at [233, 168] on icon "collapse-menu-row" at bounding box center [236, 169] width 7 height 4
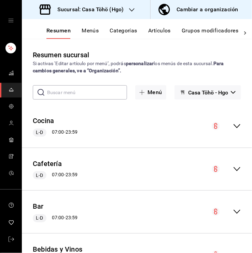
click at [97, 34] on button "Menús" at bounding box center [90, 33] width 17 height 12
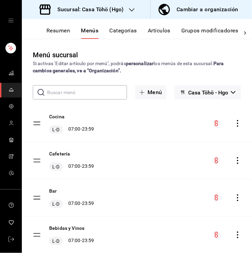
click at [52, 28] on button "Resumen" at bounding box center [58, 33] width 24 height 12
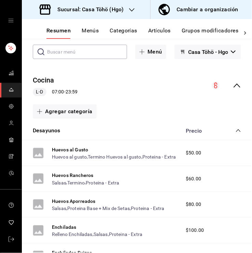
scroll to position [31, 0]
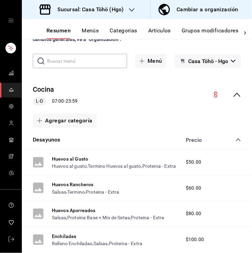
click at [238, 141] on div "Desayunos Precio" at bounding box center [137, 140] width 230 height 19
click at [236, 139] on icon "collapse-category-row" at bounding box center [238, 139] width 5 height 5
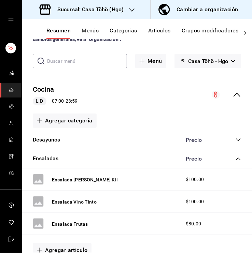
click at [233, 94] on icon "collapse-menu-row" at bounding box center [236, 95] width 7 height 4
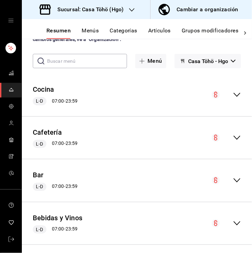
drag, startPoint x: 48, startPoint y: 131, endPoint x: 90, endPoint y: 83, distance: 63.9
click at [90, 83] on div "Cocina L-D 07:00 - 23:59 Agregar categoría Desayunos Precio Huevos al Gusto Hue…" at bounding box center [137, 209] width 230 height 271
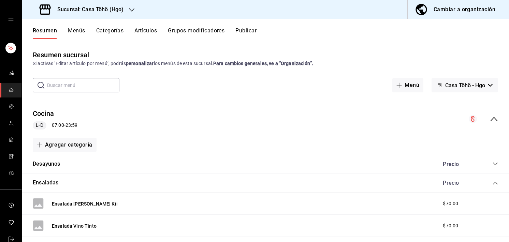
scroll to position [122, 0]
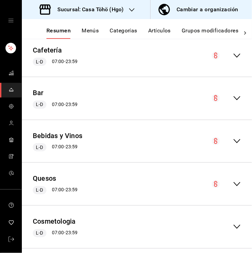
scroll to position [113, 0]
click at [40, 98] on button "Bar" at bounding box center [38, 93] width 11 height 10
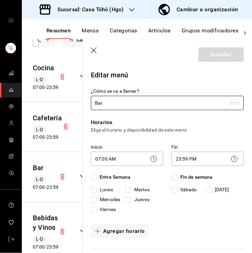
checkbox input "true"
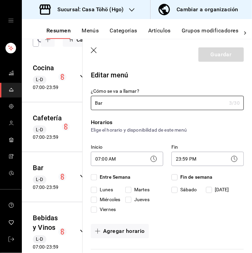
checkbox input "true"
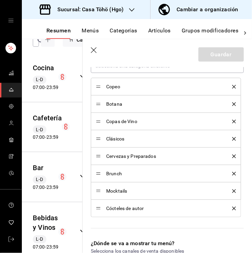
scroll to position [217, 0]
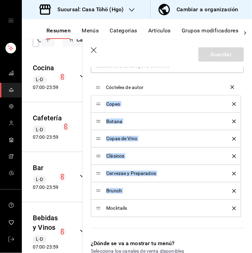
drag, startPoint x: 98, startPoint y: 207, endPoint x: 97, endPoint y: 87, distance: 120.5
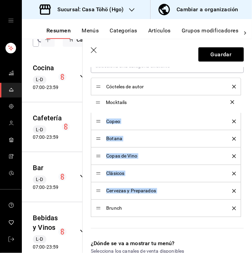
drag, startPoint x: 99, startPoint y: 209, endPoint x: 94, endPoint y: 103, distance: 105.6
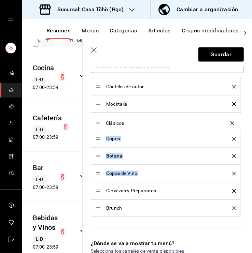
drag, startPoint x: 99, startPoint y: 175, endPoint x: 104, endPoint y: 120, distance: 54.5
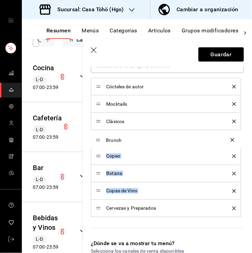
drag, startPoint x: 100, startPoint y: 209, endPoint x: 101, endPoint y: 141, distance: 67.6
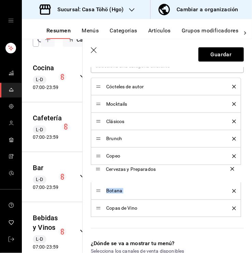
drag, startPoint x: 100, startPoint y: 210, endPoint x: 97, endPoint y: 170, distance: 40.0
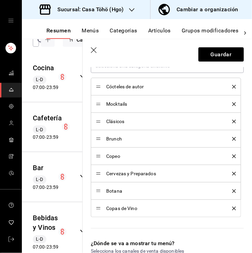
click at [100, 207] on div "Copas de Vino" at bounding box center [166, 209] width 140 height 8
drag, startPoint x: 100, startPoint y: 207, endPoint x: 100, endPoint y: 187, distance: 20.5
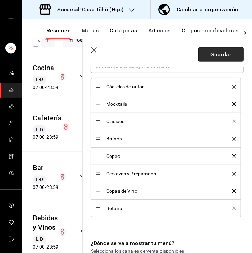
click at [208, 59] on button "Guardar" at bounding box center [220, 54] width 45 height 14
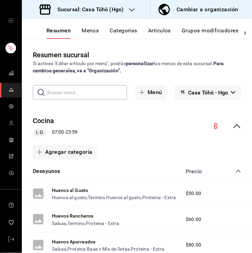
click at [96, 31] on button "Menús" at bounding box center [90, 33] width 17 height 12
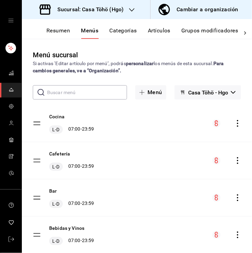
click at [118, 94] on input "text" at bounding box center [87, 93] width 80 height 14
click at [46, 76] on div "Menú sucursal Si activas ‘Editar artículo por menú’, podrás personalizar los me…" at bounding box center [137, 151] width 230 height 203
click at [63, 31] on button "Resumen" at bounding box center [58, 33] width 24 height 12
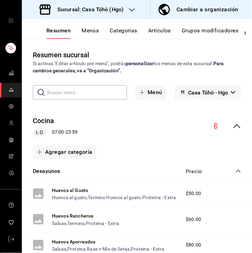
click at [210, 34] on button "Grupos modificadores" at bounding box center [210, 33] width 57 height 12
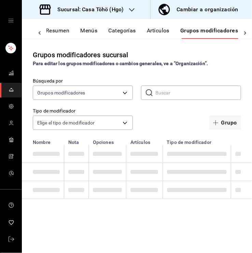
scroll to position [0, 1]
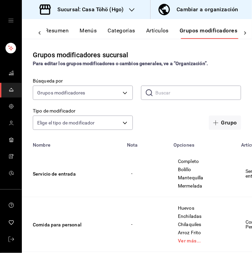
click at [159, 98] on input "text" at bounding box center [198, 93] width 86 height 14
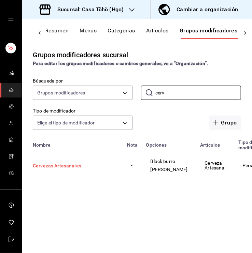
type input "cerv"
click at [60, 168] on button "Cervezas Artesanales" at bounding box center [74, 165] width 82 height 7
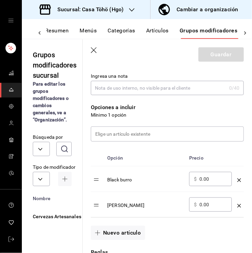
scroll to position [149, 0]
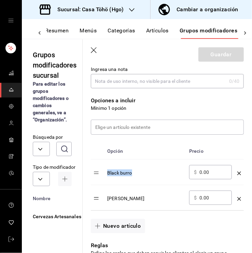
drag, startPoint x: 140, startPoint y: 175, endPoint x: 105, endPoint y: 176, distance: 34.8
click at [105, 176] on td "Black burro" at bounding box center [145, 173] width 82 height 26
click at [159, 181] on td "Black burro" at bounding box center [145, 173] width 82 height 26
drag, startPoint x: 132, startPoint y: 201, endPoint x: 100, endPoint y: 201, distance: 32.8
click at [100, 201] on tr "[PERSON_NAME] ​ $ 0.00 ​" at bounding box center [167, 198] width 153 height 26
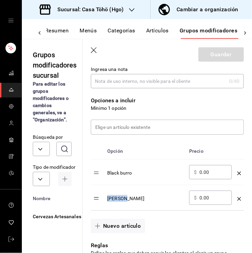
click at [158, 205] on td "[PERSON_NAME]" at bounding box center [145, 198] width 82 height 26
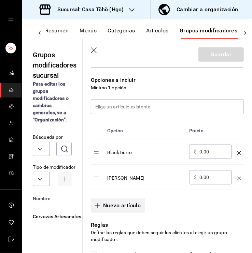
click at [123, 208] on button "Nuevo artículo" at bounding box center [118, 206] width 54 height 14
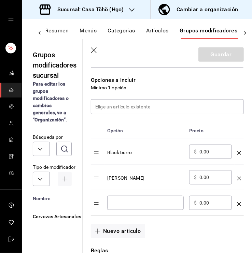
click at [137, 203] on input "optionsTable" at bounding box center [145, 203] width 67 height 7
click at [137, 203] on input "Te" at bounding box center [145, 203] width 67 height 7
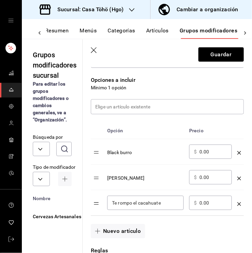
click at [128, 201] on input "Te rompo el cacahuate" at bounding box center [145, 203] width 67 height 7
click at [142, 205] on input "Te rompo el cacahuate" at bounding box center [145, 203] width 67 height 7
click at [165, 204] on input "Te rompo el cacahuate" at bounding box center [145, 203] width 67 height 7
click at [121, 202] on input "Te rompo el cacahuate" at bounding box center [145, 203] width 67 height 7
click at [142, 201] on input "Te Rompo el cacahuate" at bounding box center [145, 203] width 67 height 7
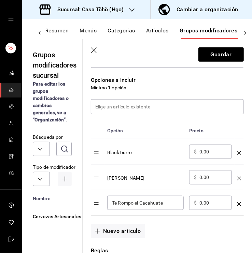
scroll to position [220, 0]
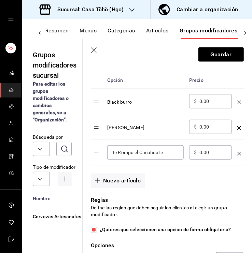
click at [120, 153] on input "Te Rompo el Cacahuate" at bounding box center [145, 152] width 67 height 7
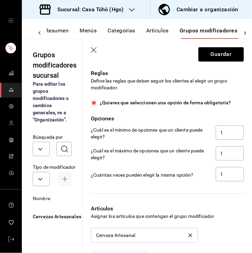
scroll to position [347, 0]
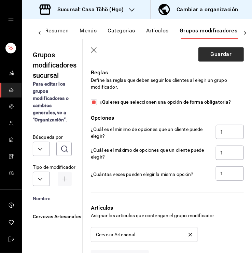
type input "Te rompo el Cacahuate"
click at [213, 52] on button "Guardar" at bounding box center [220, 54] width 45 height 14
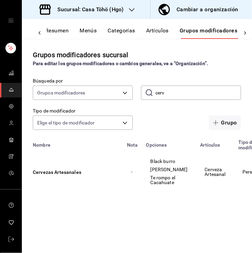
click at [224, 28] on button "Grupos modificadores" at bounding box center [209, 33] width 58 height 12
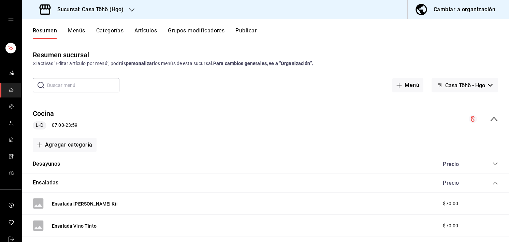
scroll to position [14, 0]
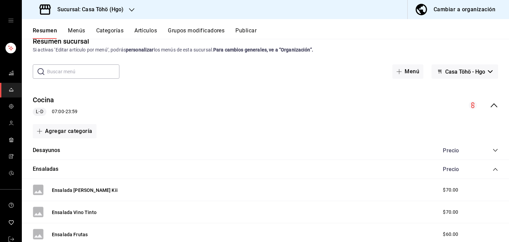
click at [493, 168] on icon "collapse-category-row" at bounding box center [495, 169] width 5 height 5
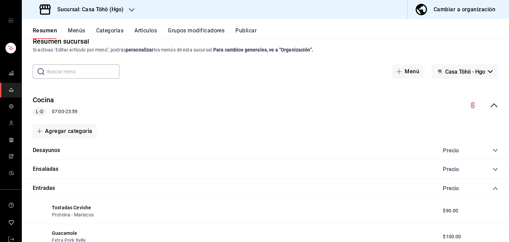
click at [490, 108] on icon "collapse-menu-row" at bounding box center [494, 105] width 8 height 8
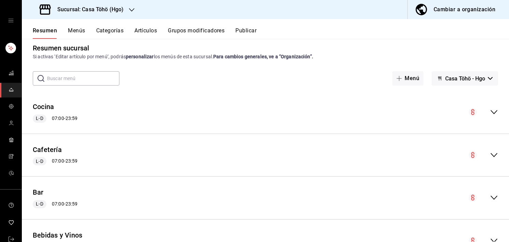
scroll to position [0, 0]
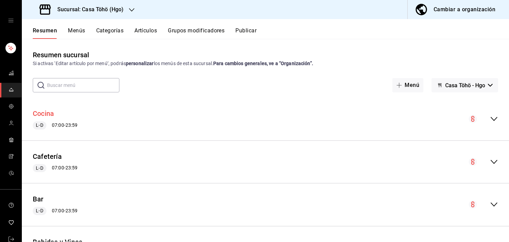
click at [41, 116] on button "Cocina" at bounding box center [43, 114] width 21 height 10
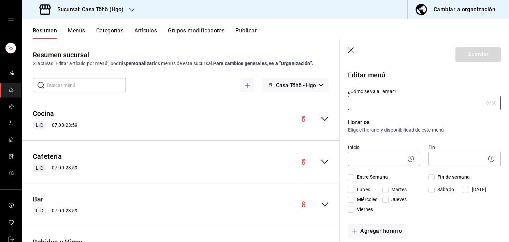
type input "Cocina"
checkbox input "true"
type input "1751310911136"
click at [322, 120] on icon "collapse-menu-row" at bounding box center [325, 119] width 8 height 8
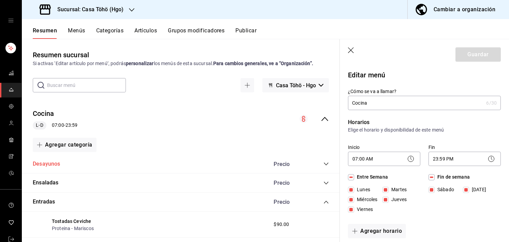
click at [50, 167] on button "Desayunos" at bounding box center [47, 164] width 28 height 8
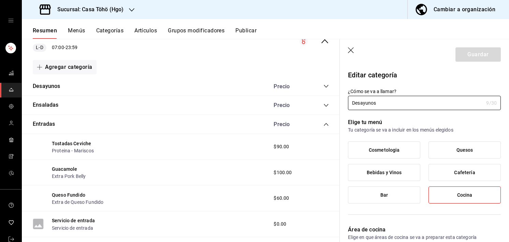
scroll to position [81, 0]
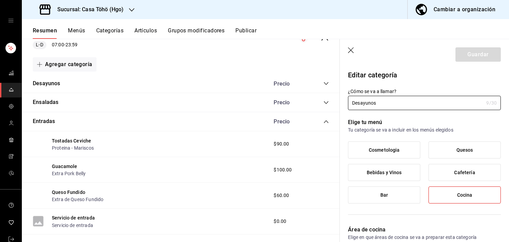
click at [324, 121] on icon "collapse-category-row" at bounding box center [326, 121] width 5 height 5
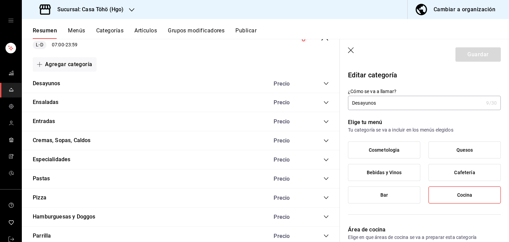
click at [318, 104] on div "Precio" at bounding box center [298, 102] width 62 height 6
click at [324, 102] on icon "collapse-category-row" at bounding box center [326, 102] width 5 height 5
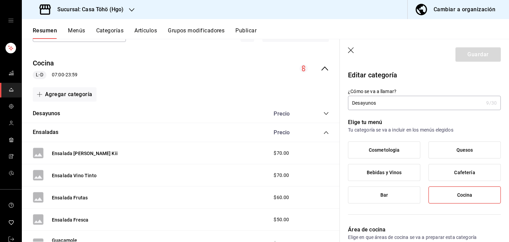
scroll to position [0, 0]
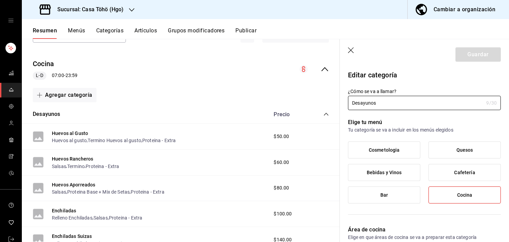
scroll to position [68, 0]
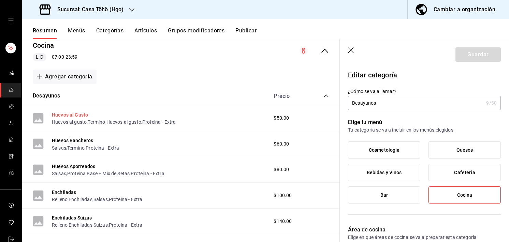
click at [60, 115] on button "Huevos al Gusto" at bounding box center [70, 115] width 36 height 7
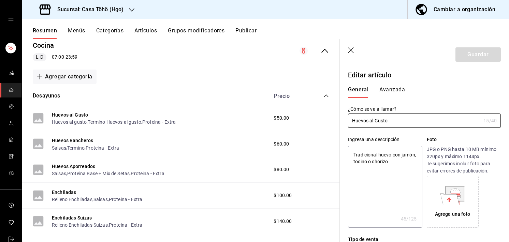
type textarea "x"
type input "$50.00"
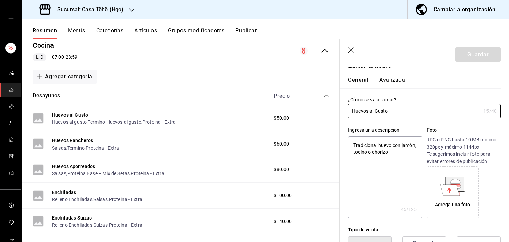
scroll to position [40, 0]
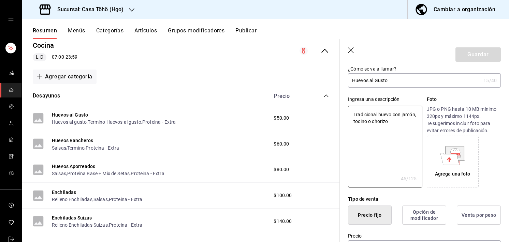
drag, startPoint x: 408, startPoint y: 134, endPoint x: 444, endPoint y: 144, distance: 37.5
click at [346, 113] on div "Ingresa una descripción Tradicional huevo con jamón, tocino o chorizo x 45 /125…" at bounding box center [420, 138] width 161 height 100
click at [444, 144] on div "Agrega una foto" at bounding box center [453, 162] width 48 height 48
type textarea "x"
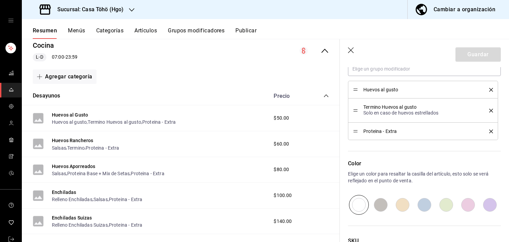
scroll to position [389, 0]
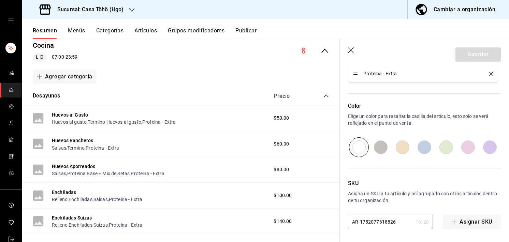
click at [353, 52] on icon "button" at bounding box center [351, 50] width 6 height 6
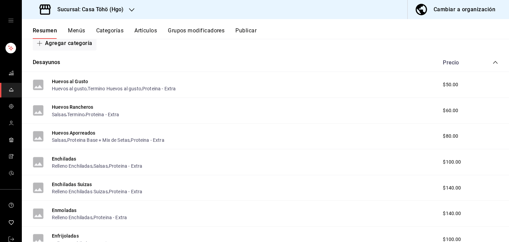
scroll to position [101, 0]
click at [77, 80] on button "Huevos al Gusto" at bounding box center [70, 82] width 36 height 7
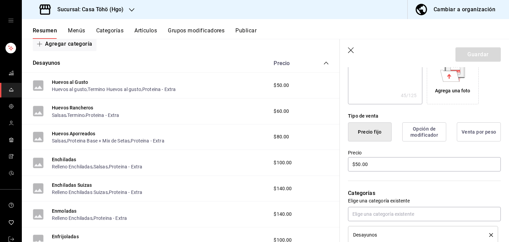
scroll to position [121, 0]
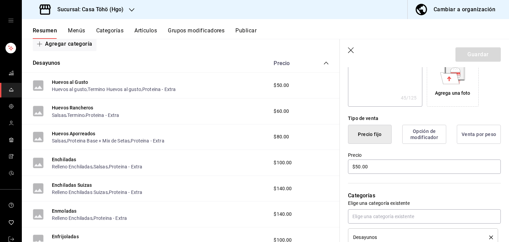
type input "Huevos al Gusto"
type textarea "x"
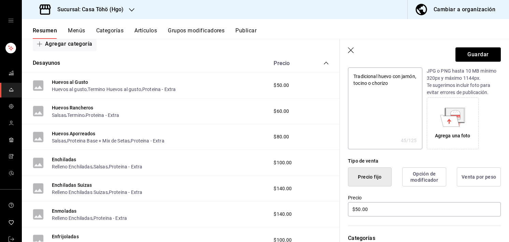
type input "Huevos al Gusto"
click at [395, 120] on textarea "Tradicional huevo con jamón, tocino o chorizo" at bounding box center [385, 109] width 74 height 82
click at [82, 29] on button "Menús" at bounding box center [76, 33] width 17 height 12
type textarea "x"
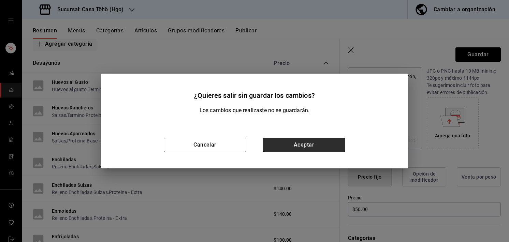
click at [276, 143] on button "Aceptar" at bounding box center [304, 145] width 83 height 14
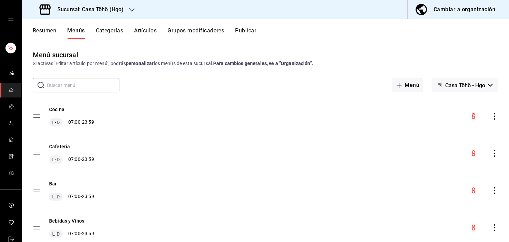
click at [491, 115] on icon "actions" at bounding box center [494, 116] width 7 height 7
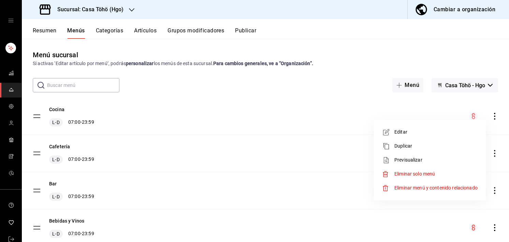
click at [408, 130] on span "Editar" at bounding box center [436, 132] width 83 height 7
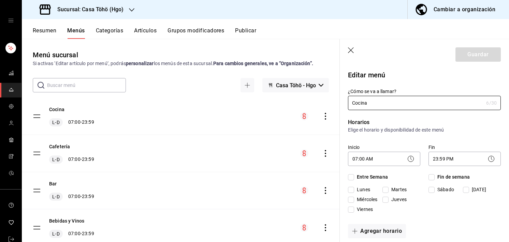
checkbox input "true"
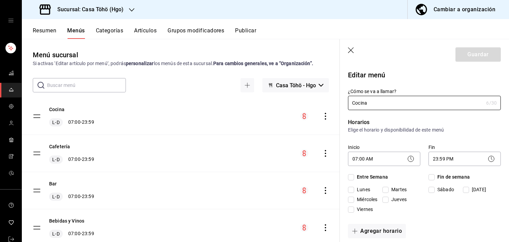
checkbox input "true"
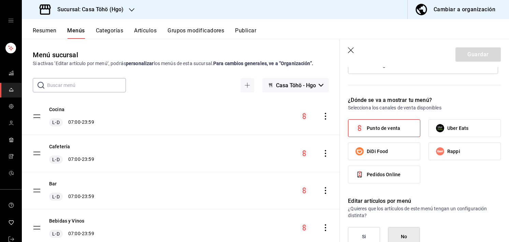
scroll to position [506, 0]
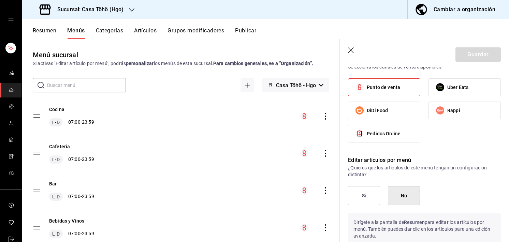
click at [246, 28] on button "Publicar" at bounding box center [245, 33] width 21 height 12
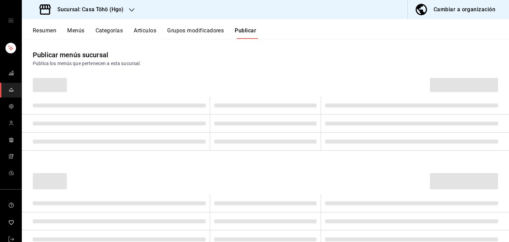
click at [215, 28] on button "Grupos modificadores" at bounding box center [195, 33] width 57 height 12
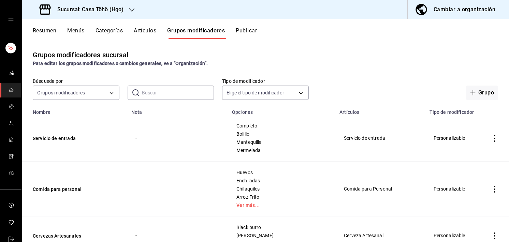
click at [149, 34] on button "Artículos" at bounding box center [145, 33] width 23 height 12
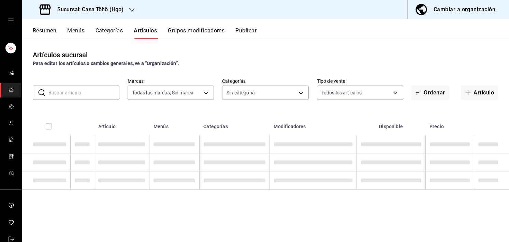
type input "3863094e-80de-4485-9a79-27000a153f73"
type input "d4618589-854c-42fb-9199-aab4cec7b855,28f2b0a5-eb9c-4e50-8eb7-b6e34f5562dd,e7c48…"
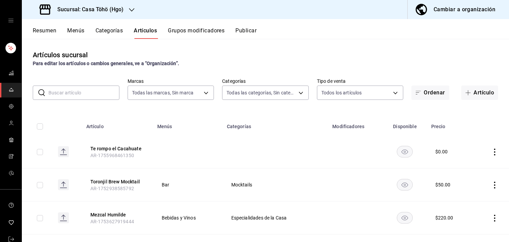
click at [52, 33] on button "Resumen" at bounding box center [45, 33] width 24 height 12
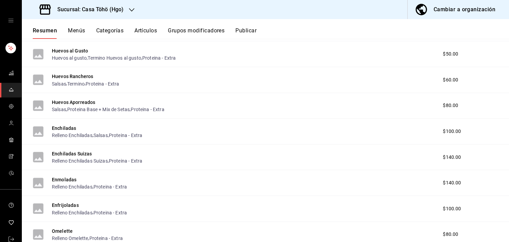
scroll to position [132, 0]
drag, startPoint x: 12, startPoint y: 21, endPoint x: 8, endPoint y: 21, distance: 4.1
click at [8, 21] on div "mailbox folders" at bounding box center [11, 20] width 22 height 41
click at [8, 21] on icon "open drawer" at bounding box center [10, 20] width 5 height 5
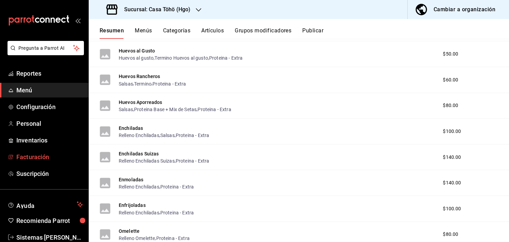
click at [26, 153] on span "Facturación" at bounding box center [49, 157] width 67 height 9
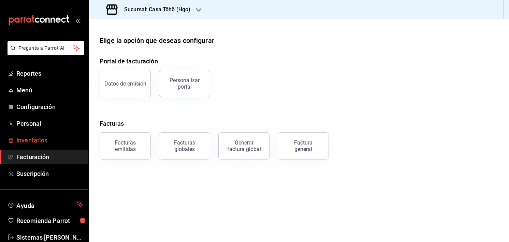
click at [38, 142] on span "Inventarios" at bounding box center [49, 140] width 67 height 9
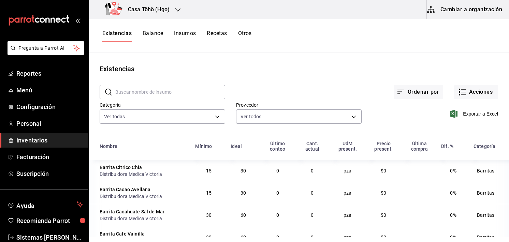
click at [166, 53] on main "Existencias ​ ​ Ordenar por Acciones Categoría Ver todas 5b898961-6a66-4b10-bb4…" at bounding box center [299, 145] width 420 height 185
